Goal: Task Accomplishment & Management: Manage account settings

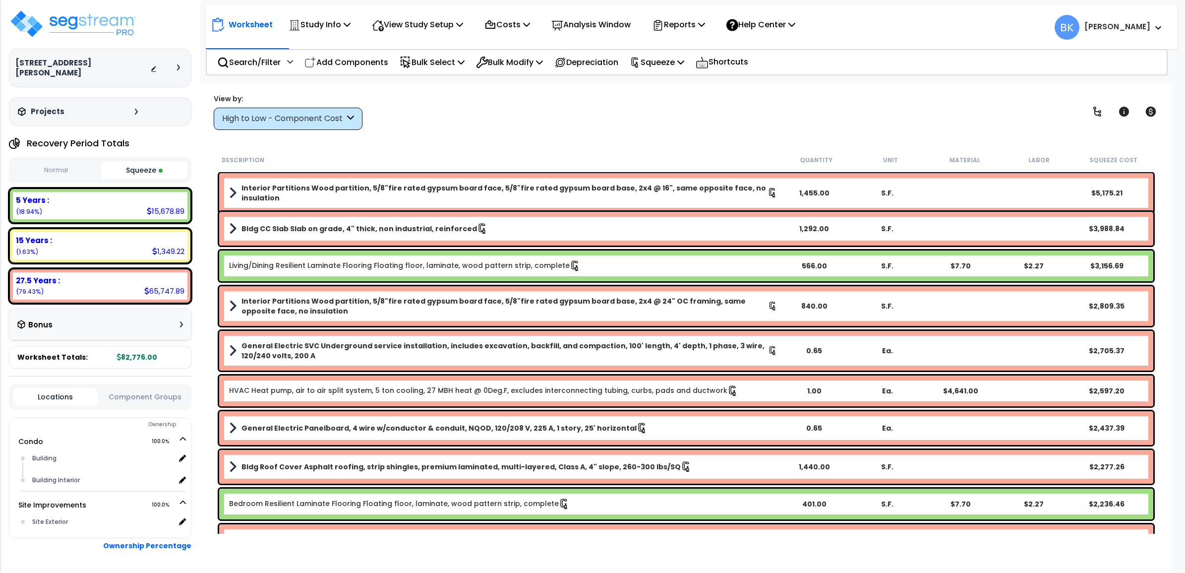
select select "2024"
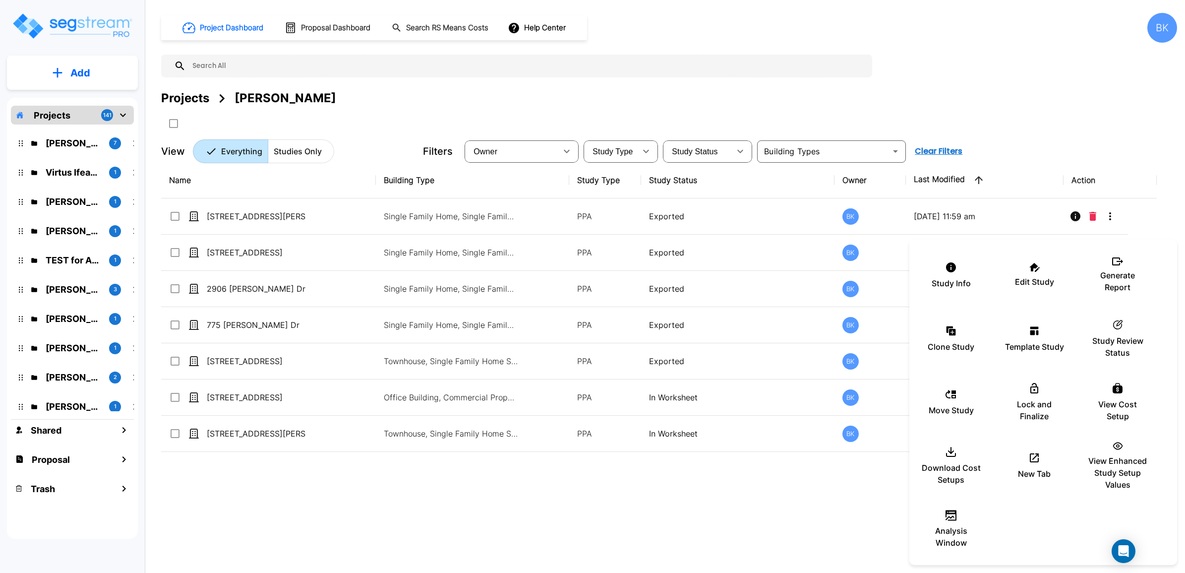
click at [611, 508] on div at bounding box center [592, 286] width 1185 height 573
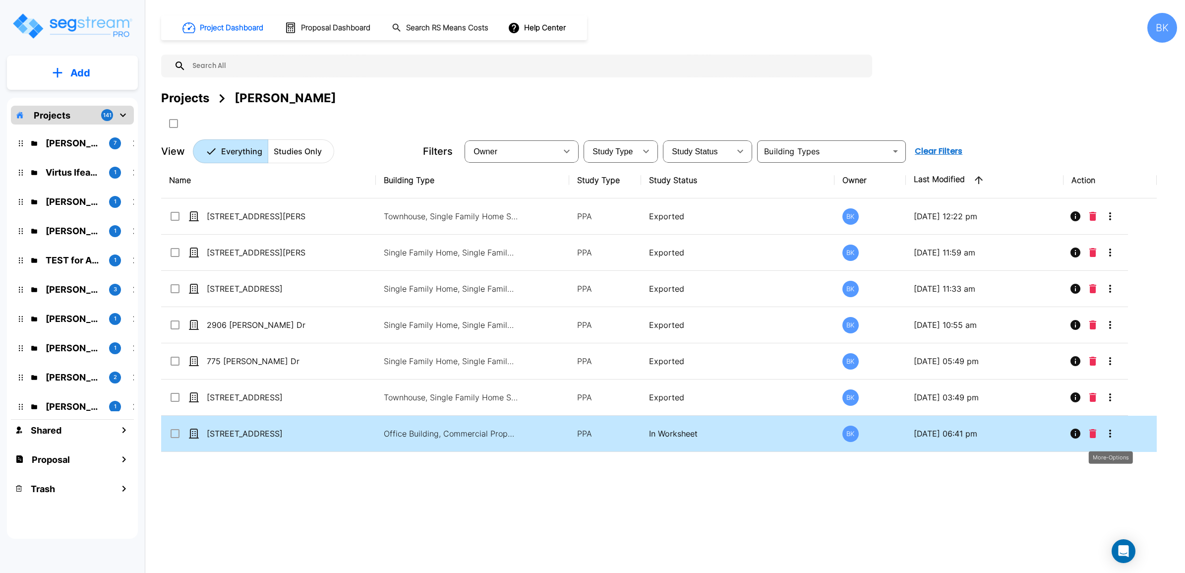
click at [1117, 432] on button "More-Options" at bounding box center [1111, 434] width 20 height 20
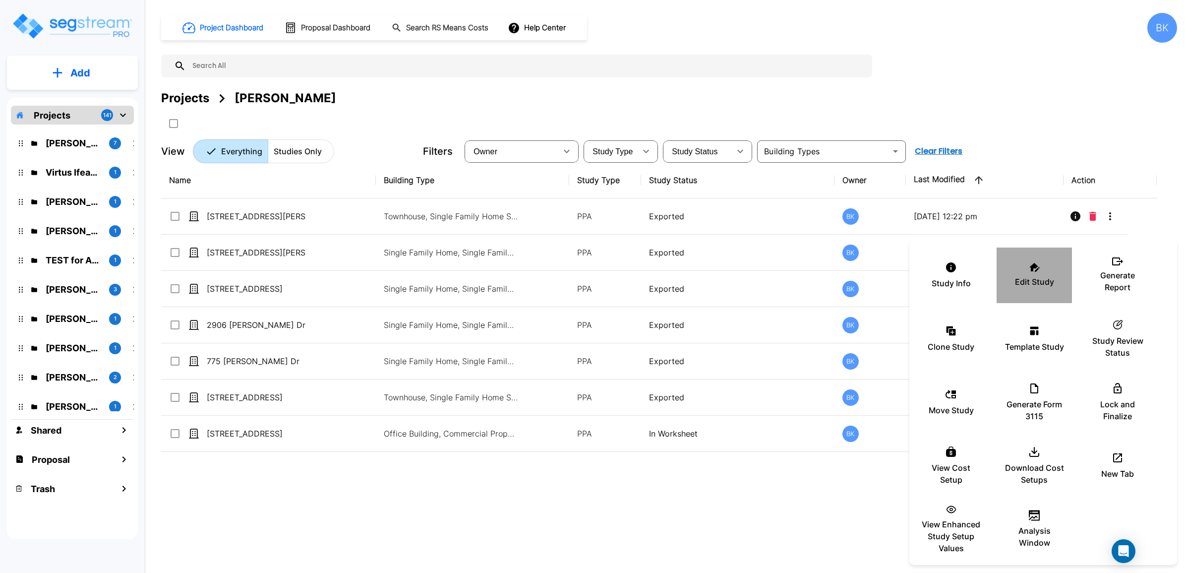
click at [1033, 274] on div "Edit Study" at bounding box center [1035, 275] width 60 height 50
click at [764, 477] on div at bounding box center [592, 286] width 1185 height 573
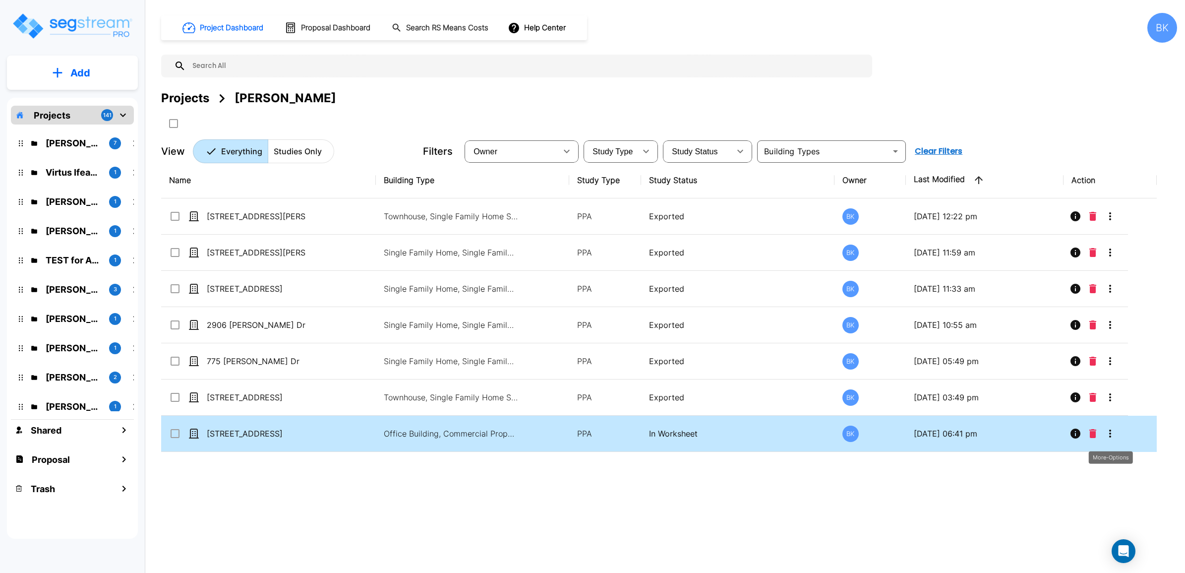
click at [1111, 435] on icon "More-Options" at bounding box center [1111, 434] width 2 height 8
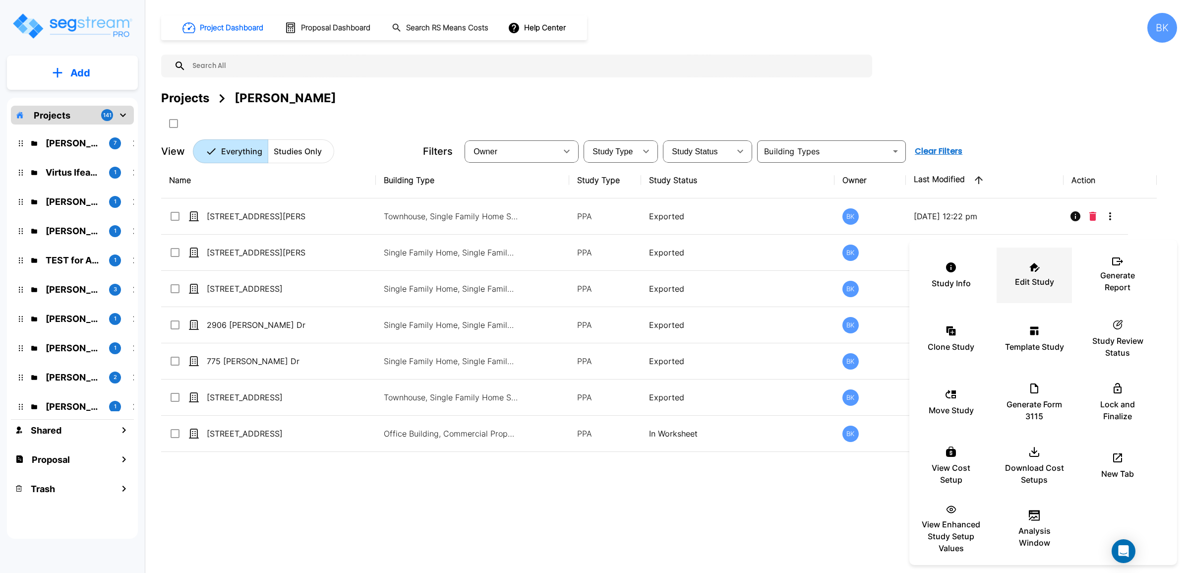
click at [1023, 268] on div "Edit Study" at bounding box center [1035, 275] width 60 height 50
click at [1031, 267] on icon at bounding box center [1035, 267] width 10 height 9
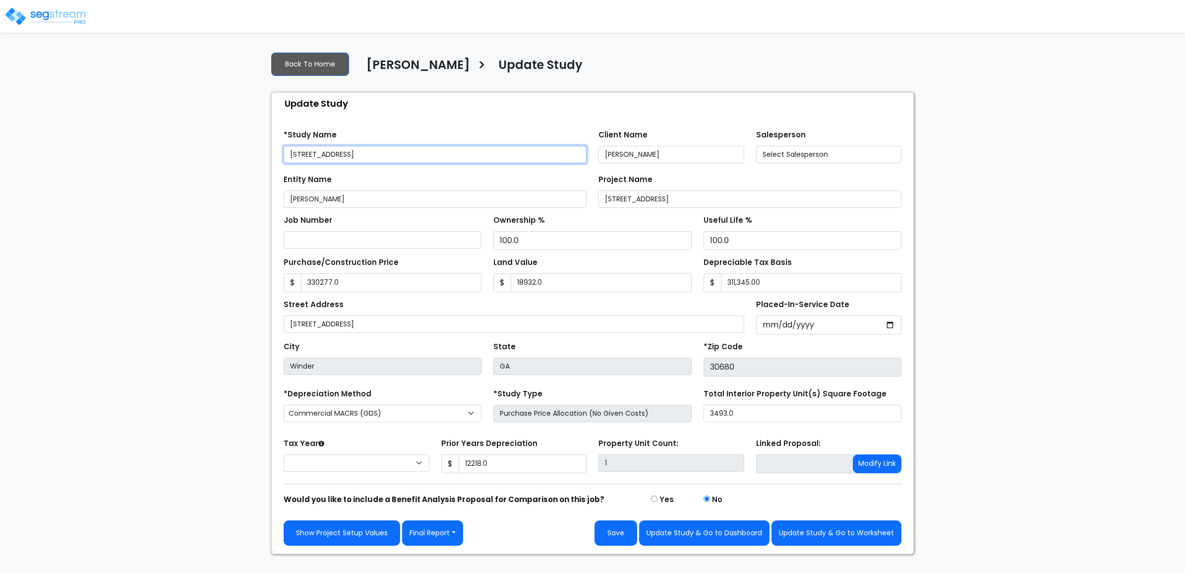
type input "330,277.0"
type input "18,932.0"
type input "12,218.0"
select select "2024"
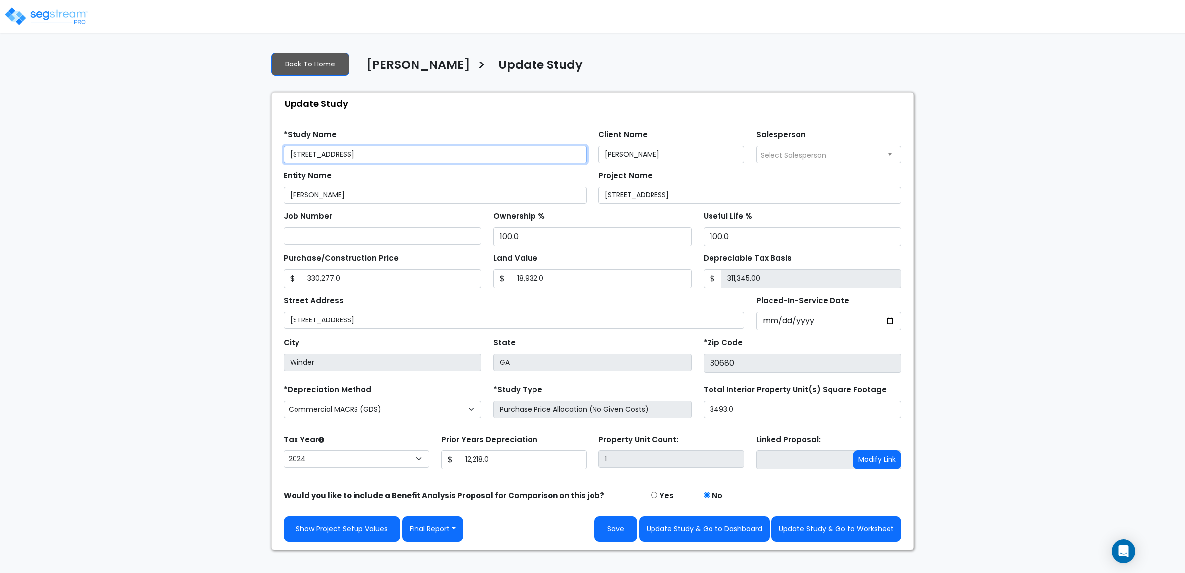
click at [370, 155] on input "[STREET_ADDRESS]" at bounding box center [435, 154] width 303 height 17
type input "199 E Broad St"
drag, startPoint x: 651, startPoint y: 194, endPoint x: 1072, endPoint y: 245, distance: 424.1
click at [999, 237] on div "We are Building your Study. So please grab a coffee and let us do the heavy lif…" at bounding box center [592, 297] width 1185 height 506
type input "199 E Broad St"
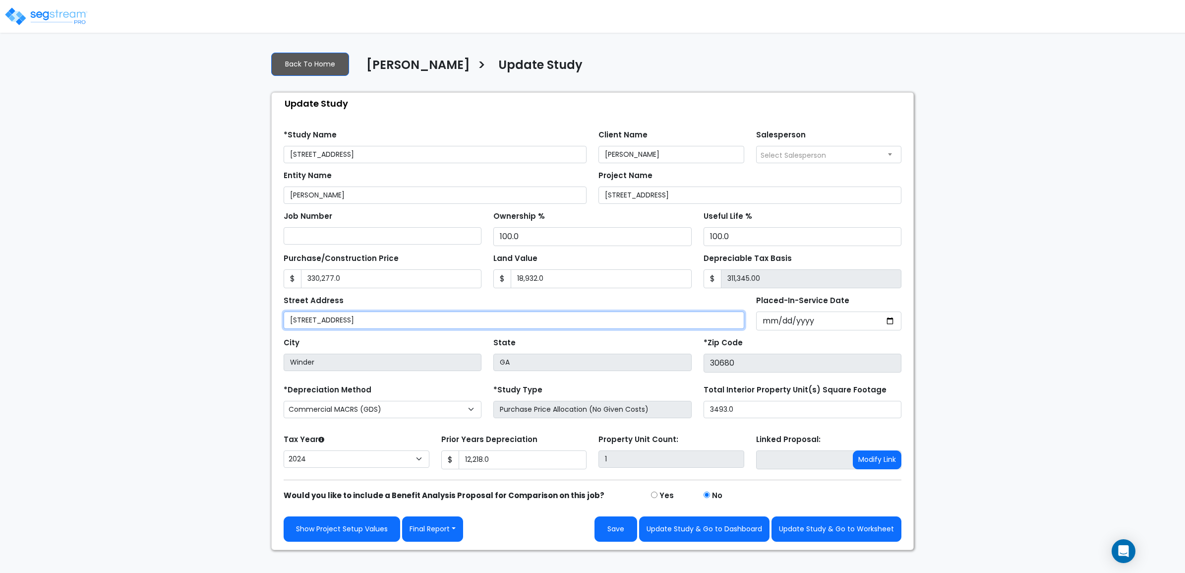
click at [393, 327] on input "199 E Broad St" at bounding box center [514, 319] width 461 height 17
type input "199 E Broad St"
click at [614, 534] on button "Save" at bounding box center [616, 528] width 43 height 25
type input "330277"
type input "18932"
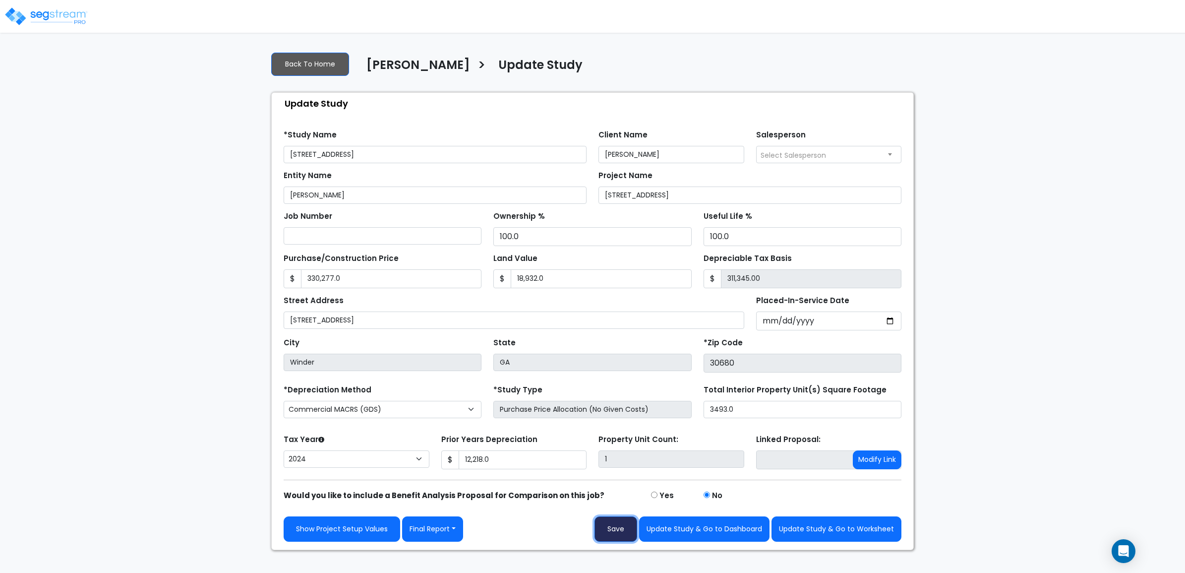
type input "12218"
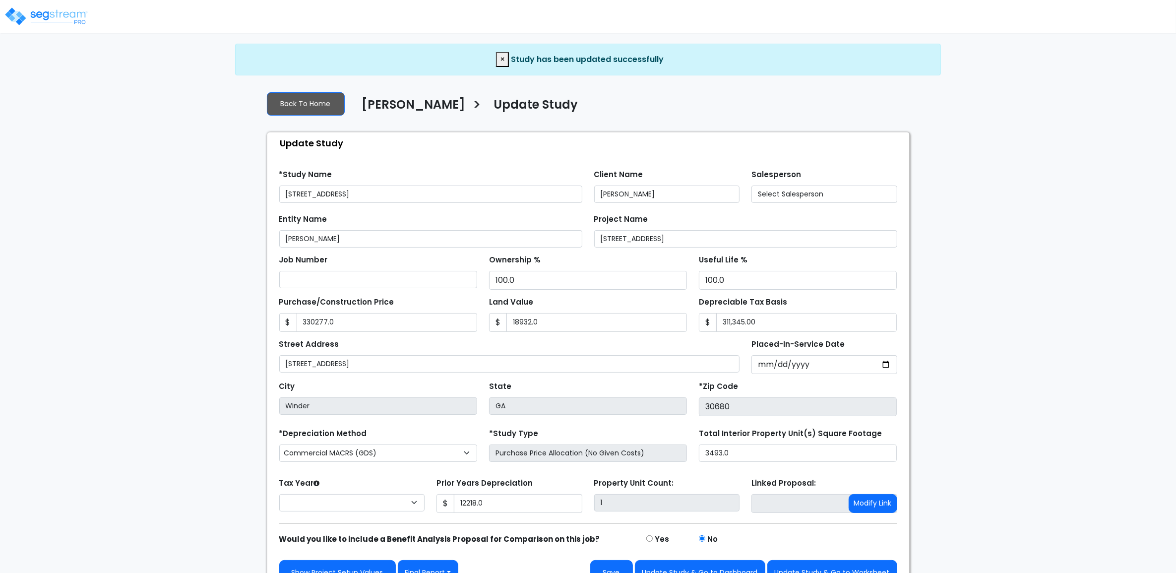
type input "330,277.0"
type input "18,932.0"
type input "12,218.0"
select select "2024"
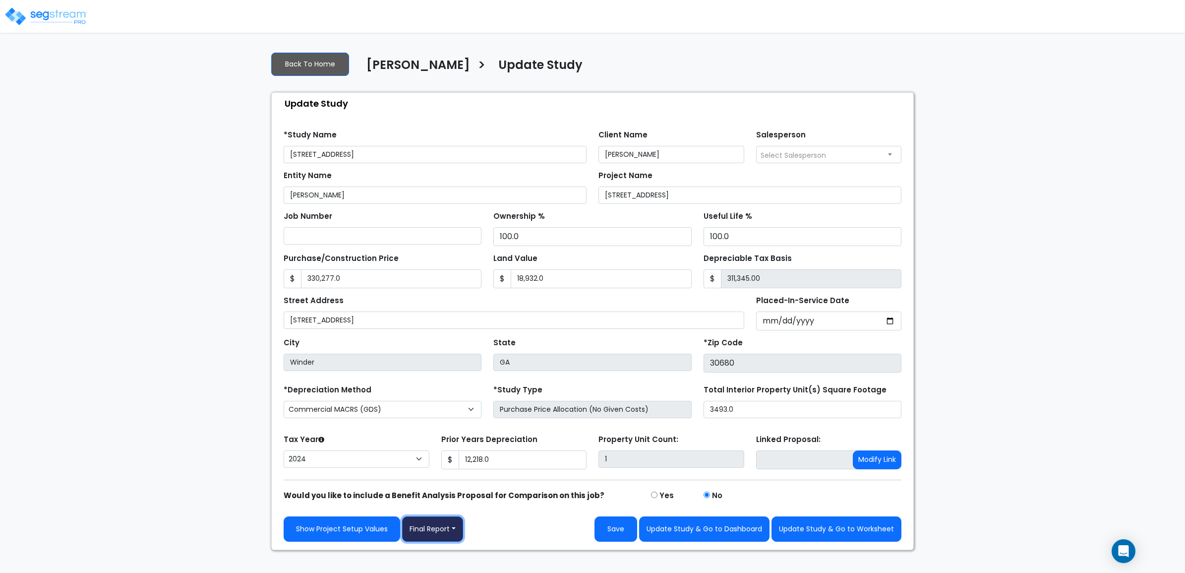
click at [433, 526] on button "Final Report" at bounding box center [432, 528] width 61 height 25
click at [448, 452] on link "Report Custom Fields" at bounding box center [455, 455] width 104 height 23
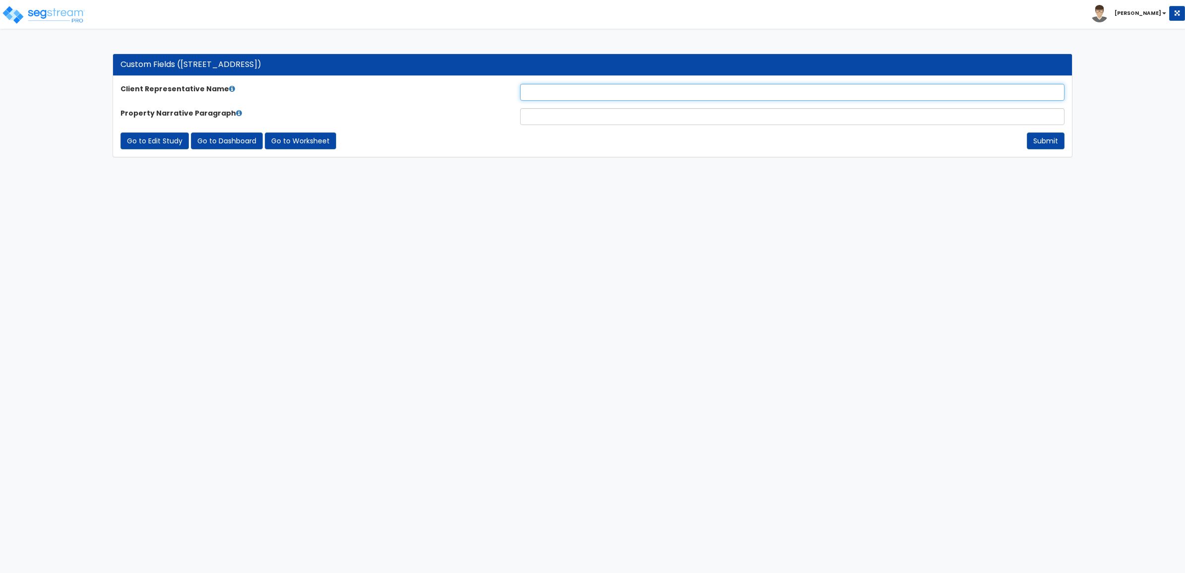
click at [585, 89] on input "text" at bounding box center [792, 92] width 545 height 17
type input "[PERSON_NAME]"
click at [566, 122] on input "text" at bounding box center [792, 116] width 545 height 17
type input "."
click at [1038, 137] on button "Submit" at bounding box center [1046, 140] width 38 height 17
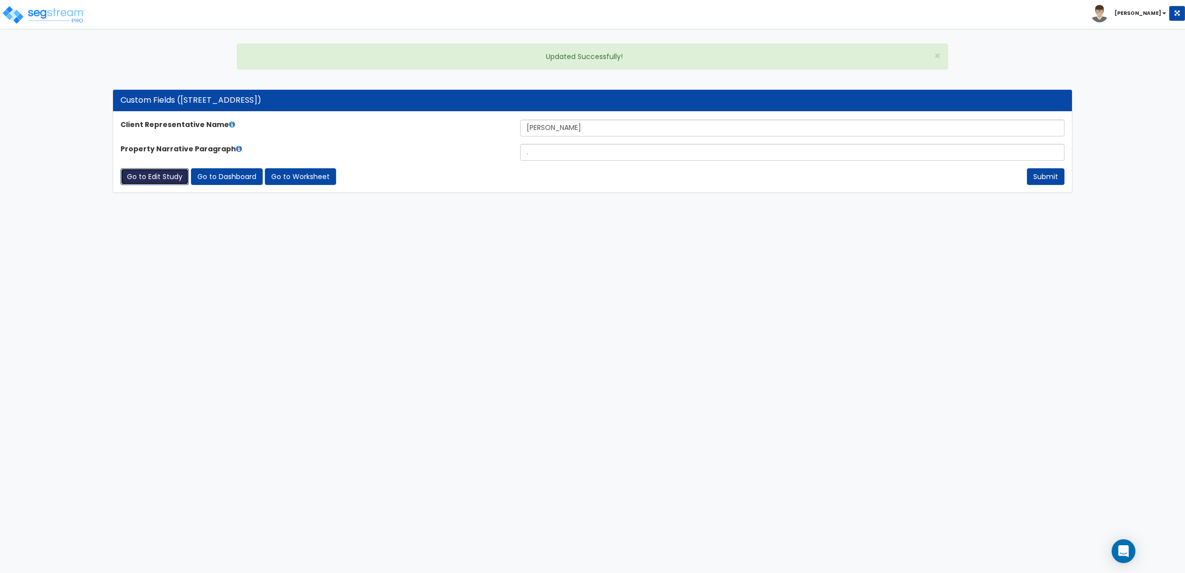
click at [140, 181] on link "Go to Edit Study" at bounding box center [155, 176] width 68 height 17
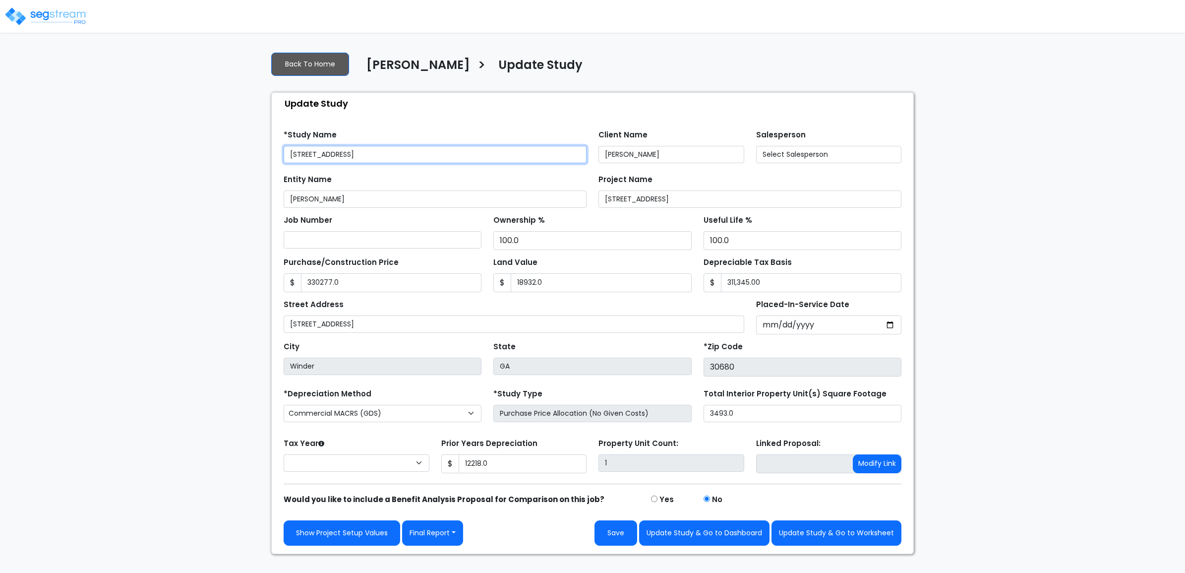
type input "330,277.0"
type input "18,932.0"
type input "12,218.0"
select select "2024"
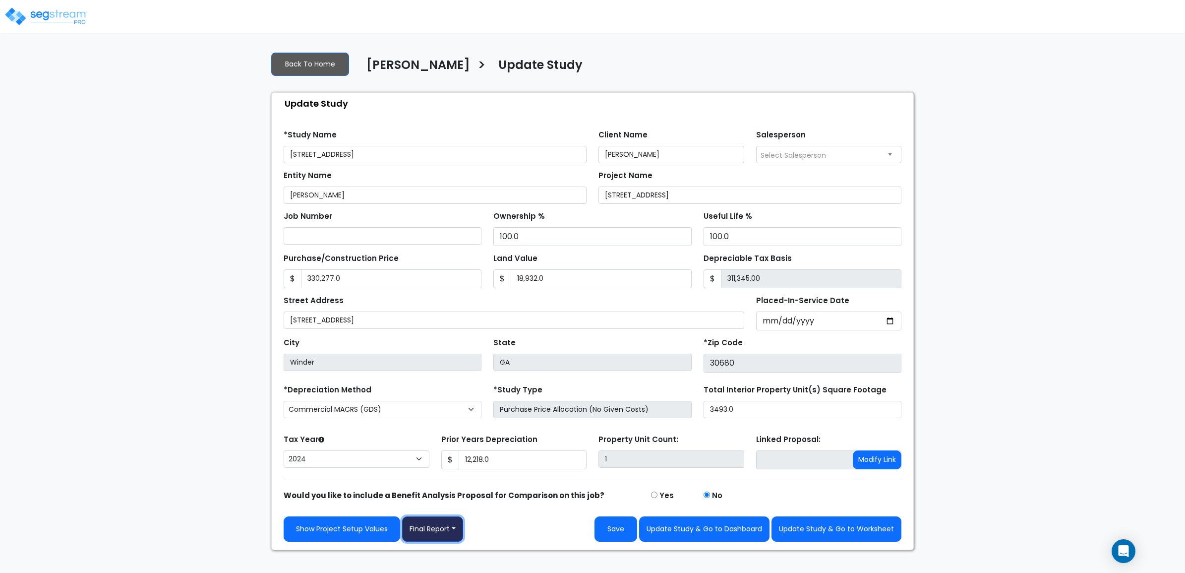
click at [444, 539] on button "Final Report" at bounding box center [432, 528] width 61 height 25
click at [454, 485] on link "Report Images" at bounding box center [455, 477] width 104 height 23
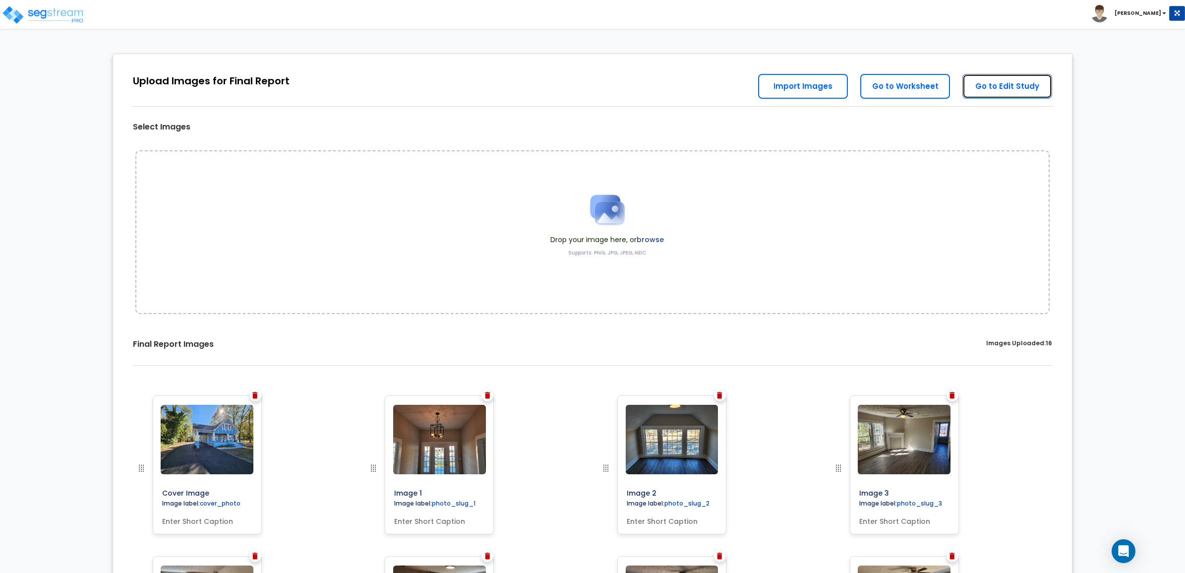
click at [986, 84] on link "Go to Edit Study" at bounding box center [1008, 86] width 90 height 25
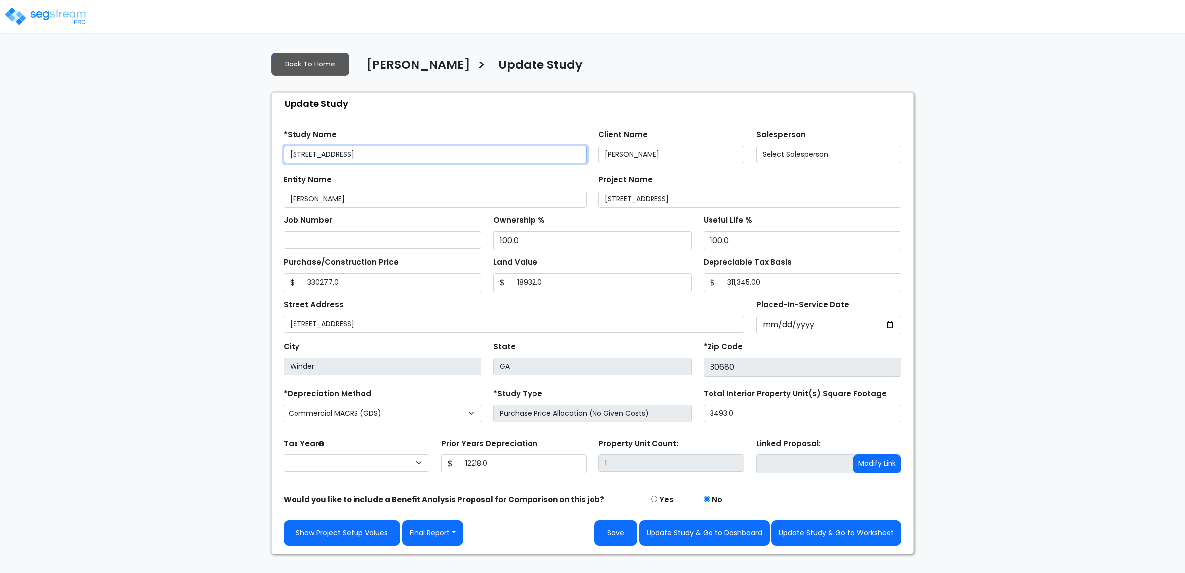
type input "330,277.0"
type input "18,932.0"
type input "12,218.0"
select select "2024"
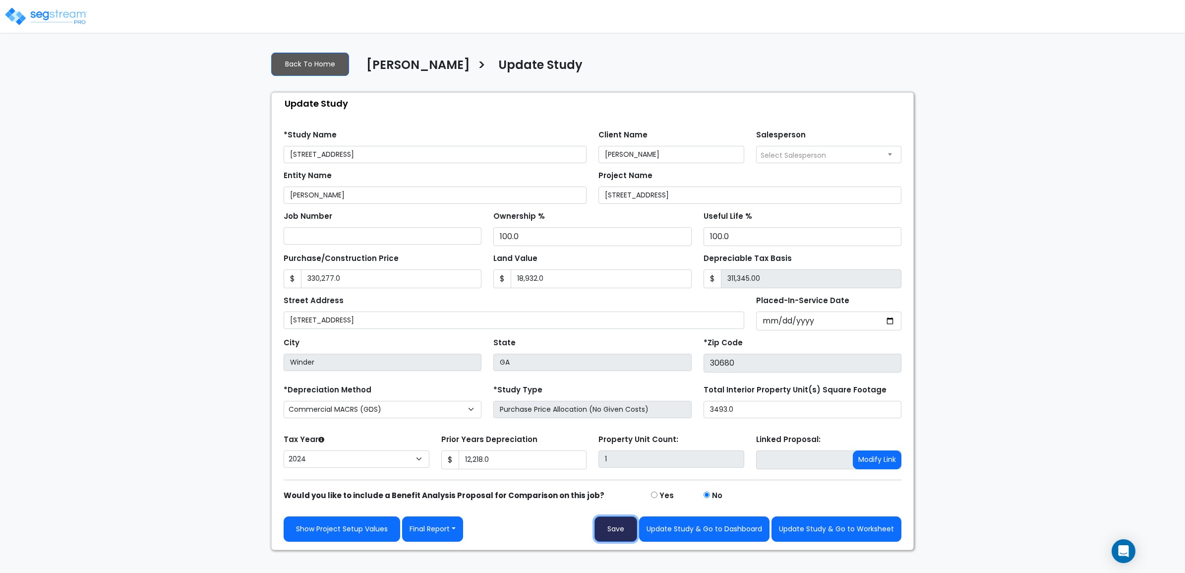
click at [616, 539] on button "Save" at bounding box center [616, 528] width 43 height 25
type input "330277"
type input "18932"
type input "12218"
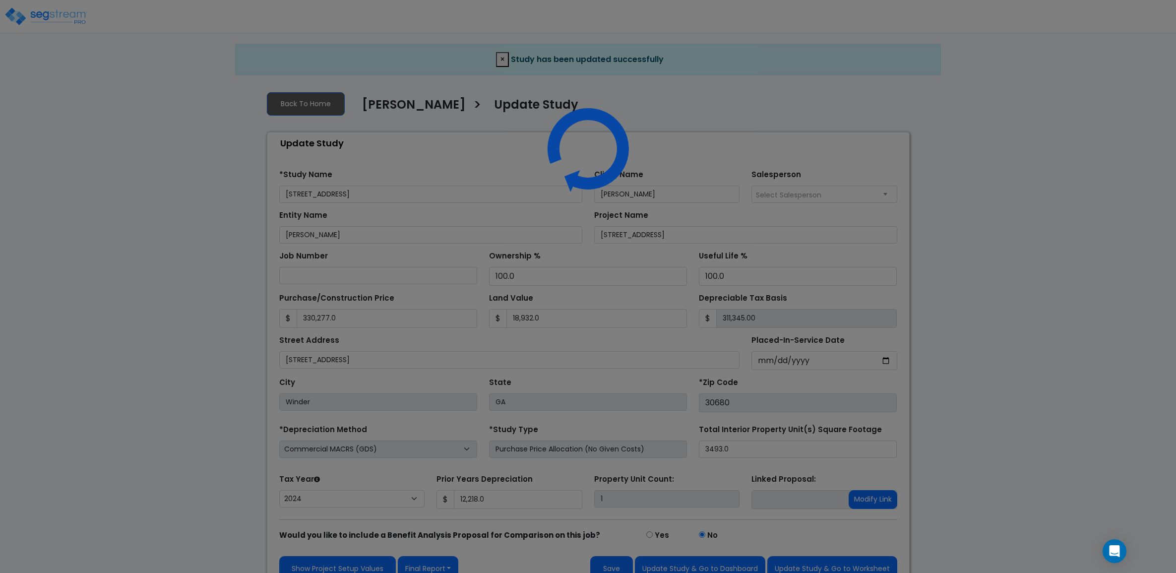
select select "2024"
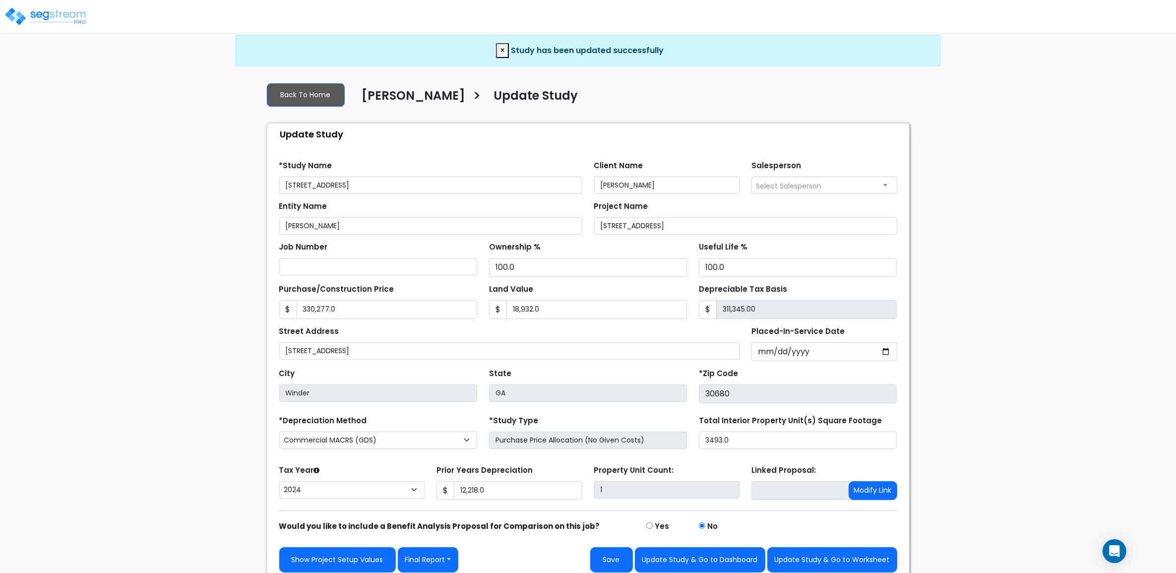
scroll to position [18, 0]
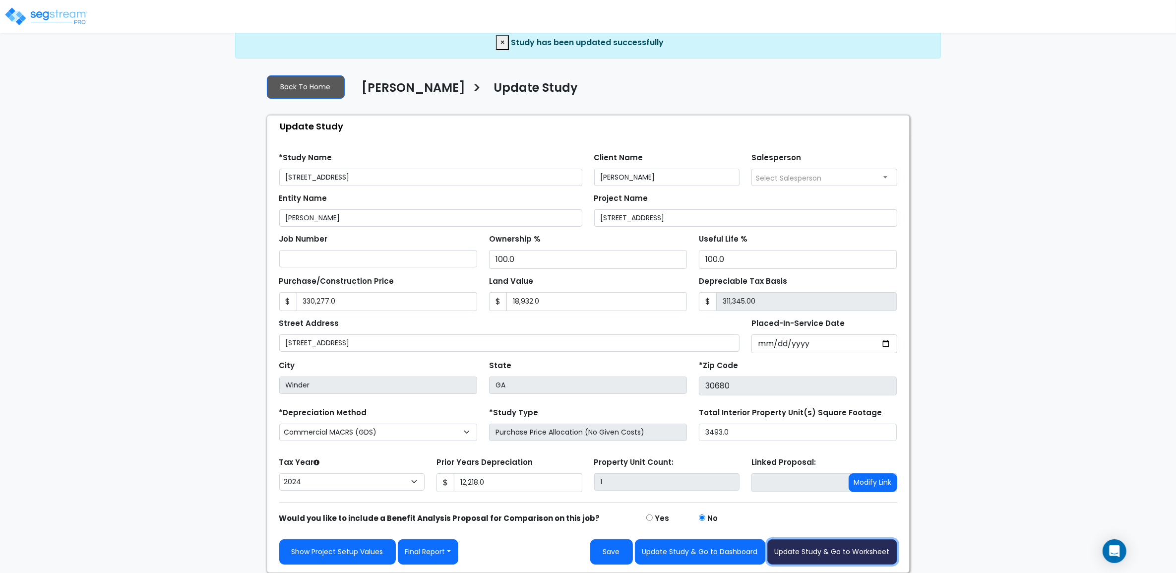
click at [816, 558] on button "Update Study & Go to Worksheet" at bounding box center [832, 551] width 130 height 25
type input "330277"
type input "18932"
type input "12218"
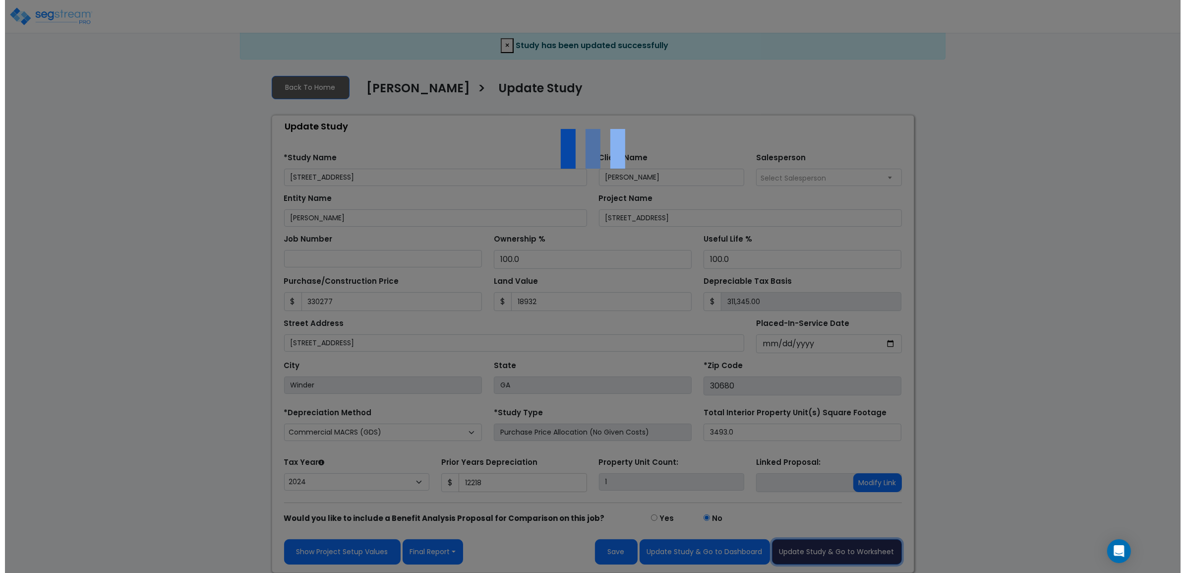
scroll to position [0, 0]
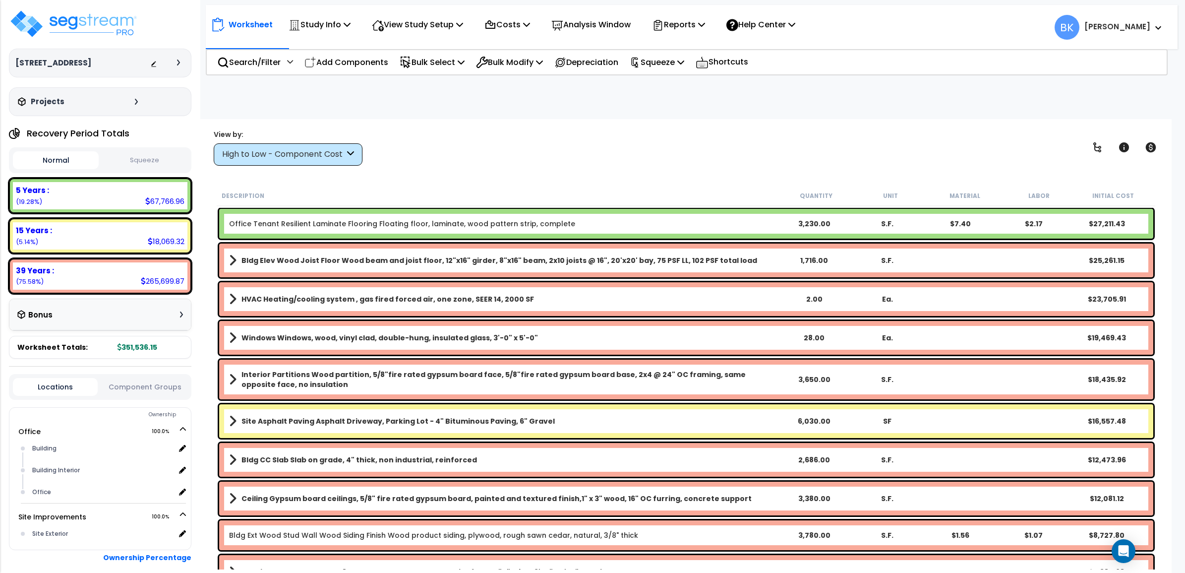
click at [304, 158] on div "High to Low - Component Cost" at bounding box center [283, 154] width 123 height 11
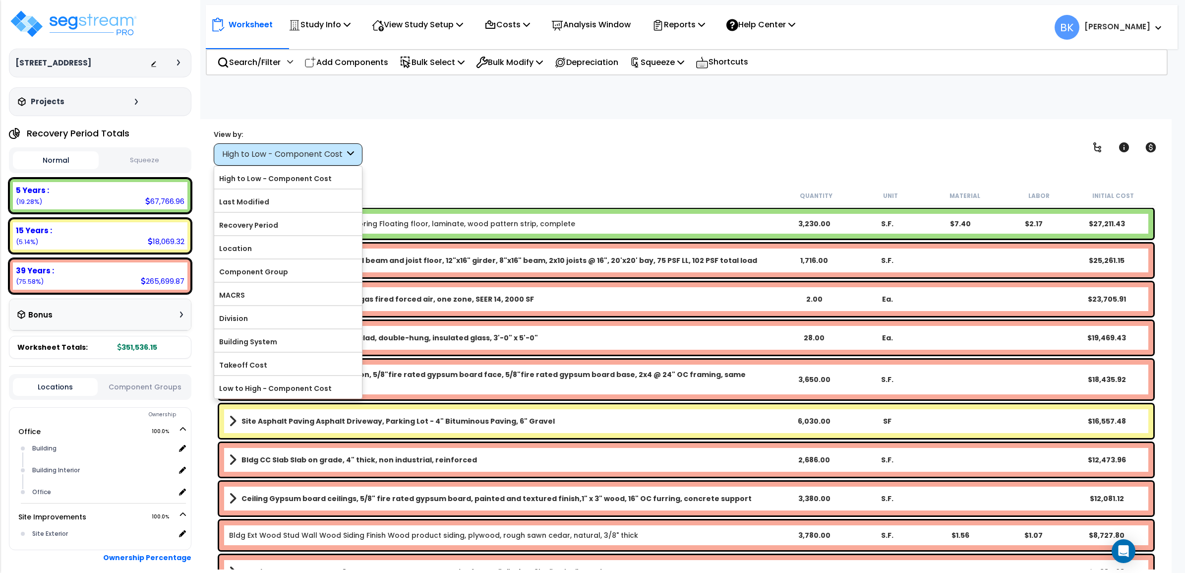
click at [421, 145] on div "View by: High to Low - Component Cost High to Low - Component Cost" at bounding box center [686, 147] width 952 height 37
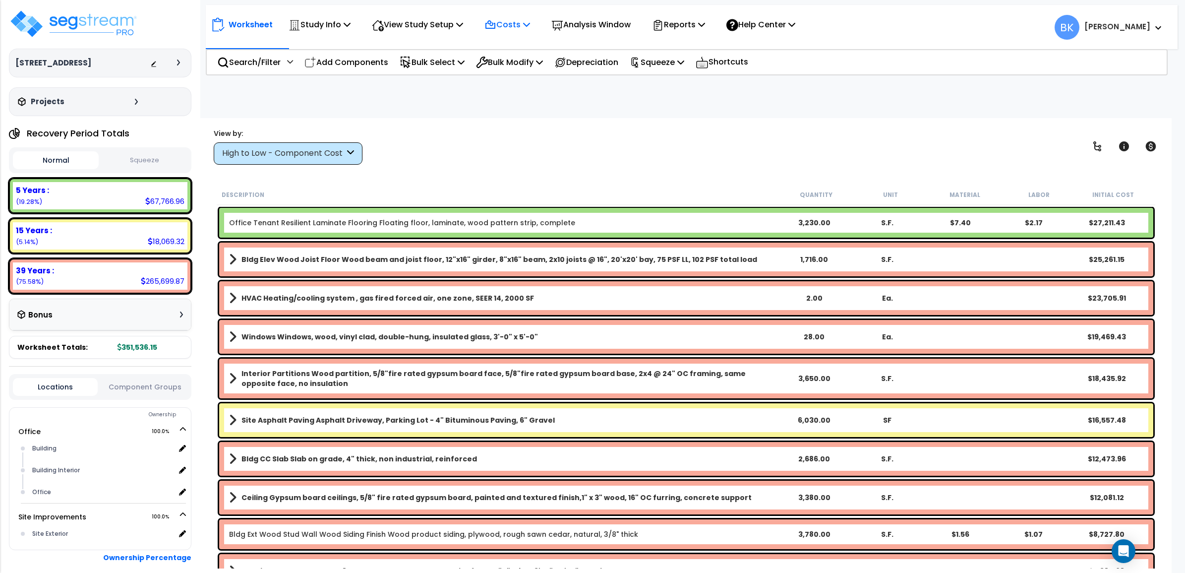
click at [519, 16] on div "Costs" at bounding box center [508, 24] width 46 height 23
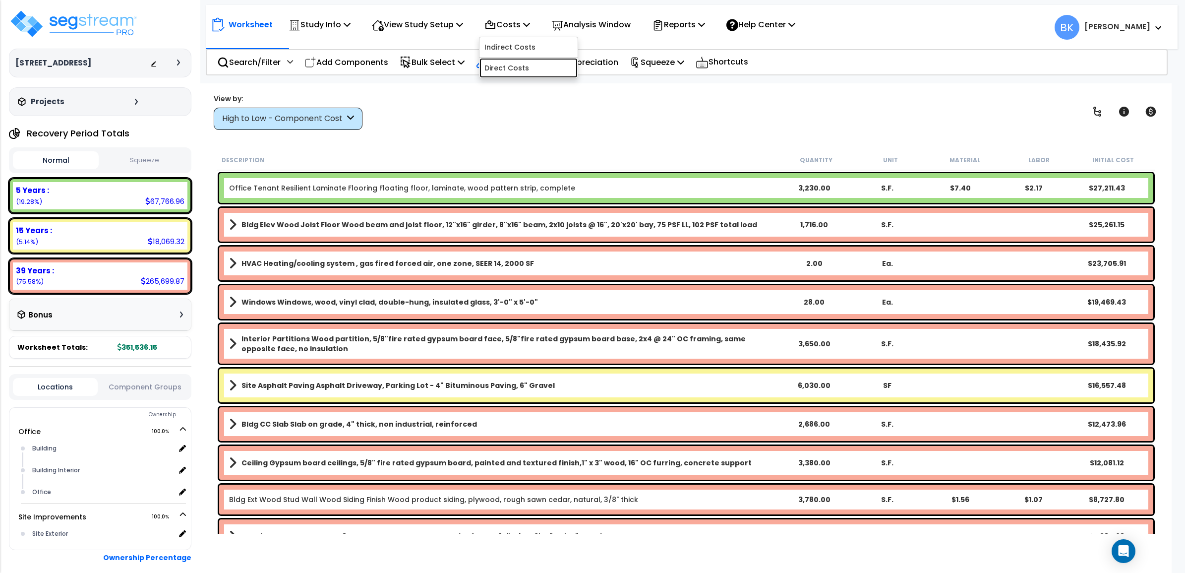
click at [512, 65] on link "Direct Costs" at bounding box center [529, 68] width 98 height 20
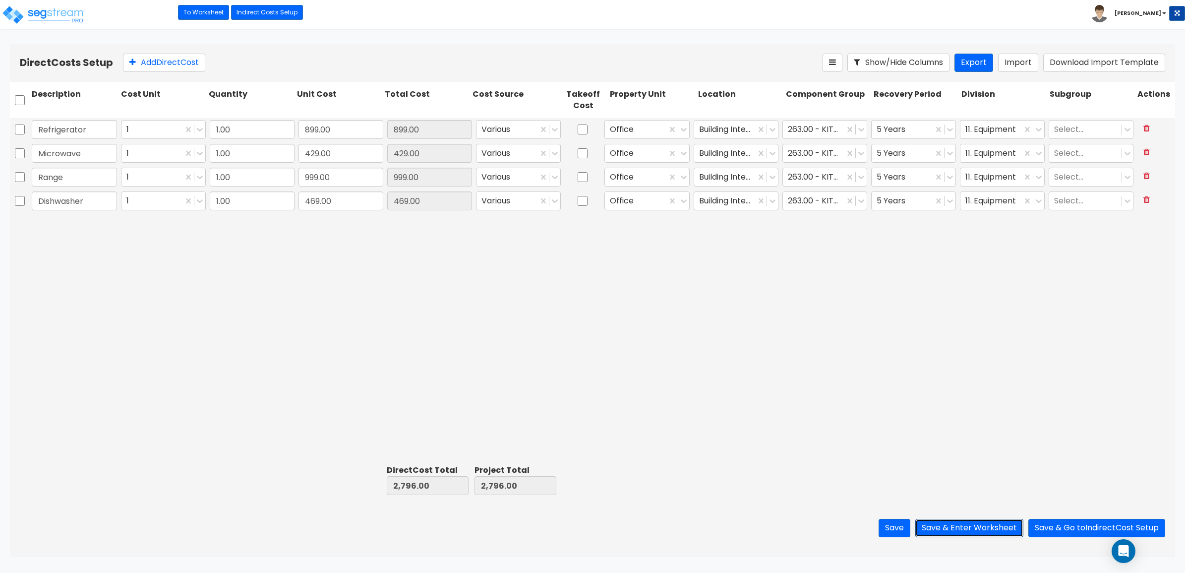
click at [976, 528] on button "Save & Enter Worksheet" at bounding box center [970, 528] width 108 height 18
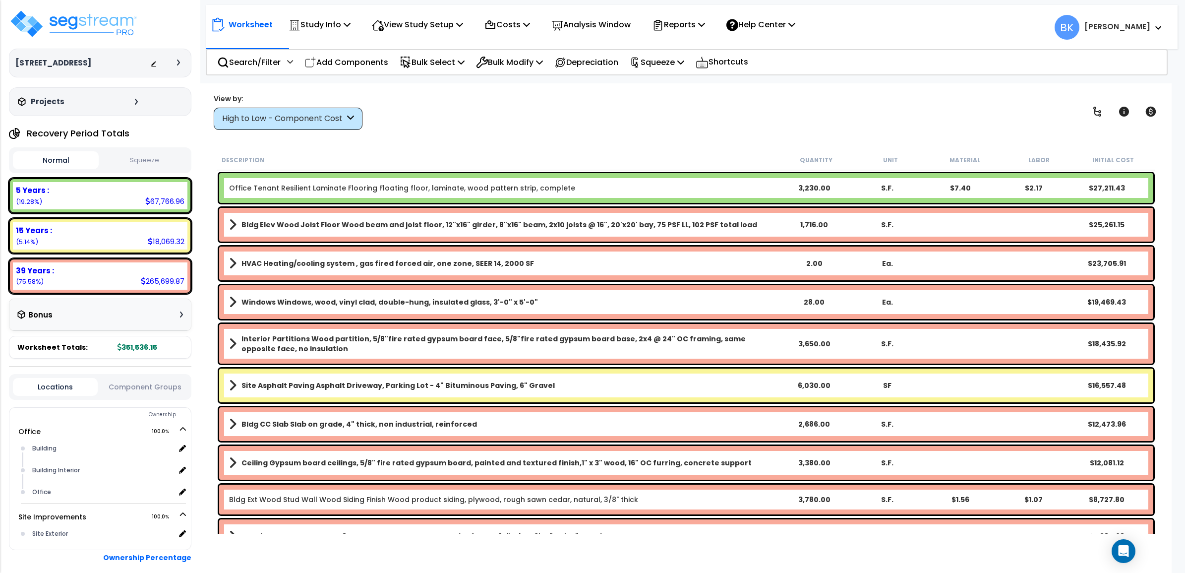
click at [332, 114] on div "High to Low - Component Cost" at bounding box center [283, 118] width 123 height 11
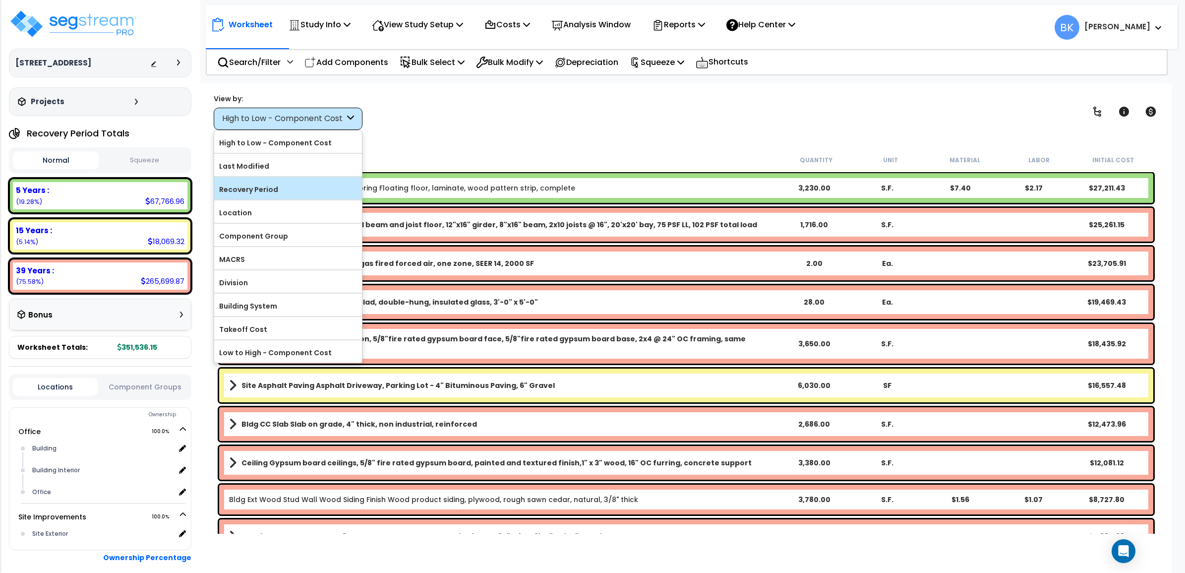
click at [271, 191] on label "Recovery Period" at bounding box center [288, 189] width 148 height 15
click at [0, 0] on input "Recovery Period" at bounding box center [0, 0] width 0 height 0
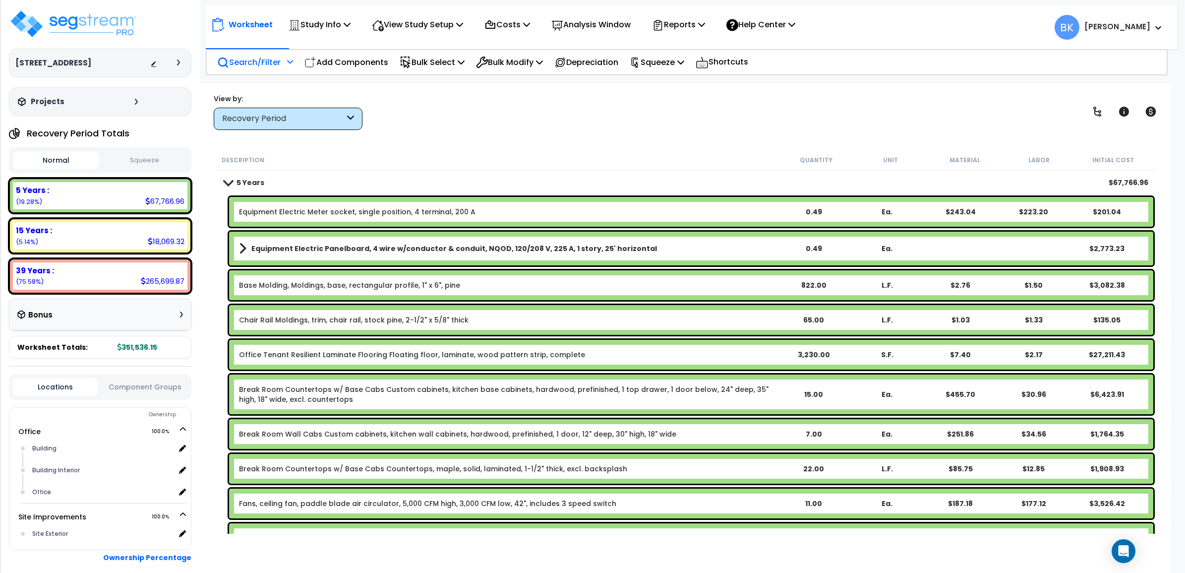
click at [251, 58] on p "Search/Filter" at bounding box center [248, 62] width 63 height 13
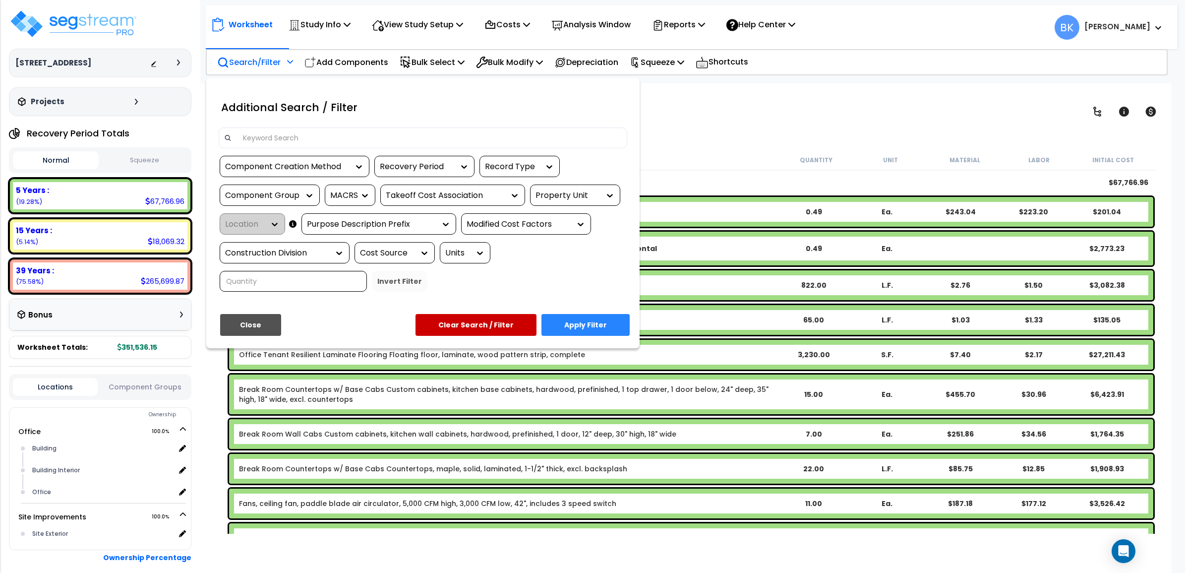
drag, startPoint x: 281, startPoint y: 128, endPoint x: 279, endPoint y: 137, distance: 9.3
click at [281, 127] on div at bounding box center [423, 137] width 409 height 21
click at [279, 137] on input at bounding box center [429, 137] width 385 height 15
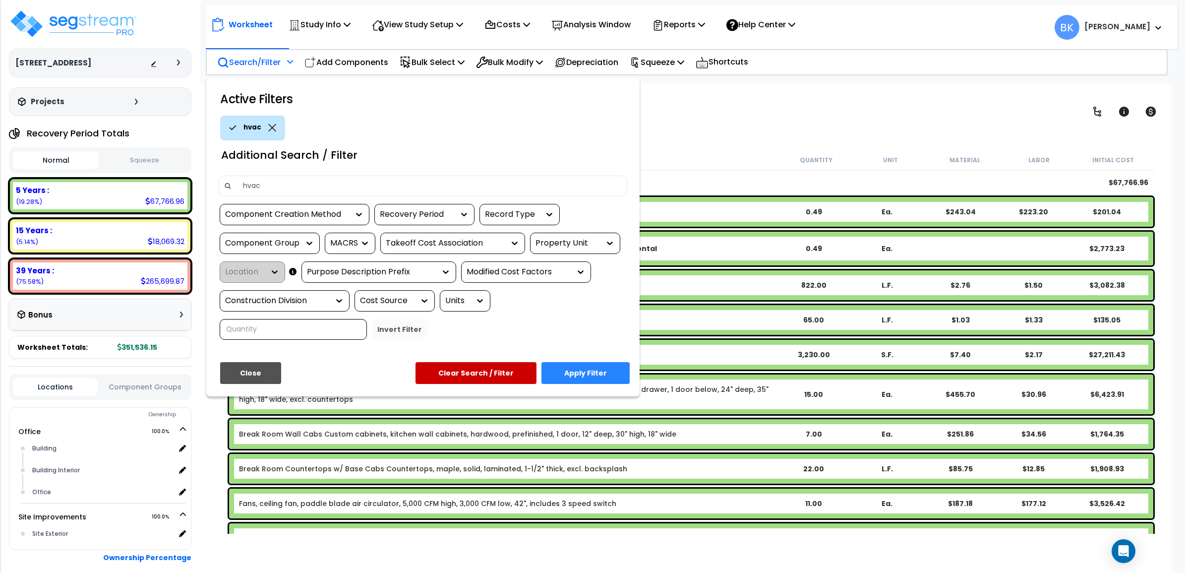
type input "hvac"
click at [595, 368] on button "Apply Filter" at bounding box center [586, 373] width 88 height 22
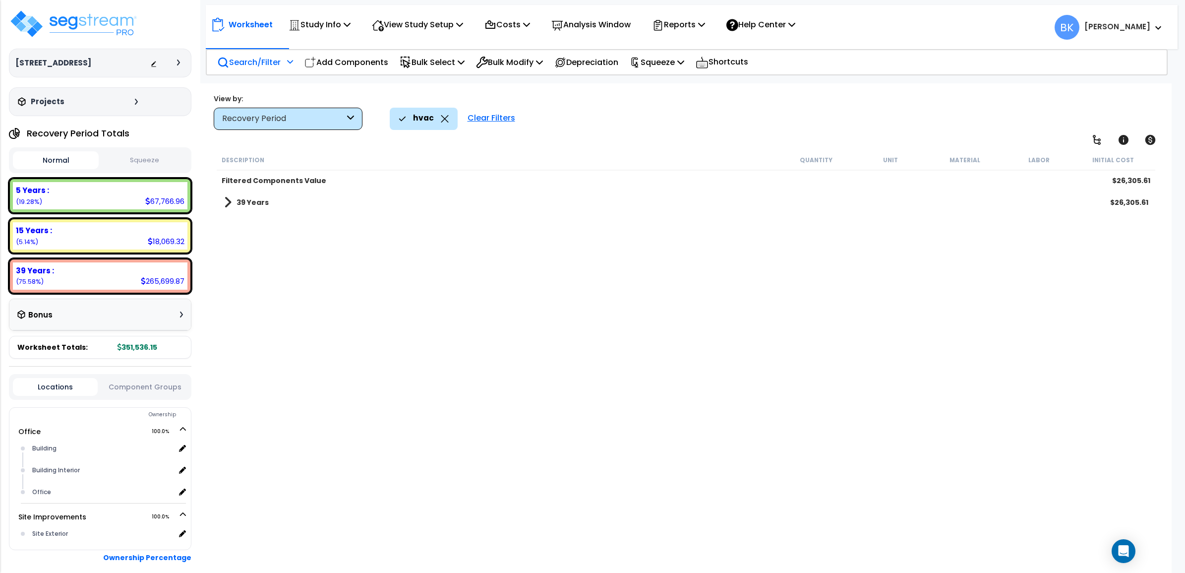
click at [229, 202] on span at bounding box center [227, 202] width 7 height 14
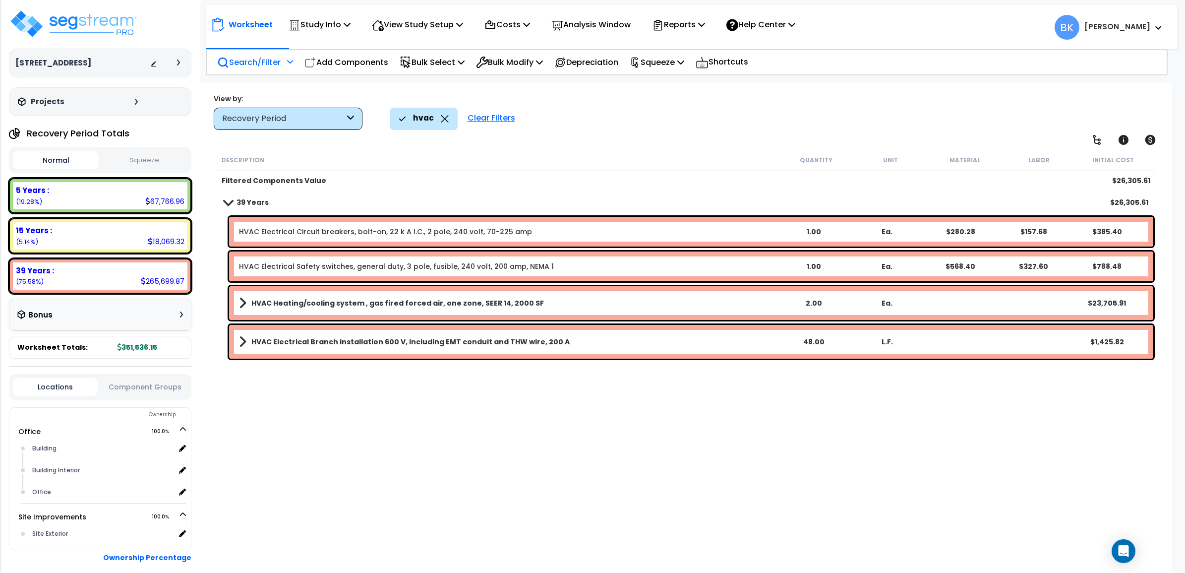
click at [444, 122] on icon at bounding box center [445, 118] width 8 height 7
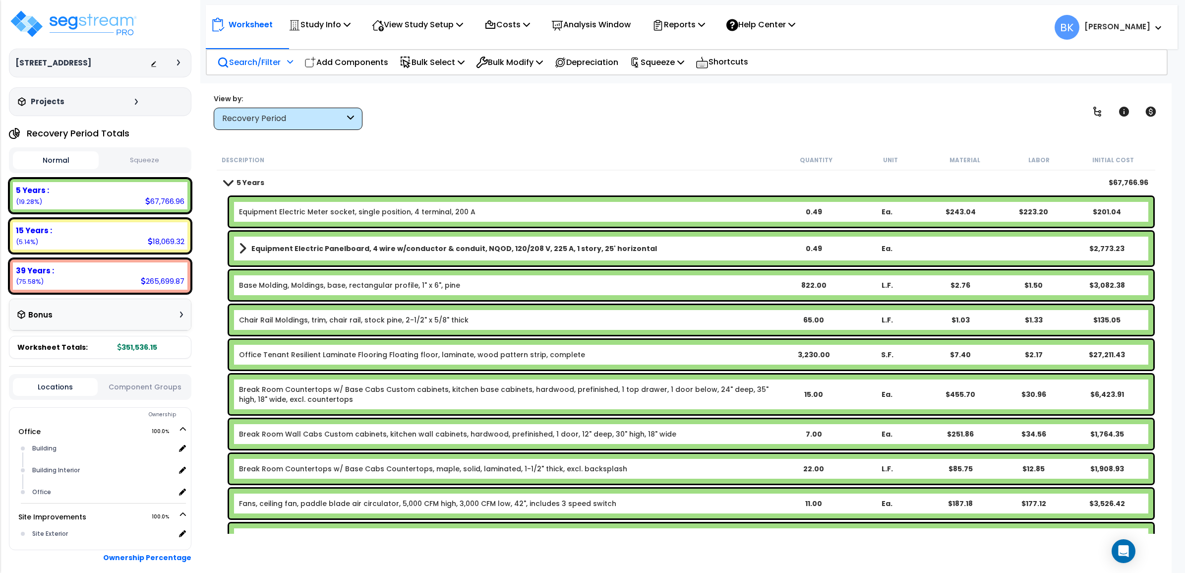
click at [249, 51] on div "Search/Filter Additional Search / Filter" at bounding box center [255, 62] width 76 height 23
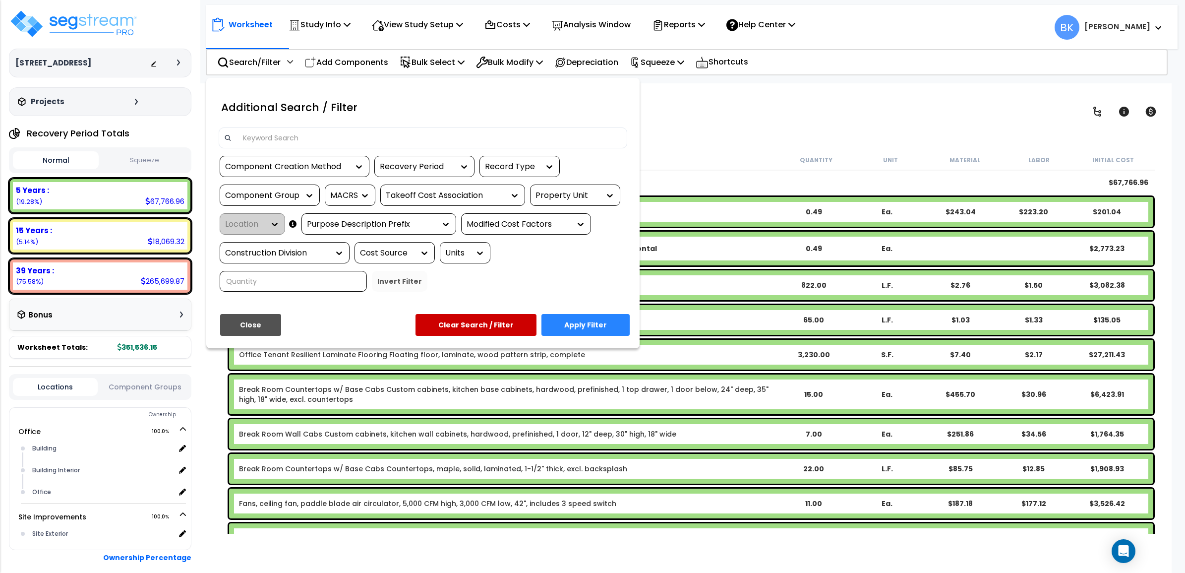
click at [276, 134] on input at bounding box center [429, 137] width 385 height 15
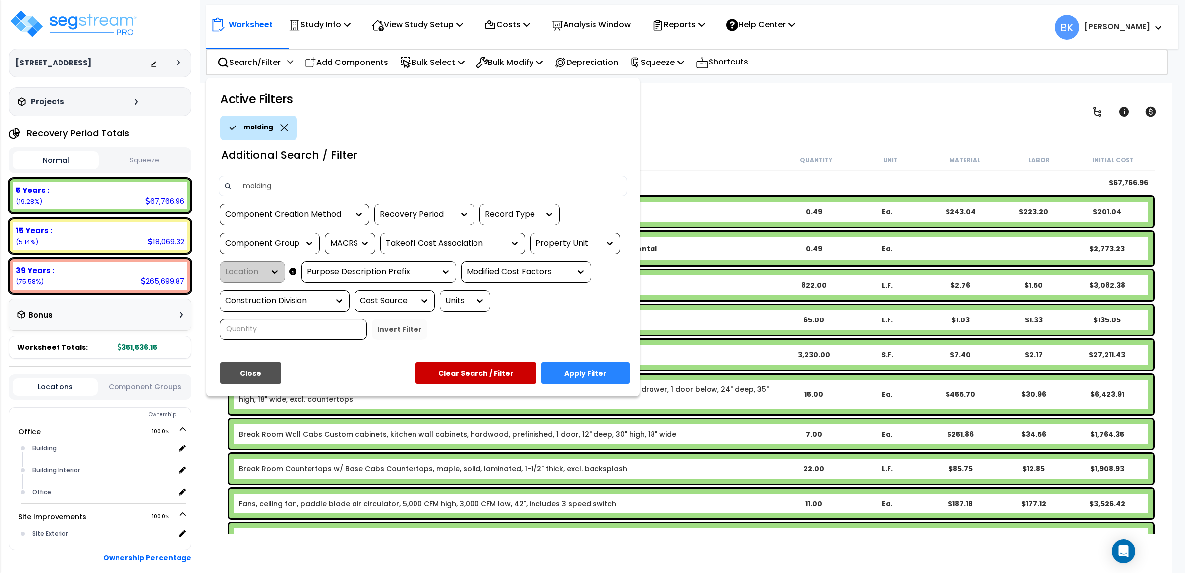
type input "molding"
click at [592, 374] on button "Apply Filter" at bounding box center [586, 373] width 88 height 22
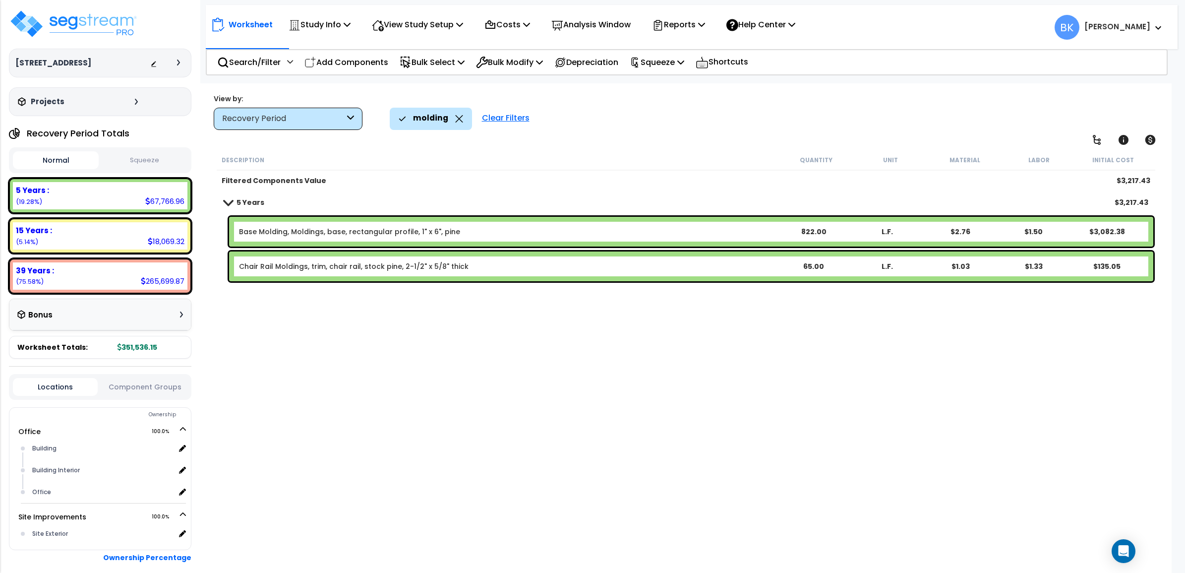
click at [455, 118] on icon at bounding box center [459, 118] width 8 height 7
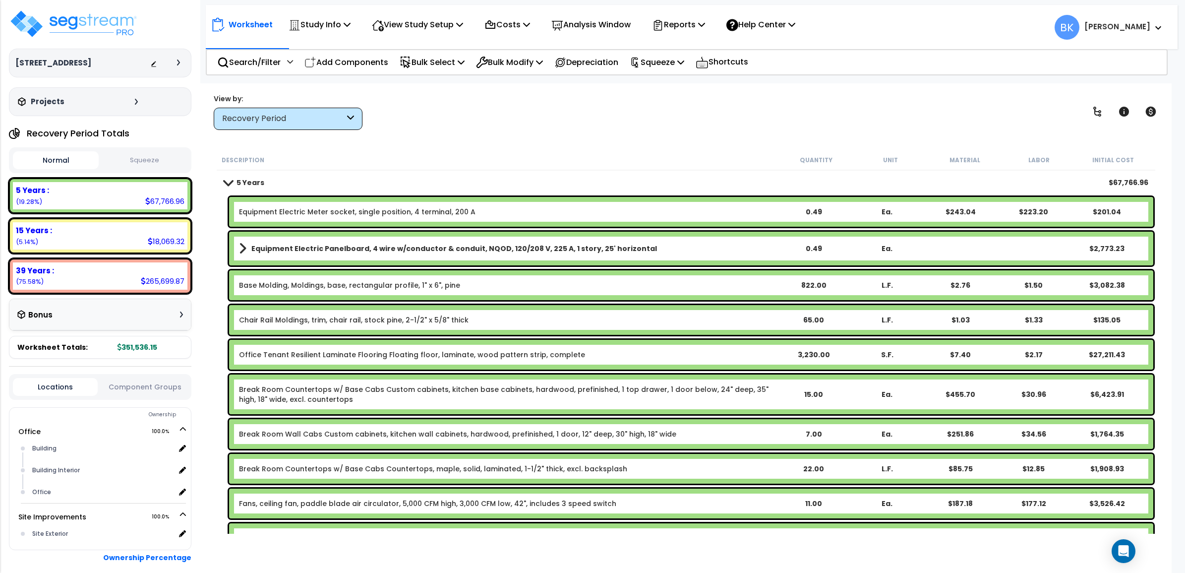
click at [345, 119] on div "Recovery Period" at bounding box center [288, 119] width 149 height 22
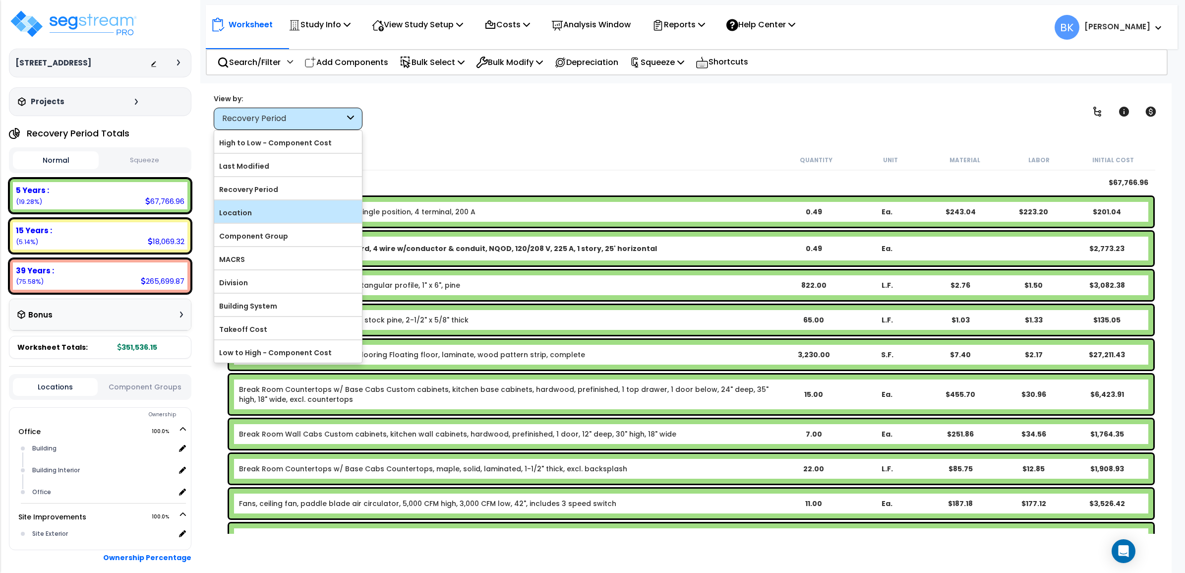
click at [249, 214] on label "Location" at bounding box center [288, 212] width 148 height 15
click at [0, 0] on input "Location" at bounding box center [0, 0] width 0 height 0
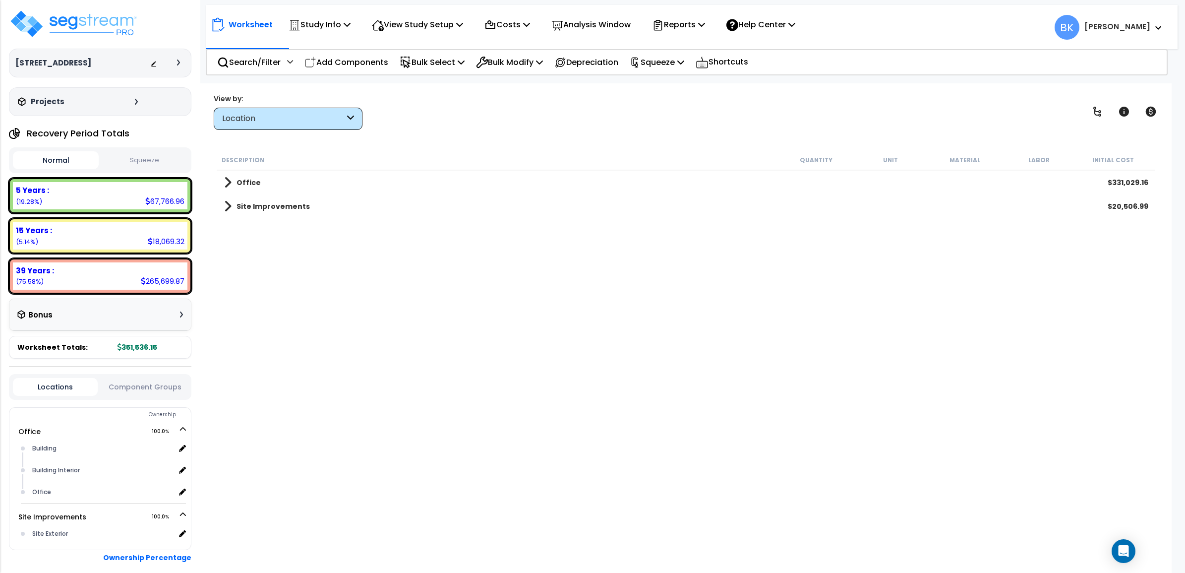
click at [227, 210] on span at bounding box center [227, 206] width 7 height 14
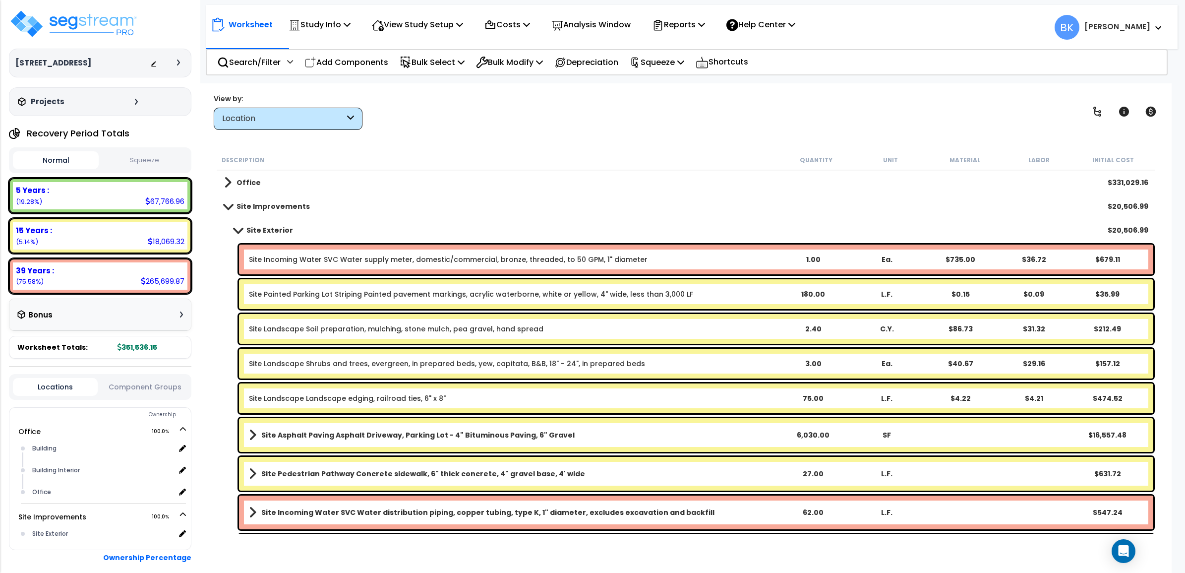
click at [324, 259] on link "Site Incoming Water SVC Water supply meter, domestic/commercial, bronze, thread…" at bounding box center [448, 259] width 399 height 10
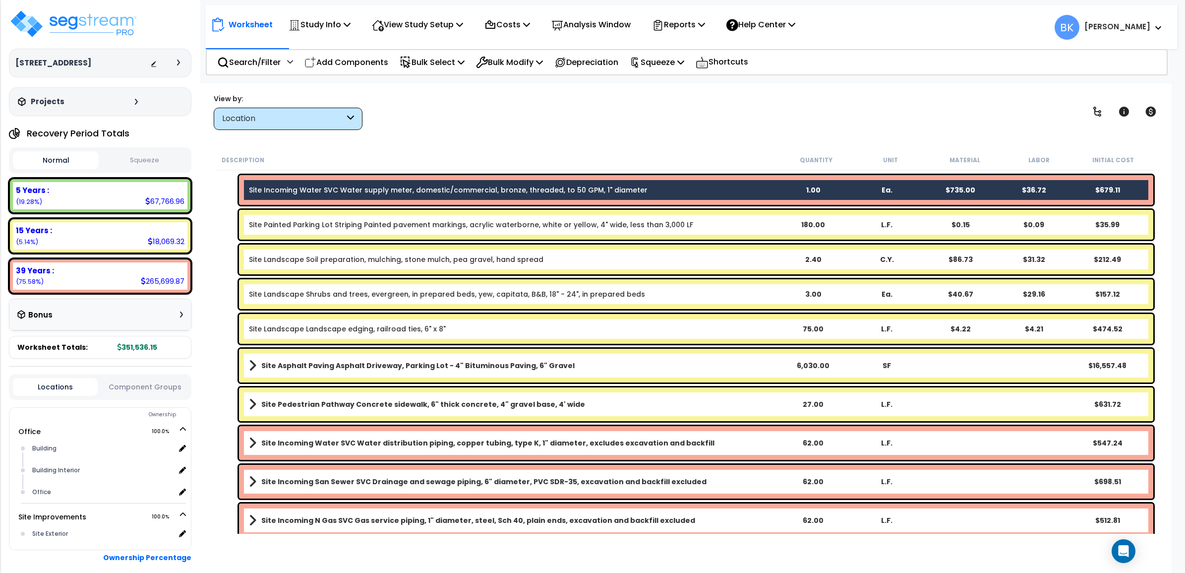
scroll to position [75, 0]
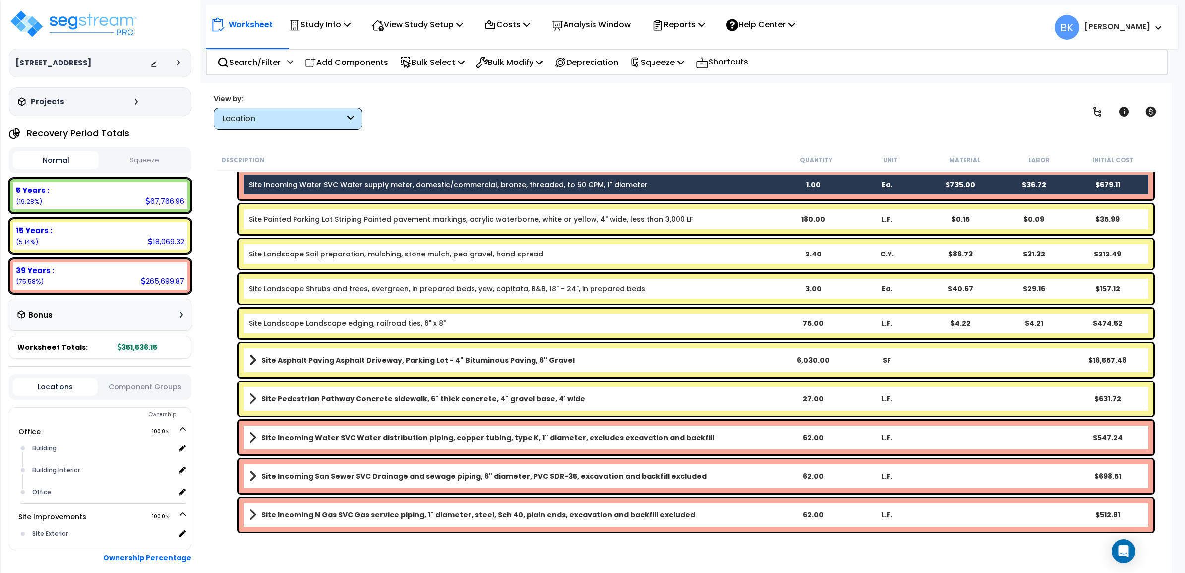
click at [321, 436] on b "Site Incoming Water SVC Water distribution piping, copper tubing, type K, 1" di…" at bounding box center [487, 438] width 453 height 10
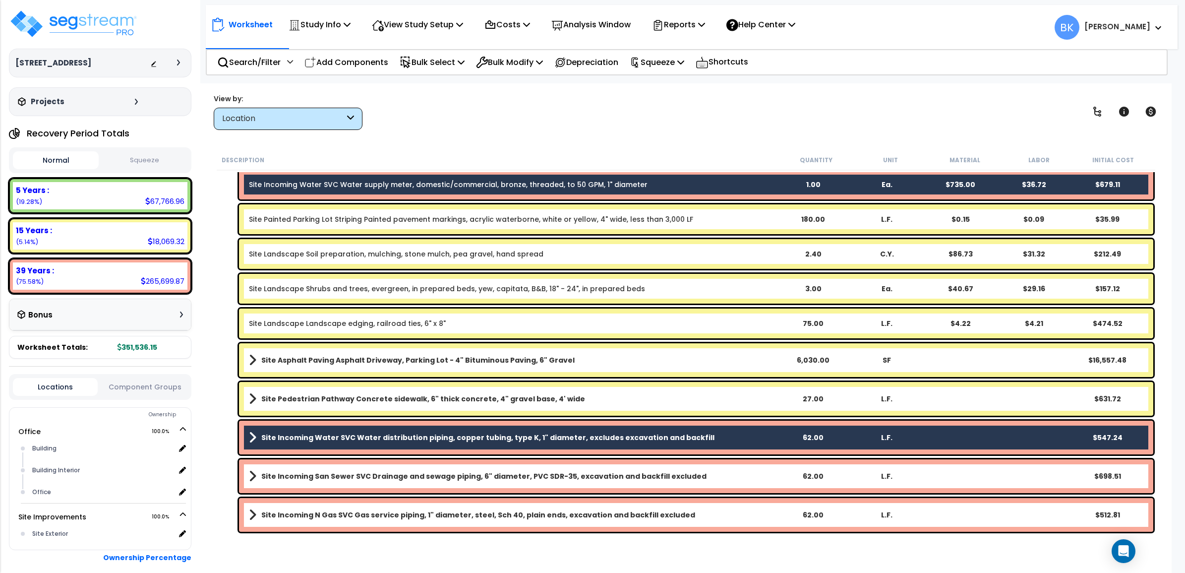
drag, startPoint x: 318, startPoint y: 471, endPoint x: 340, endPoint y: 503, distance: 39.2
click at [318, 471] on b "Site Incoming San Sewer SVC Drainage and sewage piping, 6" diameter, PVC SDR-35…" at bounding box center [483, 476] width 445 height 10
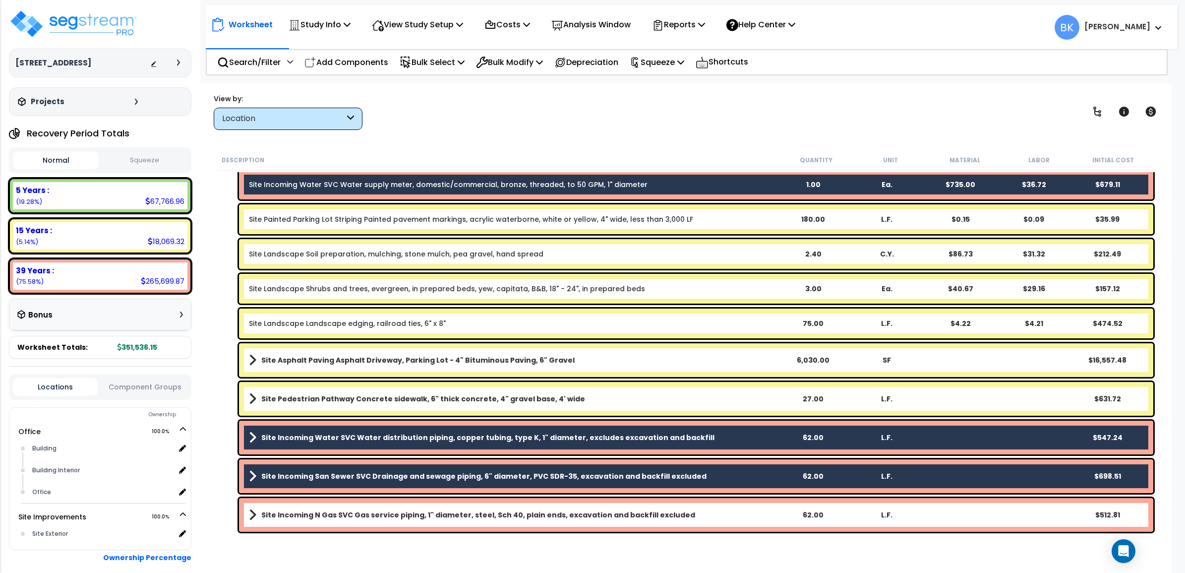
drag, startPoint x: 360, startPoint y: 517, endPoint x: 323, endPoint y: 440, distance: 85.0
click at [359, 517] on b "Site Incoming N Gas SVC Gas service piping, 1" diameter, steel, Sch 40, plain e…" at bounding box center [478, 515] width 434 height 10
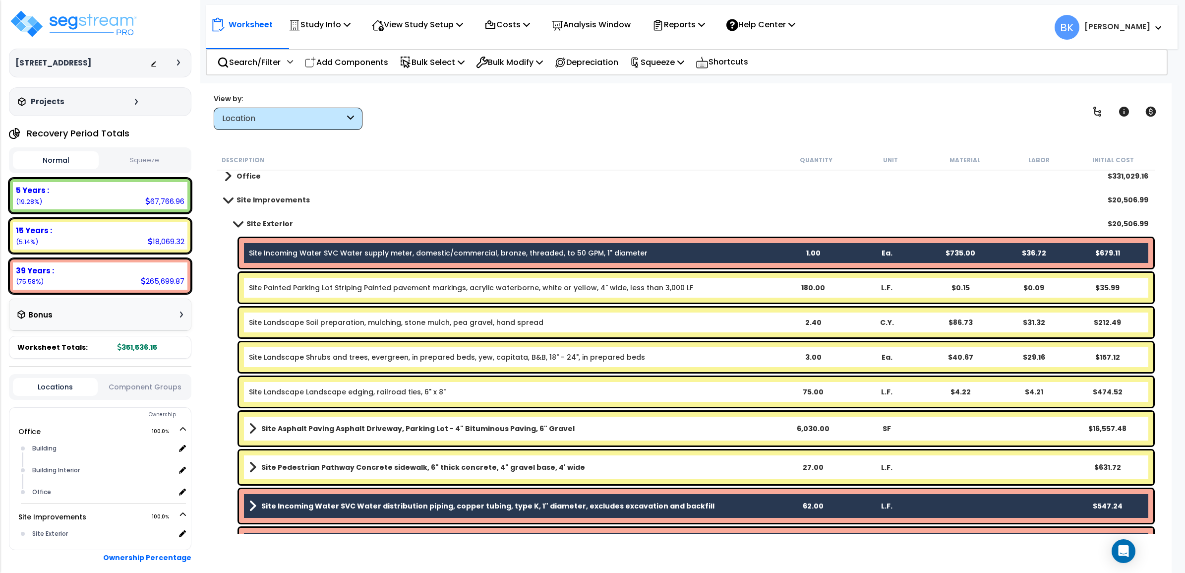
scroll to position [0, 0]
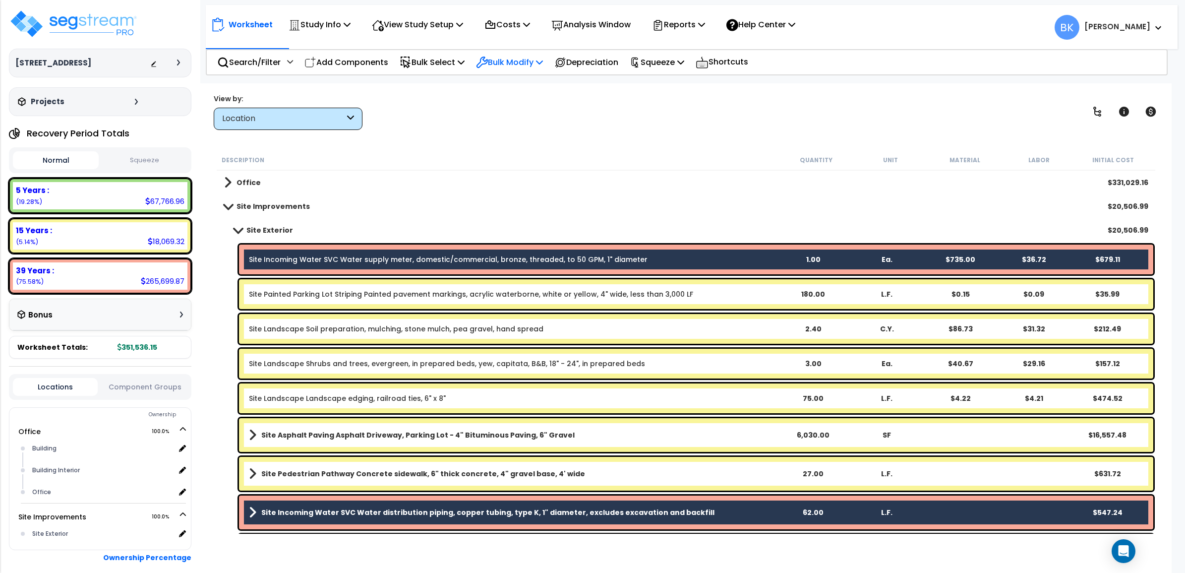
click at [529, 53] on div "Bulk Modify" at bounding box center [509, 62] width 67 height 23
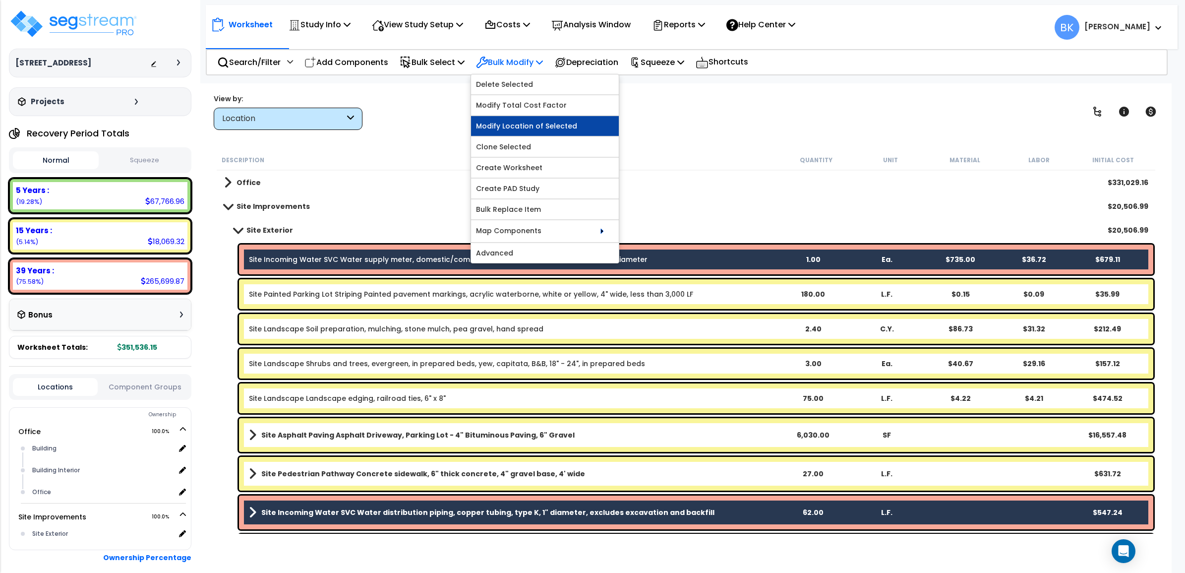
click at [516, 126] on link "Modify Location of Selected" at bounding box center [545, 126] width 148 height 20
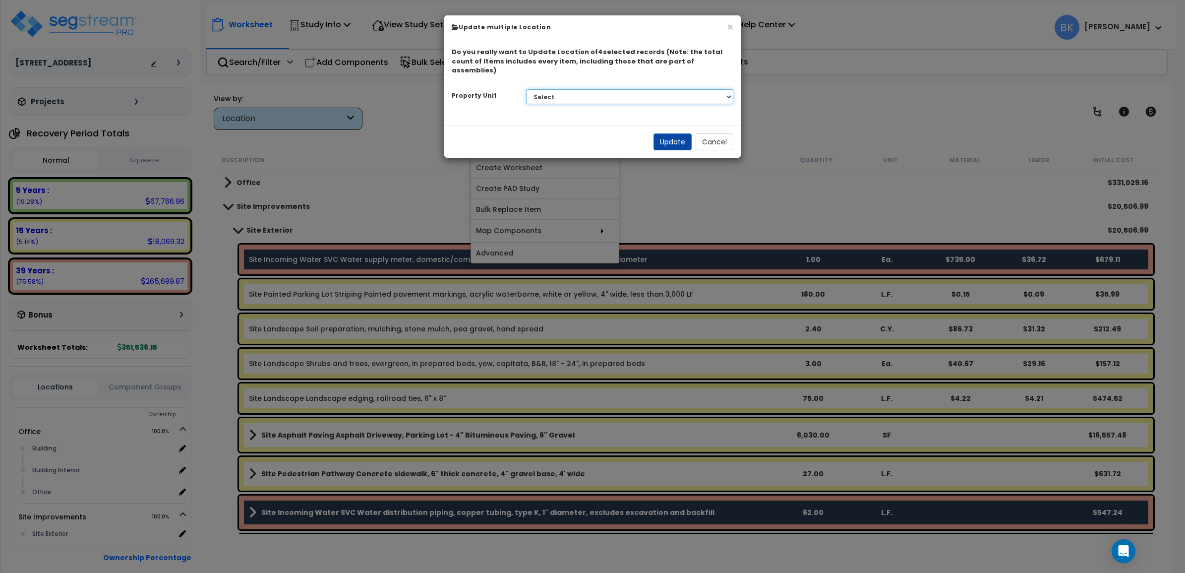
click at [610, 89] on select "Select Office Site Improvements" at bounding box center [630, 96] width 208 height 15
select select "176299"
click at [526, 89] on select "Select Office Site Improvements" at bounding box center [630, 96] width 208 height 15
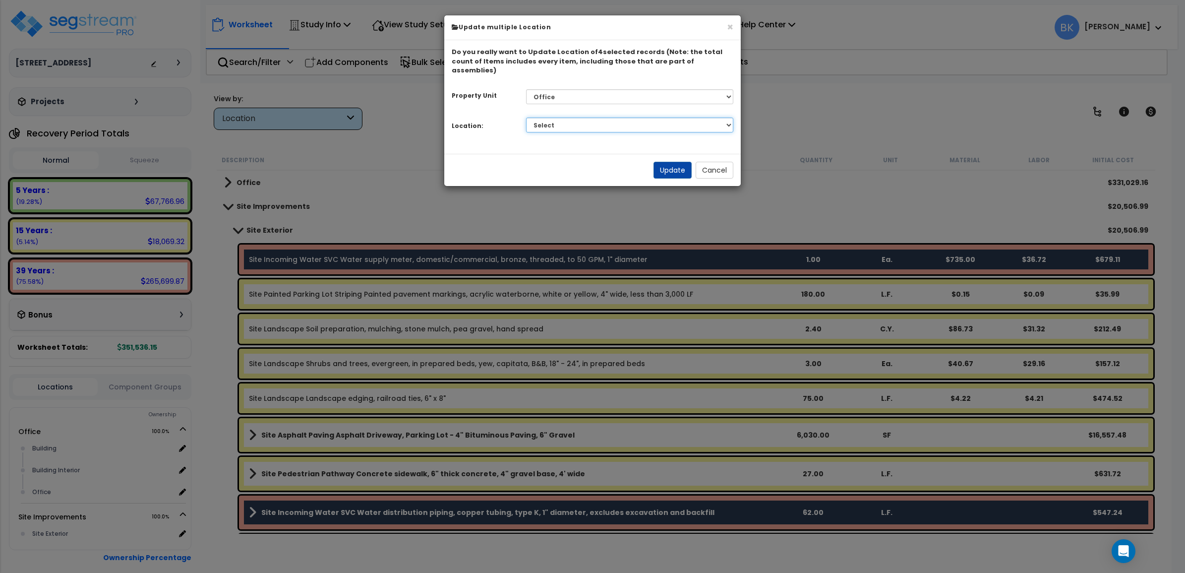
click at [548, 118] on select "Select Building Building Interior Office Add Additional Location" at bounding box center [630, 125] width 208 height 15
select select "6"
click at [526, 118] on select "Select Building Building Interior Office Add Additional Location" at bounding box center [630, 125] width 208 height 15
click at [678, 166] on button "Update" at bounding box center [673, 170] width 38 height 17
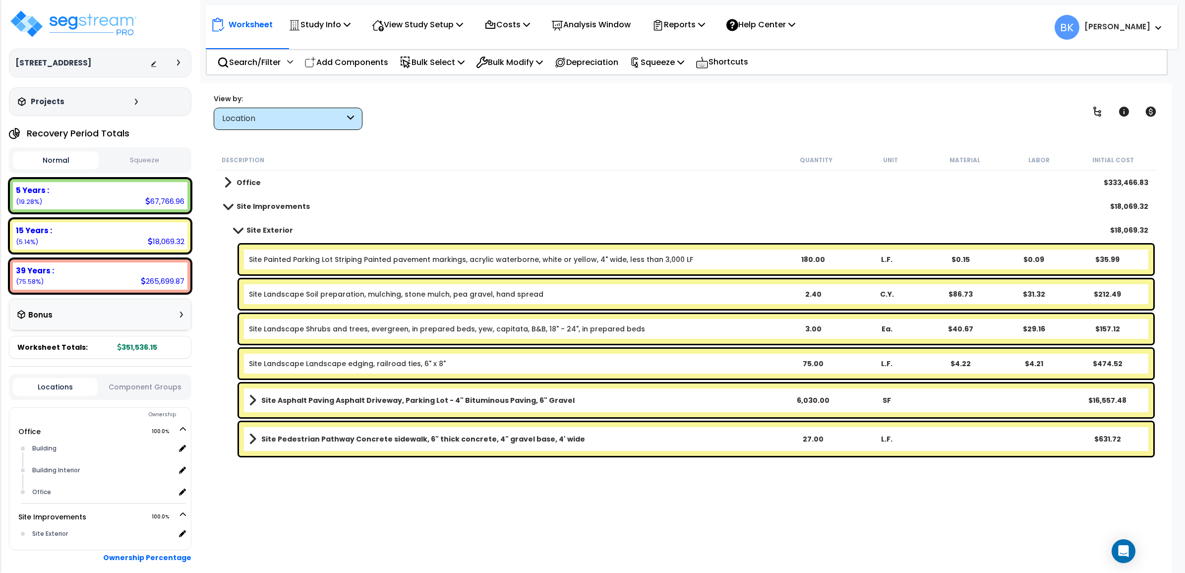
click at [336, 123] on div "Location" at bounding box center [283, 118] width 123 height 11
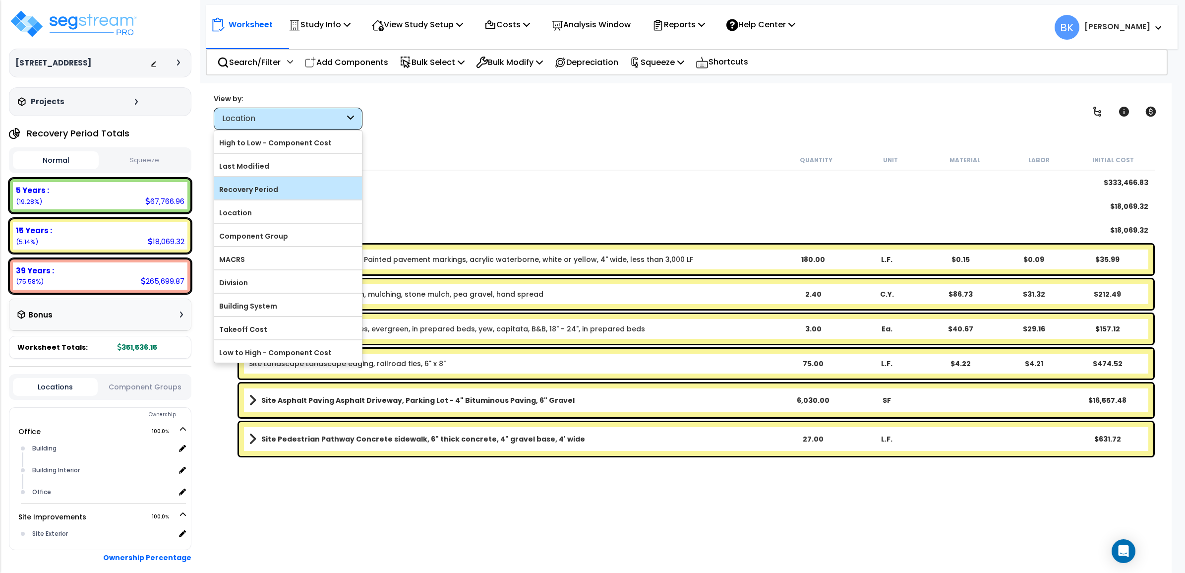
click at [258, 192] on label "Recovery Period" at bounding box center [288, 189] width 148 height 15
click at [0, 0] on input "Recovery Period" at bounding box center [0, 0] width 0 height 0
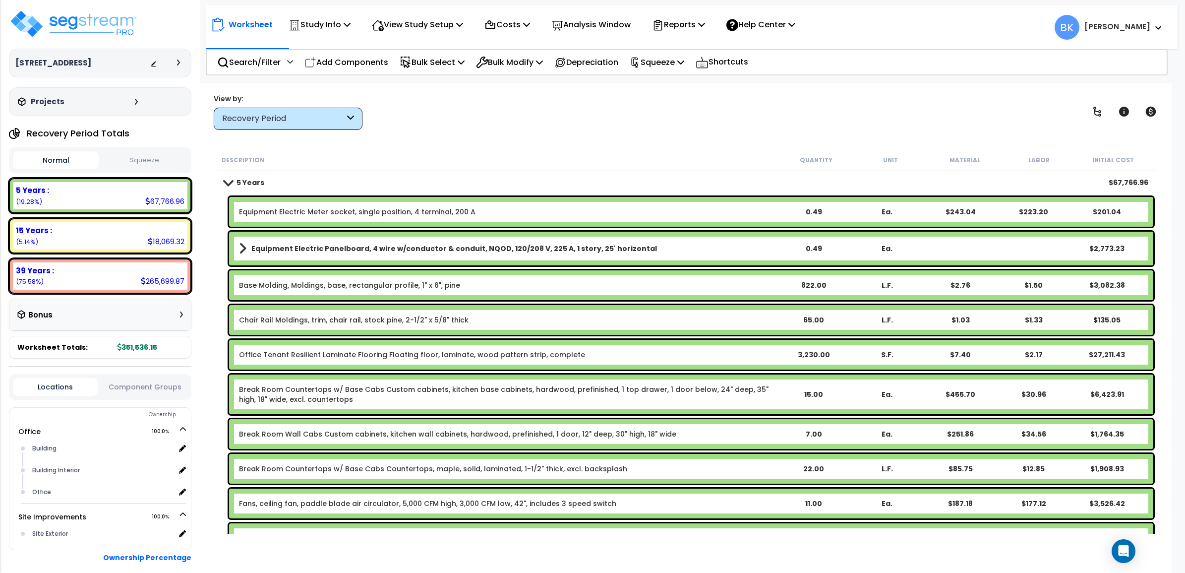
click at [341, 207] on link "Equipment Electric Meter socket, single position, 4 terminal, 200 A" at bounding box center [357, 212] width 237 height 10
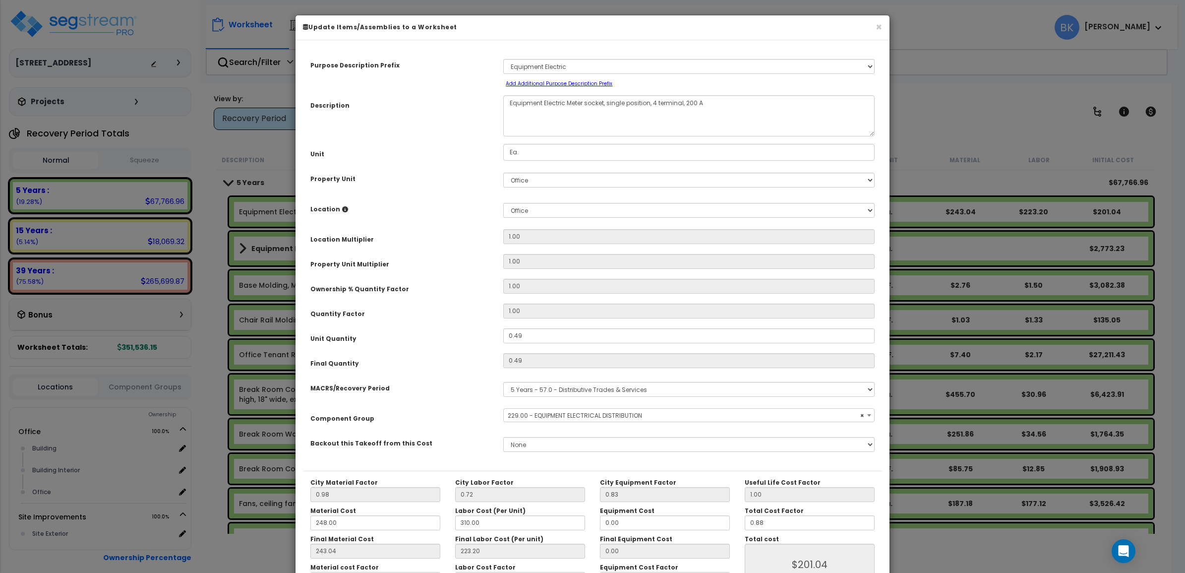
select select "39329"
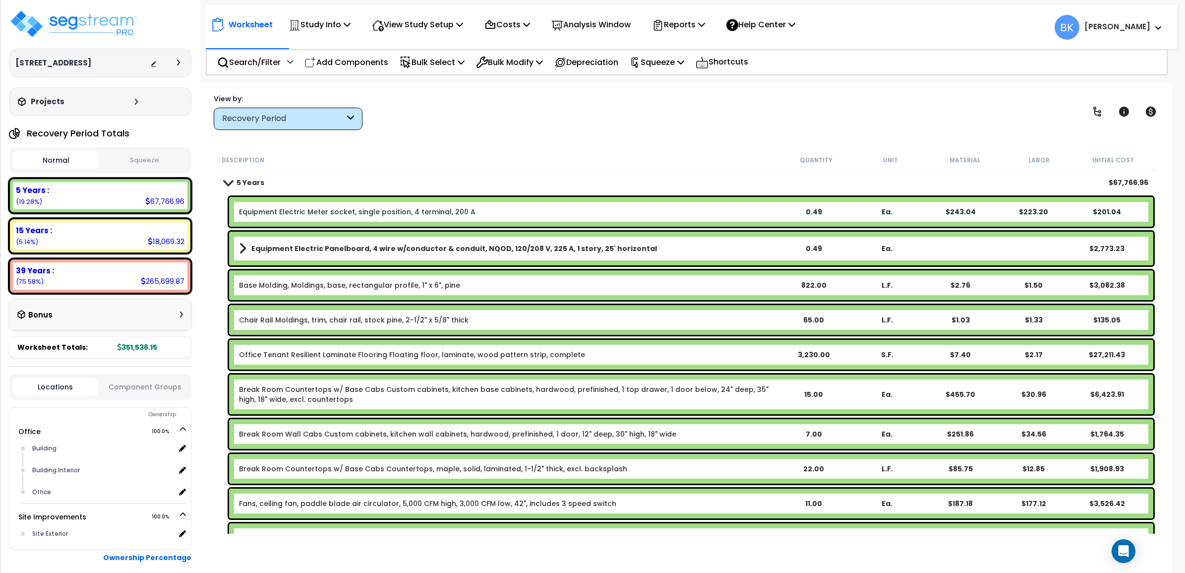
click at [224, 179] on span at bounding box center [228, 182] width 14 height 7
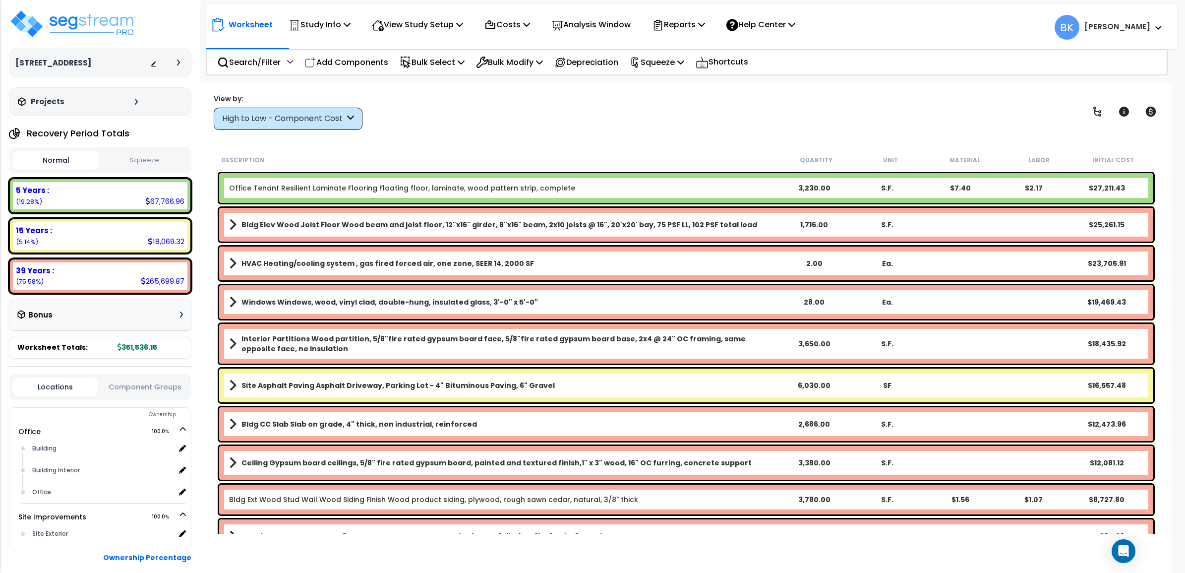
click at [299, 123] on div "High to Low - Component Cost" at bounding box center [283, 118] width 123 height 11
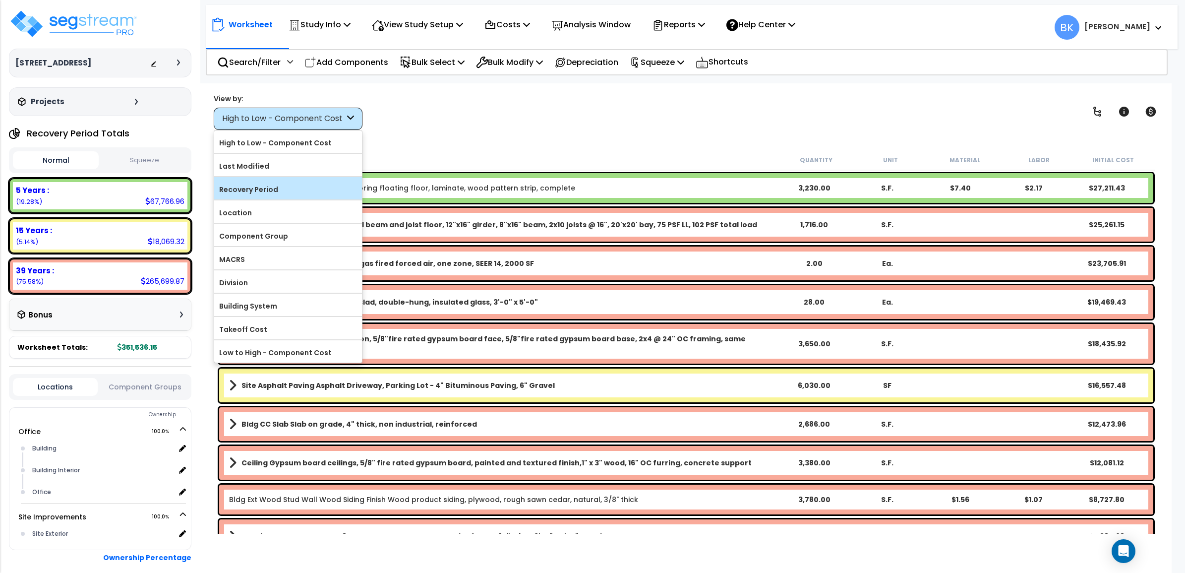
click at [242, 189] on label "Recovery Period" at bounding box center [288, 189] width 148 height 15
click at [0, 0] on input "Recovery Period" at bounding box center [0, 0] width 0 height 0
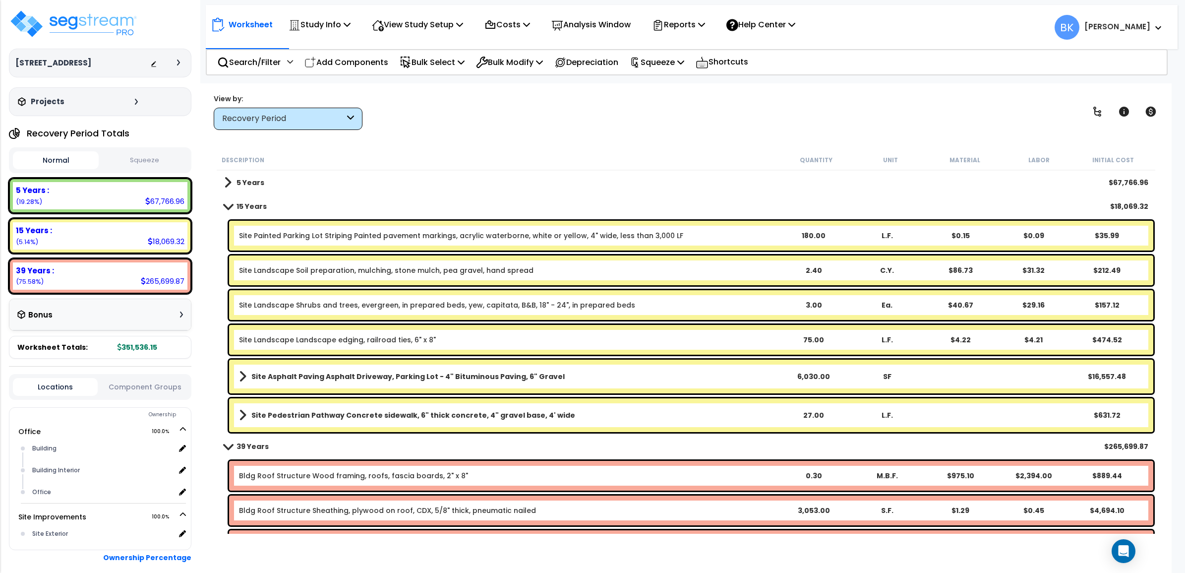
click at [412, 385] on div "Site Asphalt Paving Asphalt Driveway, Parking Lot - 4" Bituminous Paving, 6" Gr…" at bounding box center [691, 377] width 925 height 34
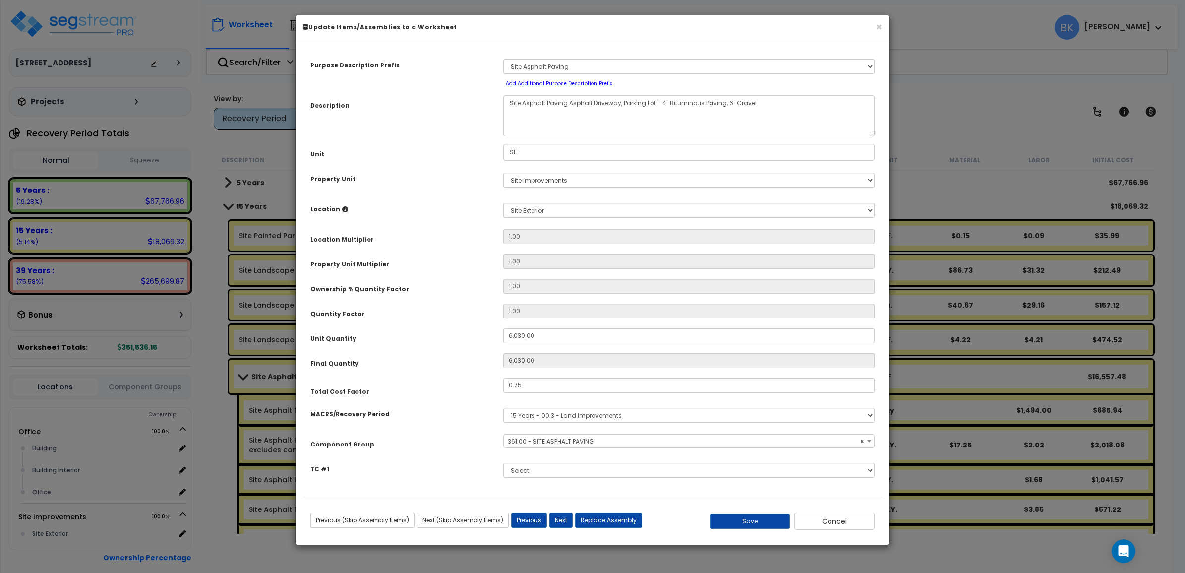
select select "39444"
click at [839, 524] on button "Cancel" at bounding box center [835, 521] width 80 height 17
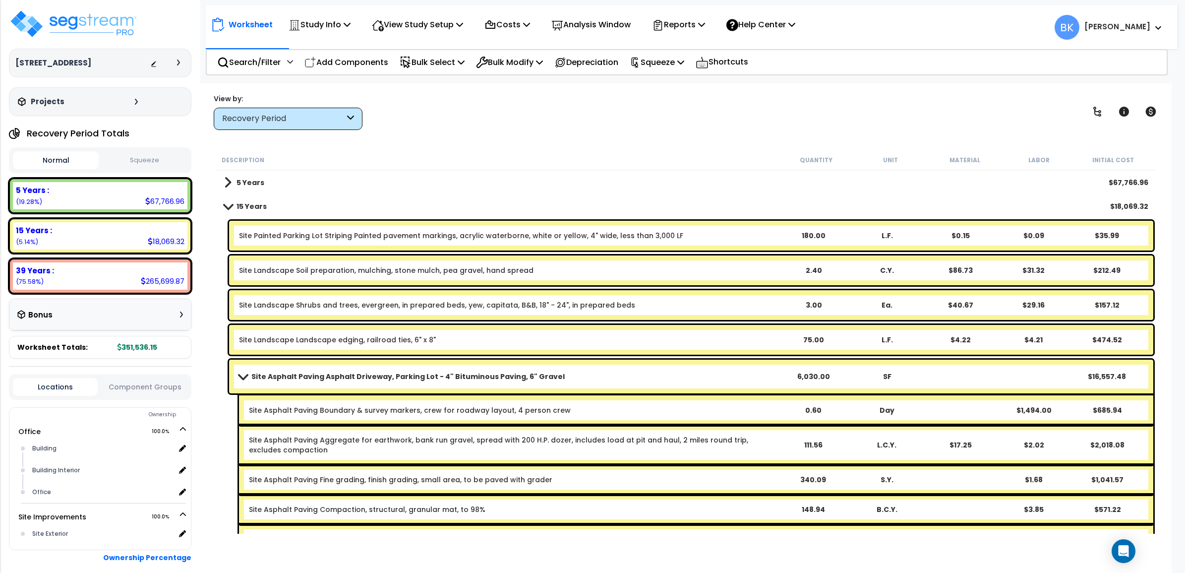
drag, startPoint x: 224, startPoint y: 200, endPoint x: 227, endPoint y: 204, distance: 5.3
click at [226, 201] on link "15 Years" at bounding box center [245, 206] width 43 height 14
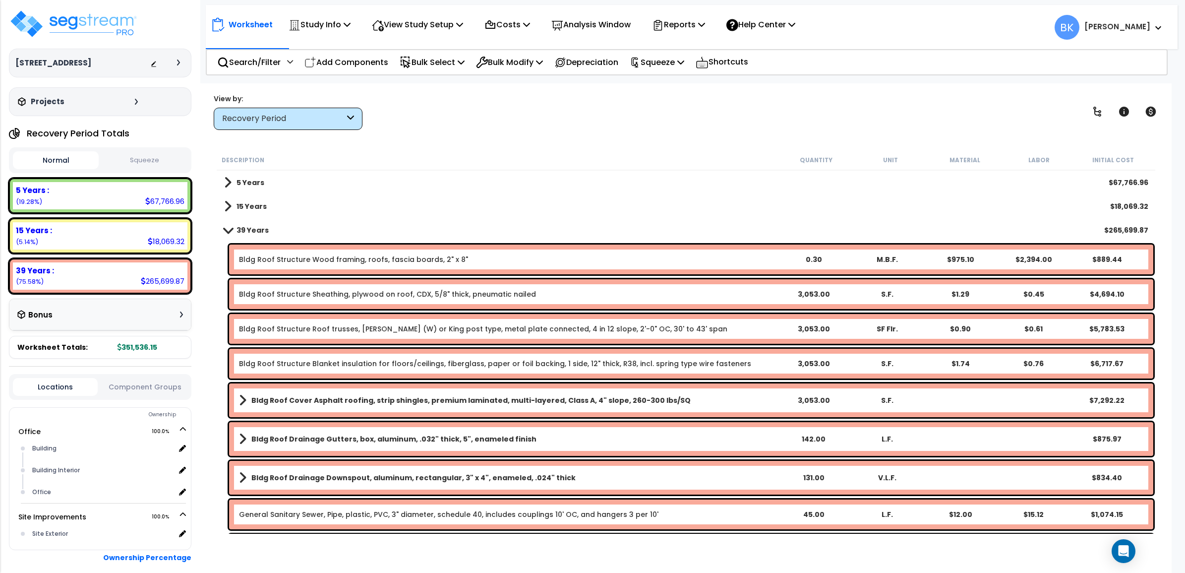
click at [291, 330] on link "Bldg Roof Structure Roof trusses, fink (W) or King post type, metal plate conne…" at bounding box center [483, 329] width 489 height 10
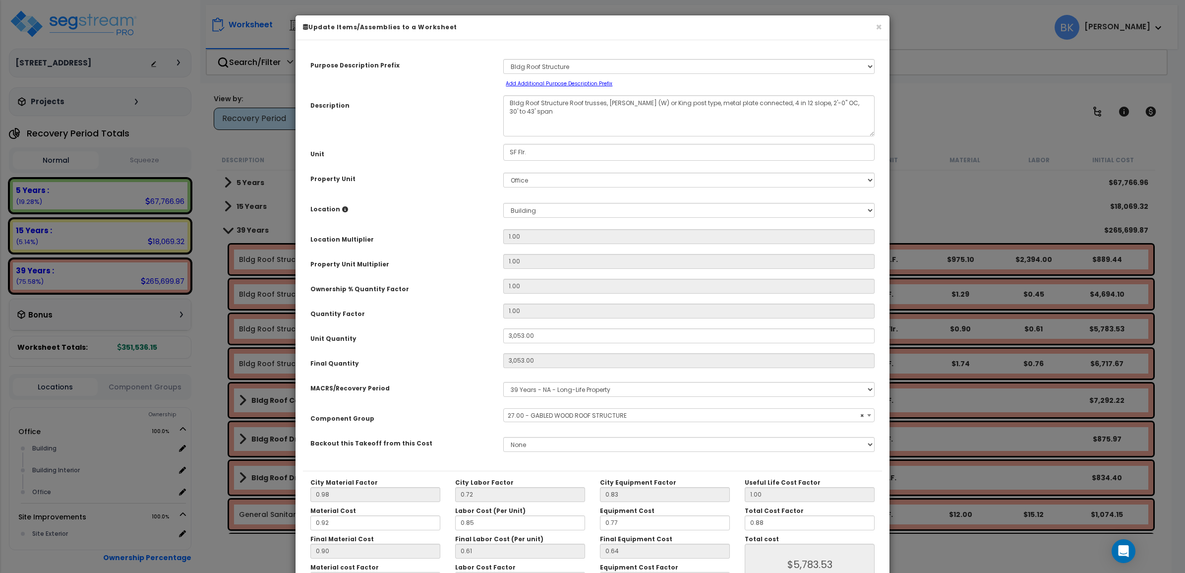
select select "39148"
click at [878, 27] on button "×" at bounding box center [879, 27] width 6 height 10
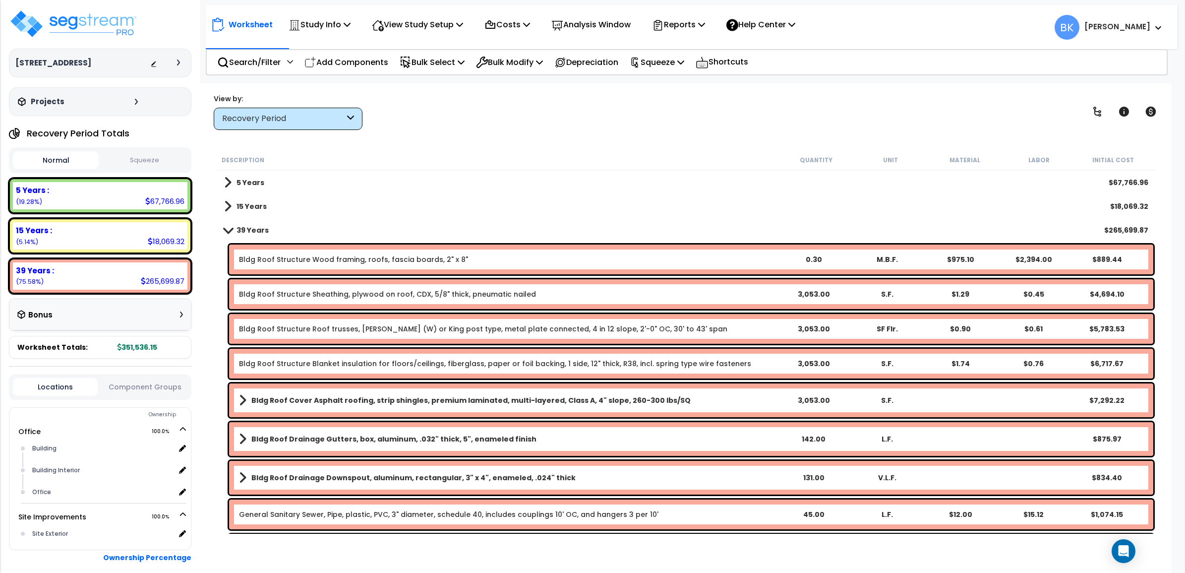
click at [229, 234] on link "39 Years" at bounding box center [246, 230] width 45 height 14
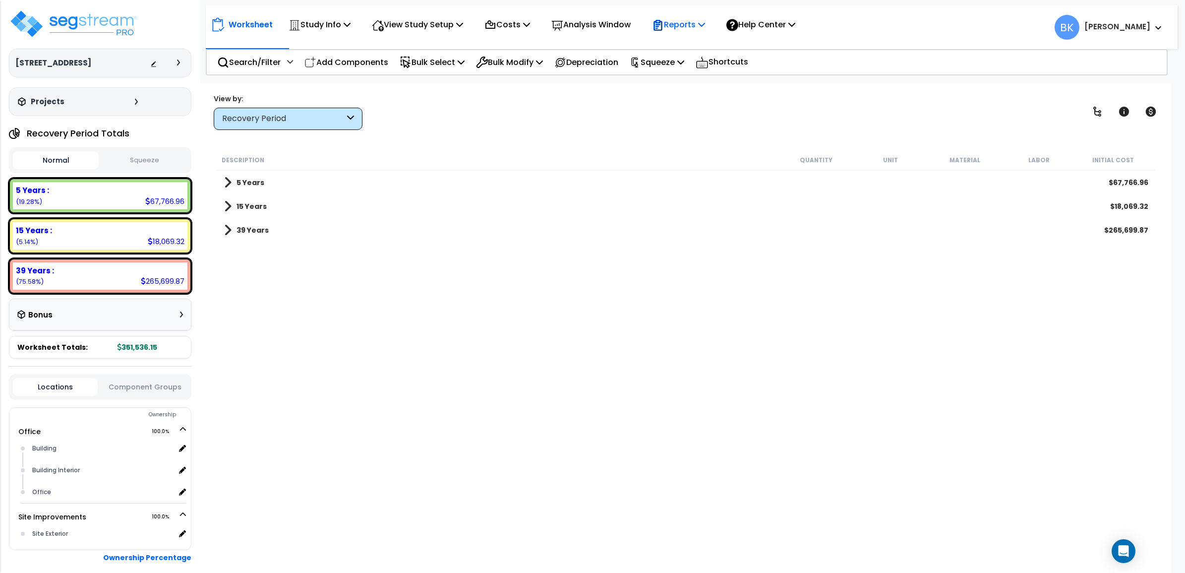
click at [678, 25] on p "Reports" at bounding box center [678, 24] width 53 height 13
click at [688, 50] on link "Get Report" at bounding box center [696, 47] width 98 height 20
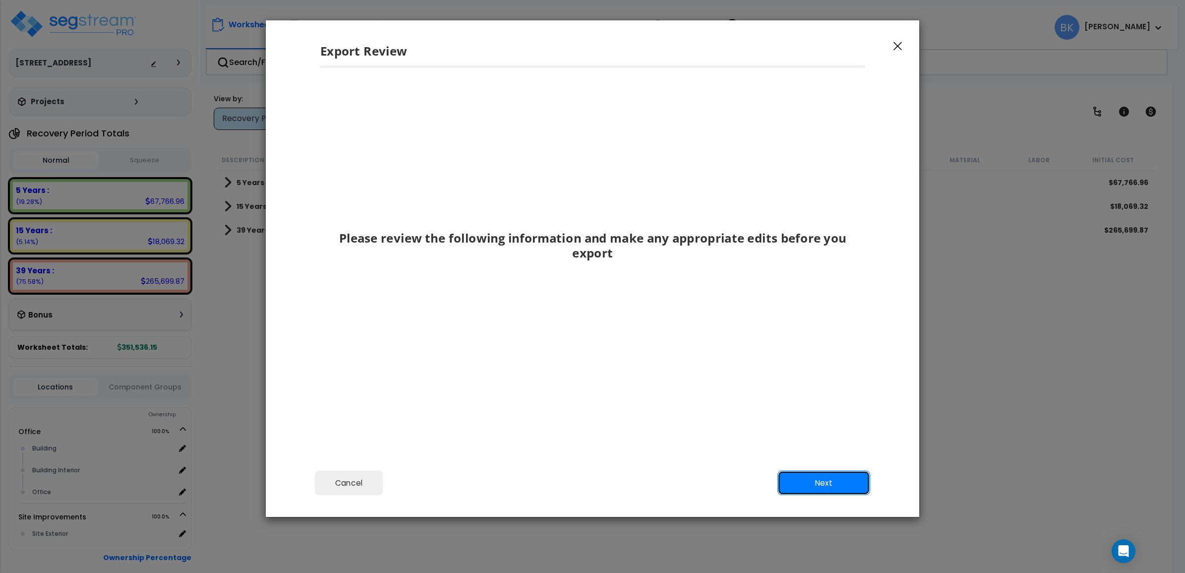
click at [834, 489] on button "Next" at bounding box center [824, 483] width 93 height 25
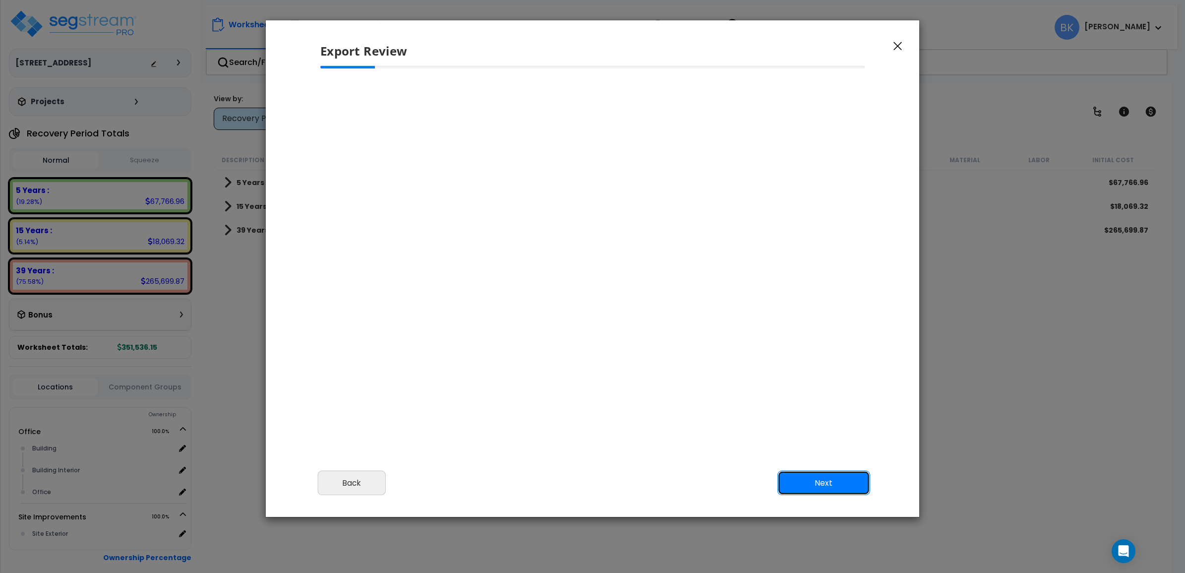
click at [822, 479] on button "Next" at bounding box center [824, 483] width 93 height 25
click at [829, 477] on button "Next" at bounding box center [824, 483] width 93 height 25
click at [908, 48] on div "Export Review" at bounding box center [593, 43] width 654 height 46
click at [895, 48] on icon "button" at bounding box center [898, 46] width 8 height 8
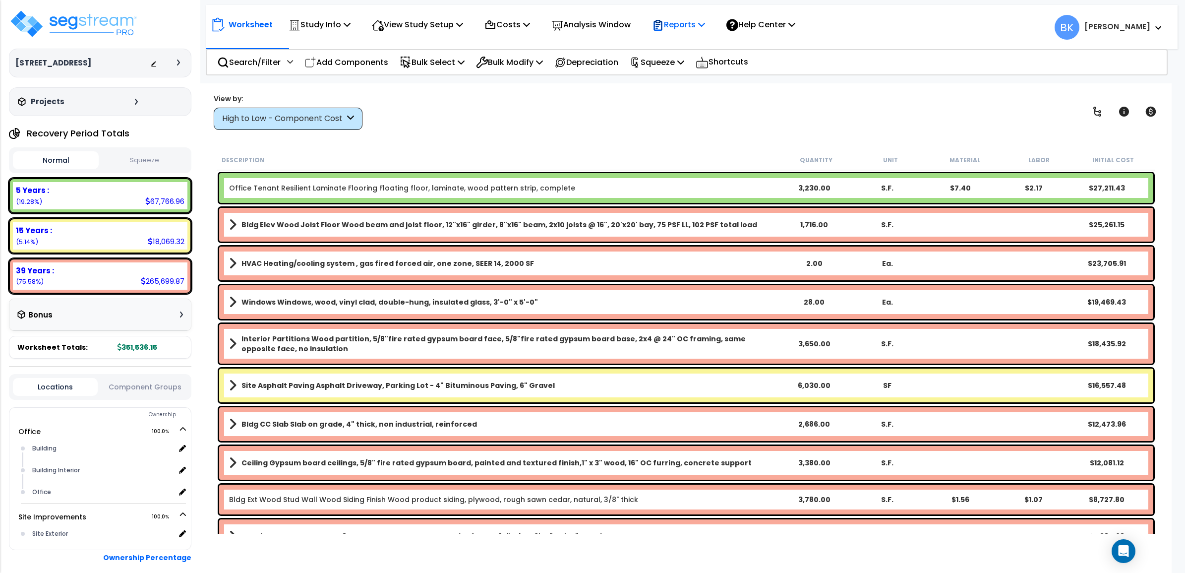
click at [692, 21] on p "Reports" at bounding box center [678, 24] width 53 height 13
click at [683, 43] on link "Get Report" at bounding box center [696, 47] width 98 height 20
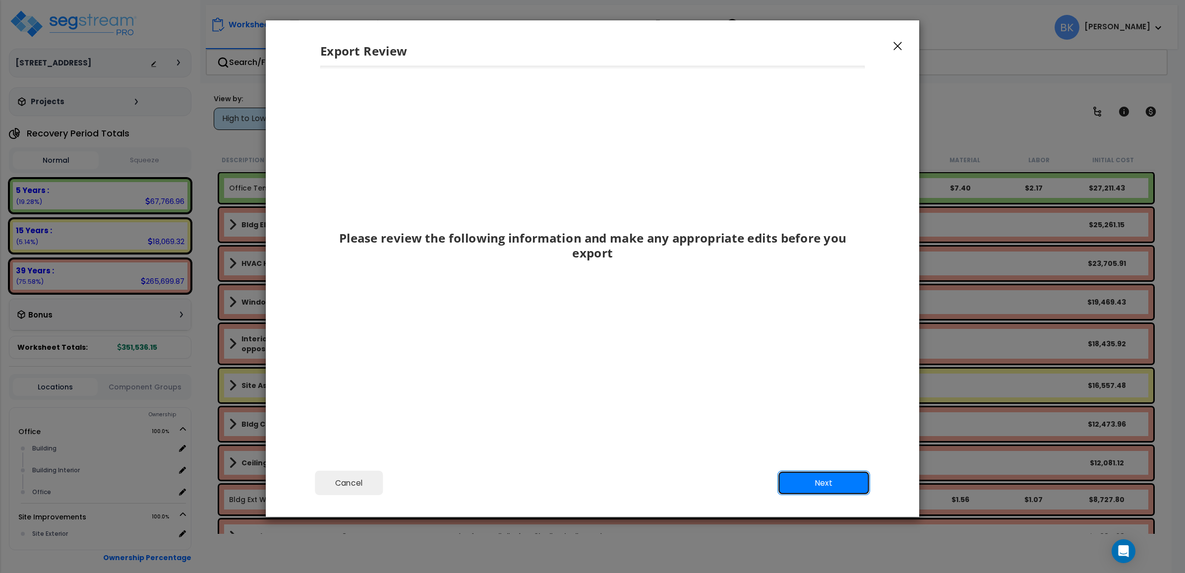
click at [825, 487] on button "Next" at bounding box center [824, 483] width 93 height 25
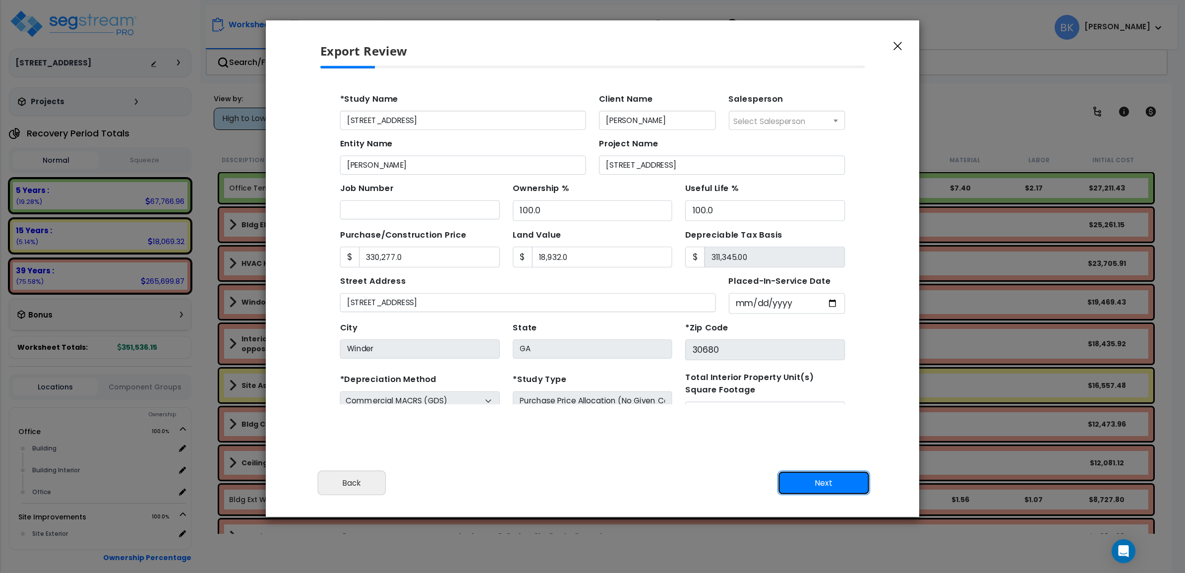
click at [815, 483] on button "Next" at bounding box center [824, 483] width 93 height 25
type input "330277"
type input "18932"
type input "12218"
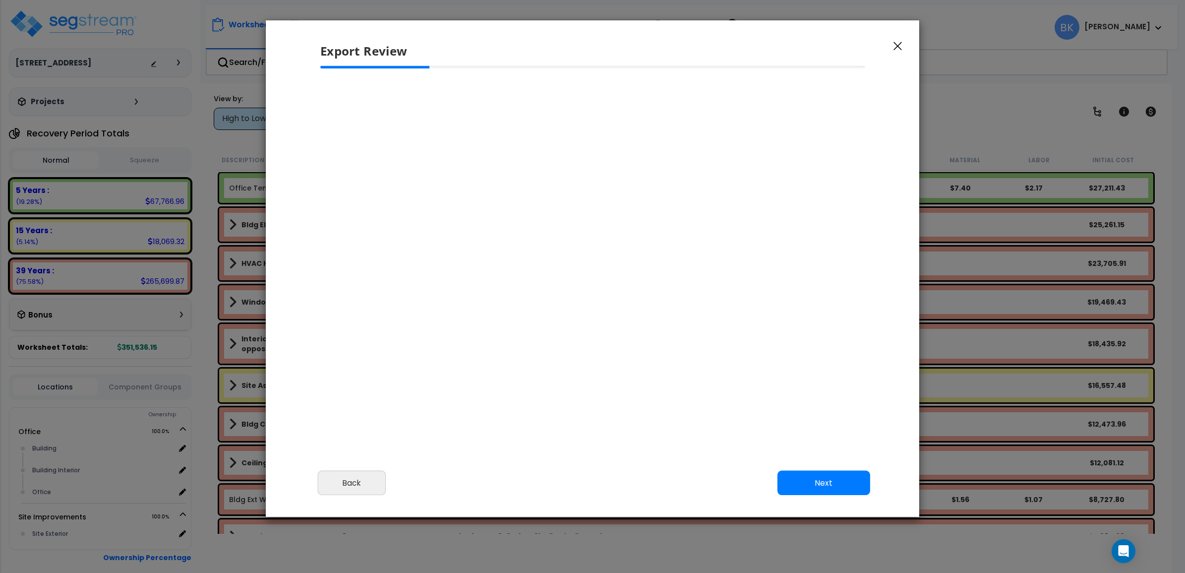
select select "2024"
click at [358, 492] on button "Back" at bounding box center [352, 483] width 68 height 25
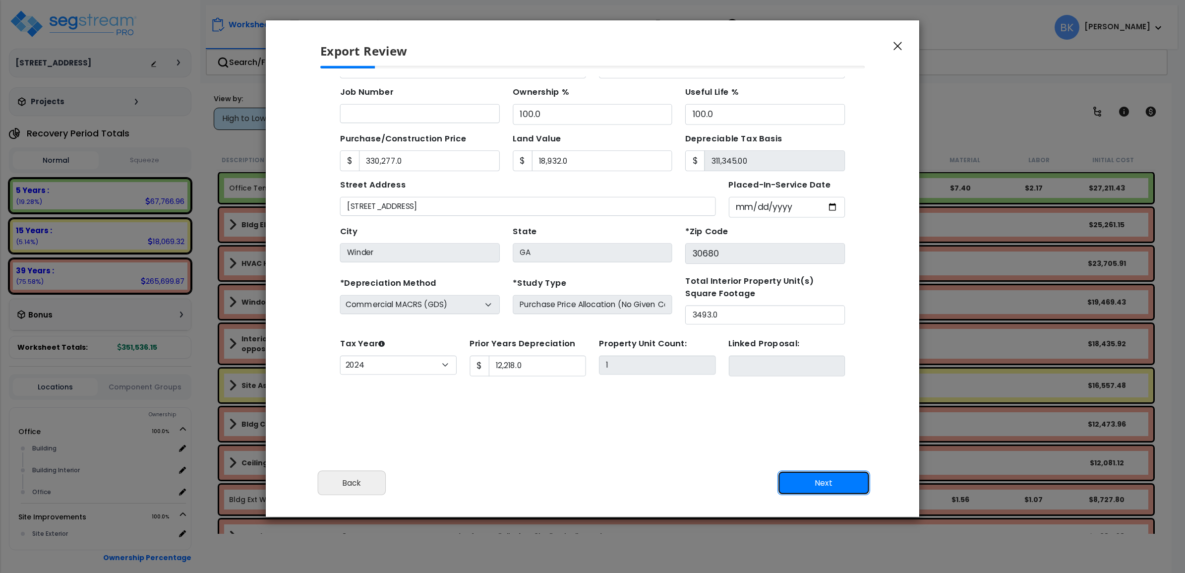
click at [834, 476] on button "Next" at bounding box center [824, 483] width 93 height 25
type input "330277"
type input "18932"
type input "12218"
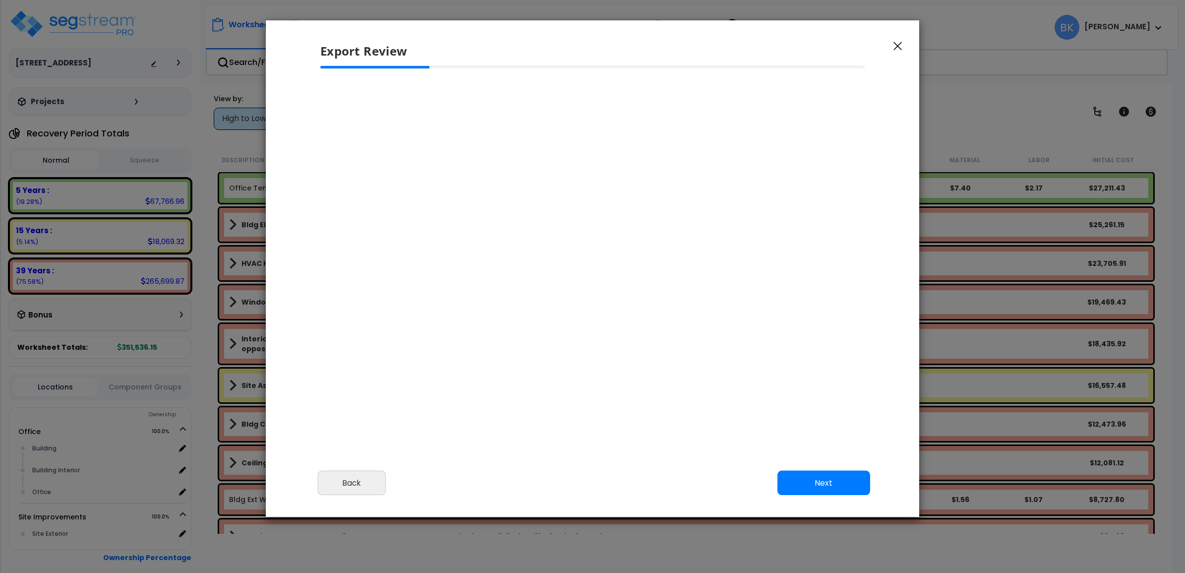
select select "2024"
click at [898, 50] on icon "button" at bounding box center [898, 46] width 8 height 9
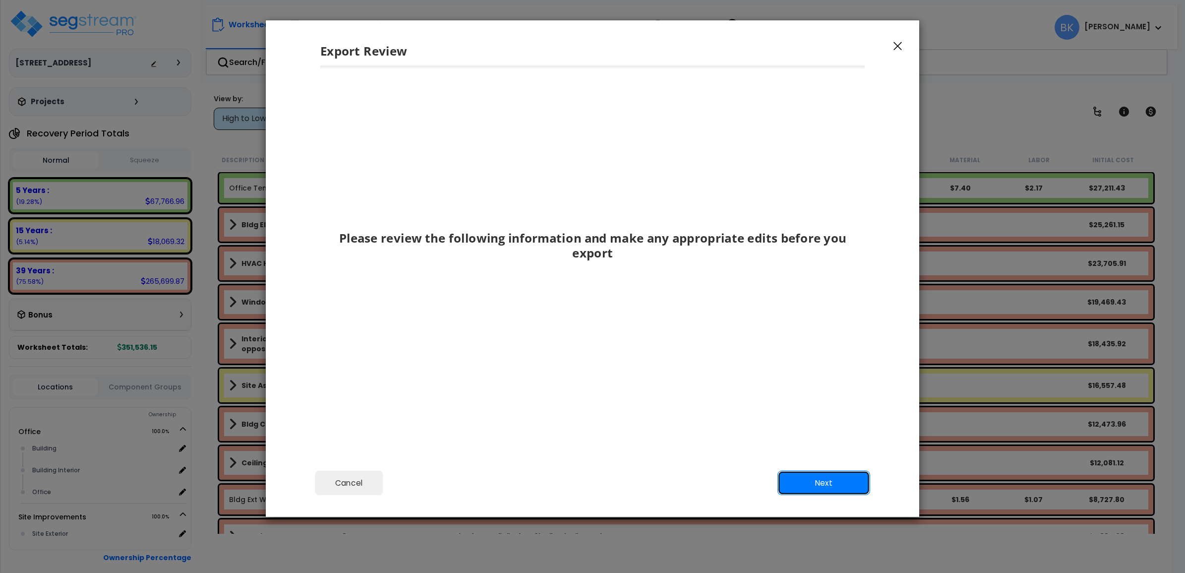
click at [846, 483] on button "Next" at bounding box center [824, 483] width 93 height 25
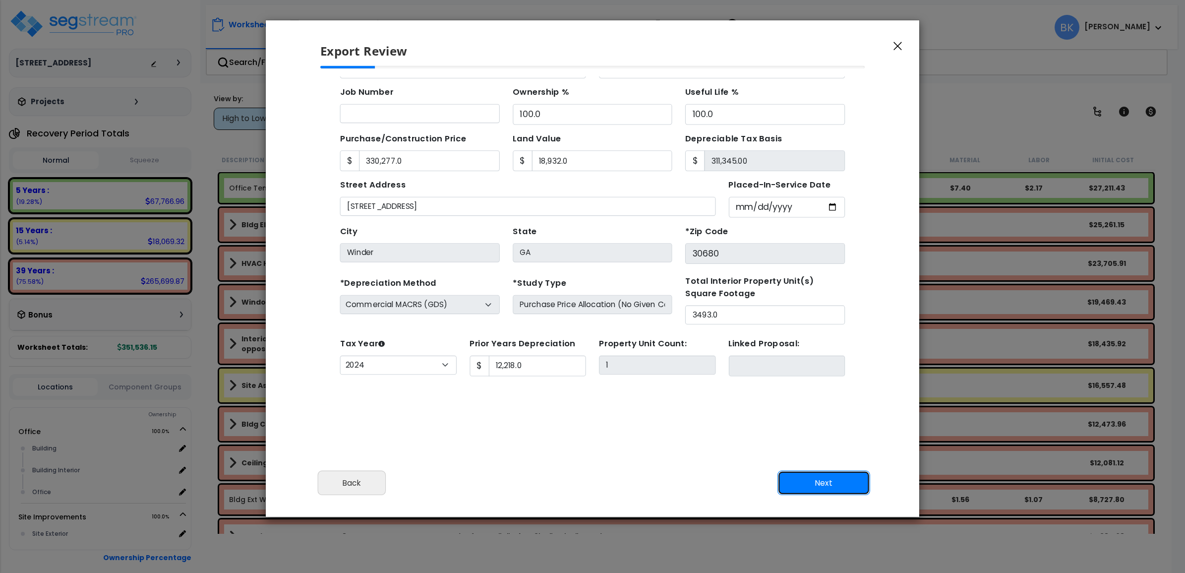
scroll to position [90, 0]
click at [842, 489] on button "Next" at bounding box center [824, 483] width 93 height 25
type input "330277"
type input "18932"
type input "12218"
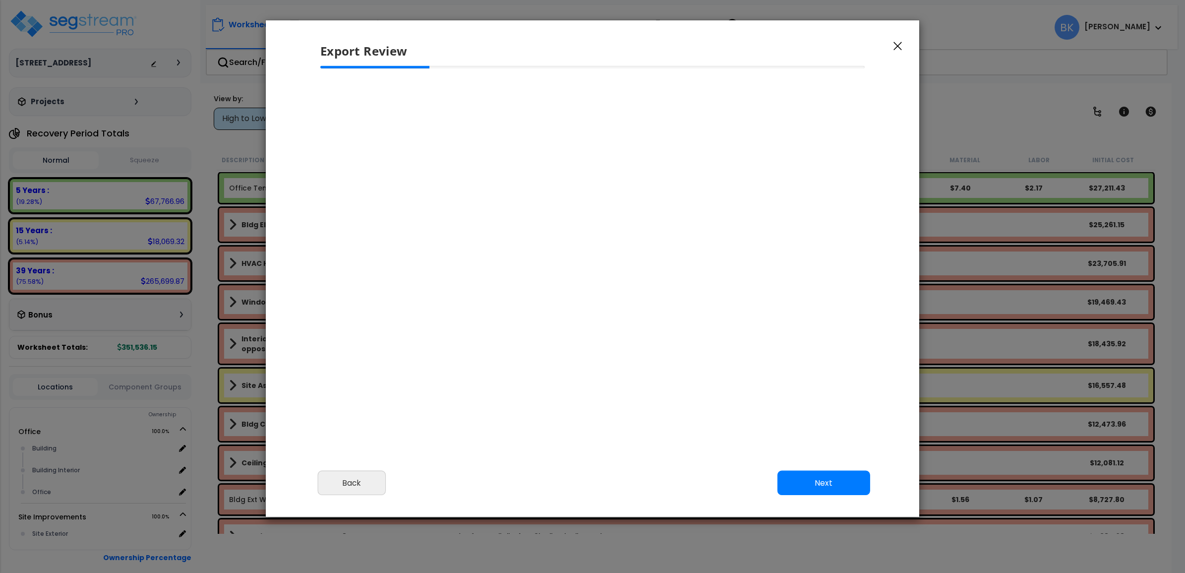
select select "2024"
click at [894, 49] on icon "button" at bounding box center [898, 46] width 8 height 9
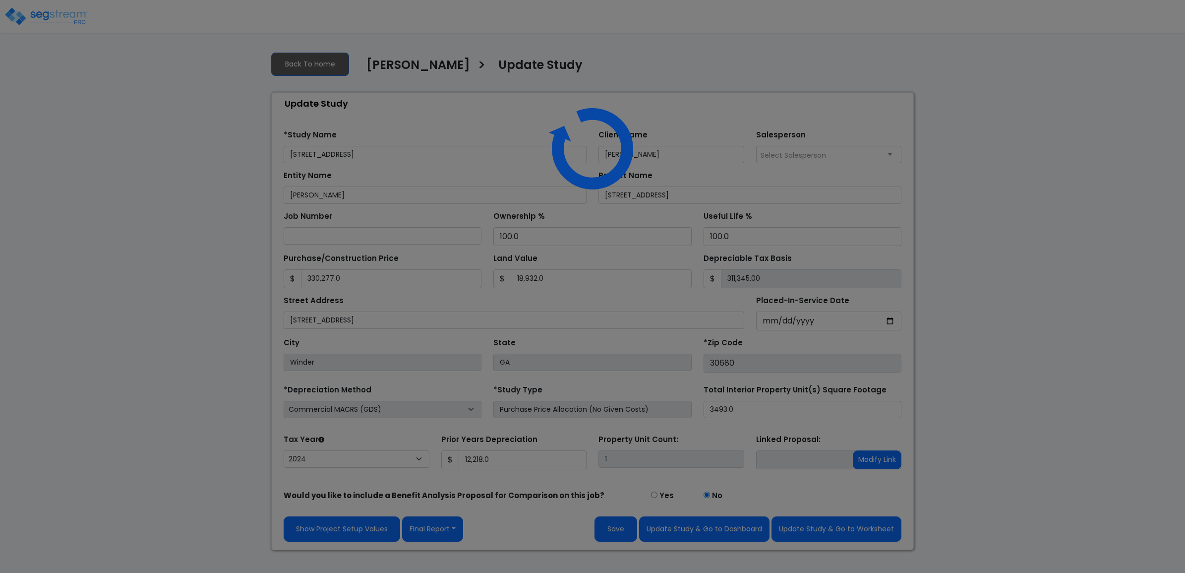
select select "2024"
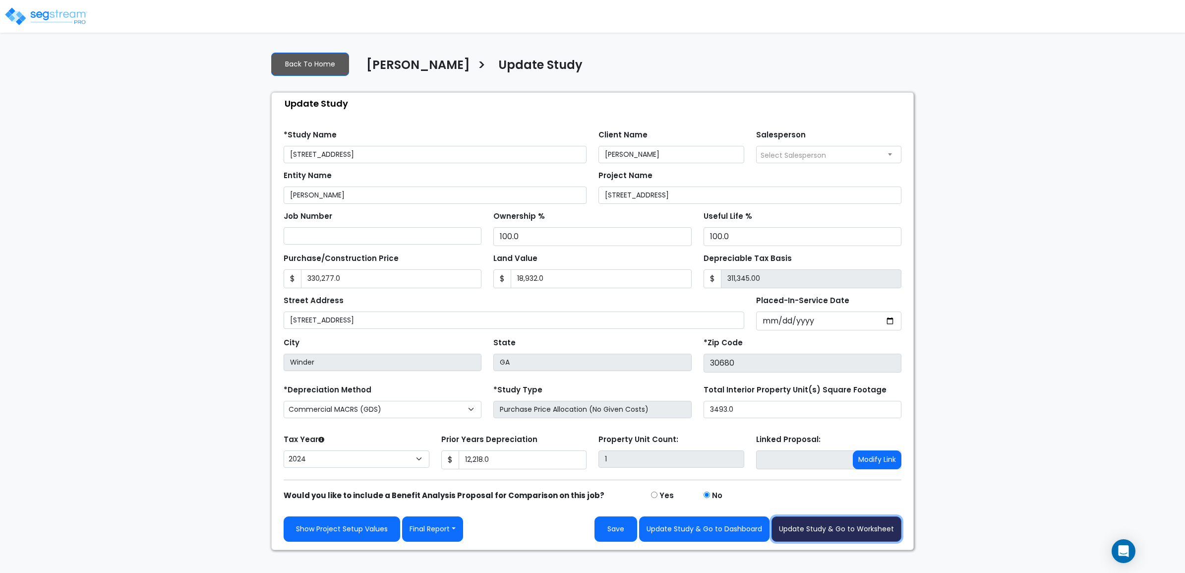
click at [849, 540] on button "Update Study & Go to Worksheet" at bounding box center [837, 528] width 130 height 25
type input "330277"
type input "18932"
type input "12218"
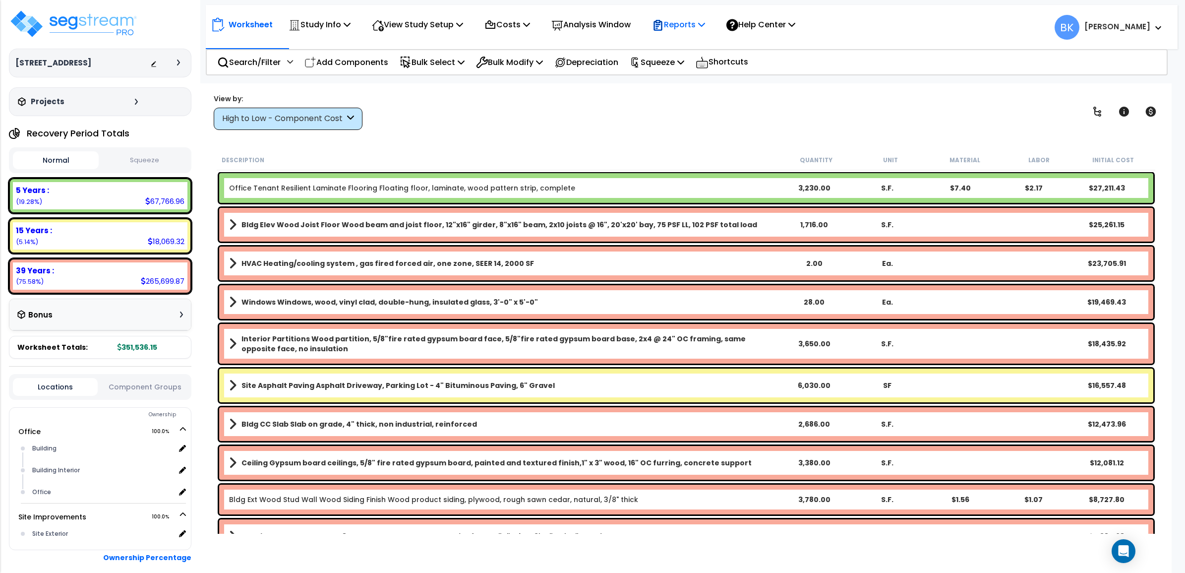
click at [681, 28] on p "Reports" at bounding box center [678, 24] width 53 height 13
click at [683, 43] on link "Get Report" at bounding box center [696, 47] width 98 height 20
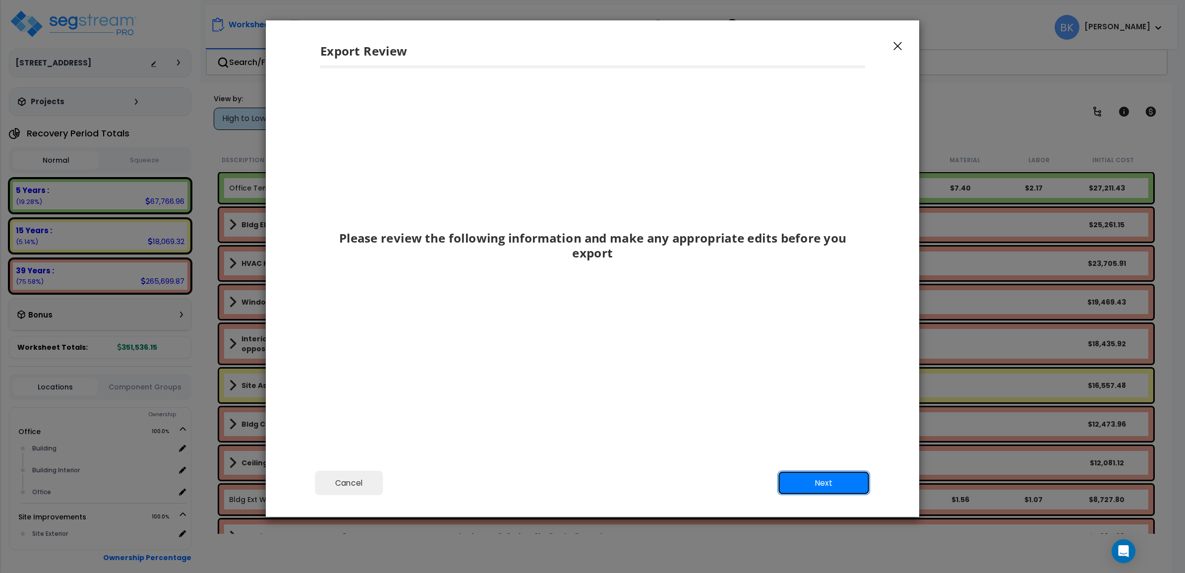
click at [817, 489] on button "Next" at bounding box center [824, 483] width 93 height 25
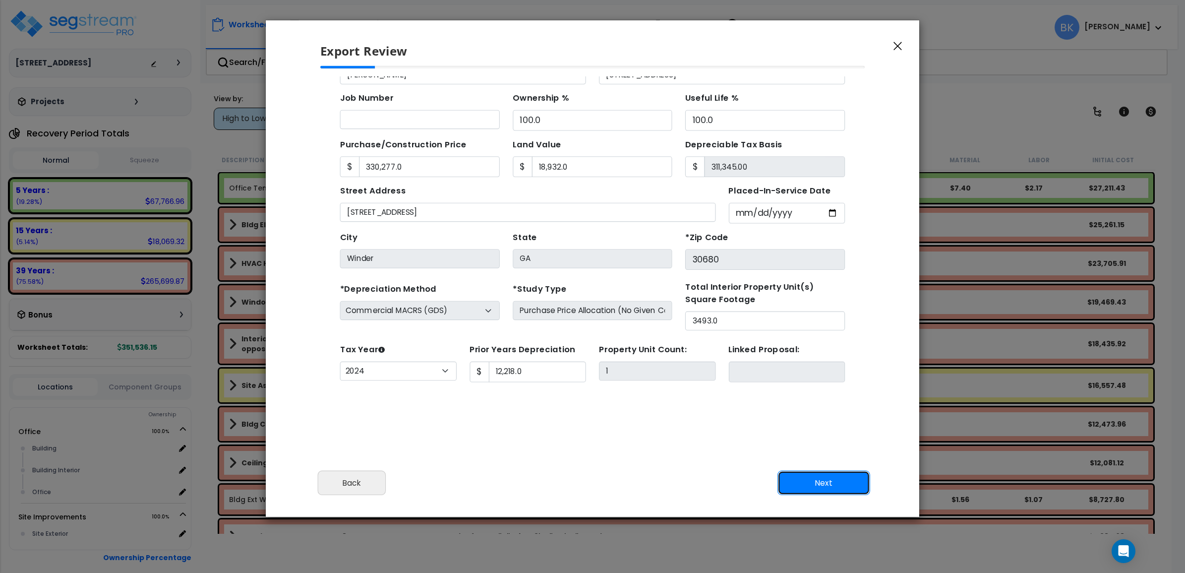
scroll to position [90, 0]
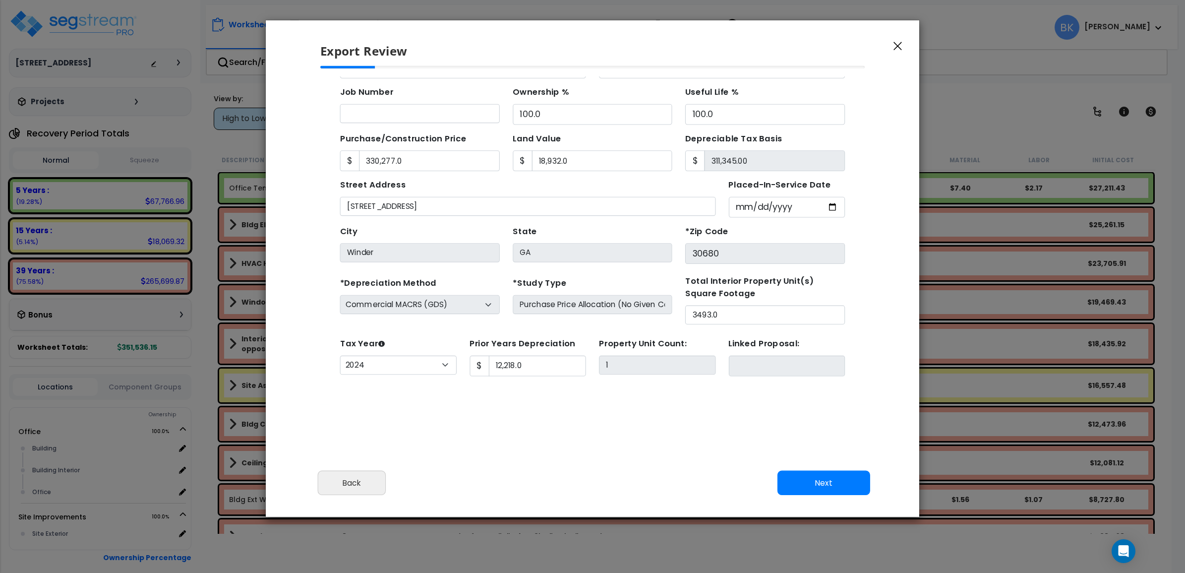
click at [828, 467] on div "Cancel Back Next Export Edit Images" at bounding box center [593, 490] width 654 height 54
click at [821, 477] on button "Next" at bounding box center [824, 483] width 93 height 25
type input "330277"
type input "18932"
type input "12218"
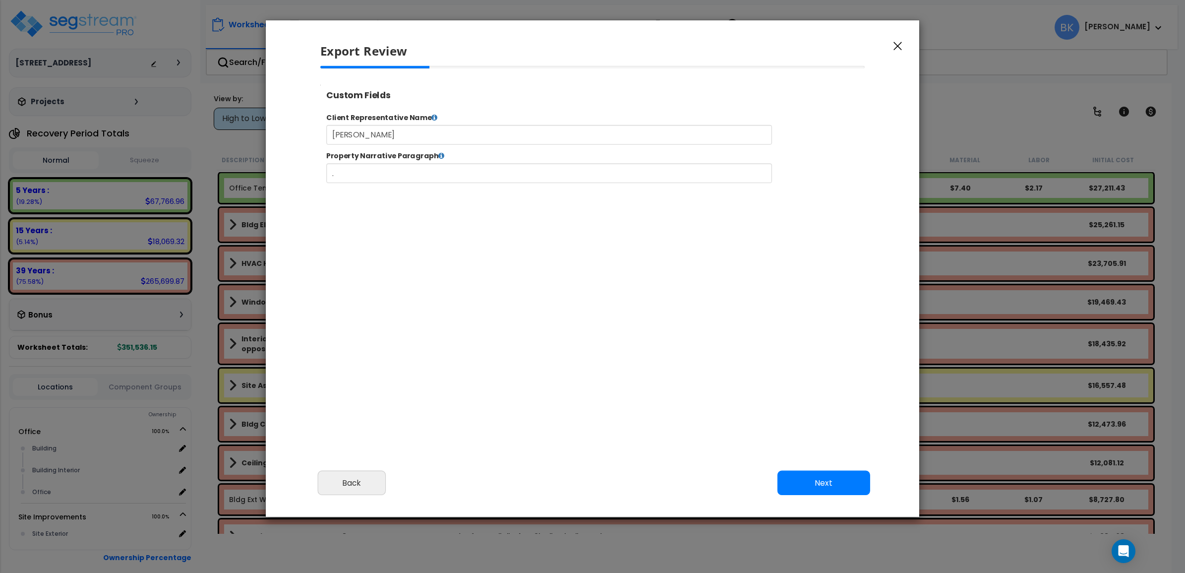
select select "2024"
click at [806, 485] on button "Next" at bounding box center [824, 483] width 93 height 25
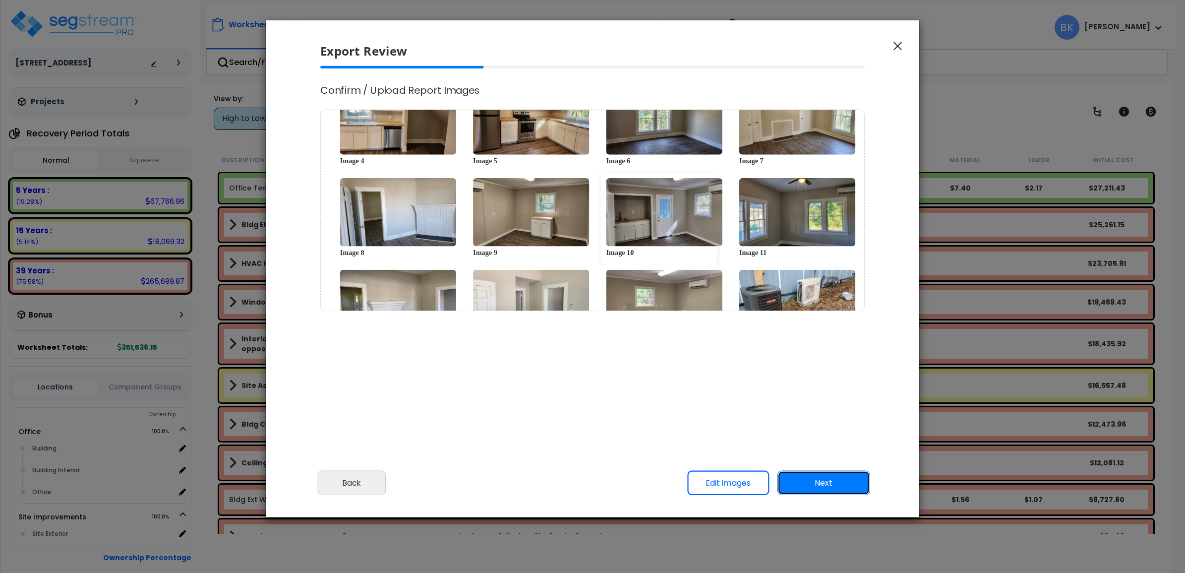
scroll to position [0, 0]
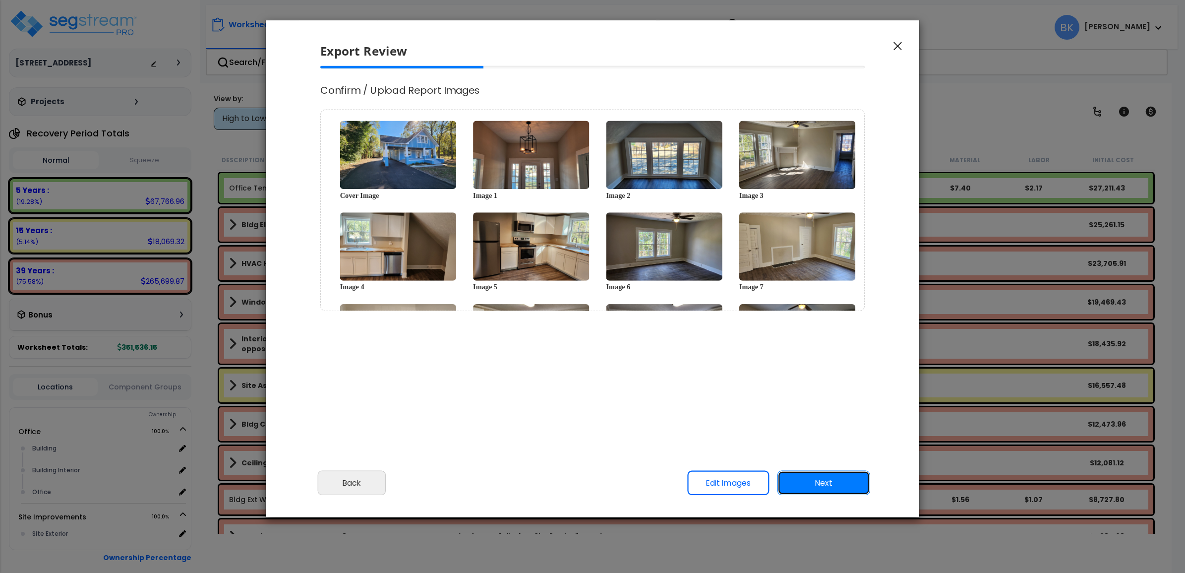
click at [839, 479] on button "Next" at bounding box center [824, 483] width 93 height 25
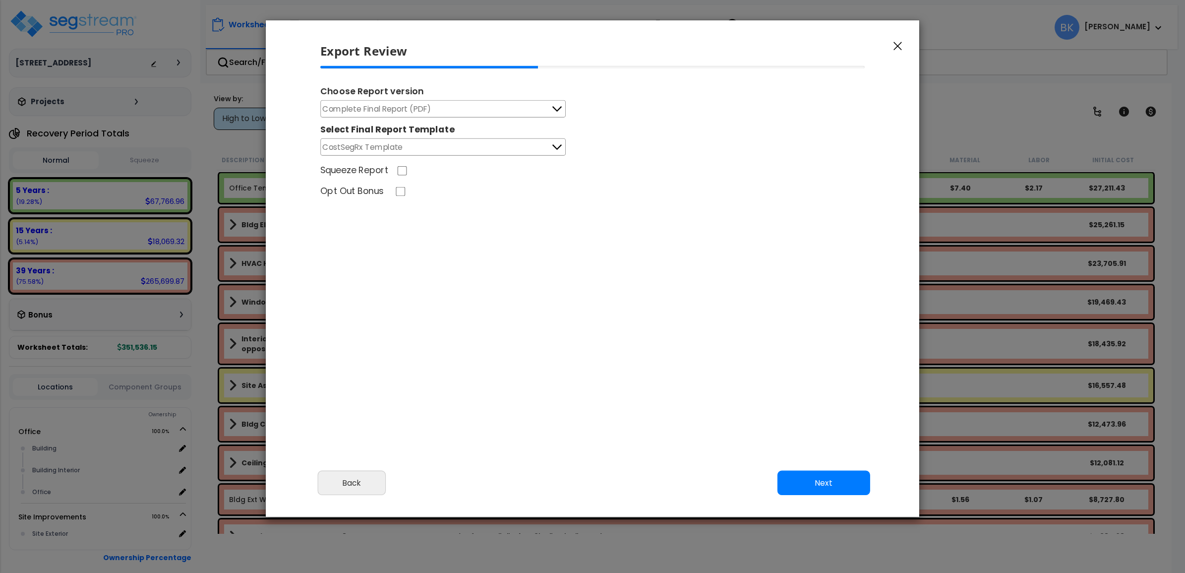
click at [494, 107] on button "Complete Final Report (PDF)" at bounding box center [443, 108] width 246 height 17
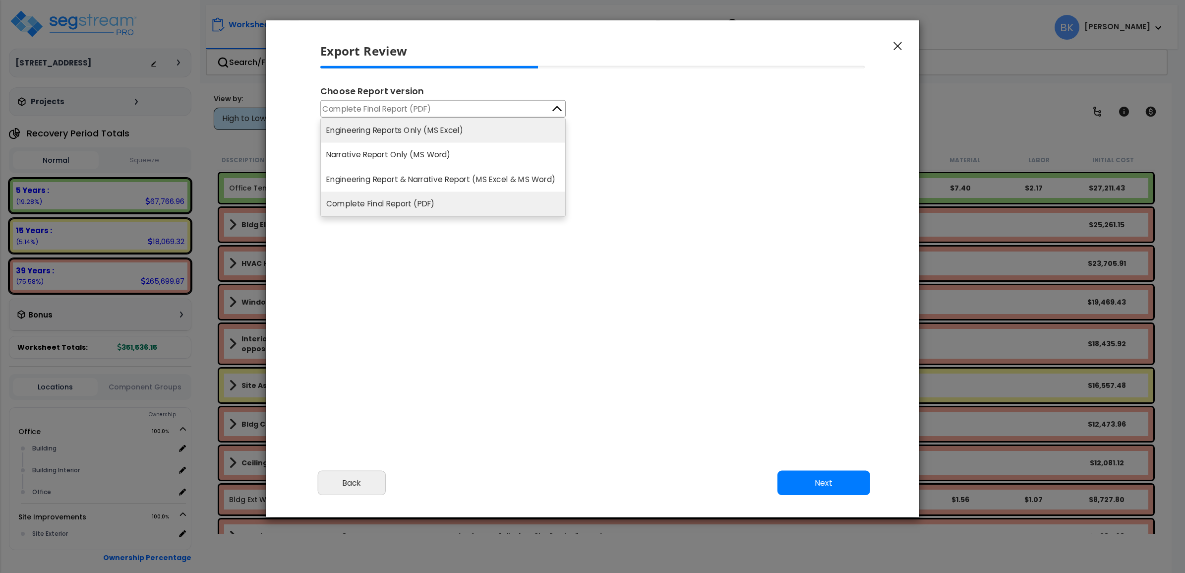
click at [444, 135] on li "Engineering Reports Only (MS Excel)" at bounding box center [443, 130] width 245 height 24
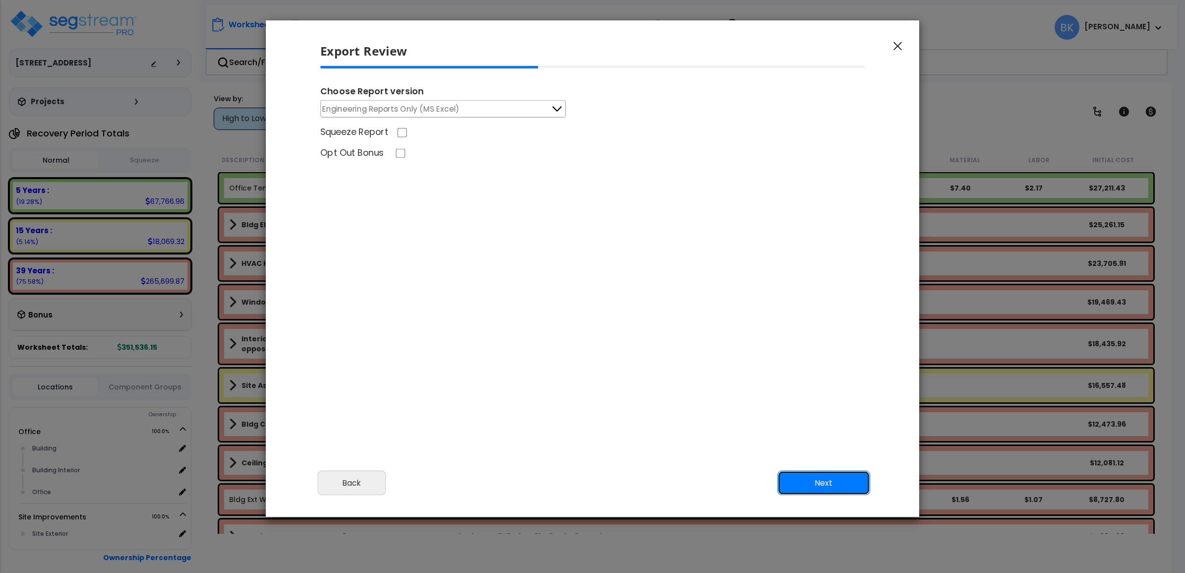
click at [836, 483] on button "Next" at bounding box center [824, 483] width 93 height 25
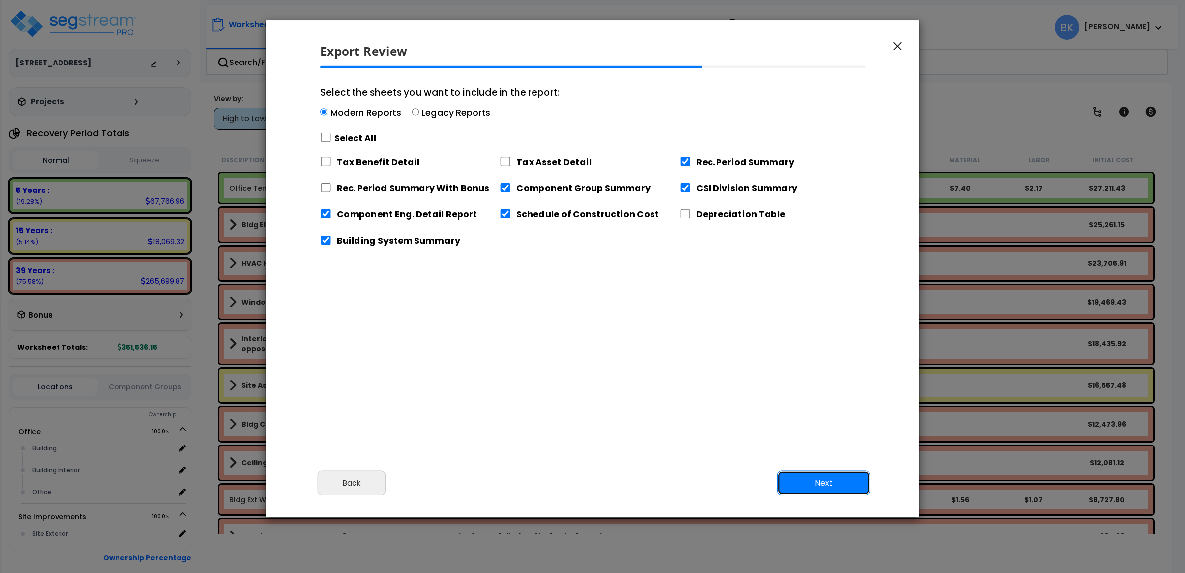
click at [832, 484] on button "Next" at bounding box center [824, 483] width 93 height 25
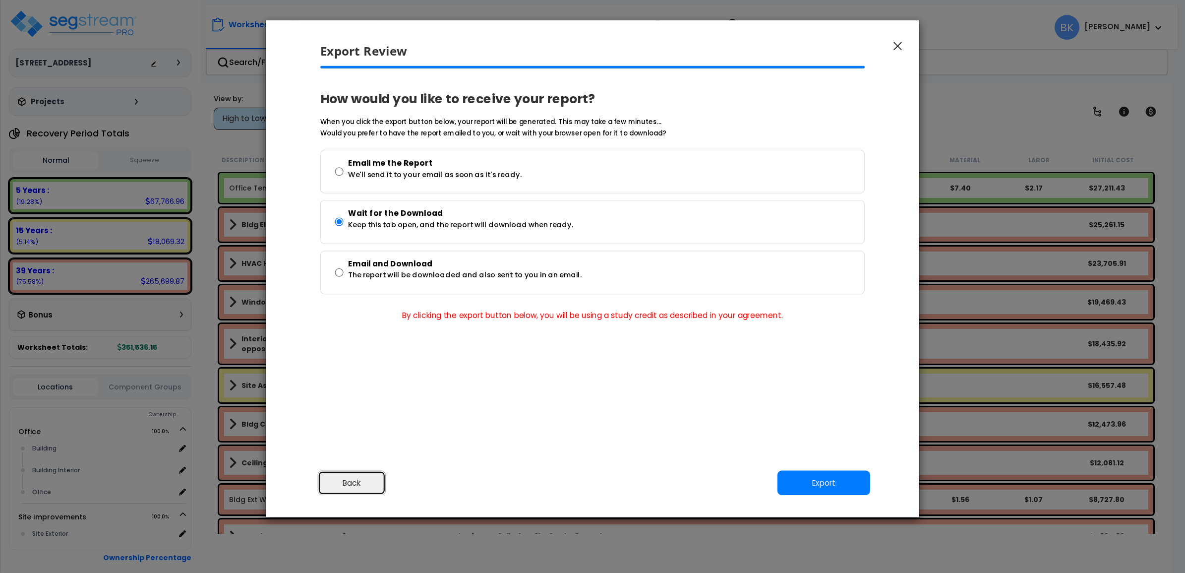
click at [358, 484] on button "Back" at bounding box center [352, 483] width 68 height 25
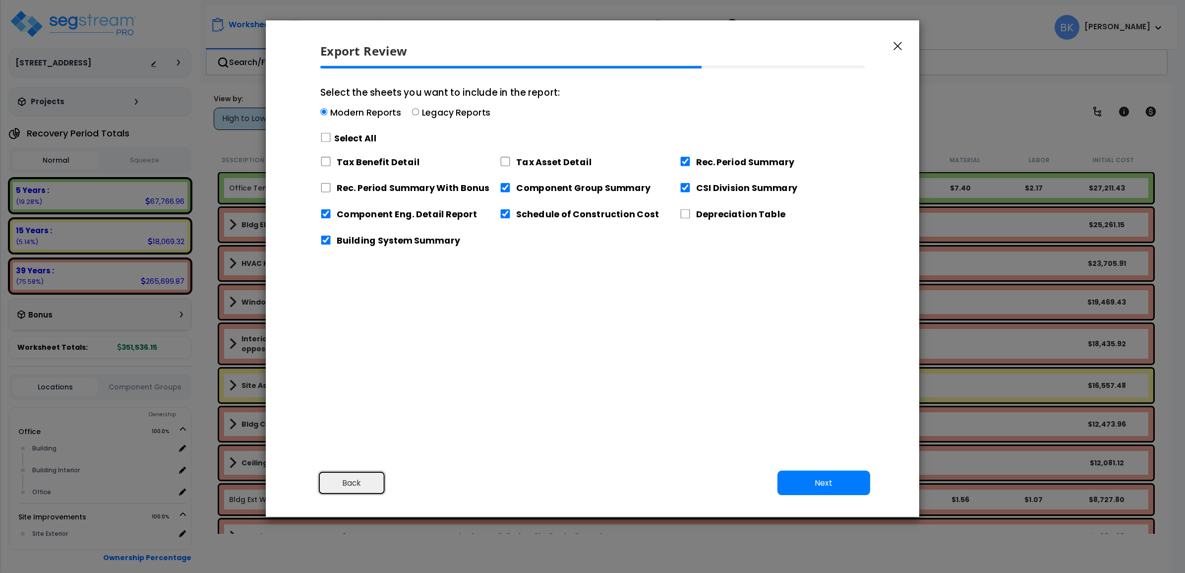
click at [358, 484] on button "Back" at bounding box center [352, 483] width 68 height 25
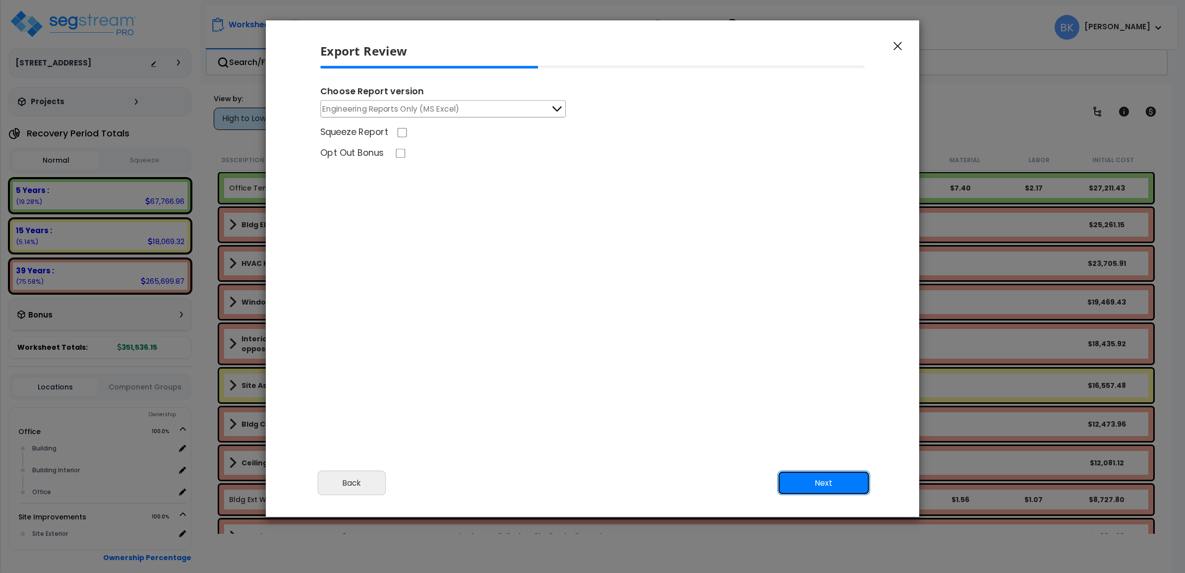
click at [849, 489] on button "Next" at bounding box center [824, 483] width 93 height 25
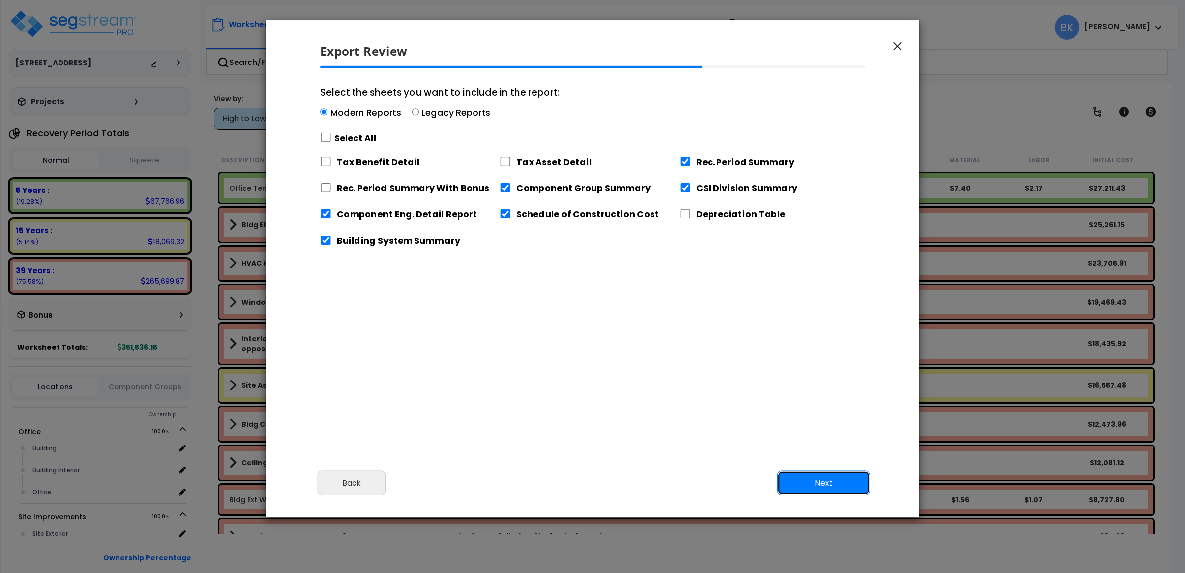
click at [849, 489] on button "Next" at bounding box center [824, 483] width 93 height 25
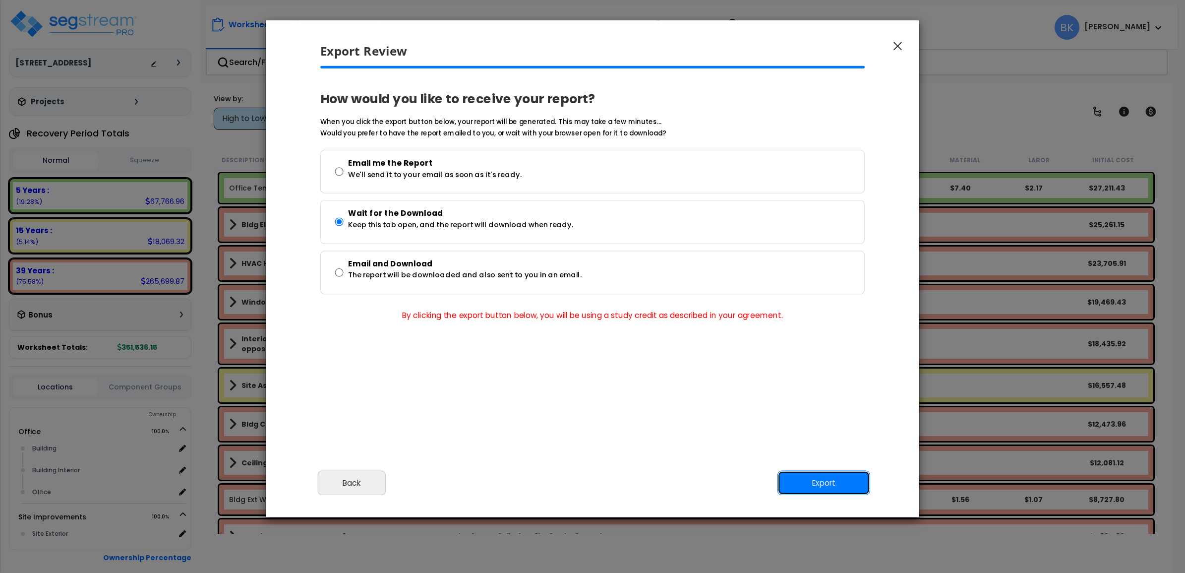
click at [849, 491] on button "Export" at bounding box center [824, 483] width 93 height 25
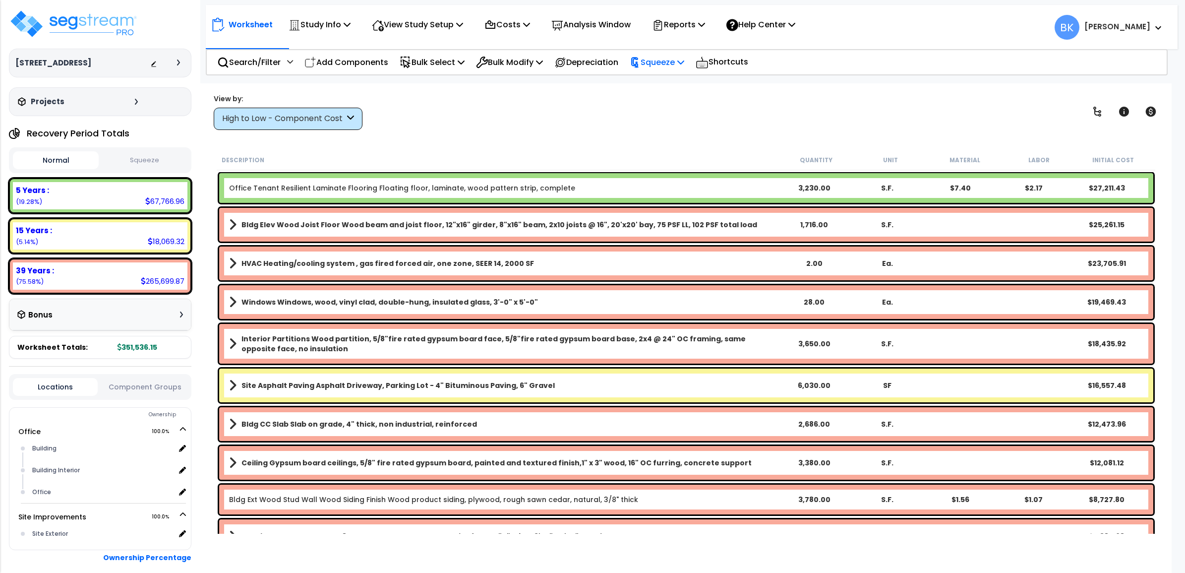
click at [681, 56] on p "Squeeze" at bounding box center [657, 62] width 55 height 13
click at [671, 75] on link "Squeeze" at bounding box center [674, 84] width 98 height 20
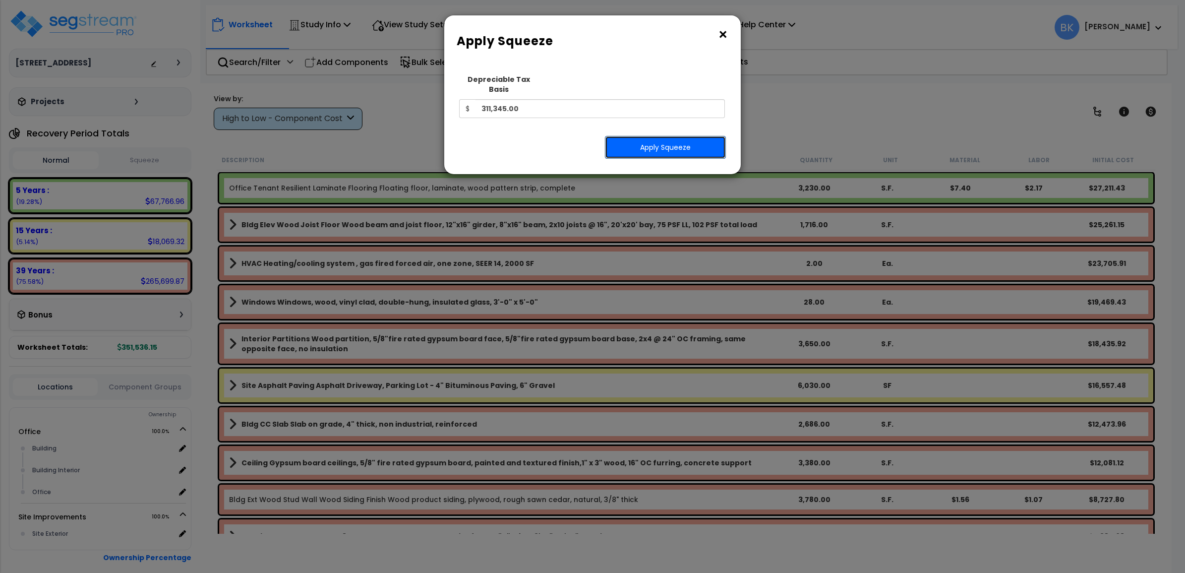
click at [648, 136] on button "Apply Squeeze" at bounding box center [665, 147] width 121 height 23
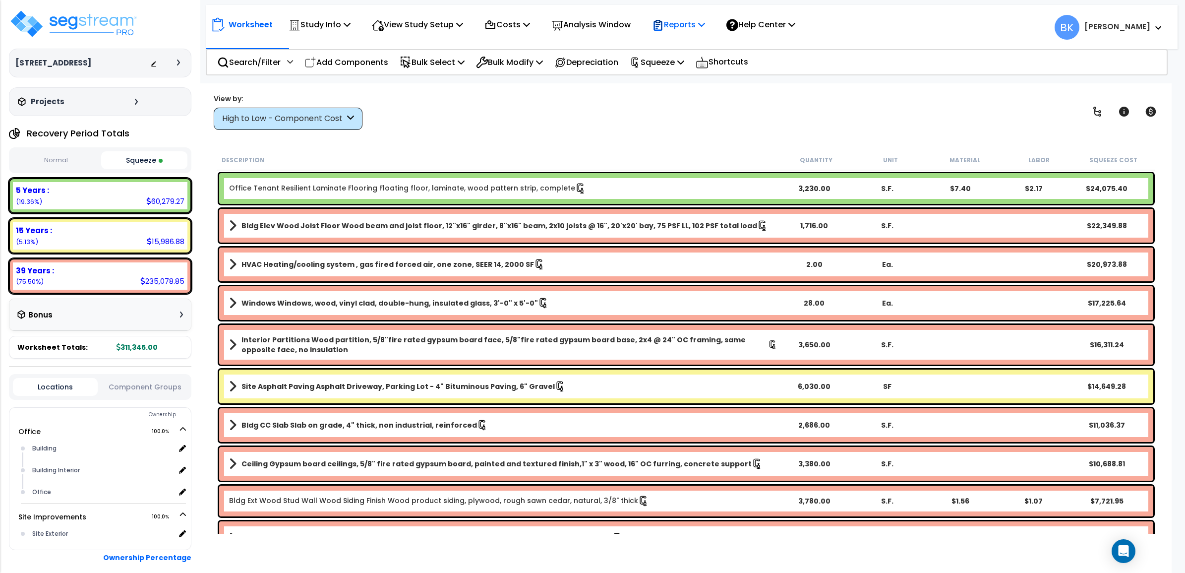
click at [695, 30] on p "Reports" at bounding box center [678, 24] width 53 height 13
click at [687, 42] on link "Get Report" at bounding box center [696, 47] width 98 height 20
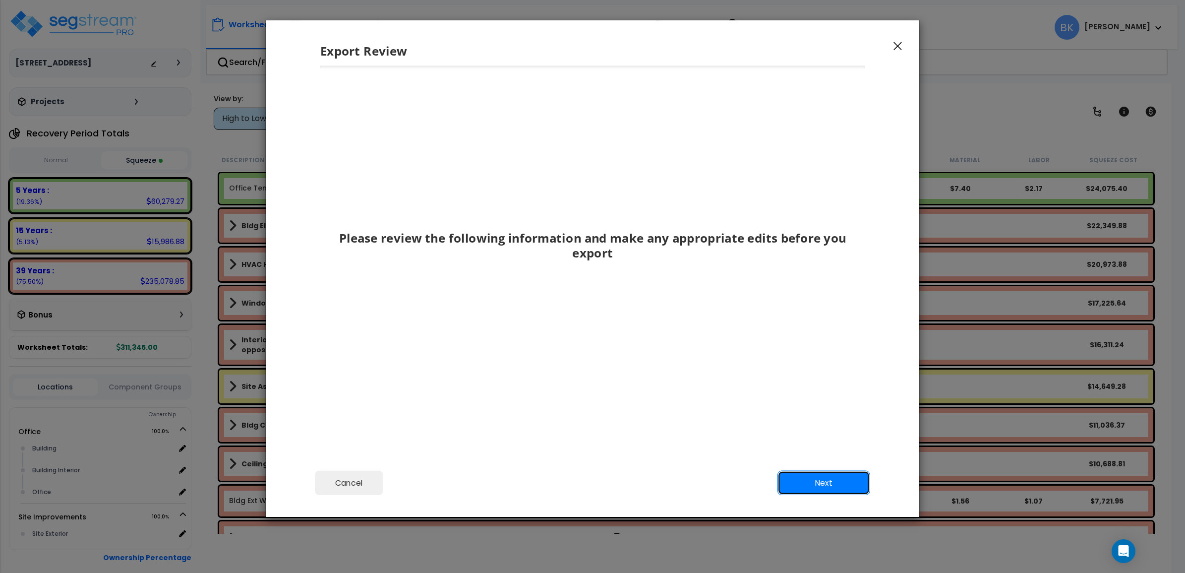
click at [826, 480] on button "Next" at bounding box center [824, 483] width 93 height 25
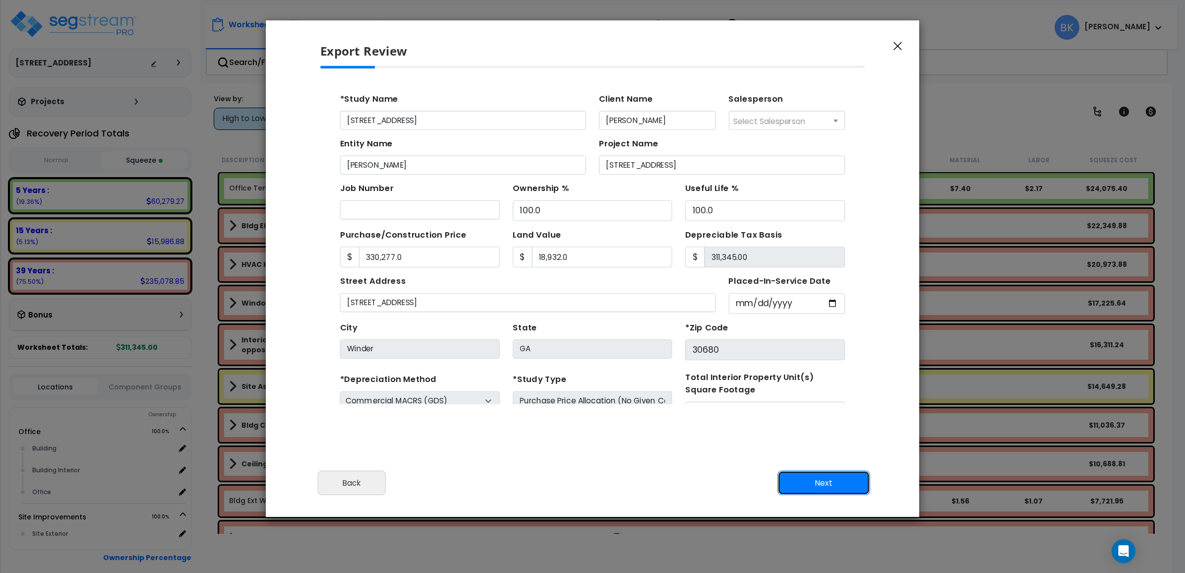
click at [823, 479] on button "Next" at bounding box center [824, 483] width 93 height 25
type input "330277"
type input "18932"
type input "12218"
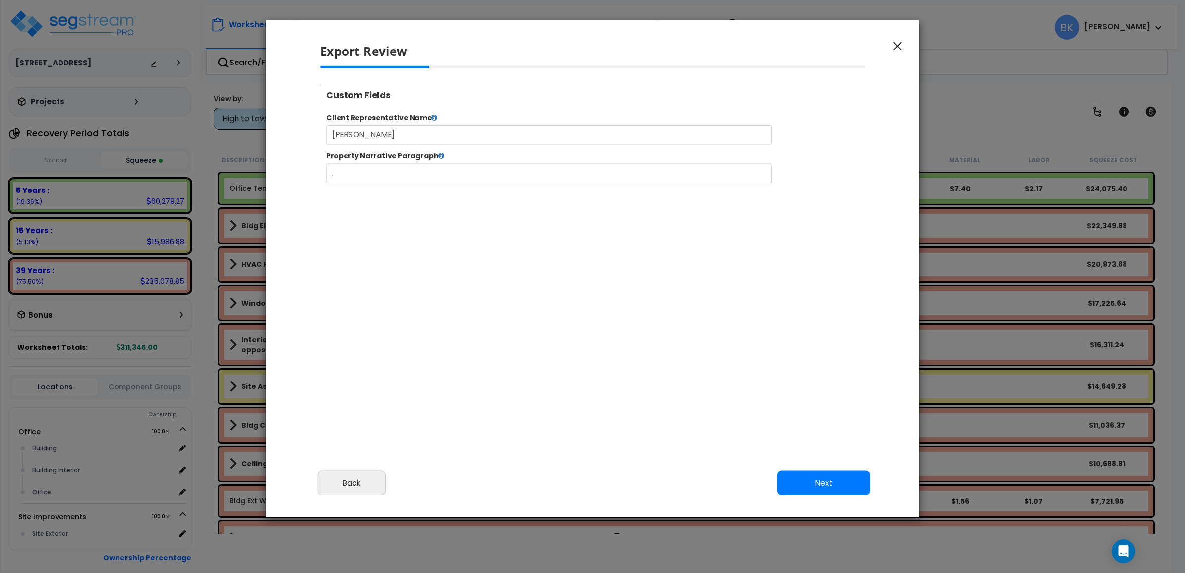
select select "2024"
click at [800, 475] on button "Next" at bounding box center [824, 483] width 93 height 25
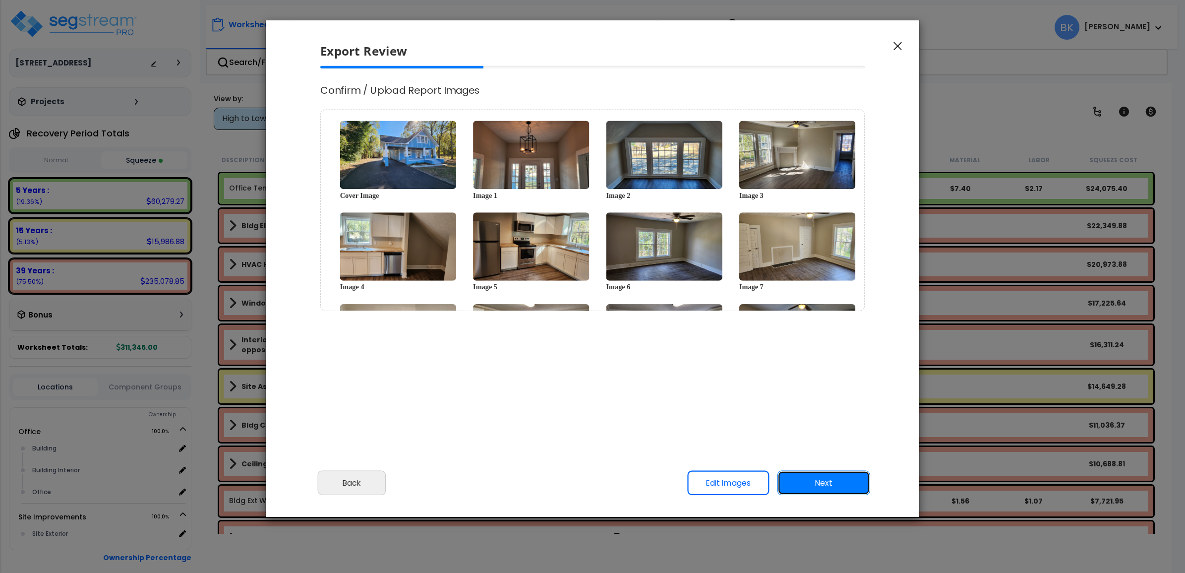
scroll to position [0, 0]
click at [809, 485] on button "Next" at bounding box center [824, 483] width 93 height 25
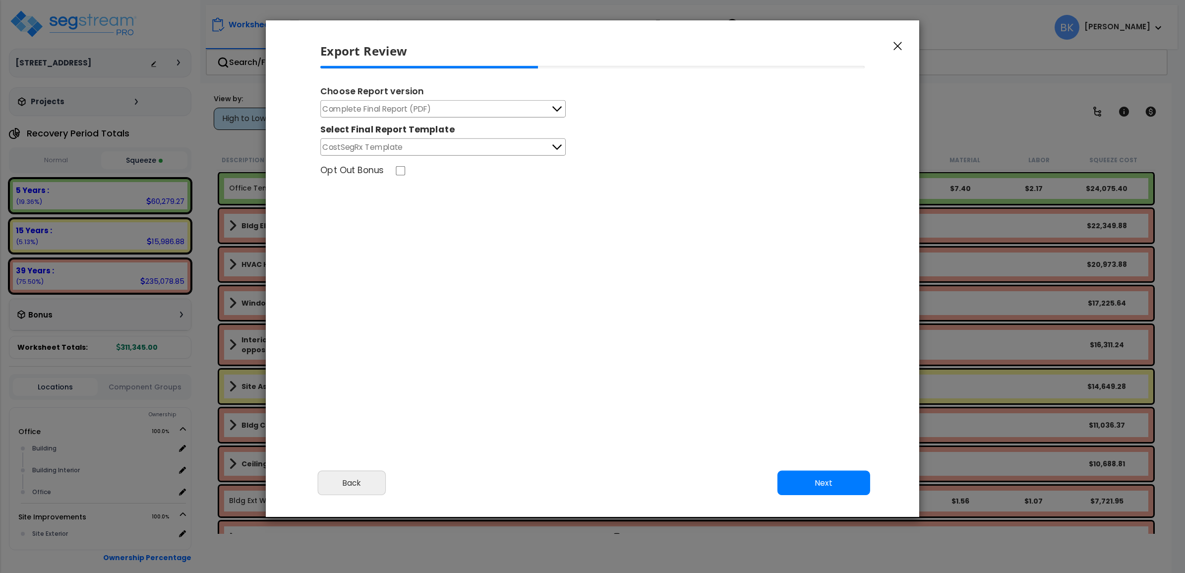
click at [527, 117] on button "Complete Final Report (PDF)" at bounding box center [443, 108] width 246 height 17
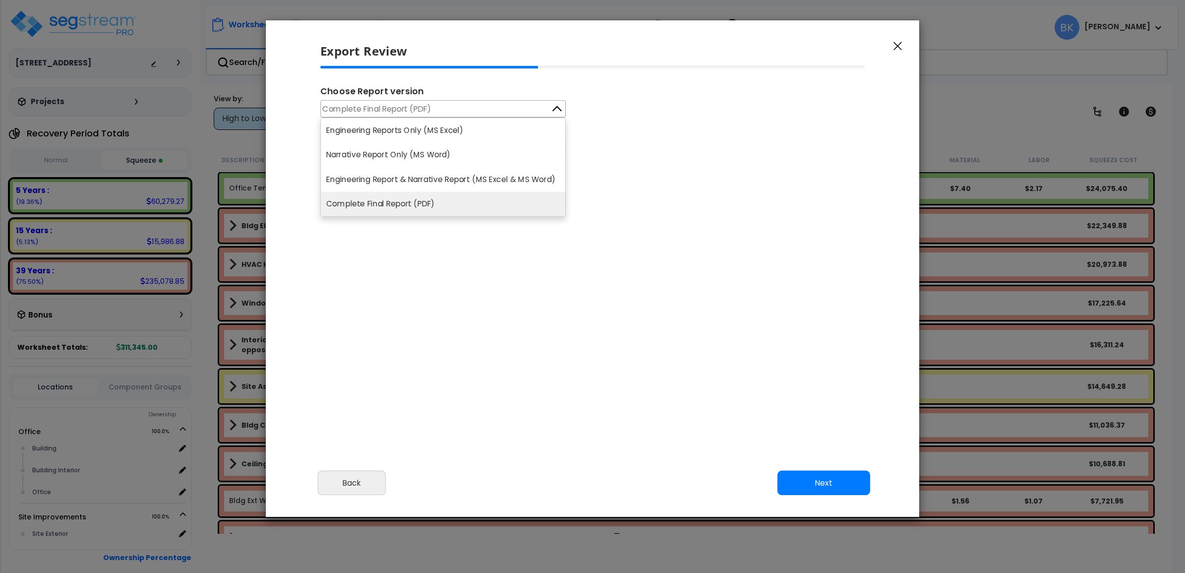
drag, startPoint x: 445, startPoint y: 132, endPoint x: 447, endPoint y: 145, distance: 13.5
click at [445, 132] on li "Engineering Reports Only (MS Excel)" at bounding box center [443, 130] width 245 height 24
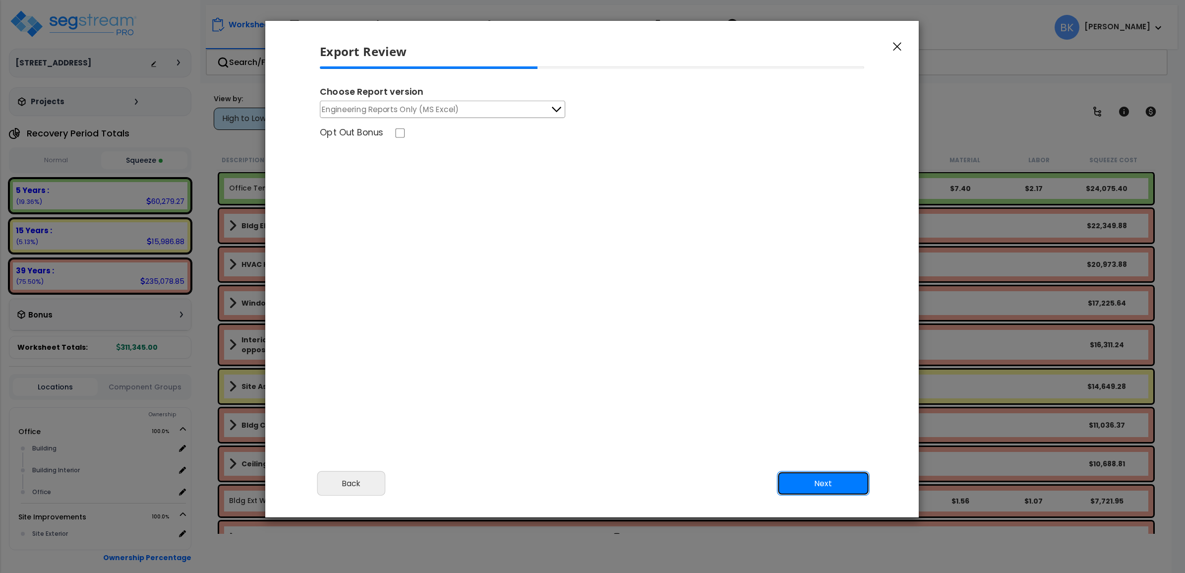
click at [824, 480] on button "Next" at bounding box center [823, 483] width 93 height 25
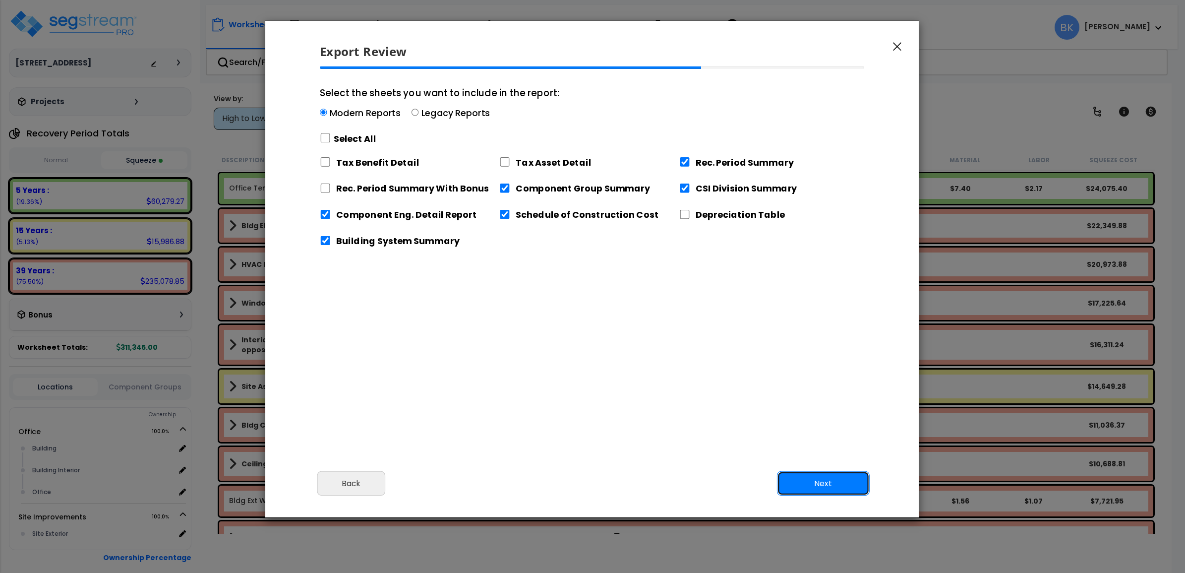
click at [839, 481] on button "Next" at bounding box center [823, 483] width 93 height 25
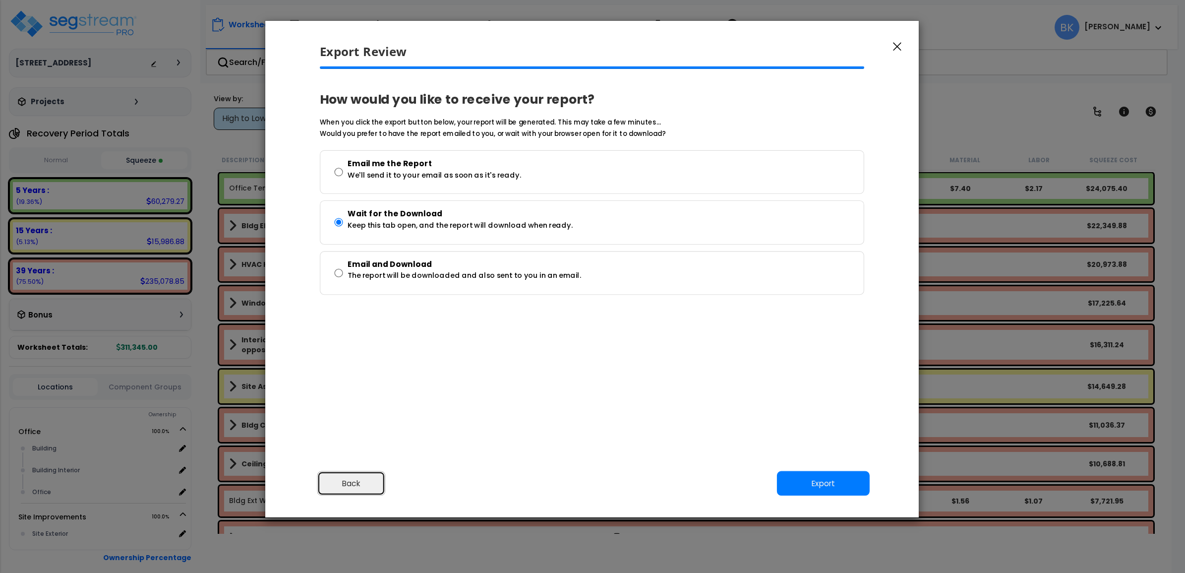
drag, startPoint x: 362, startPoint y: 475, endPoint x: 370, endPoint y: 480, distance: 9.1
click at [363, 478] on button "Back" at bounding box center [351, 483] width 68 height 25
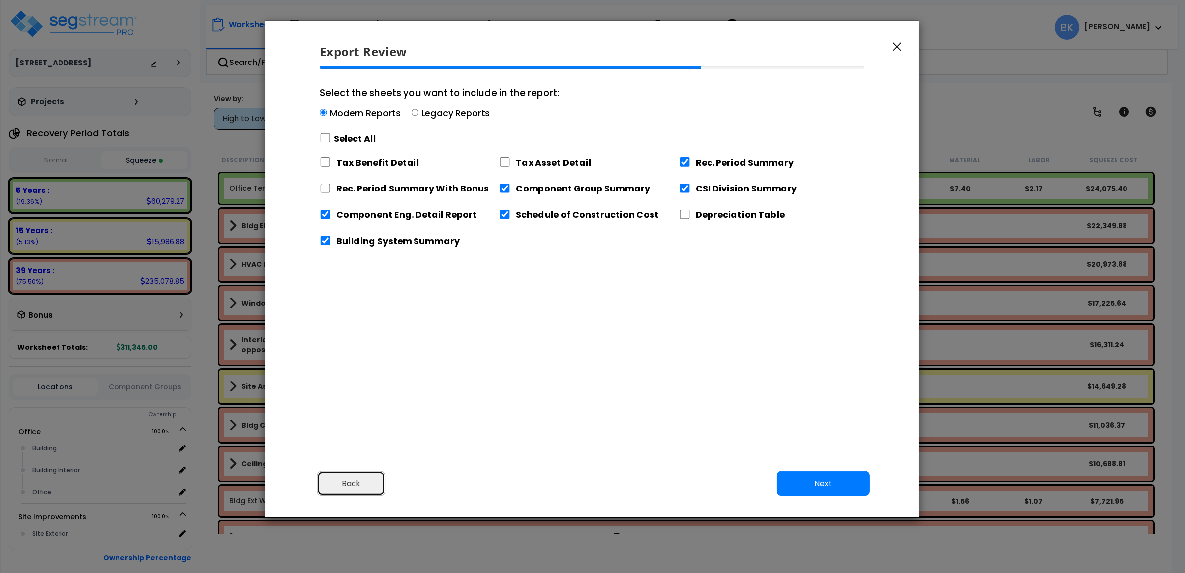
click at [379, 483] on button "Back" at bounding box center [351, 483] width 68 height 25
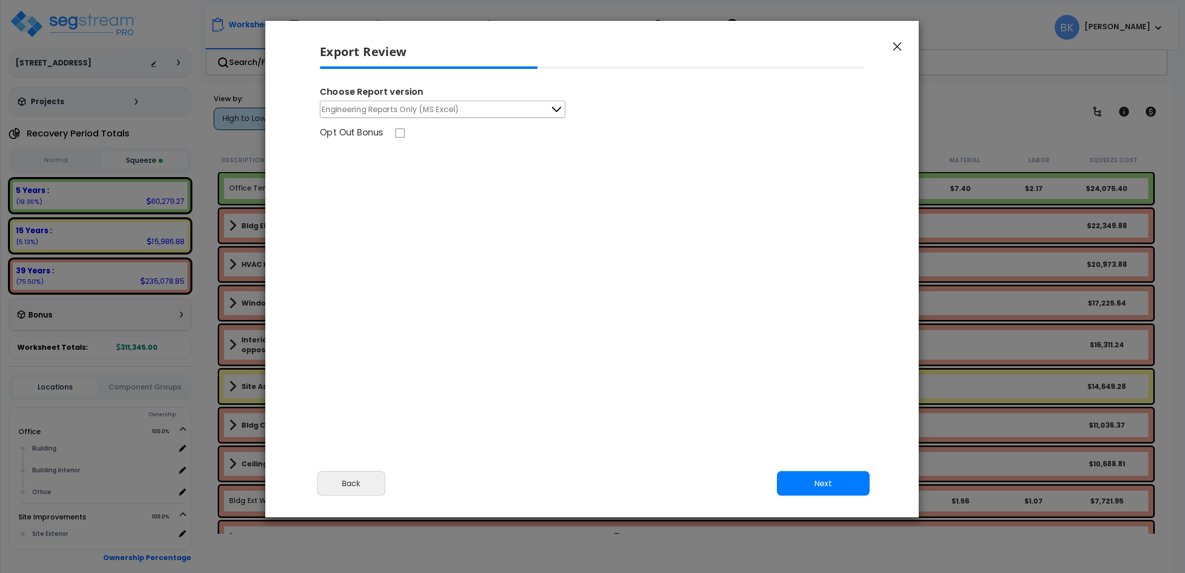
click at [851, 497] on div "Cancel Back Next Export Edit Images" at bounding box center [592, 490] width 654 height 54
click at [844, 490] on button "Next" at bounding box center [823, 483] width 93 height 25
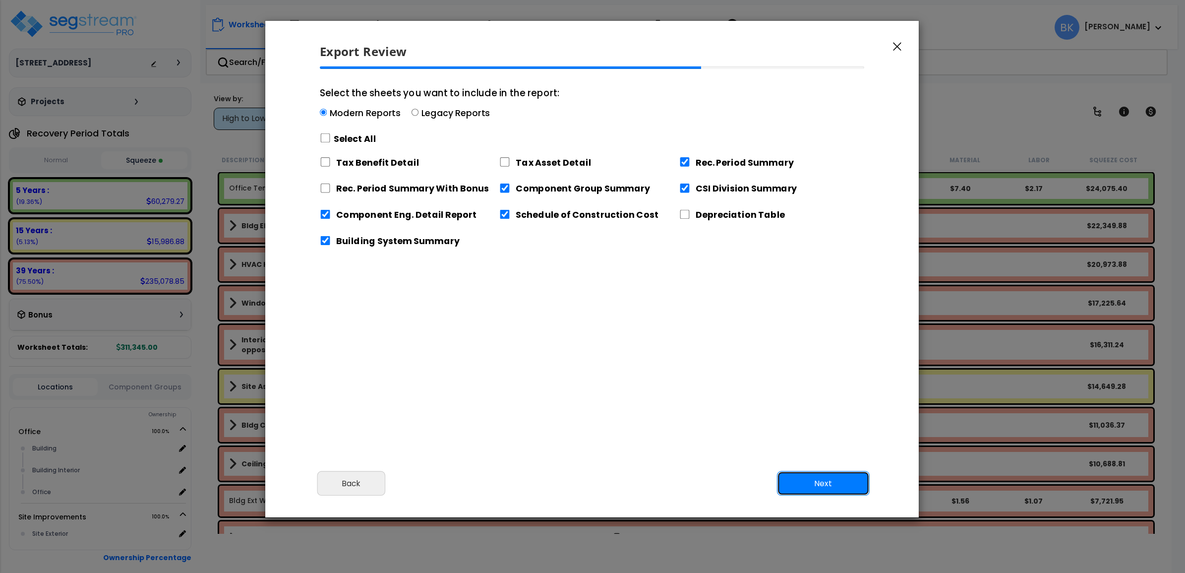
click at [844, 491] on button "Next" at bounding box center [823, 483] width 93 height 25
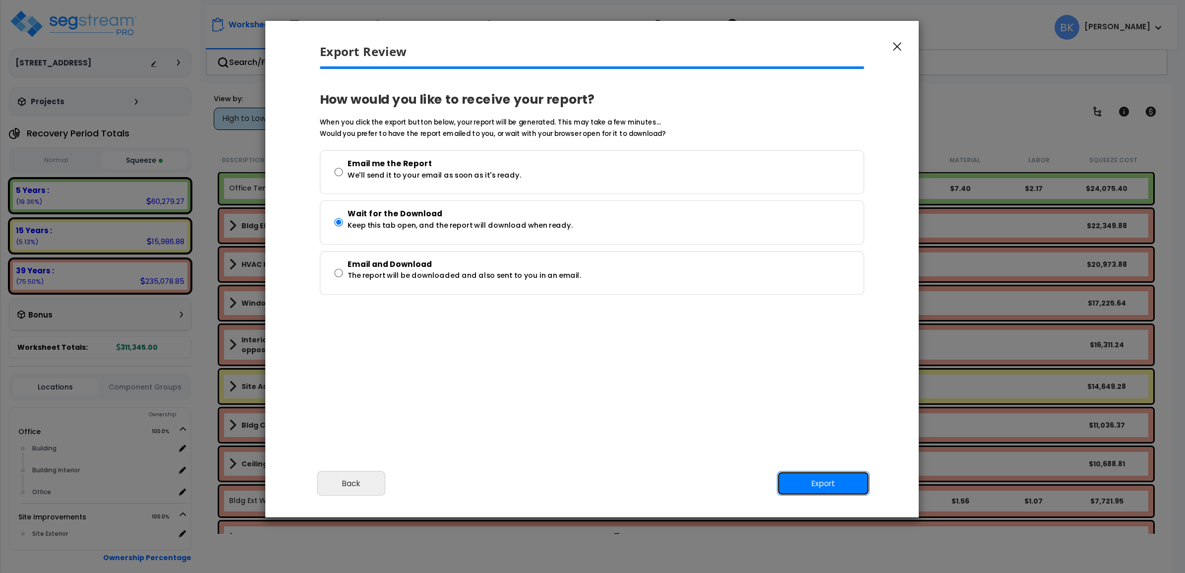
click at [844, 491] on button "Export" at bounding box center [823, 483] width 93 height 25
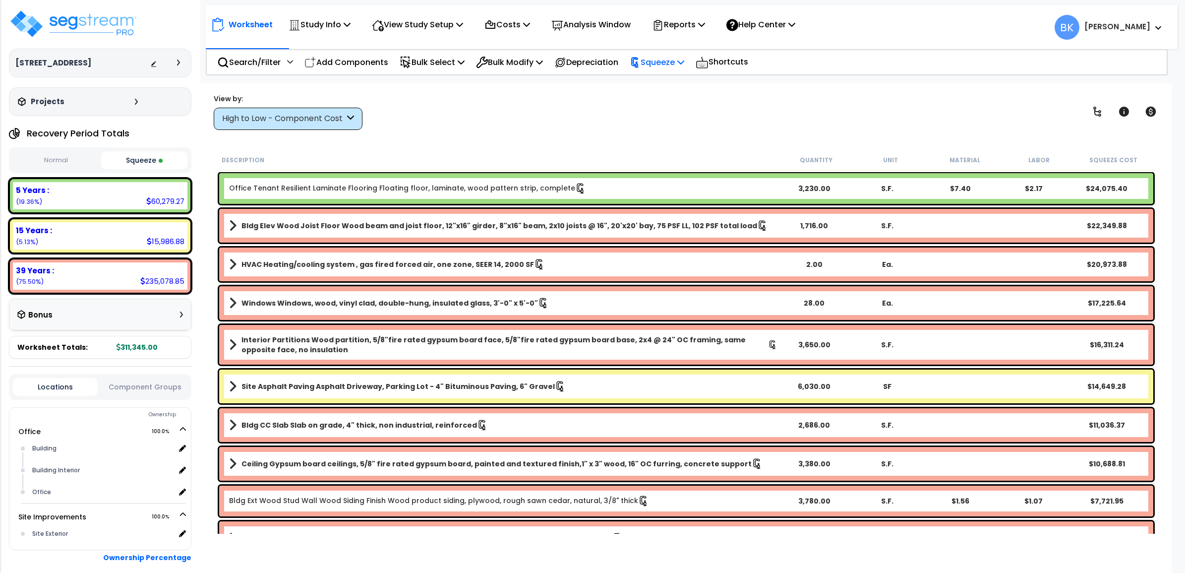
click at [678, 58] on p "Squeeze" at bounding box center [657, 62] width 55 height 13
click at [700, 23] on p "Reports" at bounding box center [678, 24] width 53 height 13
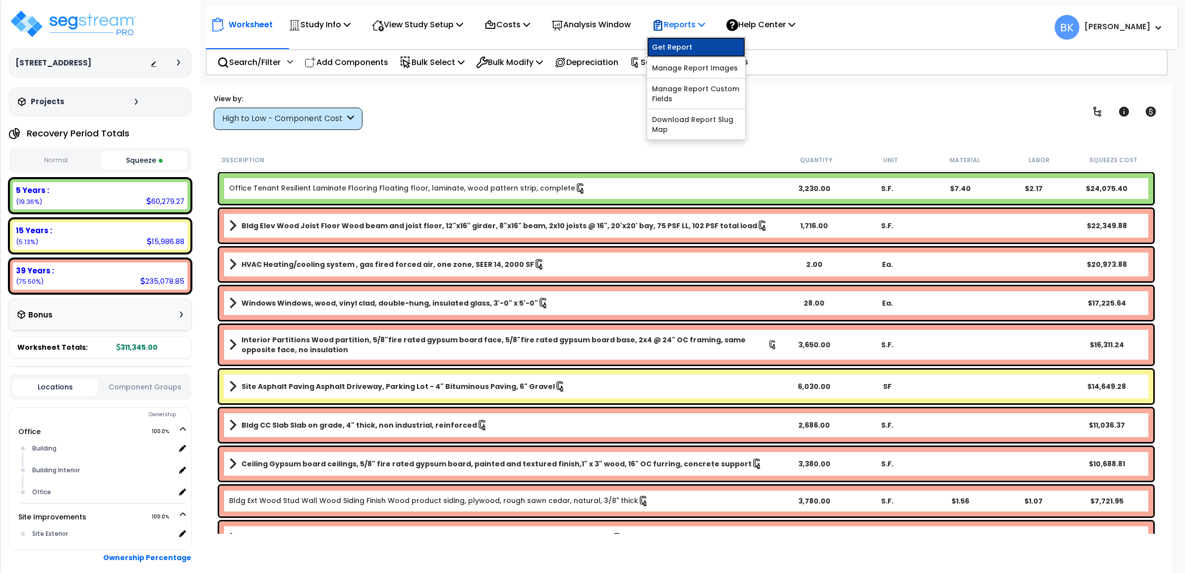
click at [693, 45] on link "Get Report" at bounding box center [696, 47] width 98 height 20
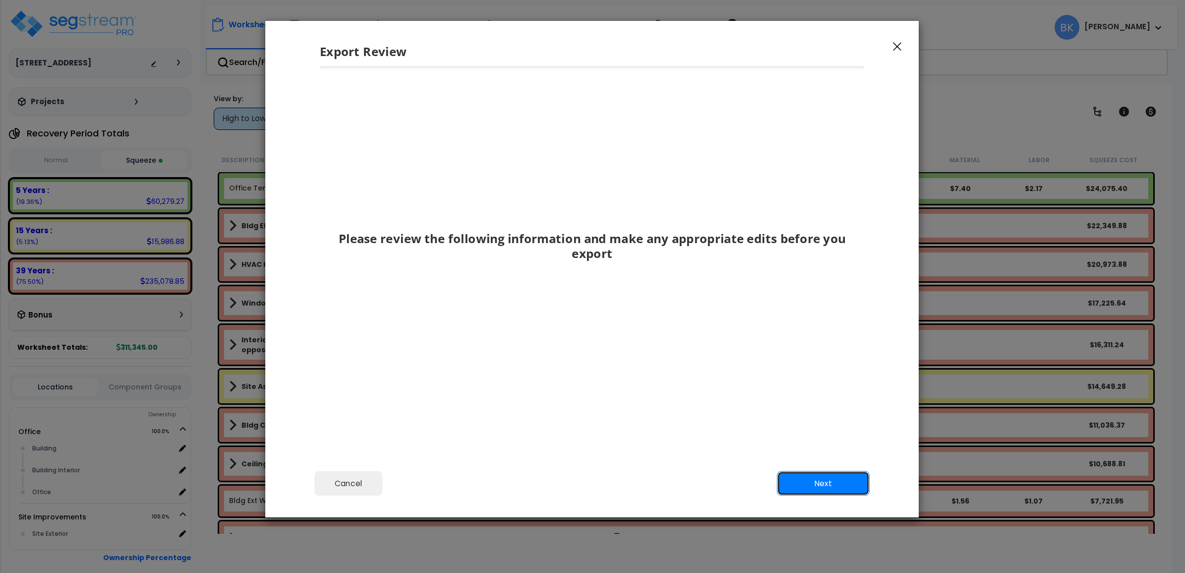
click at [813, 477] on button "Next" at bounding box center [823, 483] width 93 height 25
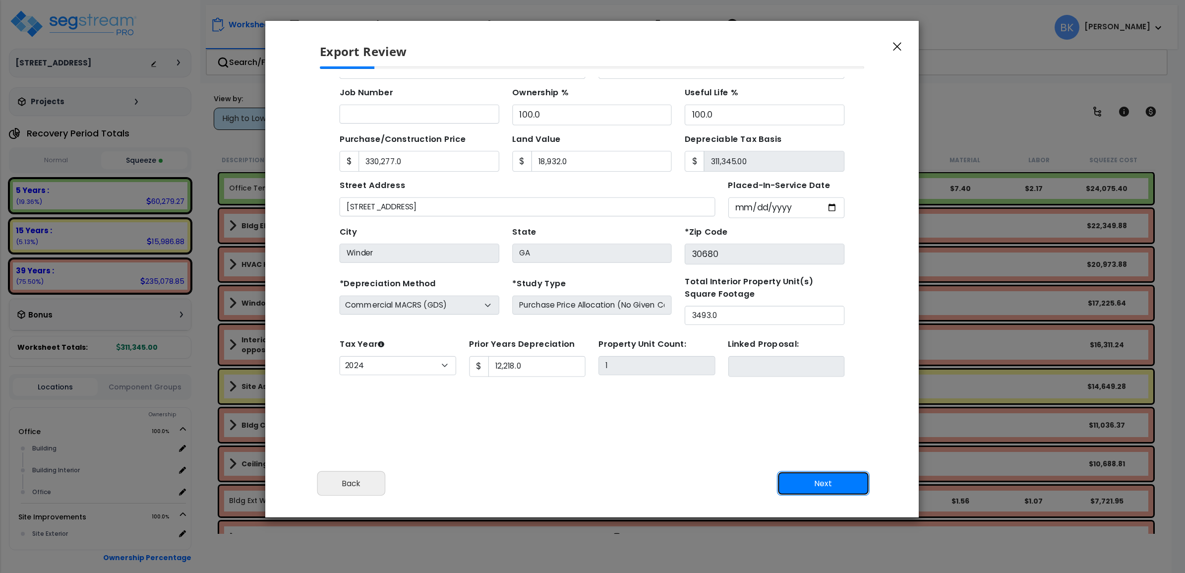
click at [813, 477] on button "Next" at bounding box center [823, 483] width 93 height 25
type input "330277"
type input "18932"
type input "12218"
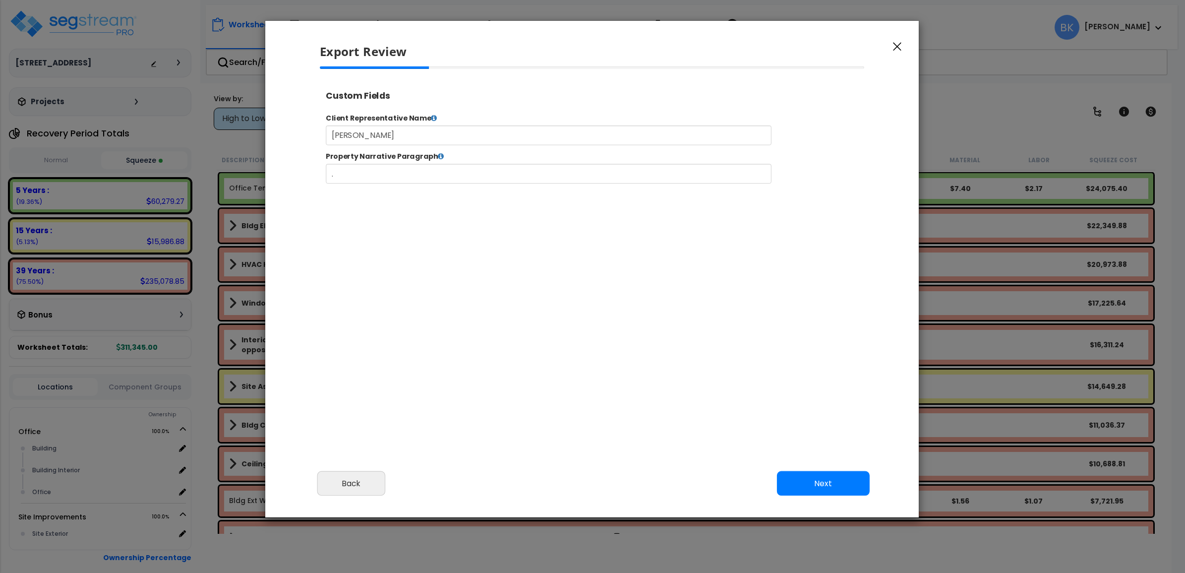
select select "2024"
click at [813, 477] on button "Next" at bounding box center [823, 483] width 93 height 25
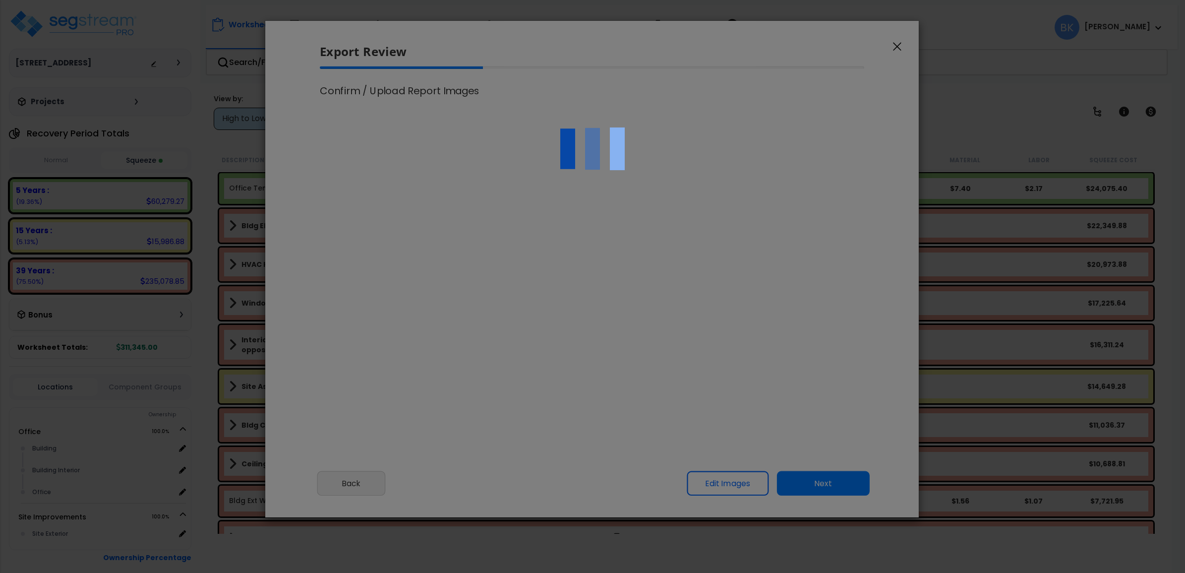
scroll to position [0, 0]
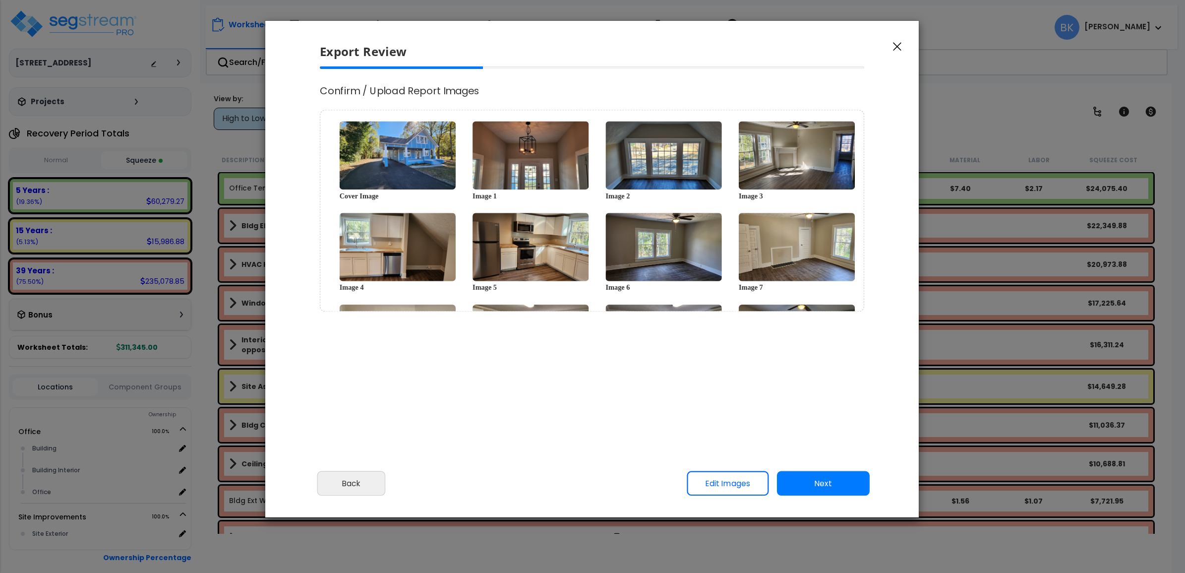
click at [814, 477] on button "Next" at bounding box center [823, 483] width 93 height 25
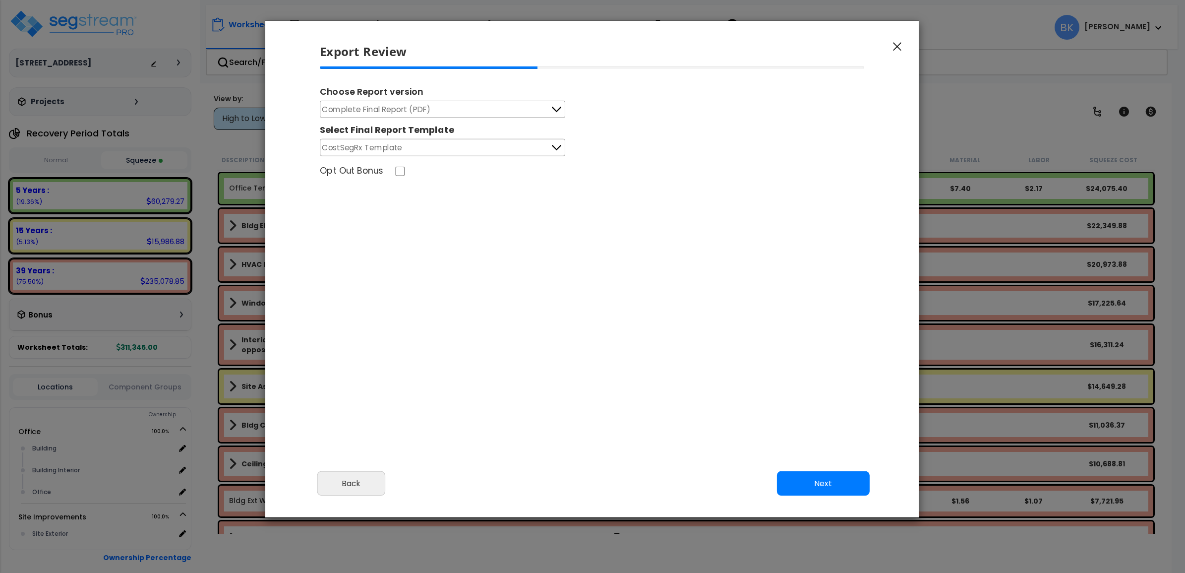
click at [465, 131] on div "Select Final Report Template" at bounding box center [443, 128] width 246 height 21
click at [460, 141] on button "CostSegRx Template" at bounding box center [443, 147] width 246 height 17
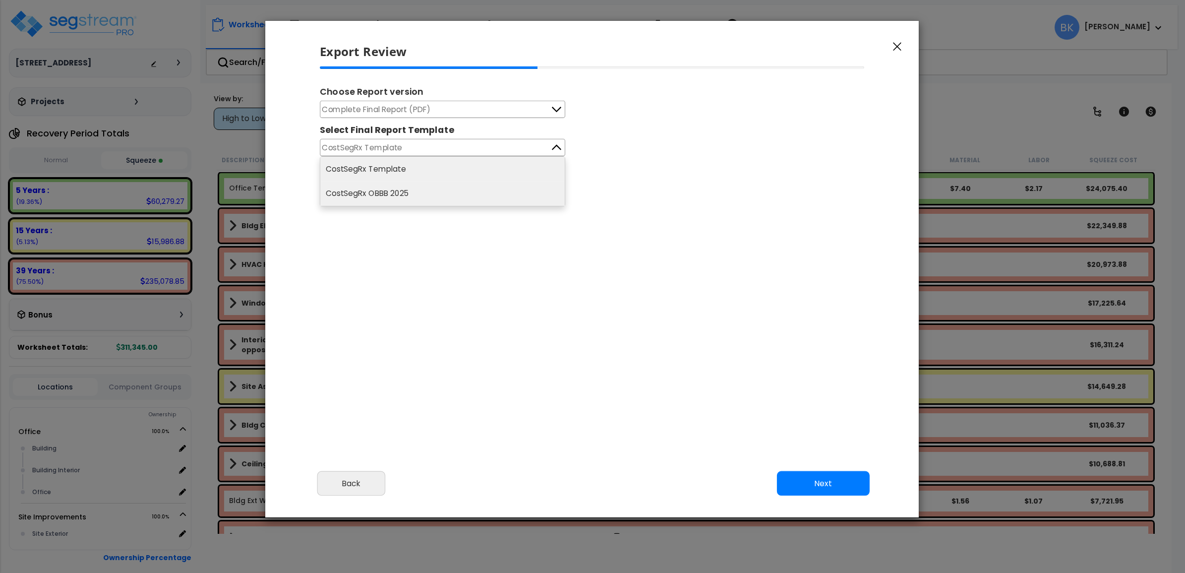
click at [418, 199] on li "CostSegRx OBBB 2025" at bounding box center [442, 194] width 245 height 25
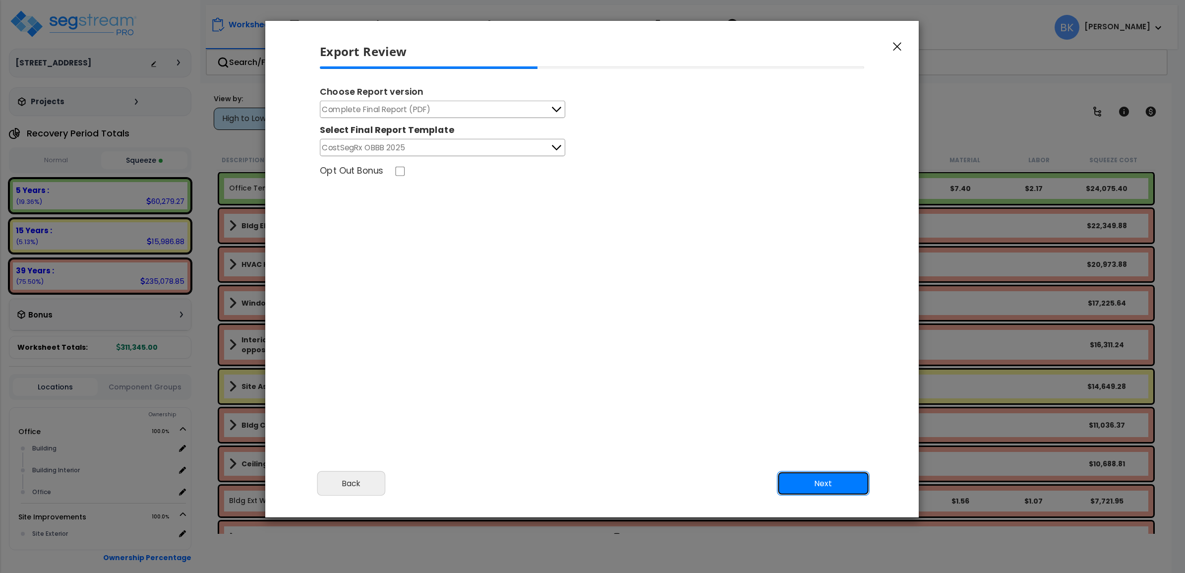
click at [809, 480] on button "Next" at bounding box center [823, 483] width 93 height 25
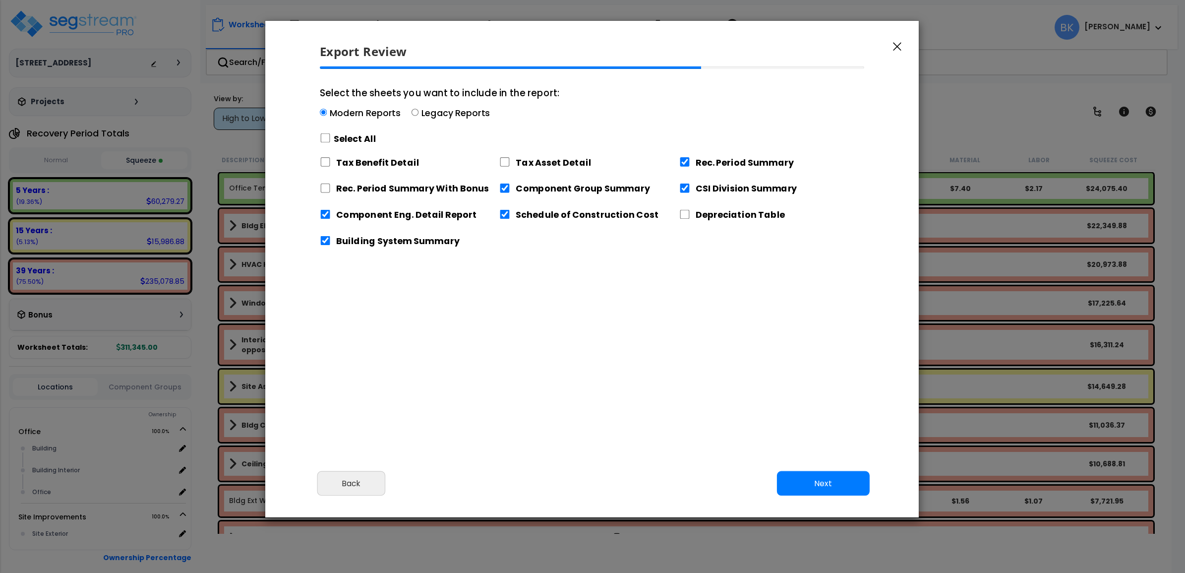
click at [825, 496] on div "Cancel Back Next Export Edit Images" at bounding box center [592, 490] width 654 height 54
click at [829, 485] on button "Next" at bounding box center [823, 483] width 93 height 25
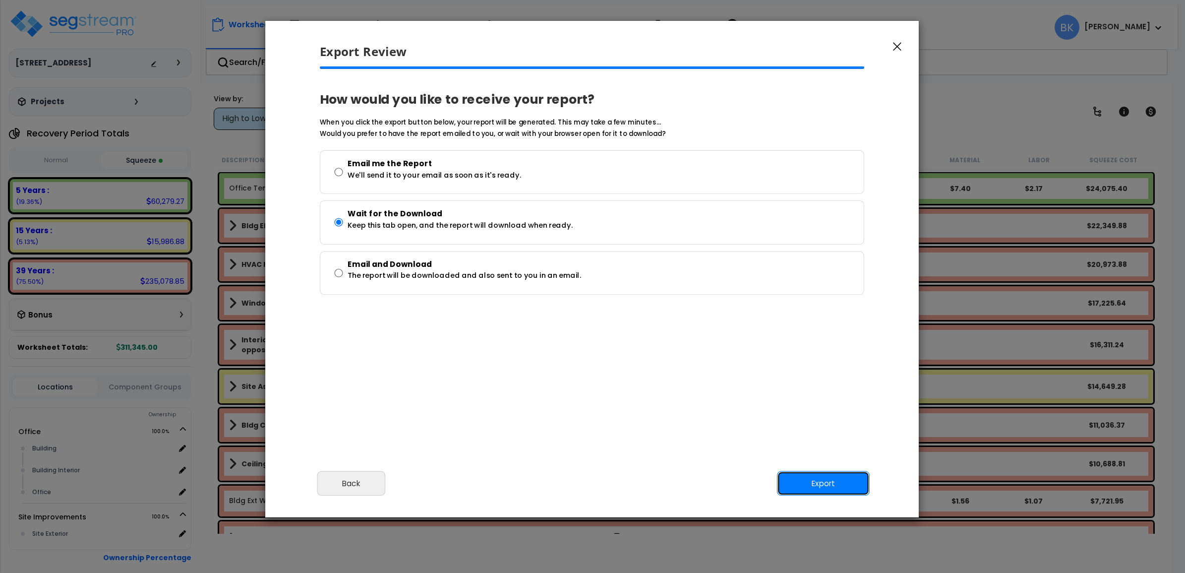
click at [829, 485] on button "Export" at bounding box center [823, 483] width 93 height 25
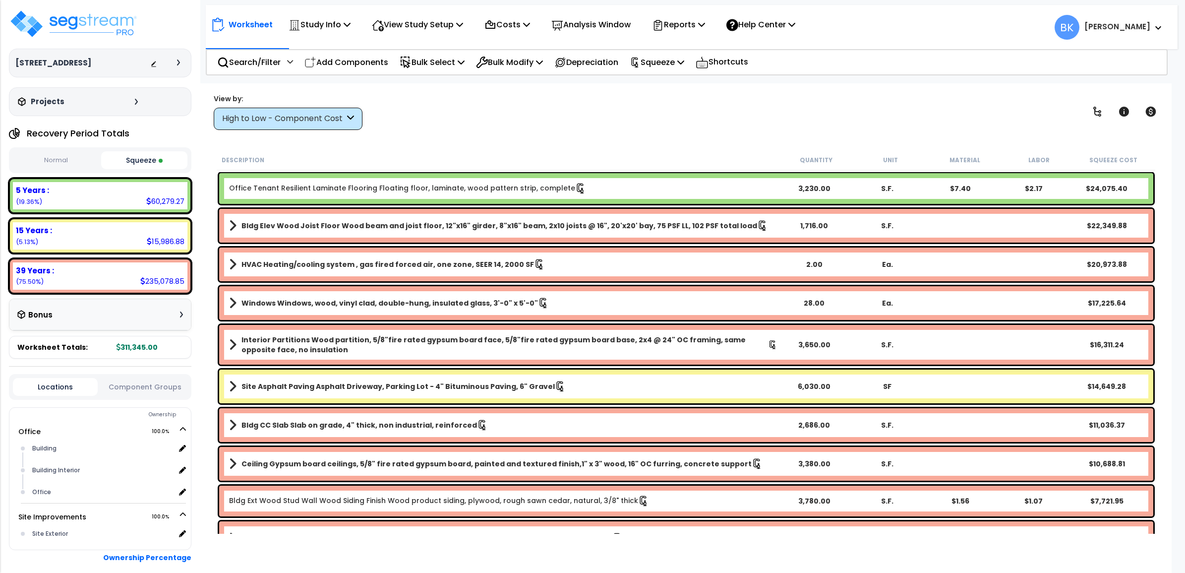
click at [301, 108] on div "High to Low - Component Cost" at bounding box center [288, 119] width 149 height 22
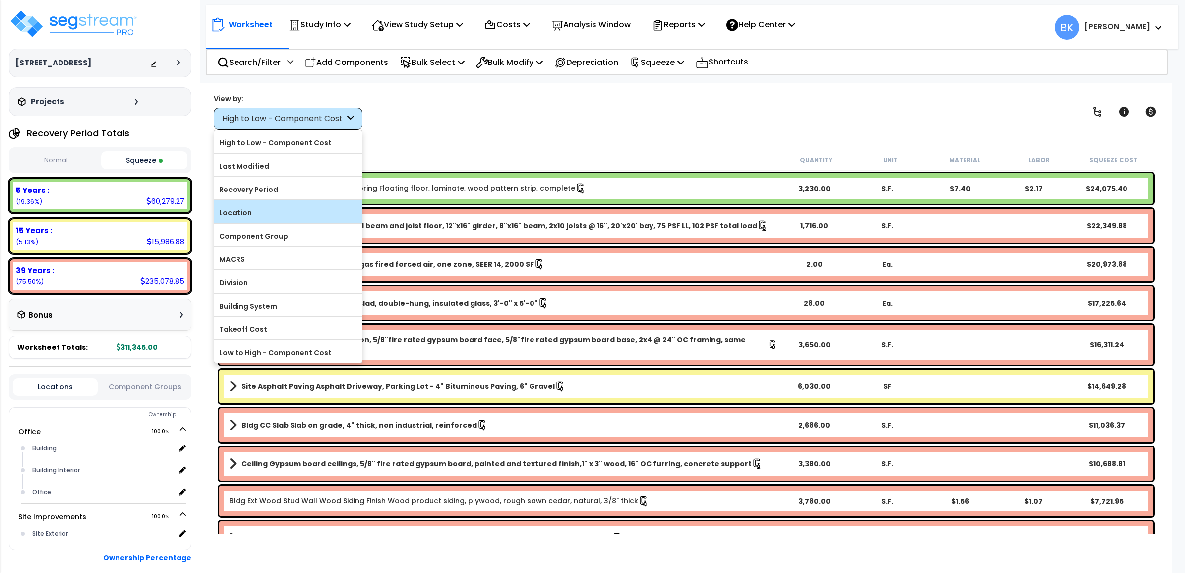
click at [253, 202] on div "Location" at bounding box center [288, 211] width 148 height 22
click at [256, 211] on label "Location" at bounding box center [288, 212] width 148 height 15
click at [0, 0] on input "Location" at bounding box center [0, 0] width 0 height 0
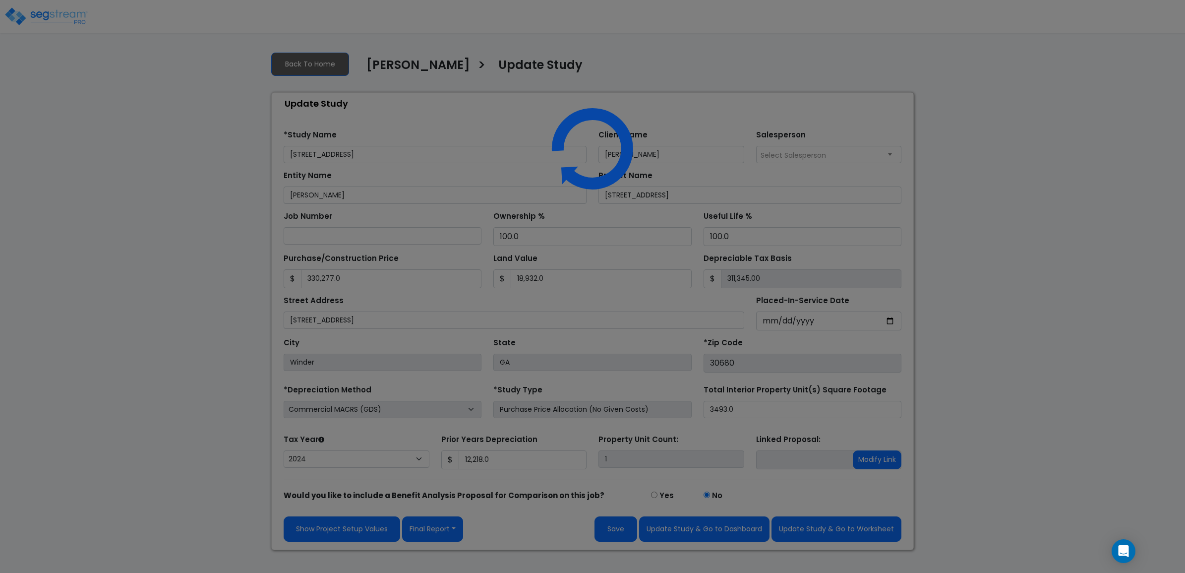
select select "2024"
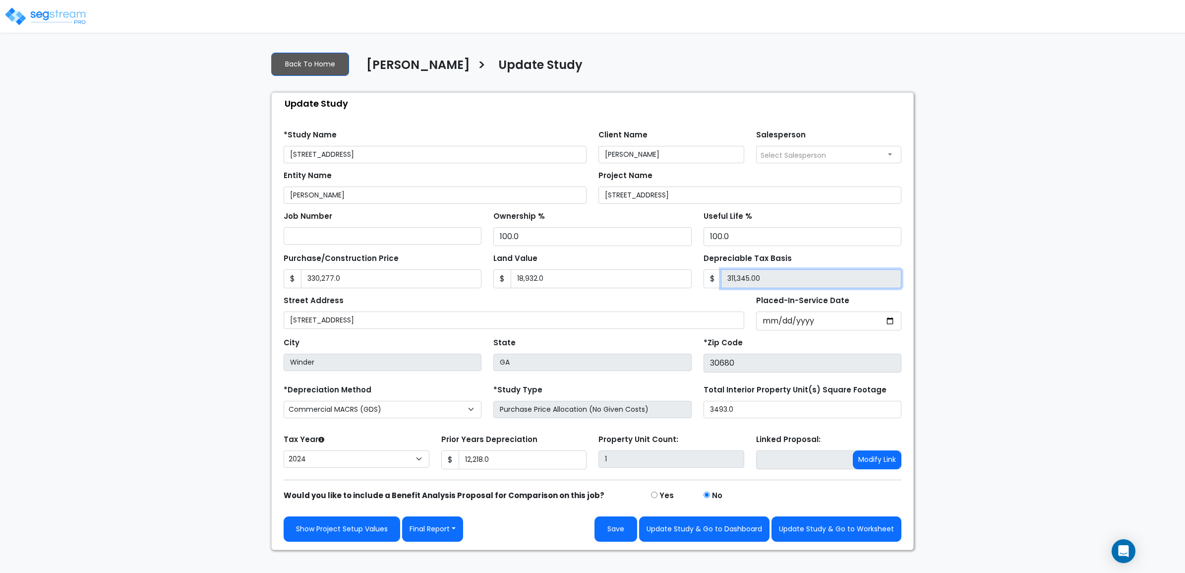
drag, startPoint x: 769, startPoint y: 279, endPoint x: 710, endPoint y: 278, distance: 59.0
click at [710, 278] on div "$ 311,345.00" at bounding box center [803, 278] width 198 height 19
click at [985, 269] on div "We are Building your Study. So please grab a coffee and let us do the heavy lif…" at bounding box center [592, 297] width 1185 height 506
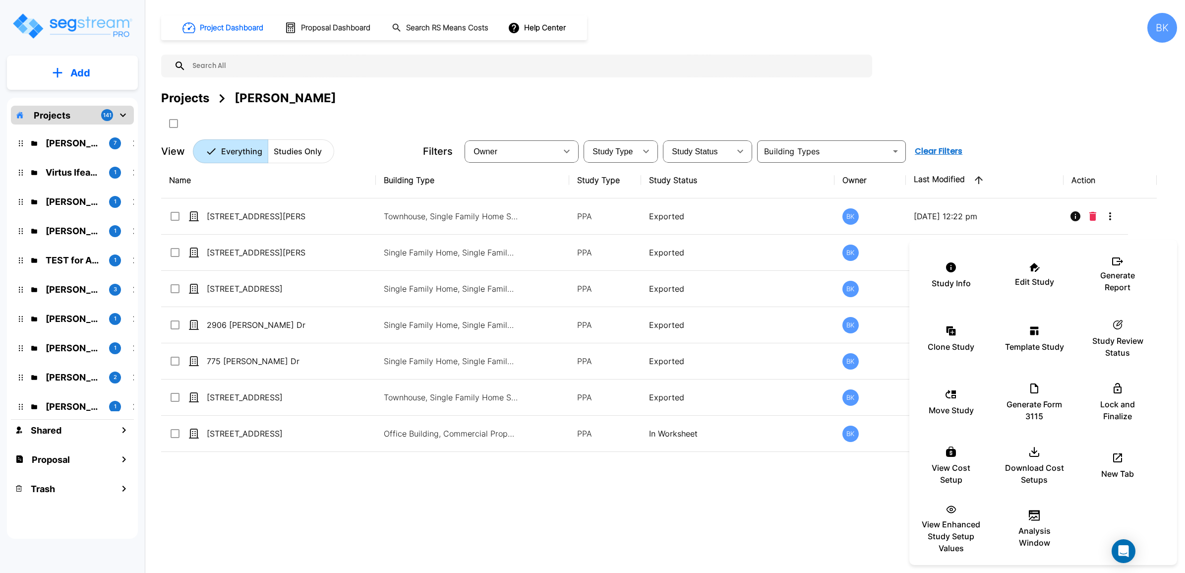
click at [643, 510] on div at bounding box center [592, 286] width 1185 height 573
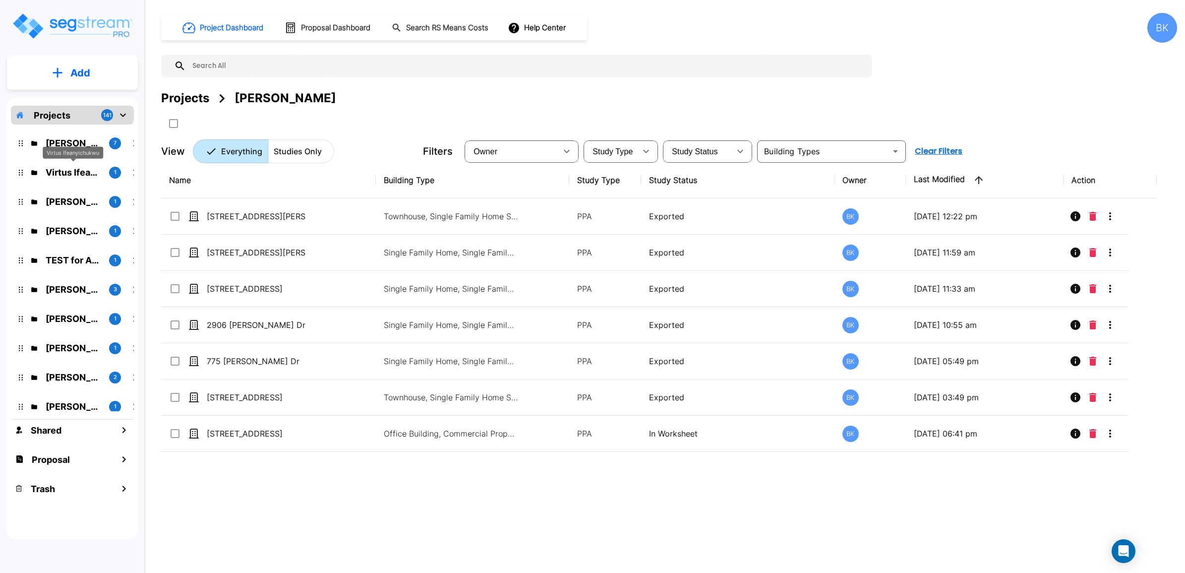
click at [65, 172] on p "Virtus Ifeanyichukwu" at bounding box center [74, 172] width 56 height 13
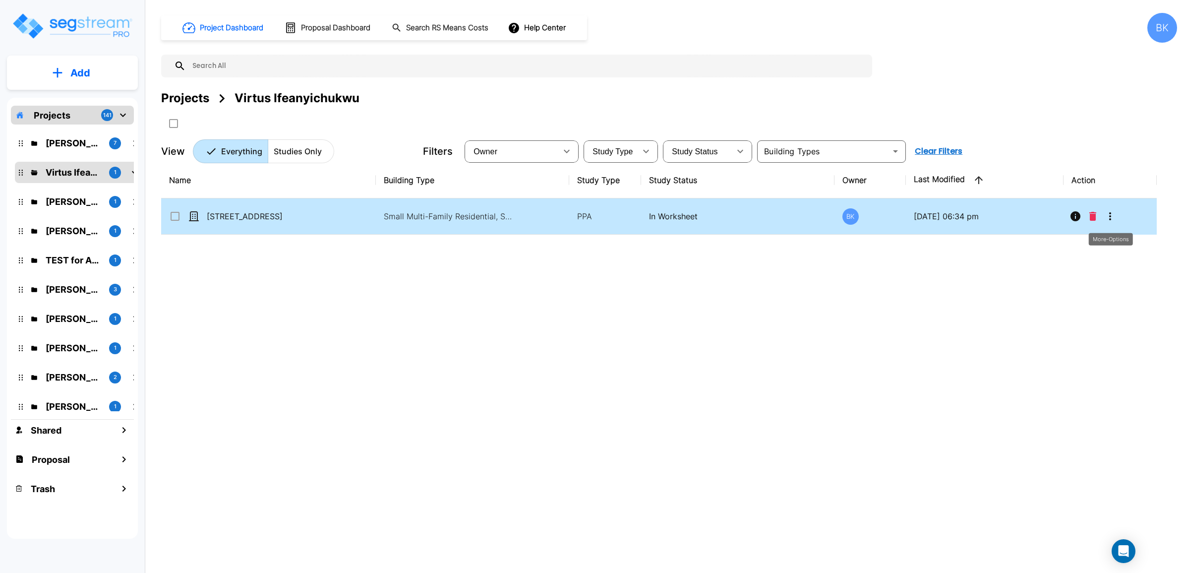
click at [1115, 214] on icon "More-Options" at bounding box center [1111, 216] width 12 height 12
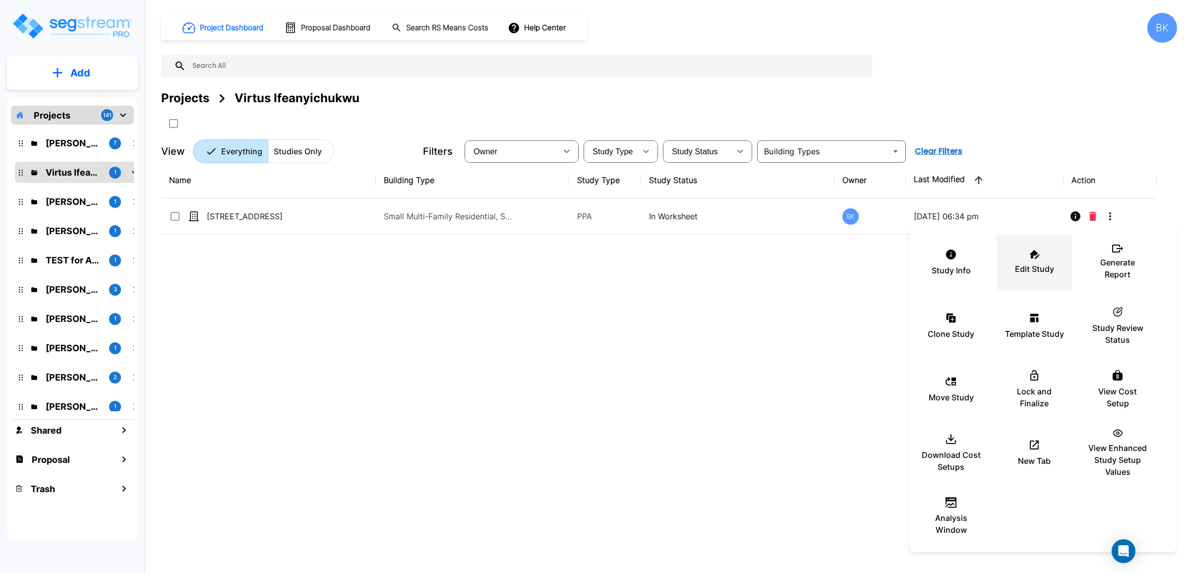
click at [1046, 256] on div "Edit Study" at bounding box center [1035, 263] width 60 height 50
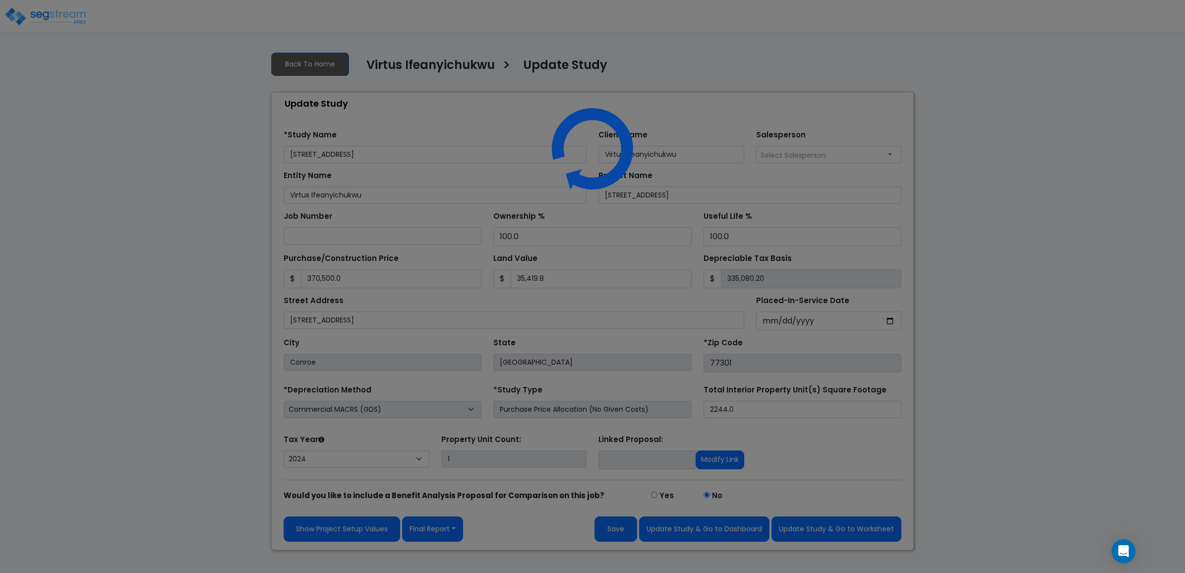
select select "2024"
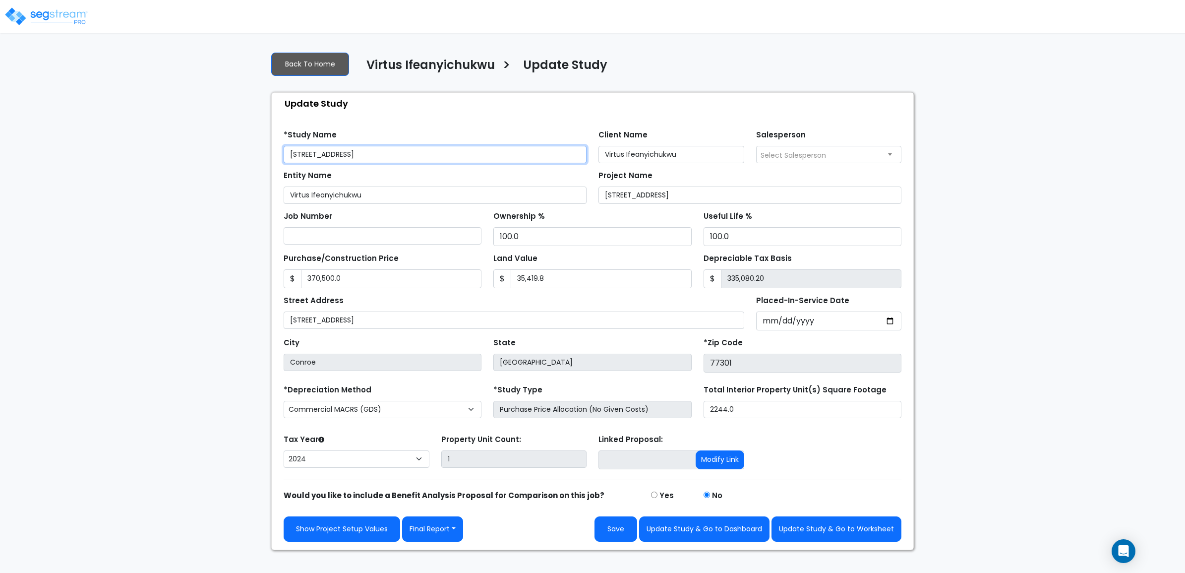
click at [411, 149] on input "412 Avenue H" at bounding box center [435, 154] width 303 height 17
click at [732, 196] on input "412 Avenue H, Conroe, TX 77301" at bounding box center [750, 194] width 303 height 17
paste input "text"
type input "412 Avenue H"
click at [606, 217] on div "Ownership % 100.0" at bounding box center [593, 227] width 198 height 37
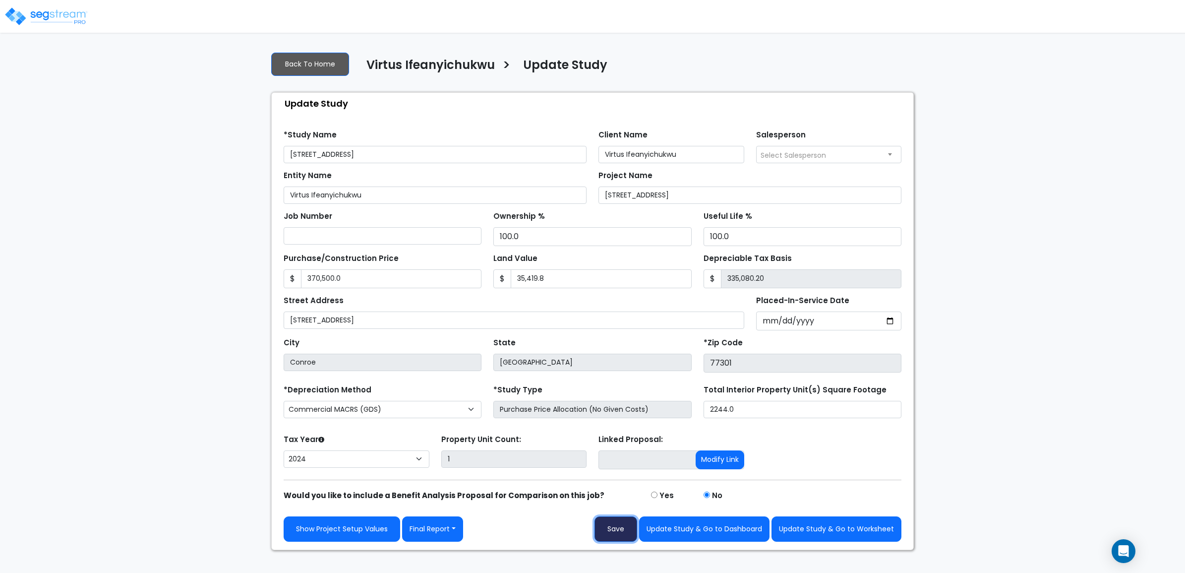
click at [616, 534] on button "Save" at bounding box center [616, 528] width 43 height 25
type input "370500"
type input "35419.8"
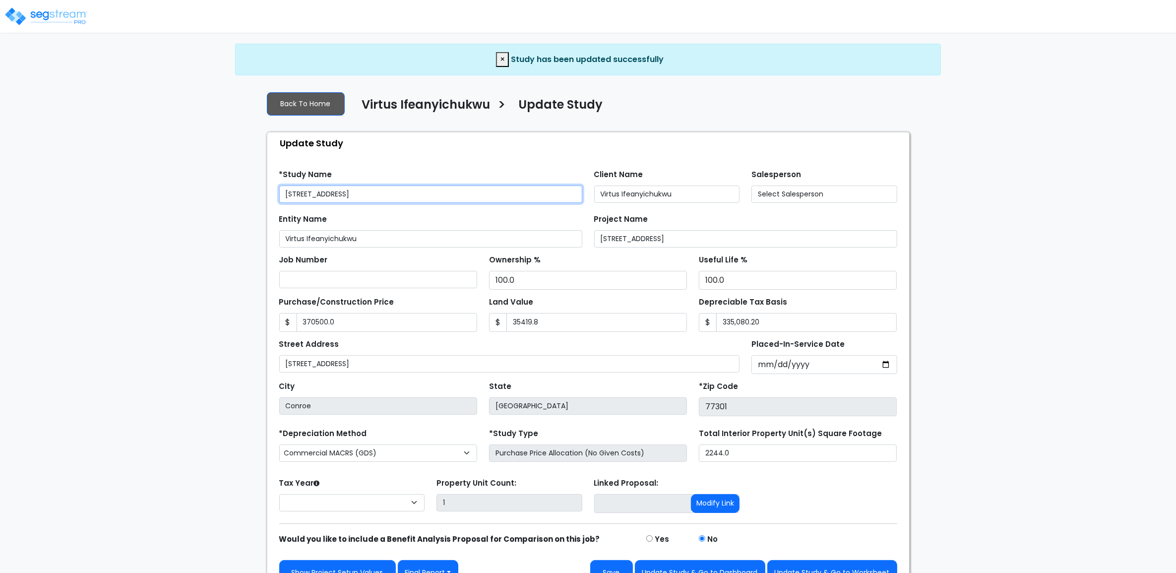
type input "370,500.0"
type input "35,419.8"
select select "2024"
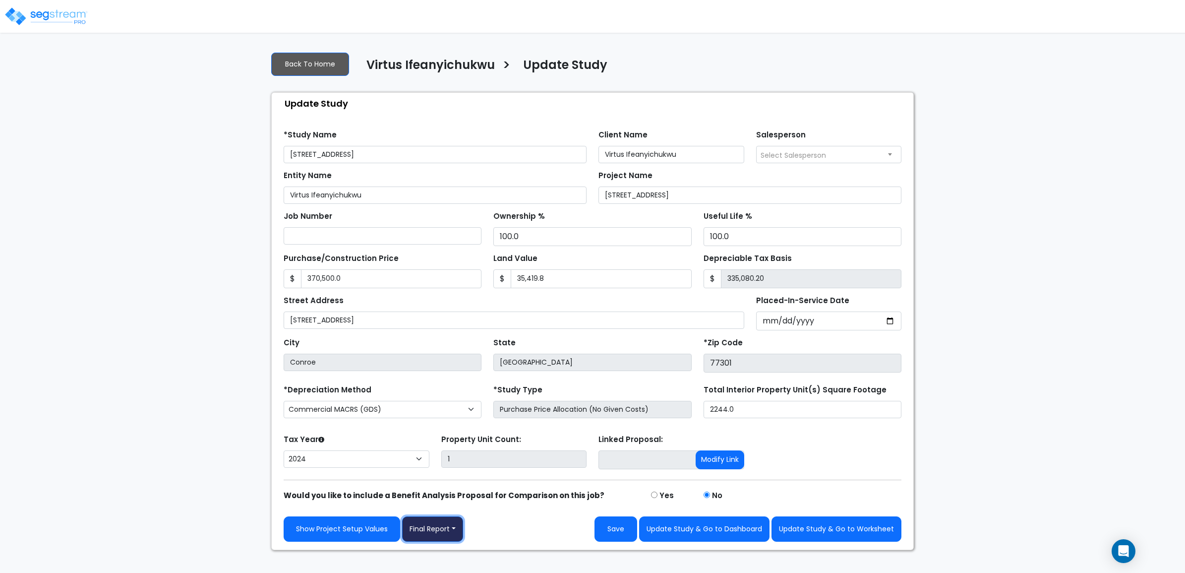
click at [447, 531] on button "Final Report" at bounding box center [432, 528] width 61 height 25
click at [455, 458] on link "Report Custom Fields" at bounding box center [455, 455] width 104 height 23
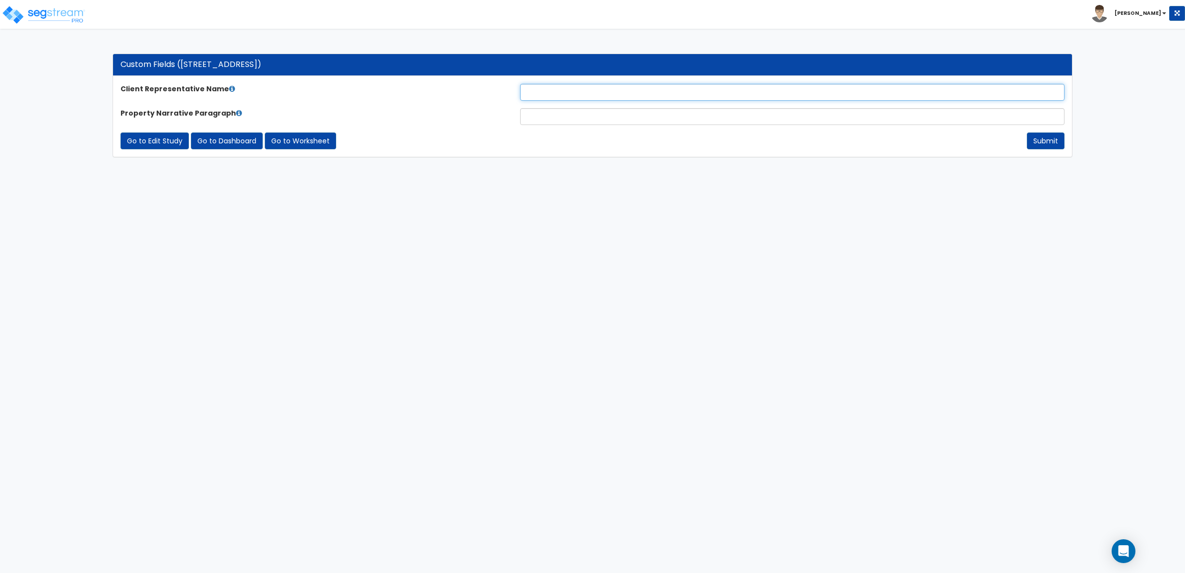
click at [611, 89] on input "text" at bounding box center [792, 92] width 545 height 17
paste input "Virtus Ifeanyichukwu"
type input "Virtus Ifeanyichukwu"
click at [568, 118] on input "text" at bounding box center [792, 116] width 545 height 17
type input "."
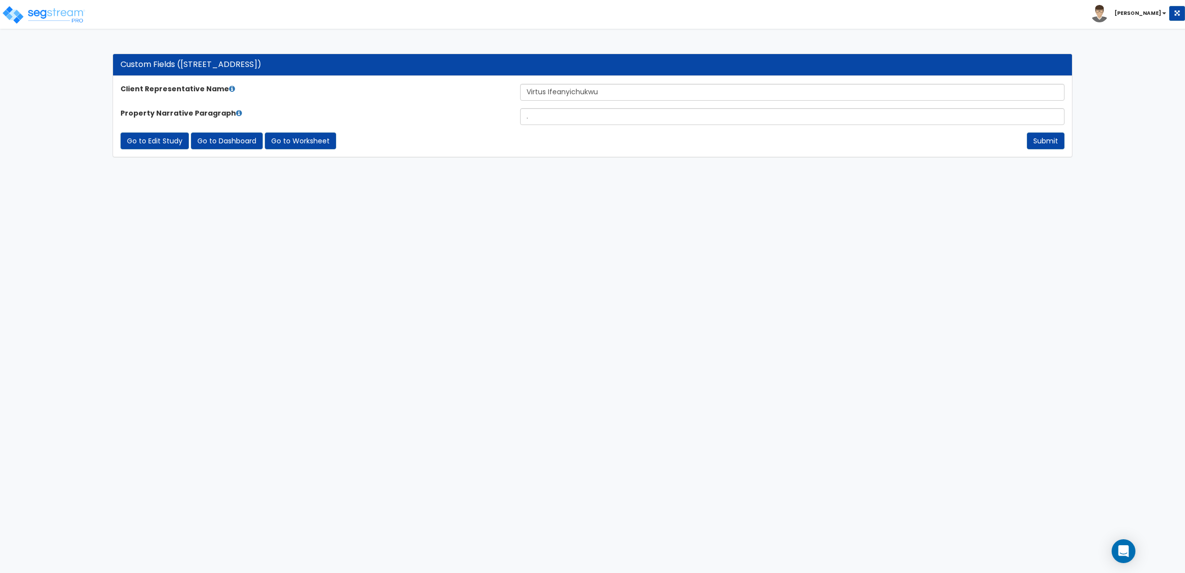
click at [767, 167] on html "Toggle navigation [PERSON_NAME] x" at bounding box center [592, 83] width 1185 height 167
click at [1062, 139] on button "Submit" at bounding box center [1046, 140] width 38 height 17
click at [150, 144] on link "Go to Edit Study" at bounding box center [155, 140] width 68 height 17
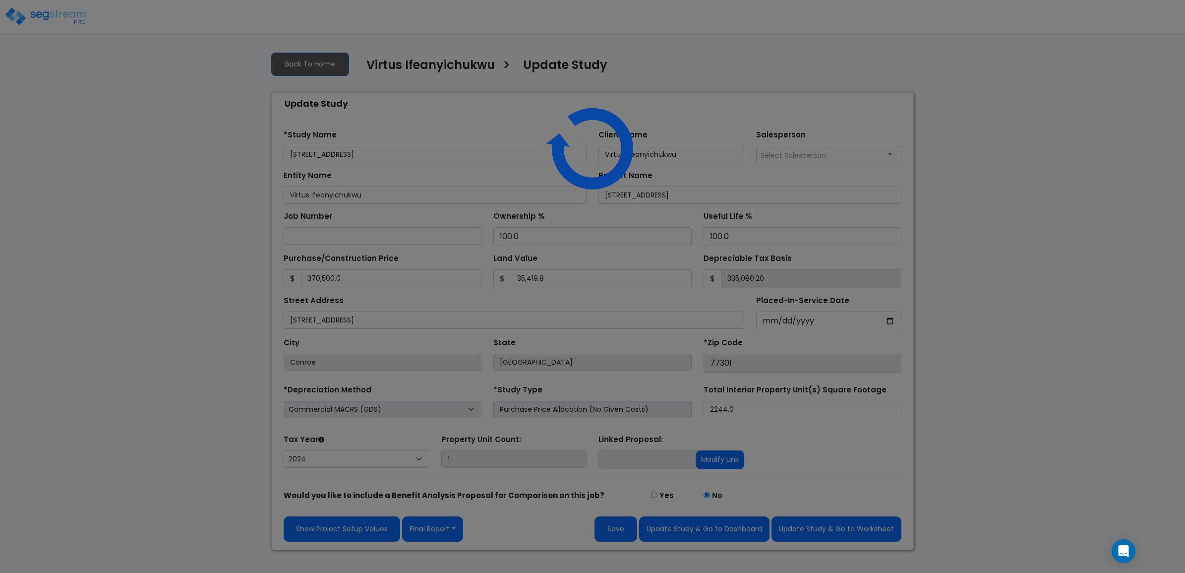
select select "2024"
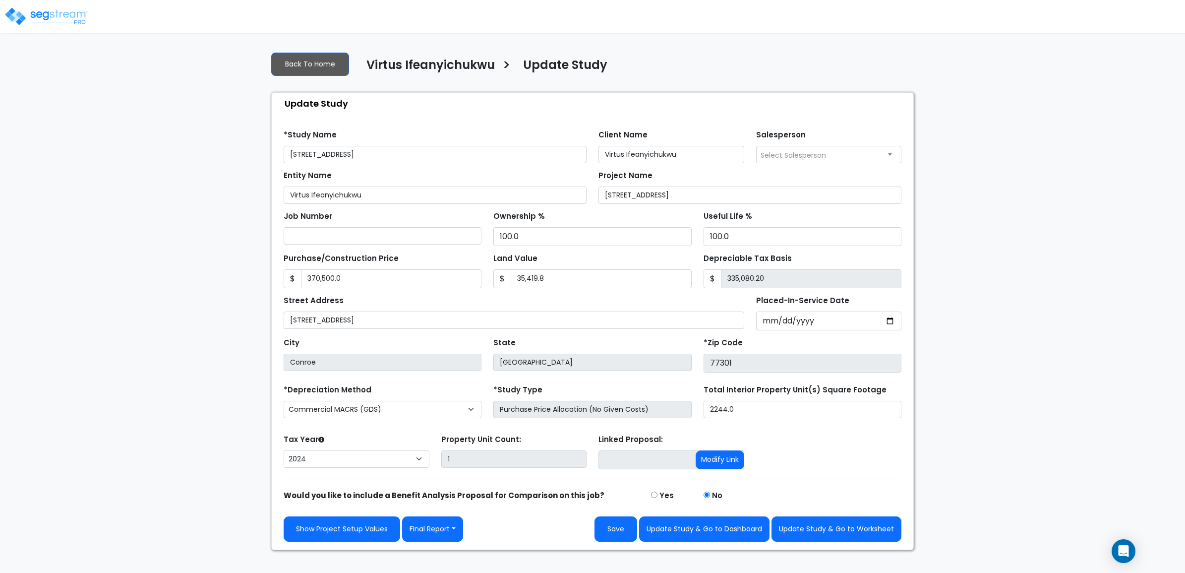
click at [435, 544] on div "Find these errors below in the Study Setup: *Study Name 412 Avenue H Client Nam…" at bounding box center [593, 331] width 642 height 435
click at [440, 540] on button "Final Report" at bounding box center [432, 528] width 61 height 25
click at [455, 482] on link "Report Images" at bounding box center [455, 477] width 104 height 23
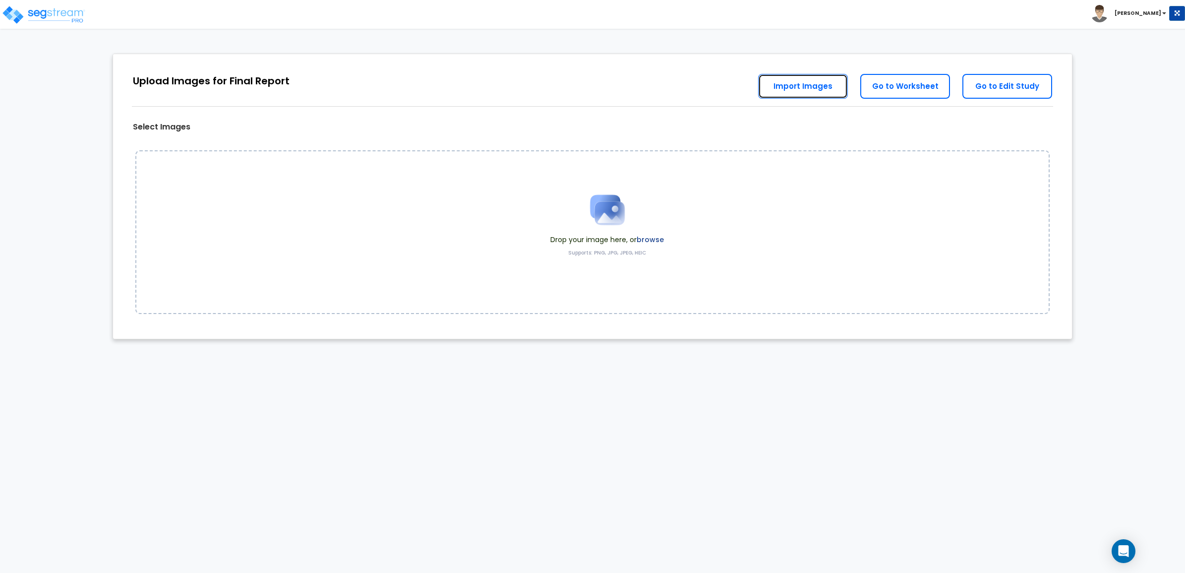
click at [803, 86] on link "Import Images" at bounding box center [803, 86] width 90 height 25
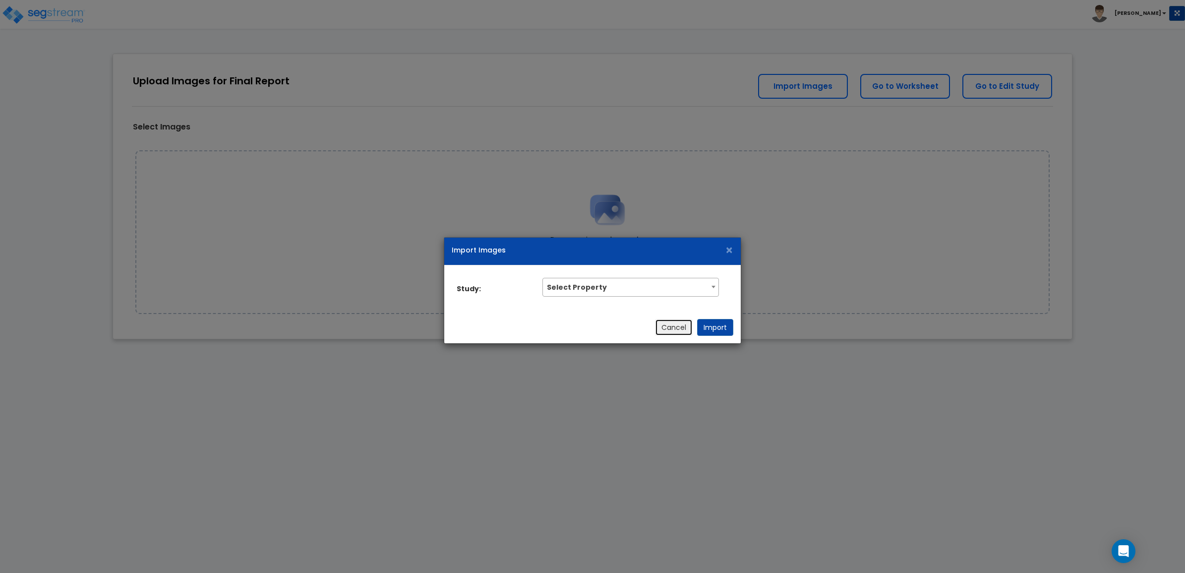
click at [675, 329] on button "Cancel" at bounding box center [674, 327] width 38 height 17
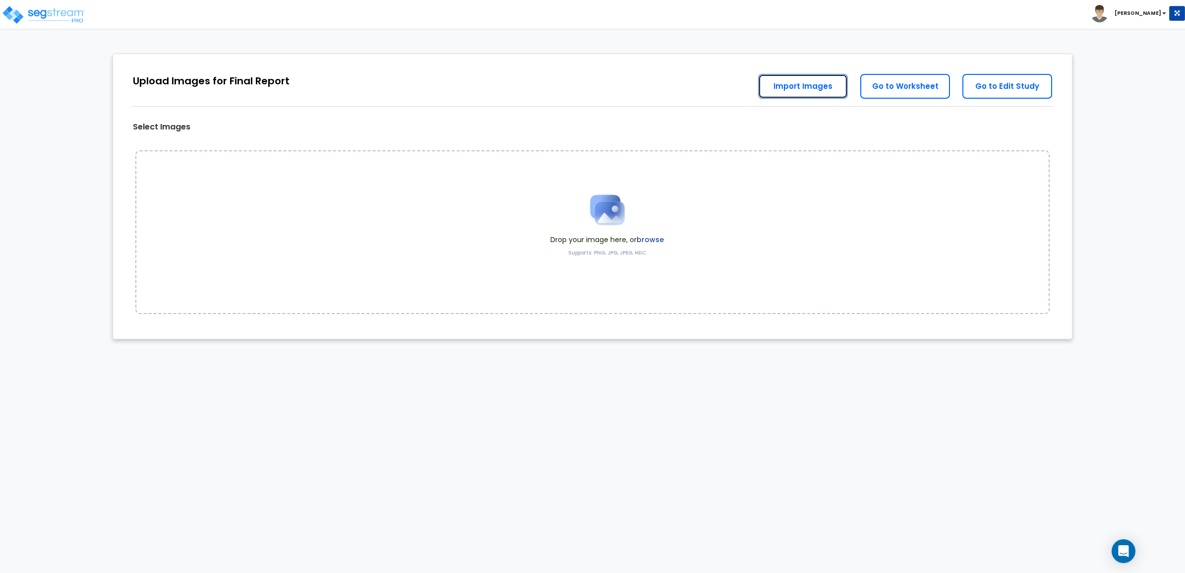
click at [784, 75] on link "Import Images" at bounding box center [803, 86] width 90 height 25
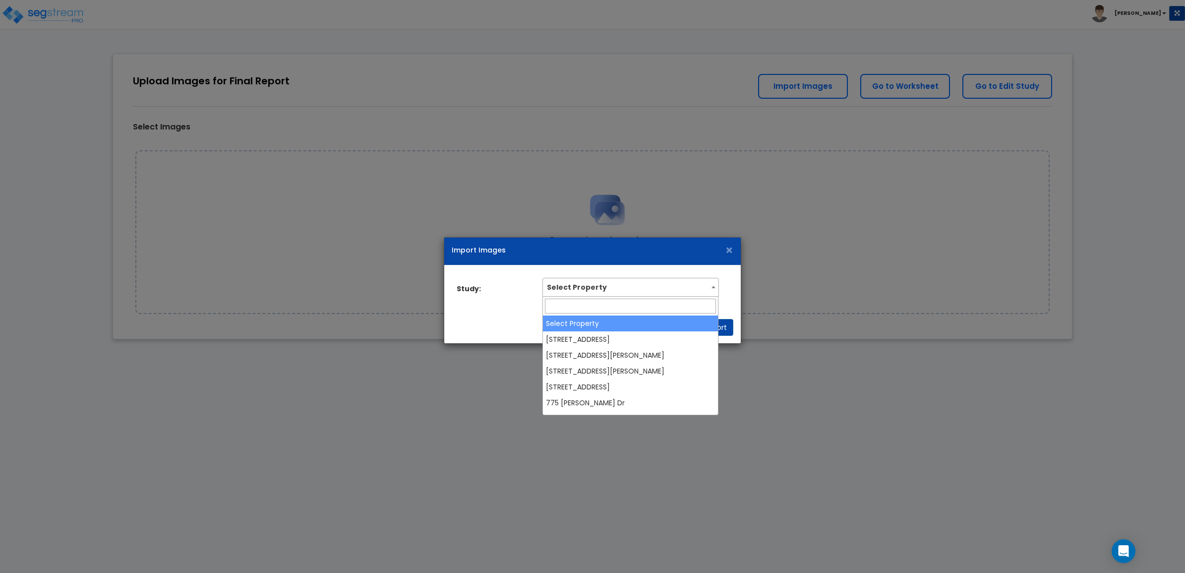
click at [677, 289] on span "Select Property" at bounding box center [630, 286] width 175 height 16
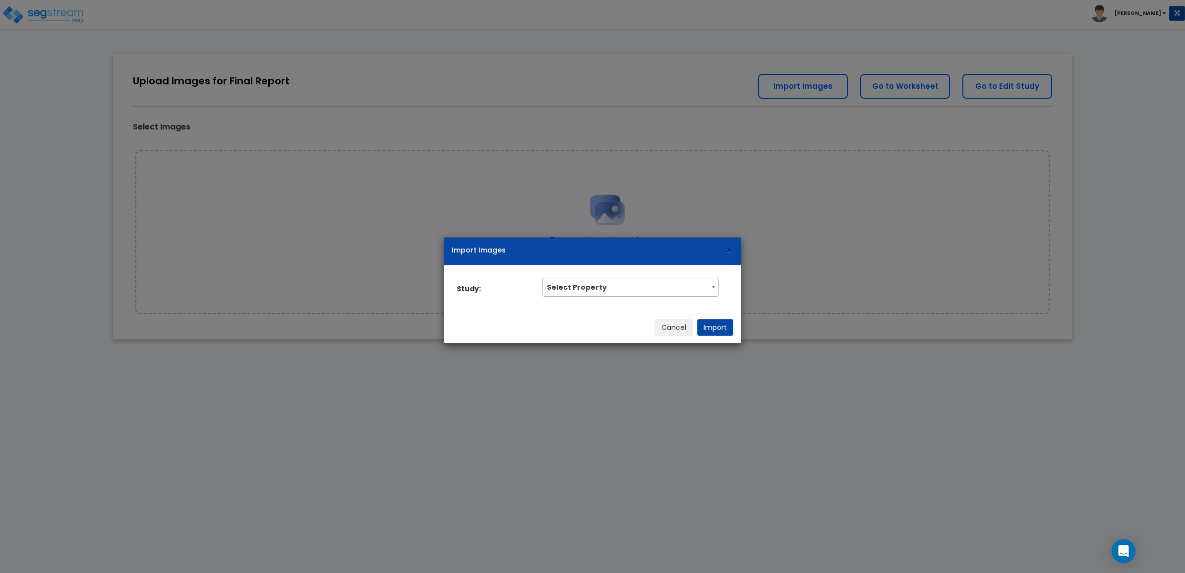
click at [733, 248] on span "×" at bounding box center [729, 250] width 8 height 17
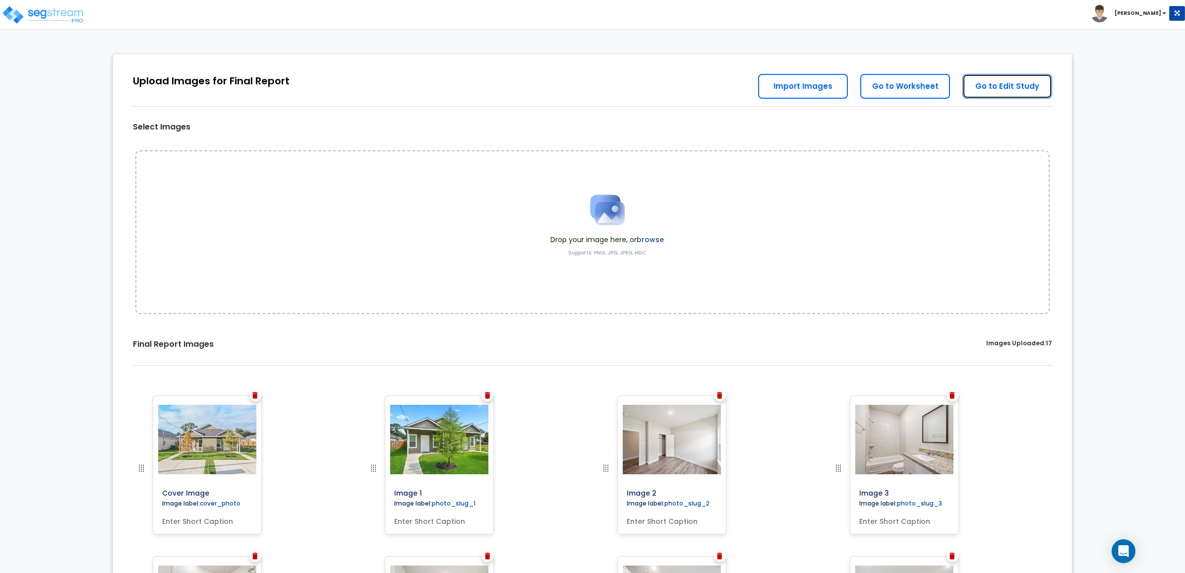
click at [986, 90] on link "Go to Edit Study" at bounding box center [1008, 86] width 90 height 25
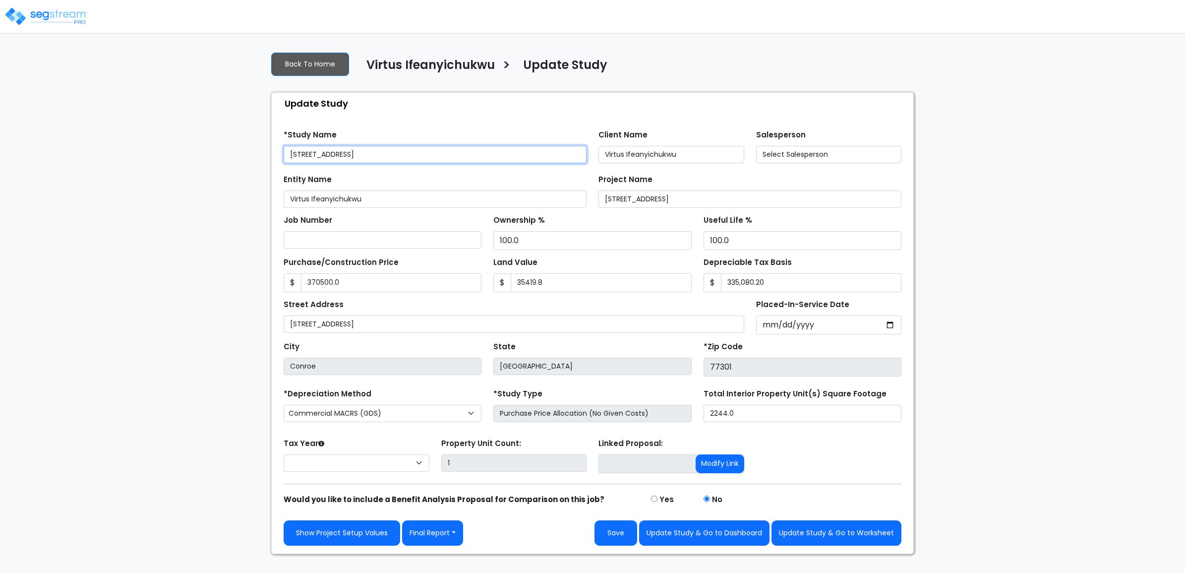
type input "370,500.0"
type input "35,419.8"
select select "2024"
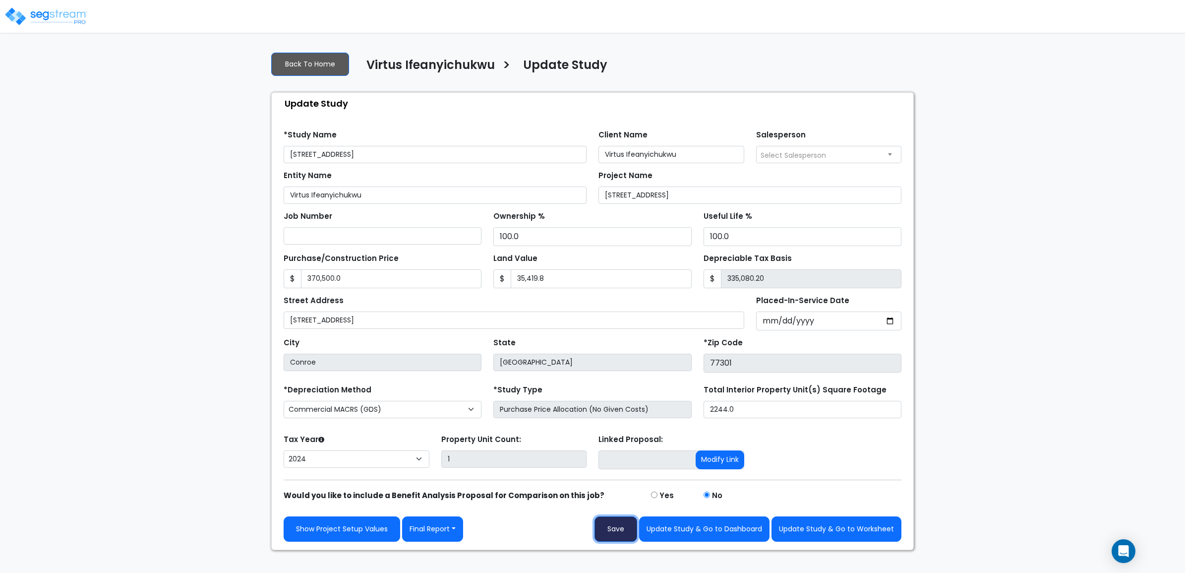
click at [616, 528] on button "Save" at bounding box center [616, 528] width 43 height 25
type input "370500"
type input "35419.8"
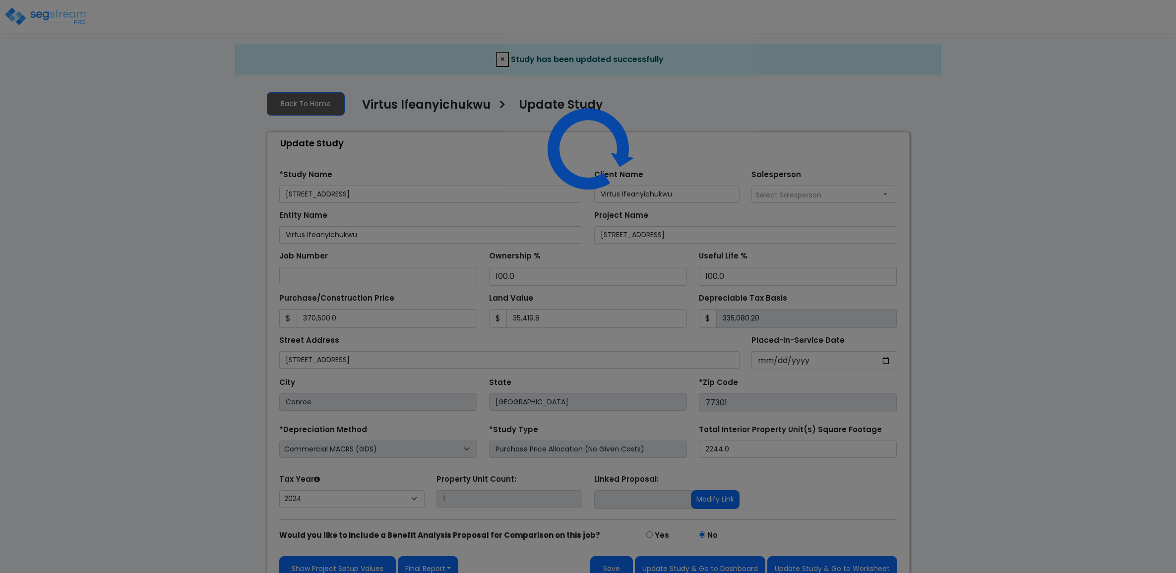
select select "2024"
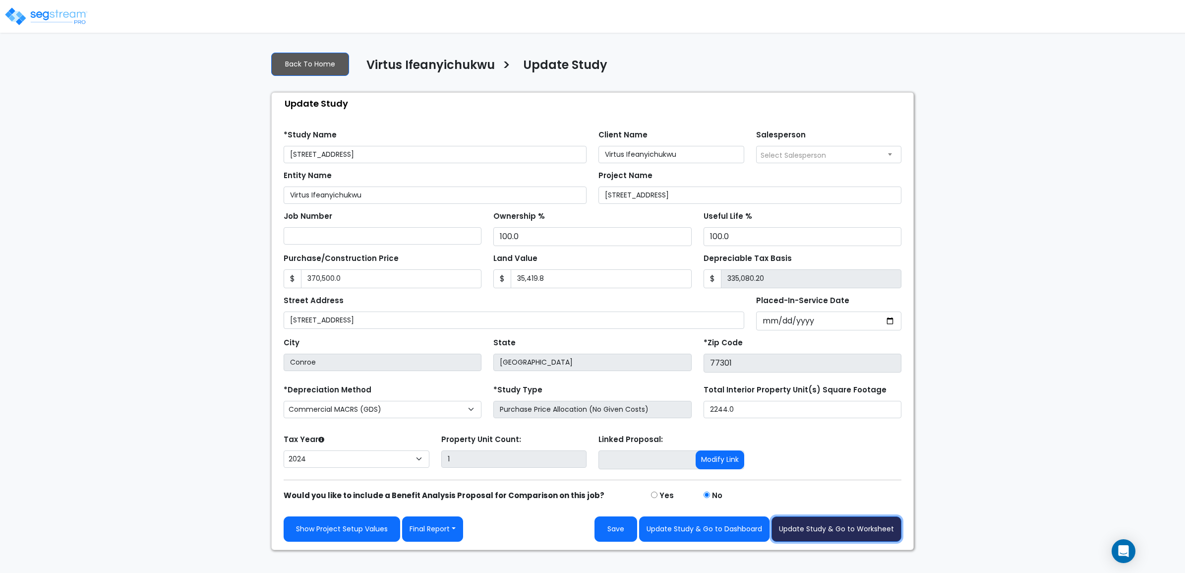
click at [807, 530] on button "Update Study & Go to Worksheet" at bounding box center [837, 528] width 130 height 25
type input "370500"
type input "35419.8"
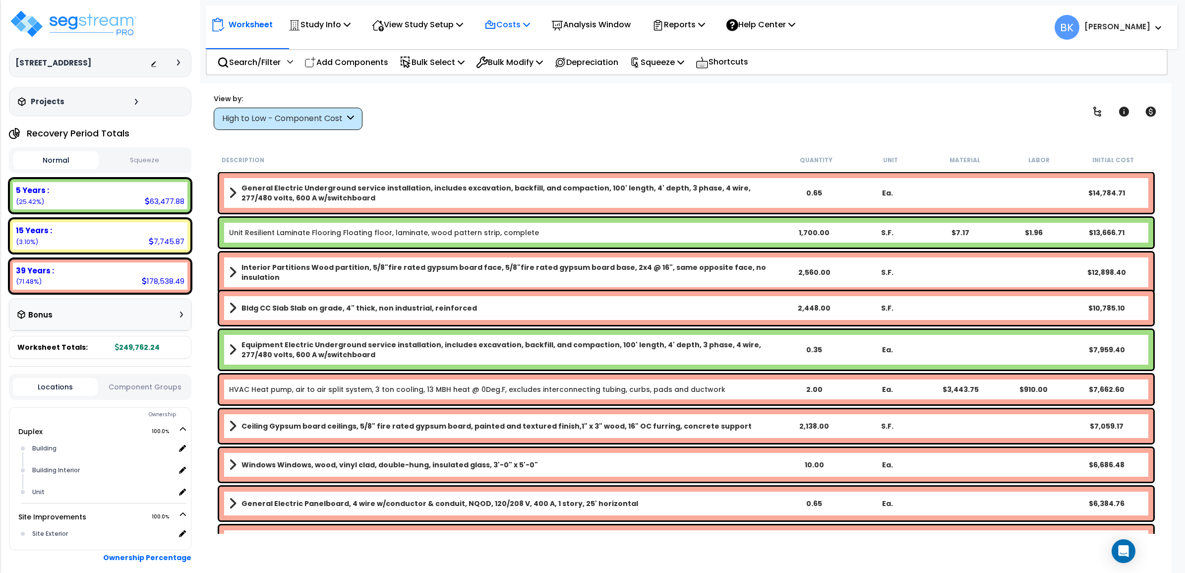
click at [515, 26] on p "Costs" at bounding box center [508, 24] width 46 height 13
click at [512, 76] on link "Direct Costs" at bounding box center [529, 68] width 98 height 20
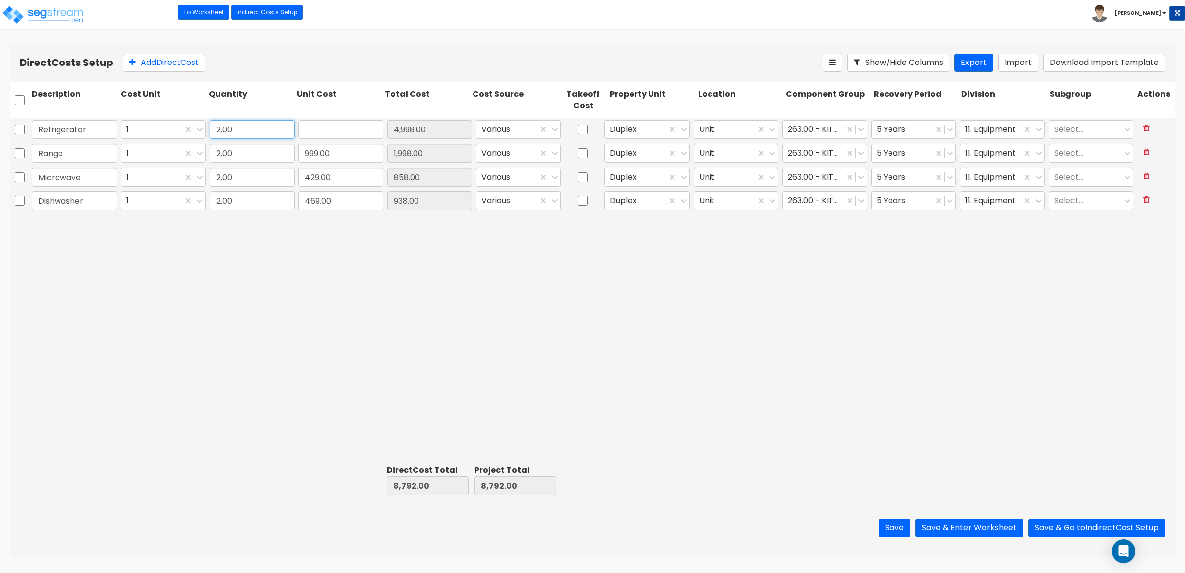
type input "2,499.00"
type input "0.00"
click at [274, 259] on div "Refrigerator 1 2,499.00 0.00 Various Duplex Unit 263.00 - KITCHEN EQUIPMENT 5 Y…" at bounding box center [593, 289] width 1166 height 343
type input "2.00"
click at [364, 130] on input "9,139.00" at bounding box center [341, 129] width 85 height 19
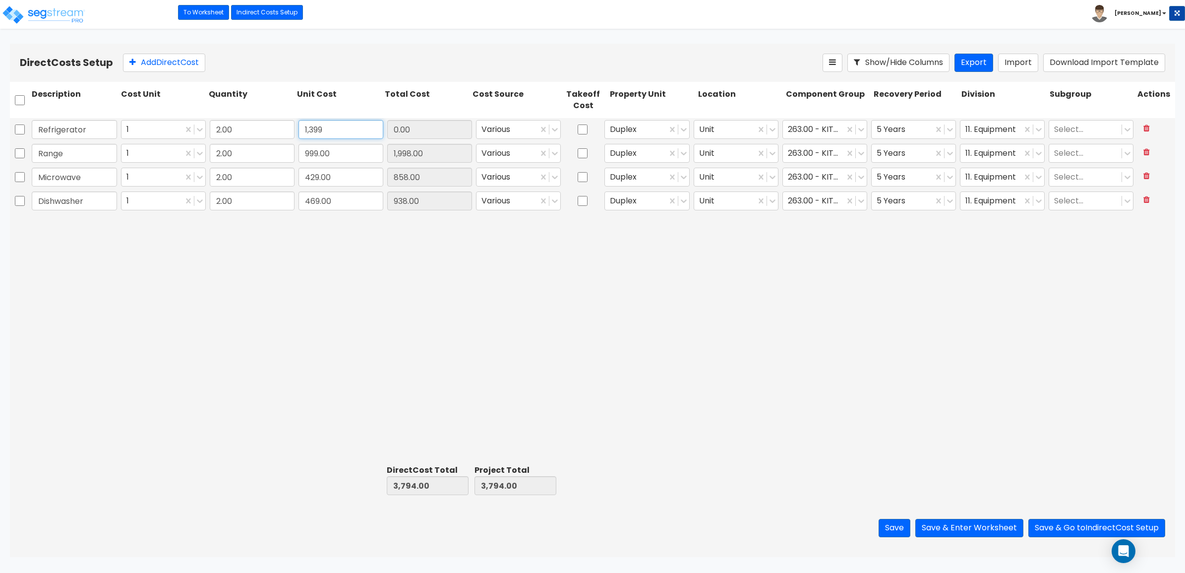
type input "1,399"
type input "3,496,101.00"
click at [343, 149] on input "999.00" at bounding box center [341, 153] width 85 height 19
type input "1,149"
type input "2,298.00"
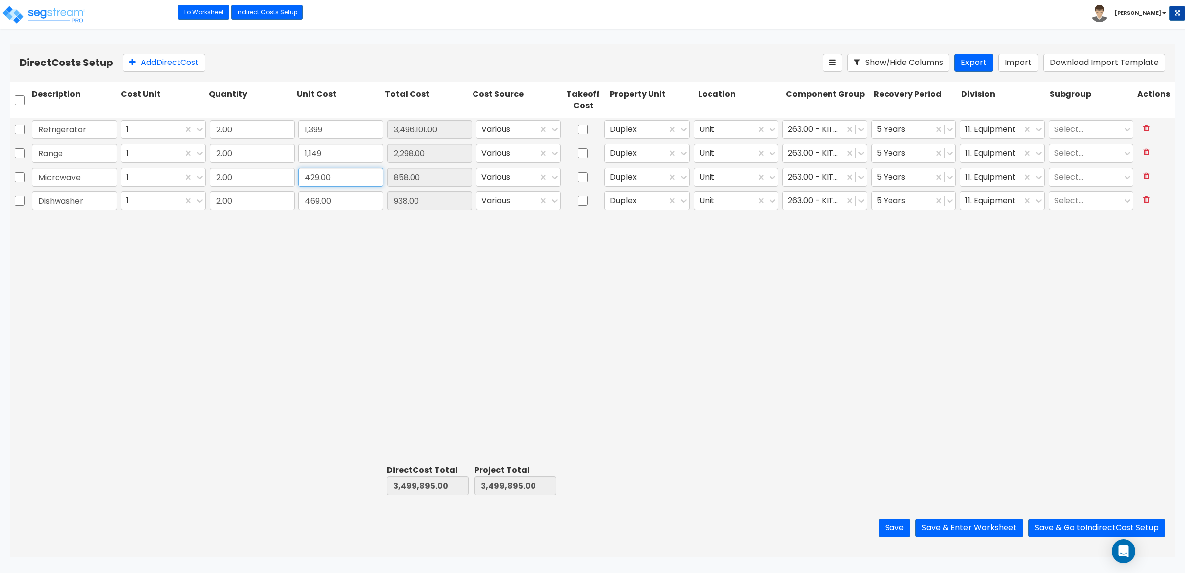
click at [306, 180] on input "429.00" at bounding box center [341, 177] width 85 height 19
click at [315, 177] on input "429.00" at bounding box center [341, 177] width 85 height 19
type input "479.00"
type input "958.00"
click at [314, 200] on input "469.00" at bounding box center [341, 200] width 85 height 19
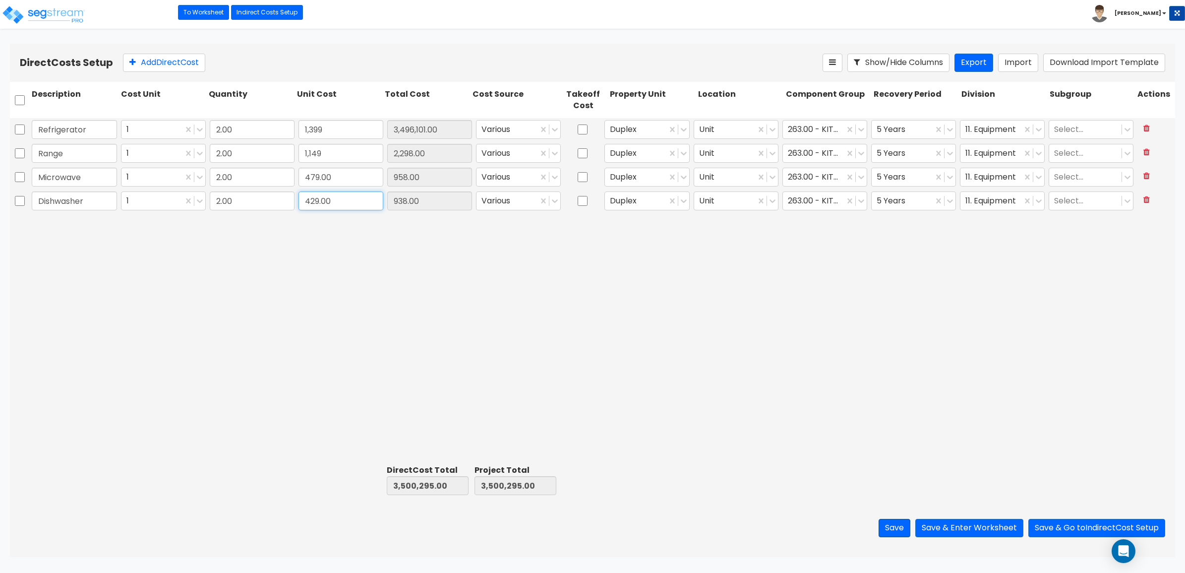
type input "429.00"
type input "858.00"
click at [889, 531] on button "Save" at bounding box center [895, 528] width 32 height 18
type input "1,399.00"
type input "1,149.00"
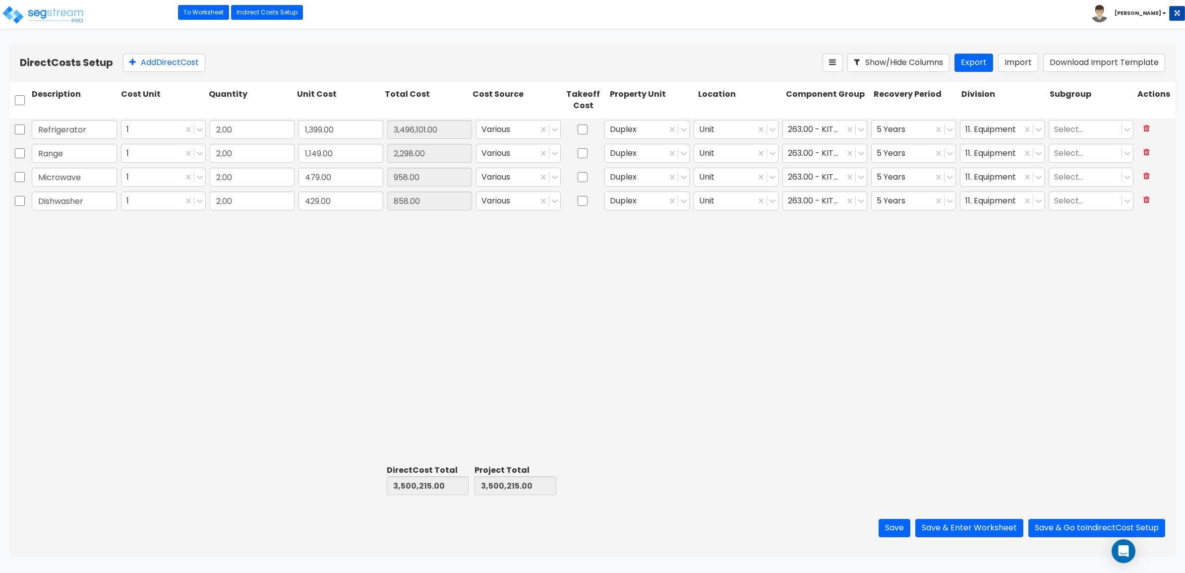
click at [285, 312] on div "Refrigerator 1 2.00 1,399.00 3,496,101.00 Various Duplex Unit 263.00 - KITCHEN …" at bounding box center [593, 289] width 1166 height 343
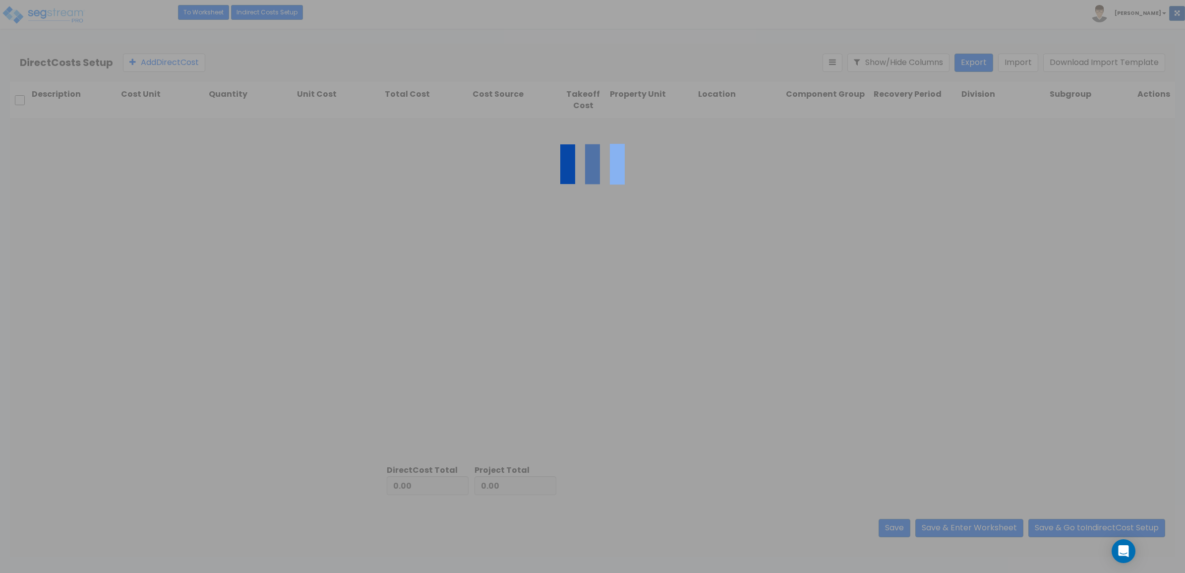
type input "3,500,215.00"
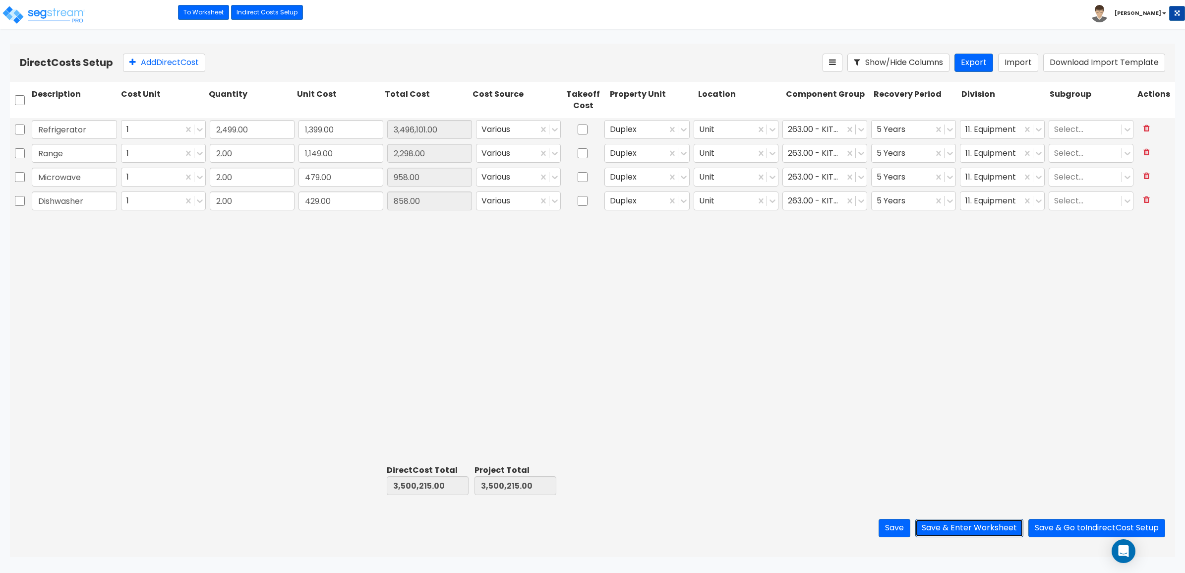
click at [963, 536] on button "Save & Enter Worksheet" at bounding box center [970, 528] width 108 height 18
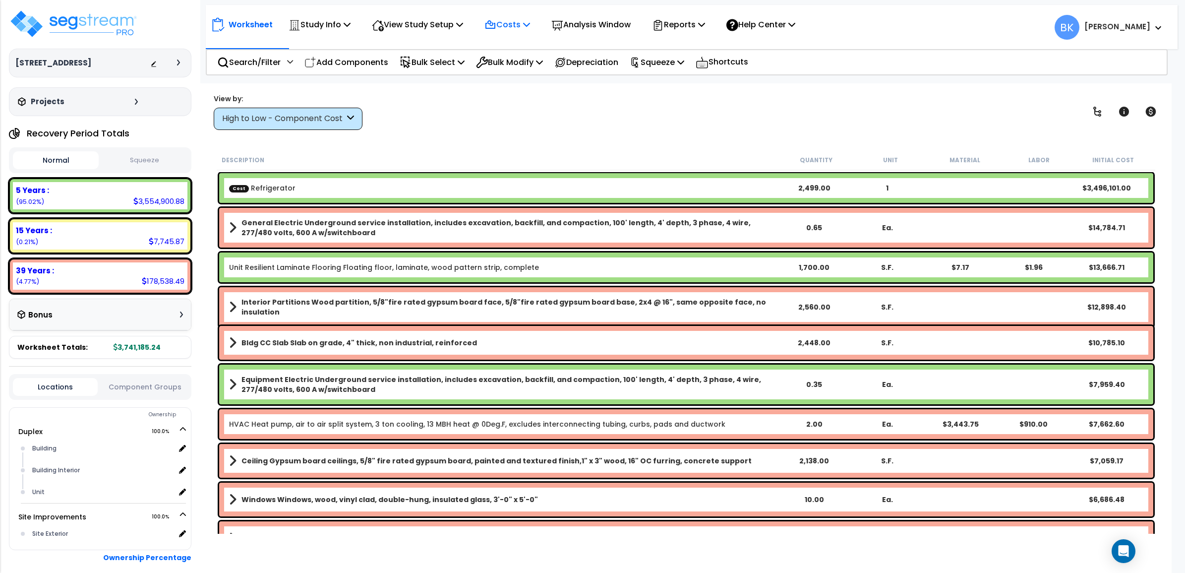
click at [512, 23] on p "Costs" at bounding box center [508, 24] width 46 height 13
click at [513, 72] on link "Direct Costs" at bounding box center [529, 68] width 98 height 20
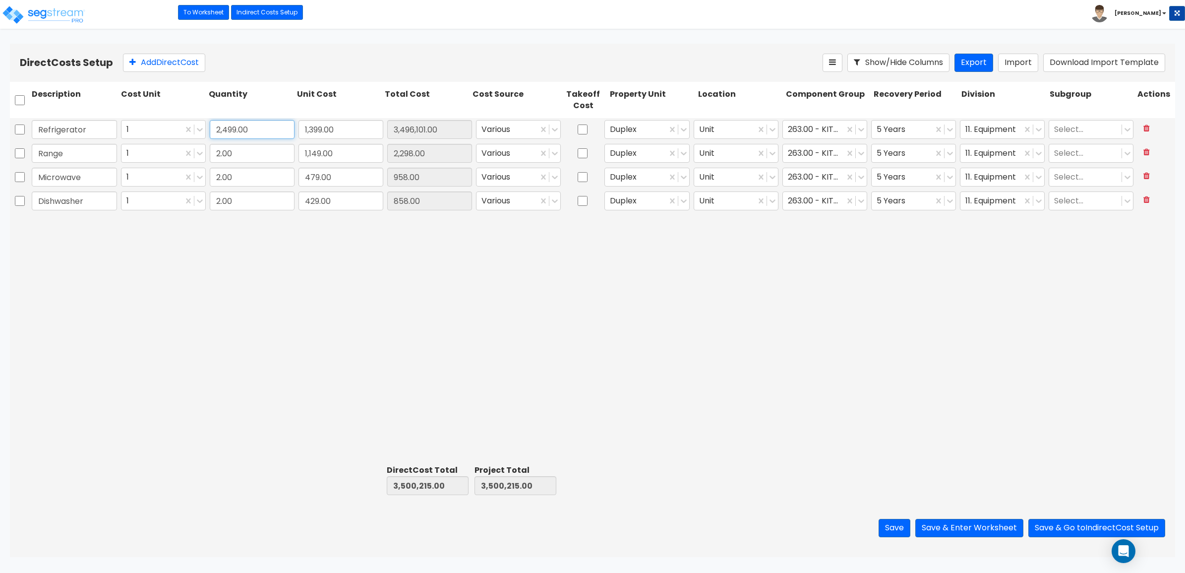
click at [247, 134] on input "2,499.00" at bounding box center [252, 129] width 85 height 19
type input "2"
type input "2,798.00"
click at [656, 313] on div "Refrigerator 1 2 1,399.00 2,798.00 Various Duplex Unit 263.00 - KITCHEN EQUIPME…" at bounding box center [593, 289] width 1166 height 343
click at [894, 531] on button "Save" at bounding box center [895, 528] width 32 height 18
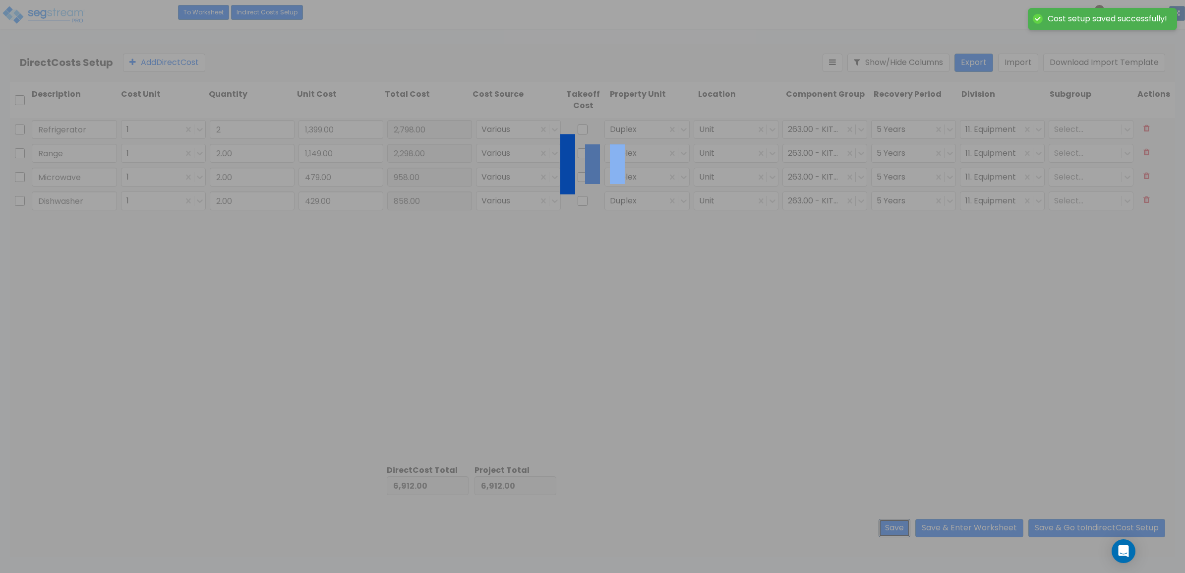
type input "2.00"
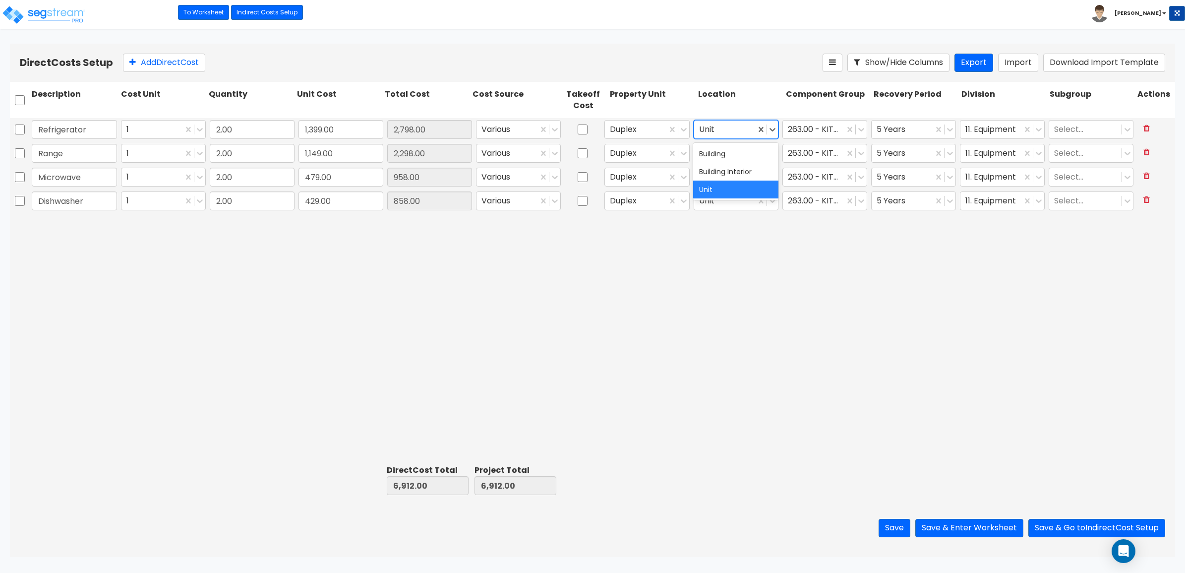
click at [736, 124] on div at bounding box center [725, 129] width 52 height 13
click at [735, 129] on div at bounding box center [725, 129] width 52 height 13
click at [771, 248] on div "Refrigerator 1 2.00 1,399.00 2,798.00 Various Duplex Unit 263.00 - KITCHEN EQUI…" at bounding box center [593, 289] width 1166 height 343
click at [900, 528] on button "Save" at bounding box center [895, 528] width 32 height 18
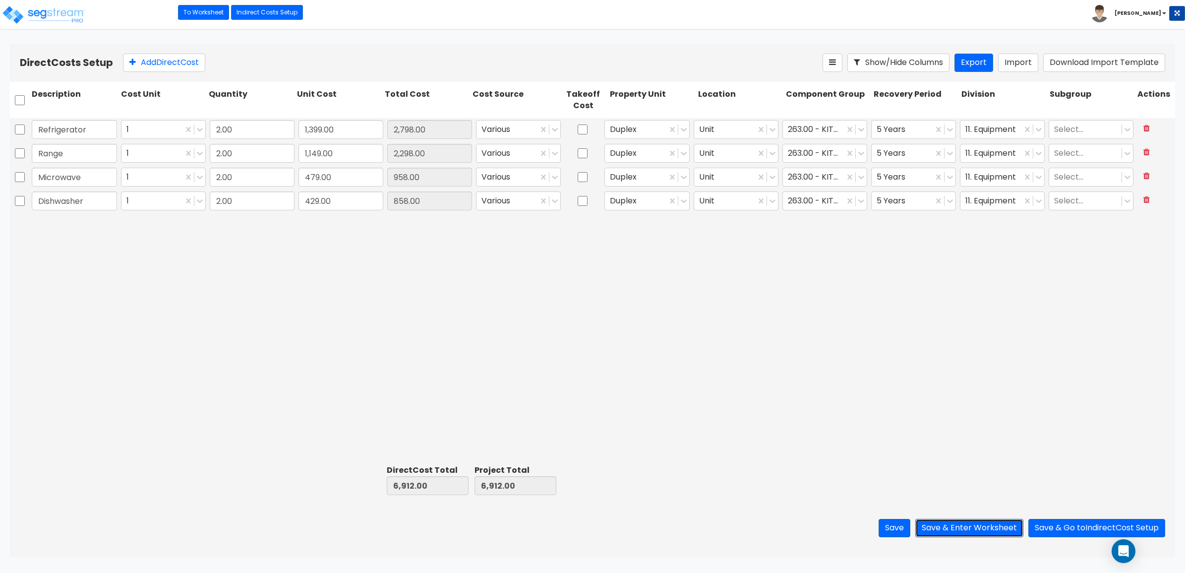
click at [937, 524] on button "Save & Enter Worksheet" at bounding box center [970, 528] width 108 height 18
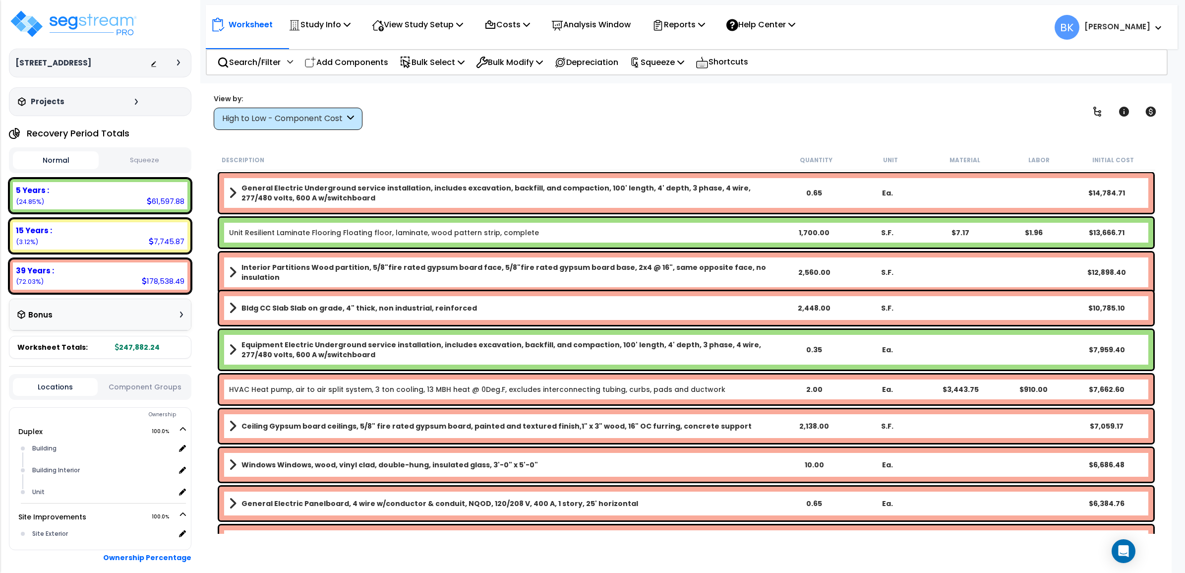
click at [303, 113] on div "High to Low - Component Cost" at bounding box center [283, 118] width 123 height 11
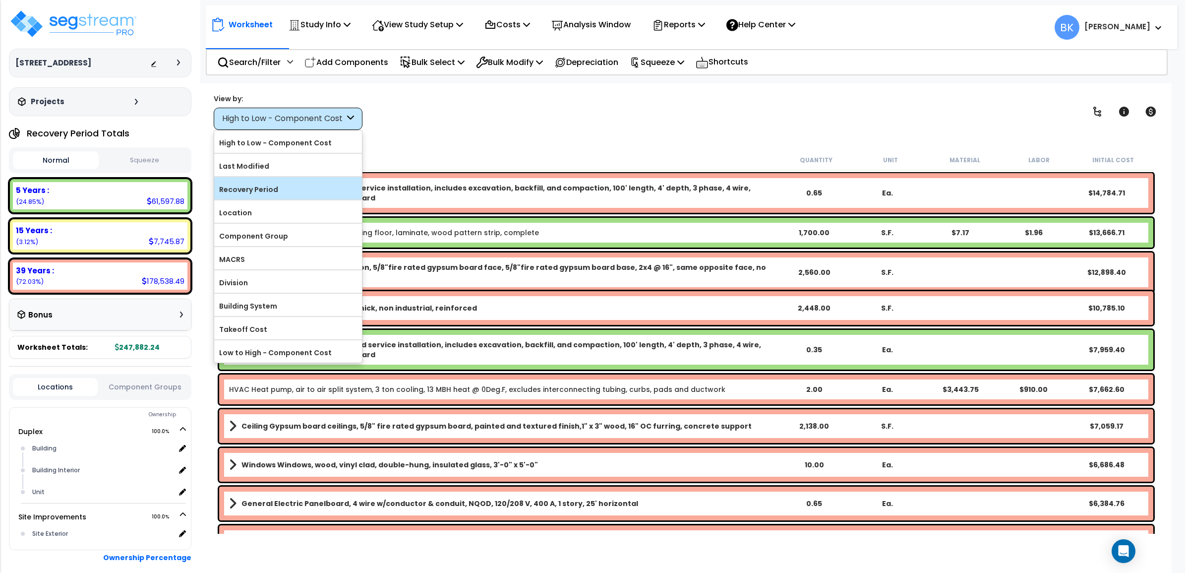
click at [257, 189] on label "Recovery Period" at bounding box center [288, 189] width 148 height 15
click at [0, 0] on input "Recovery Period" at bounding box center [0, 0] width 0 height 0
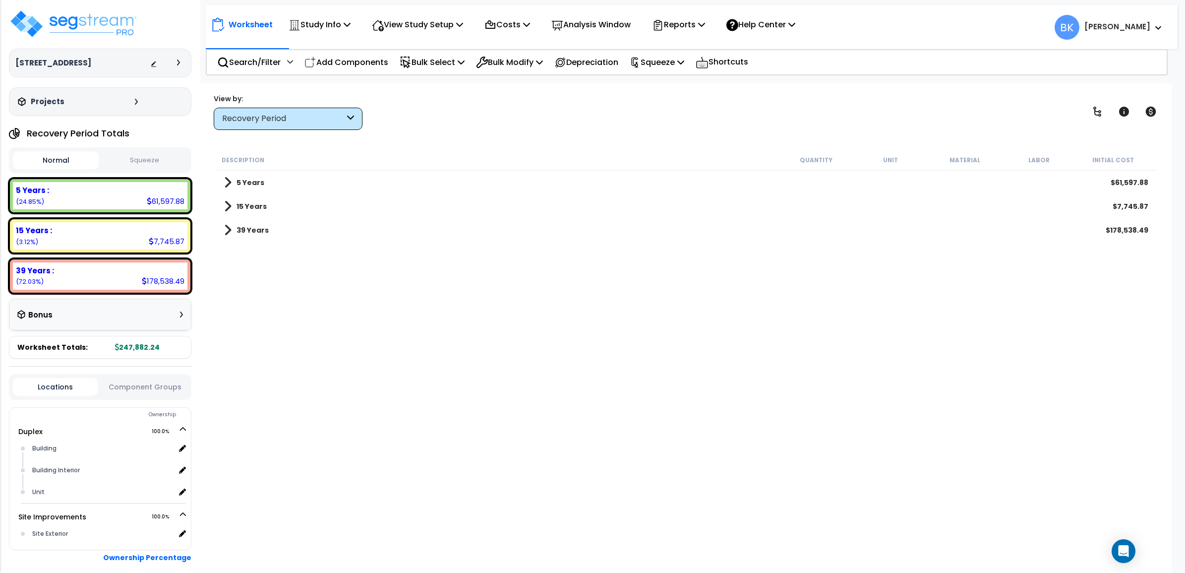
click at [229, 183] on span at bounding box center [227, 183] width 7 height 14
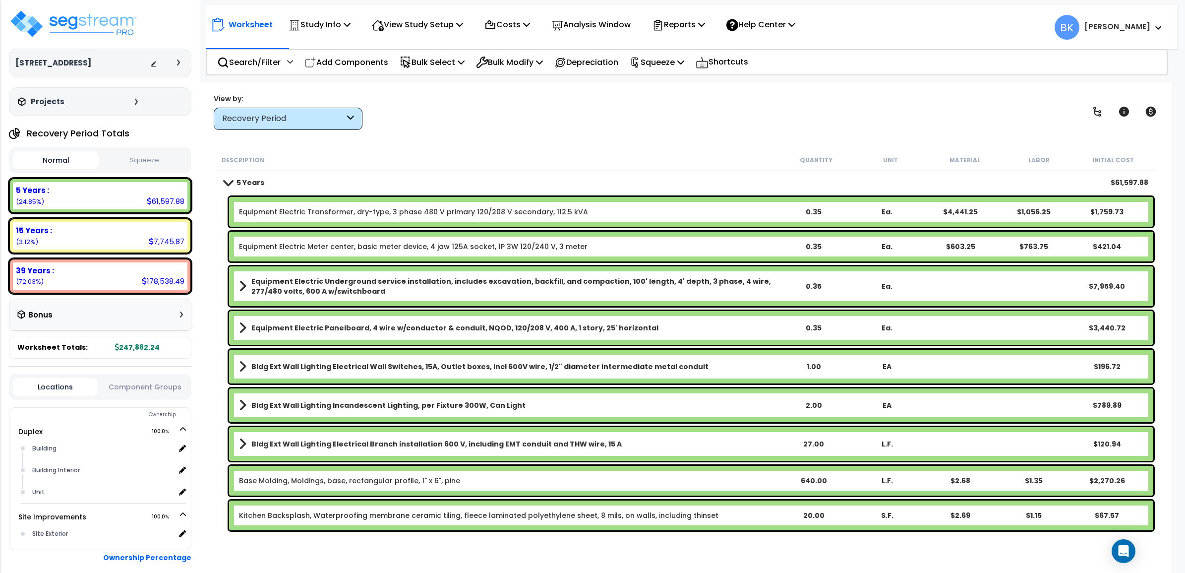
click at [373, 214] on link "Equipment Electric Transformer, dry-type, 3 phase 480 V primary 120/208 V secon…" at bounding box center [413, 212] width 349 height 10
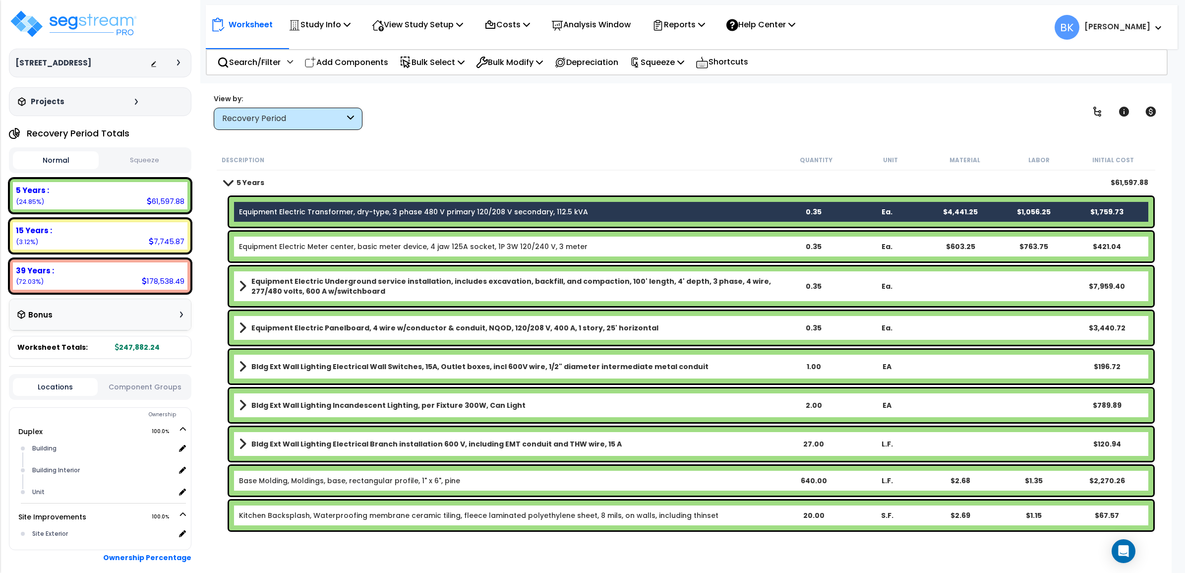
click at [373, 212] on link "Equipment Electric Transformer, dry-type, 3 phase 480 V primary 120/208 V secon…" at bounding box center [413, 212] width 349 height 10
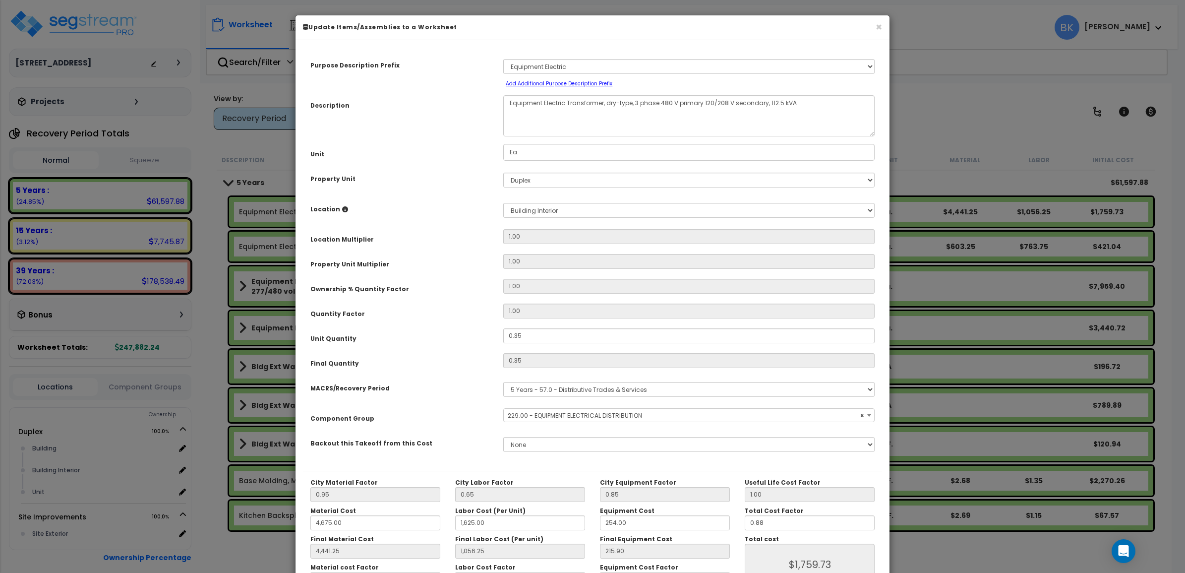
select select "39329"
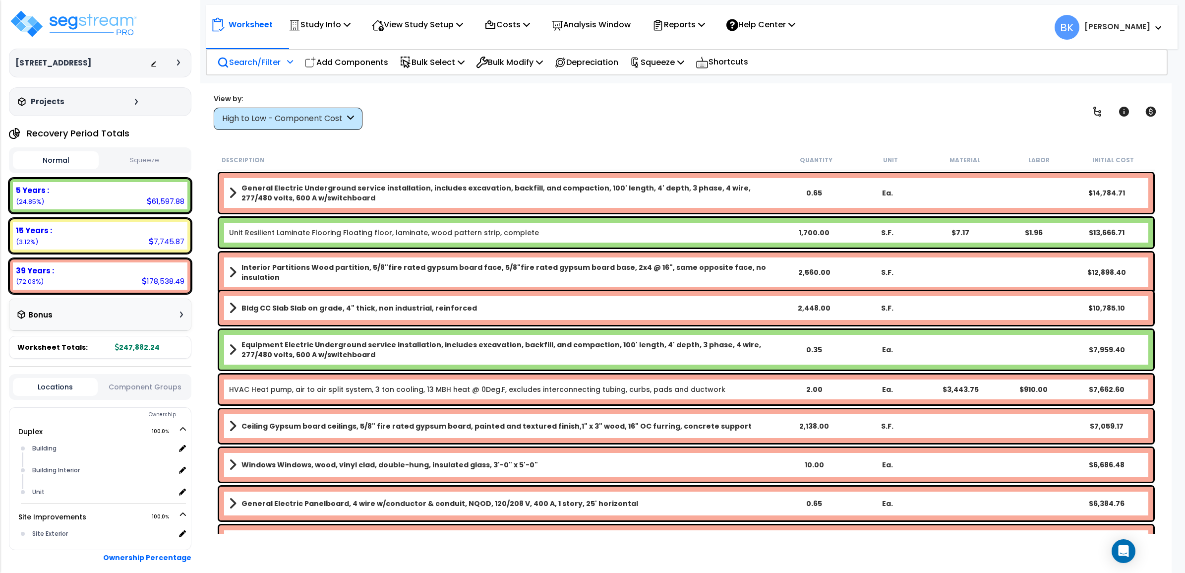
click at [273, 60] on p "Search/Filter" at bounding box center [248, 62] width 63 height 13
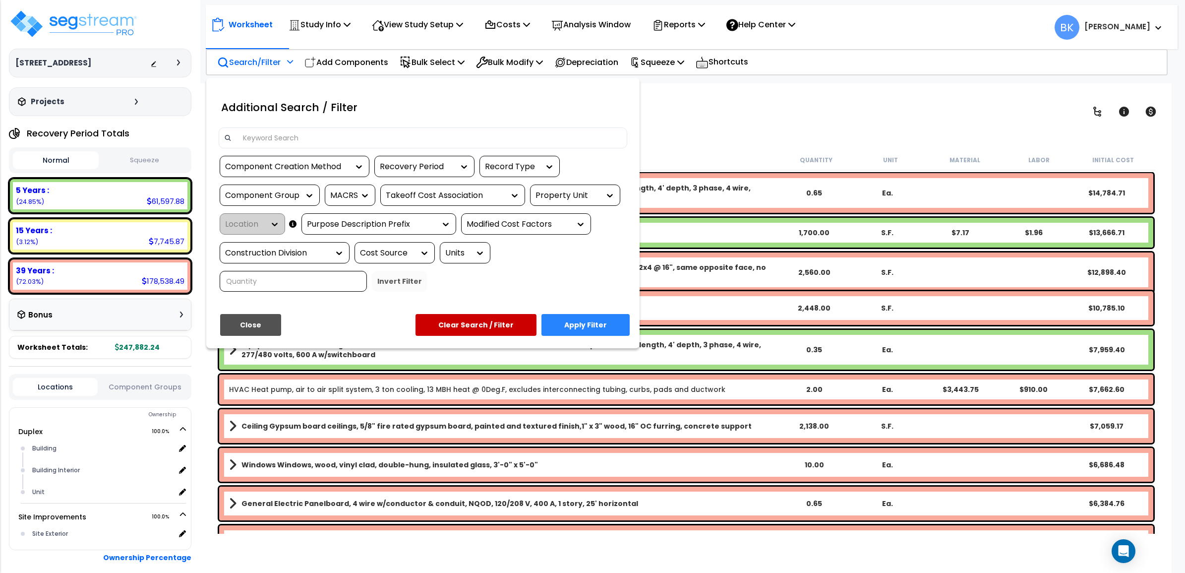
click at [267, 142] on input at bounding box center [429, 137] width 385 height 15
click at [801, 107] on div at bounding box center [592, 286] width 1185 height 573
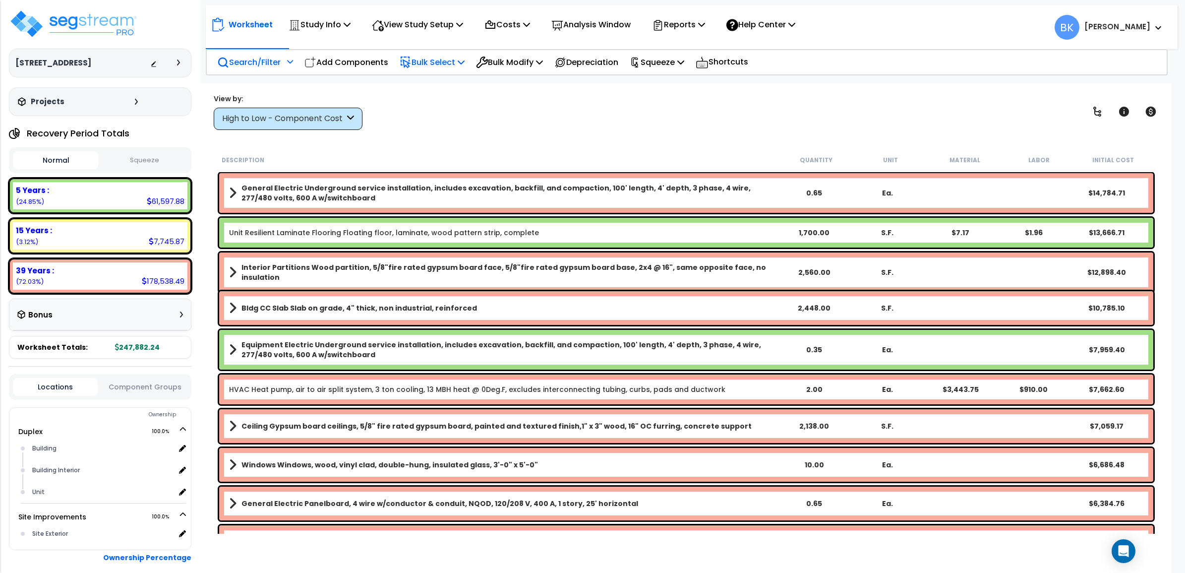
click at [442, 60] on p "Bulk Select" at bounding box center [432, 62] width 65 height 13
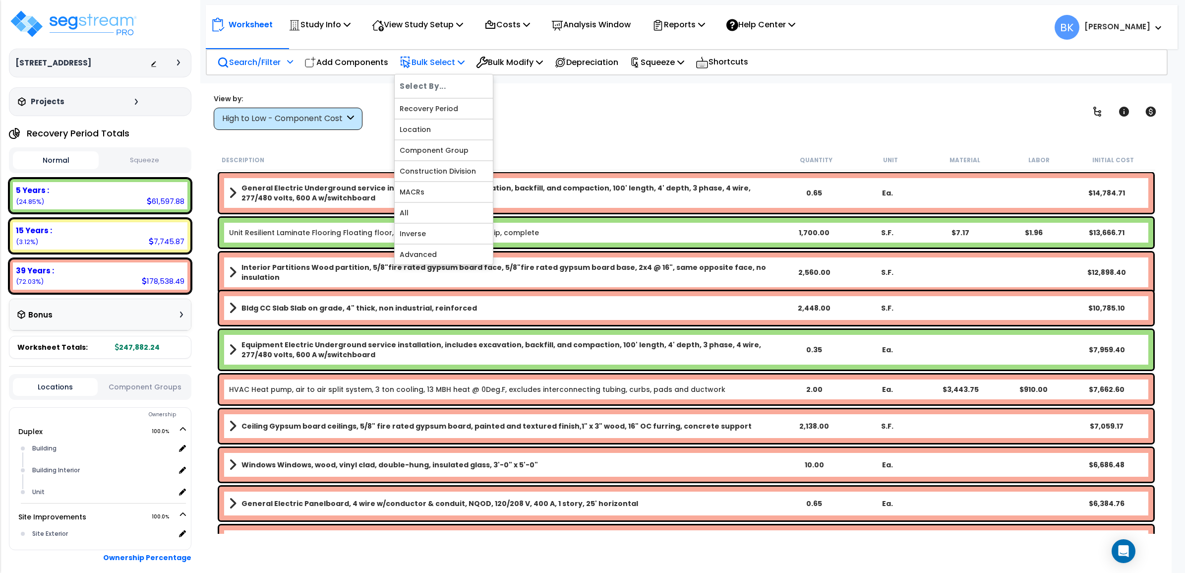
click at [442, 60] on p "Bulk Select" at bounding box center [432, 62] width 65 height 13
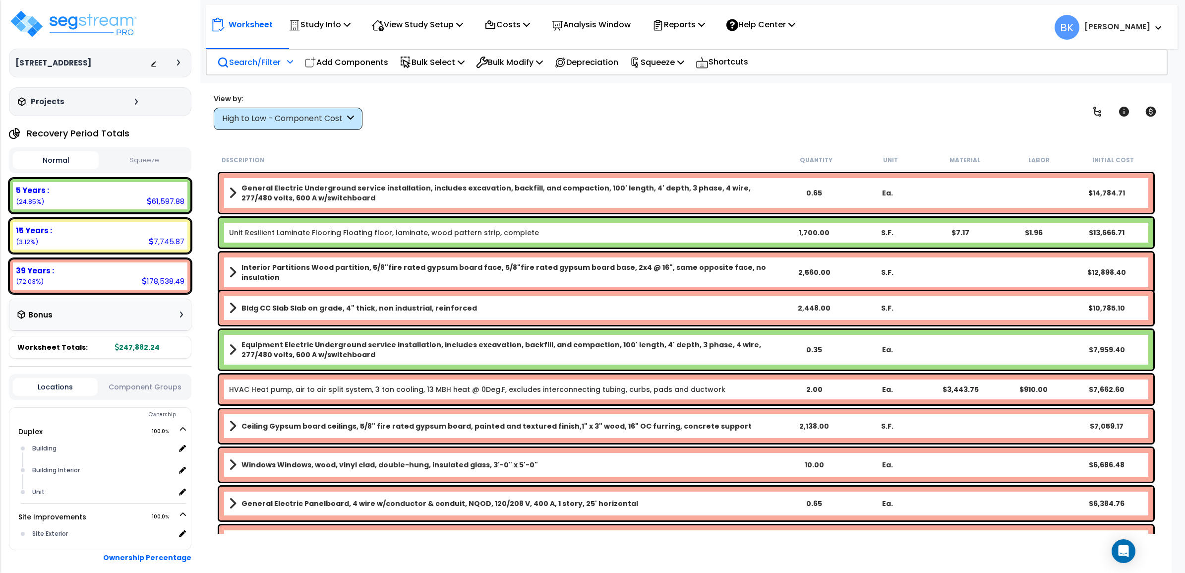
click at [315, 108] on div "High to Low - Component Cost" at bounding box center [288, 119] width 149 height 22
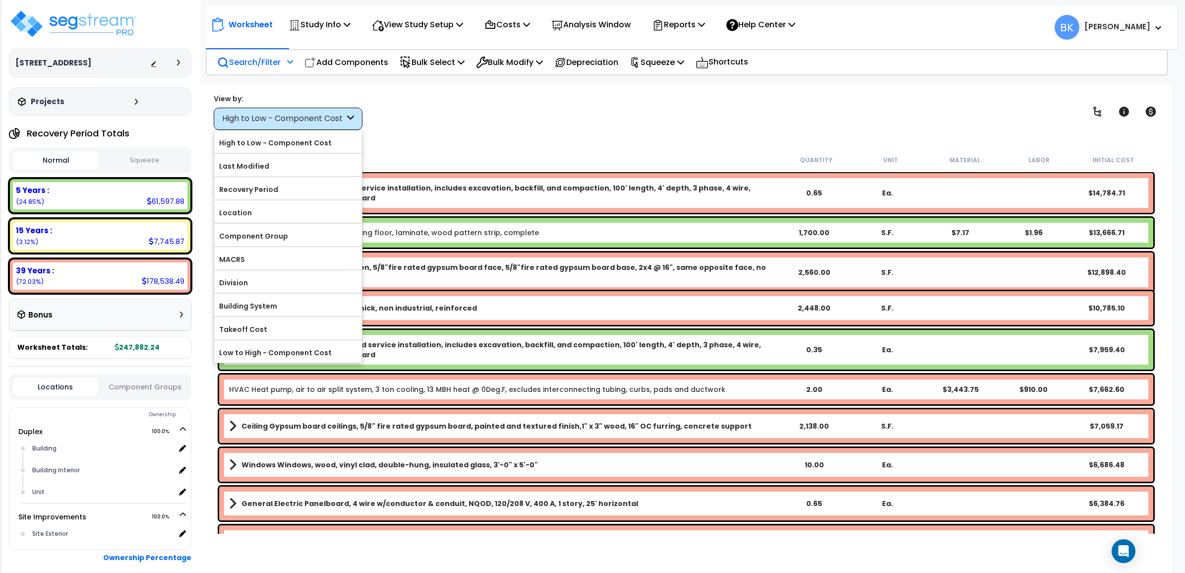
click at [266, 62] on p "Search/Filter" at bounding box center [248, 62] width 63 height 13
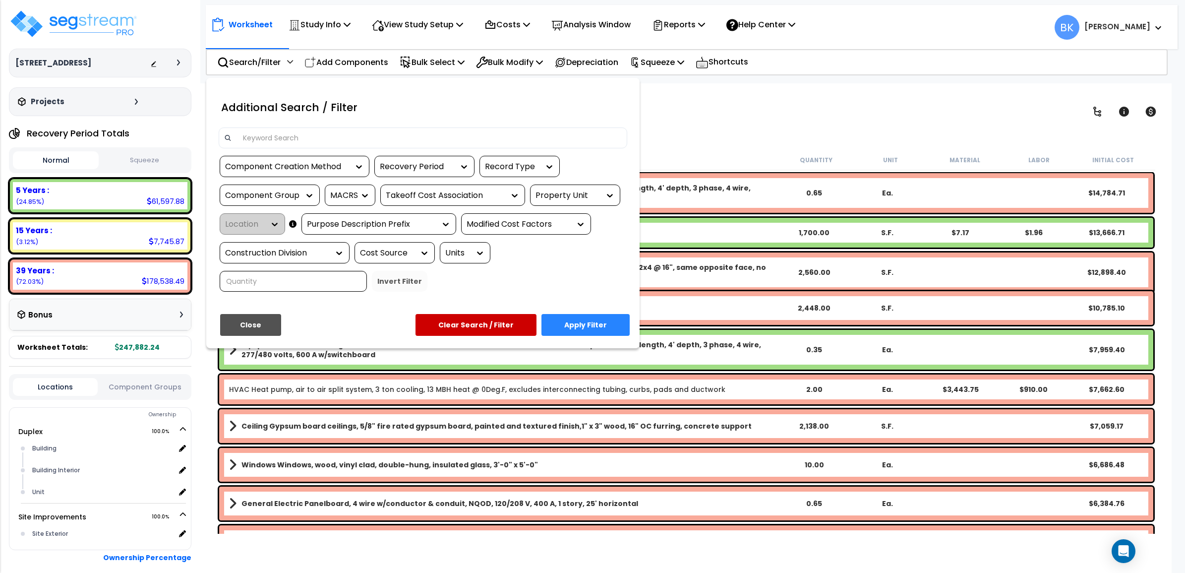
click at [299, 145] on input at bounding box center [429, 137] width 385 height 15
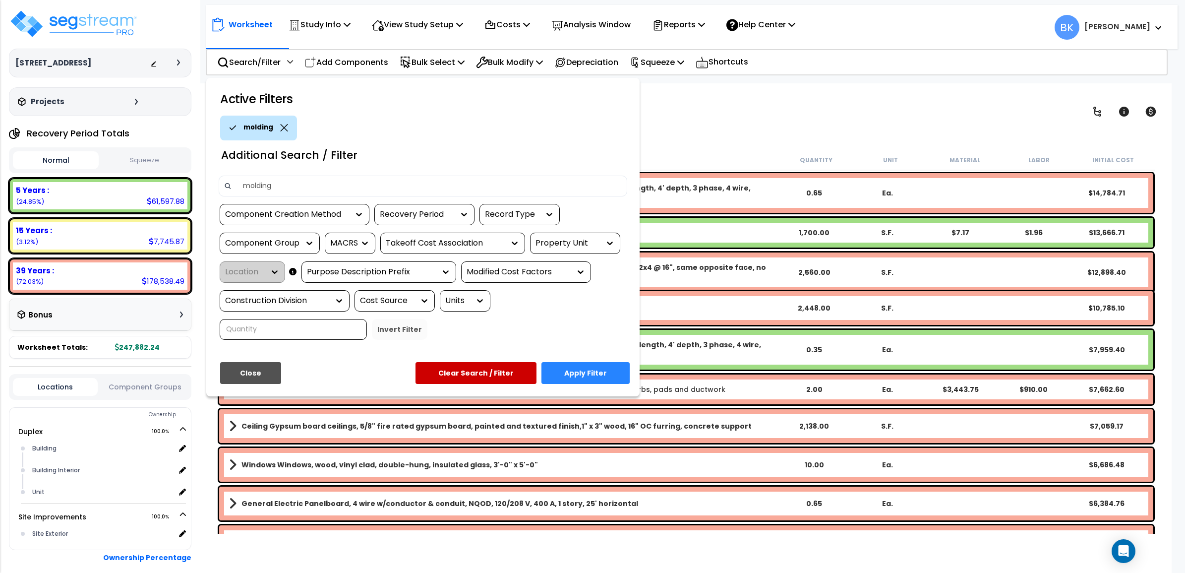
type input "molding"
click at [588, 368] on button "Apply Filter" at bounding box center [586, 373] width 88 height 22
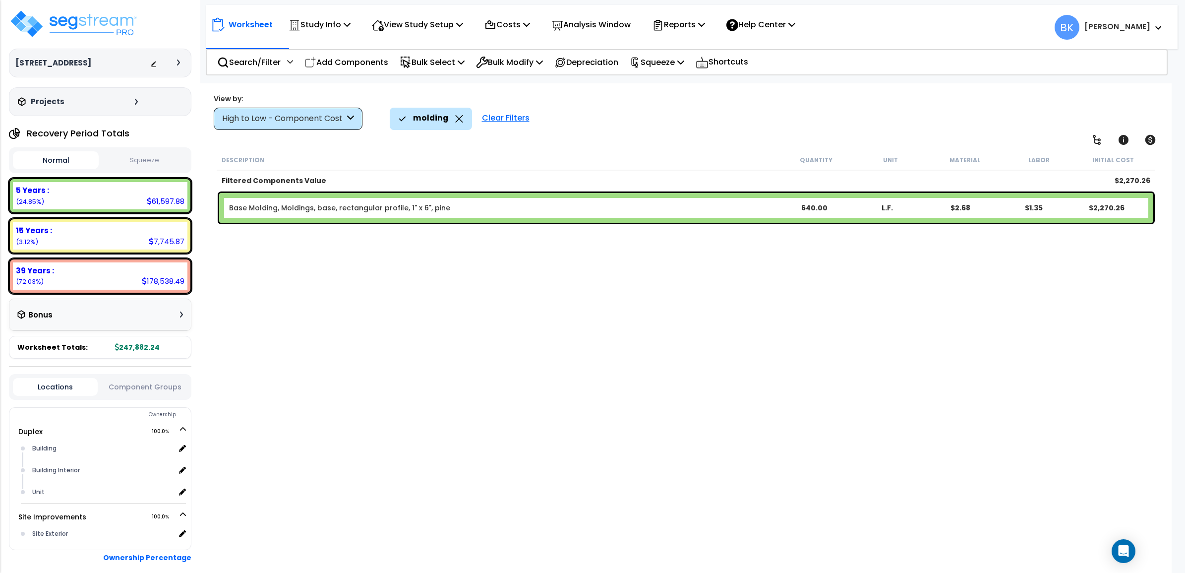
click at [455, 120] on icon at bounding box center [459, 118] width 8 height 7
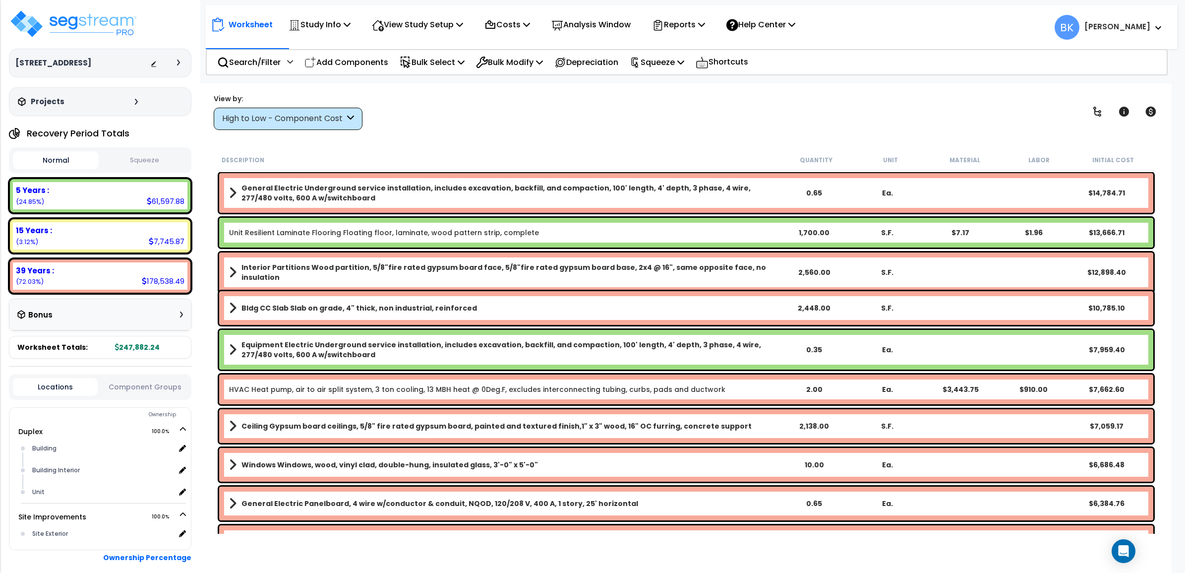
drag, startPoint x: 291, startPoint y: 126, endPoint x: 286, endPoint y: 155, distance: 28.7
click at [293, 125] on div "High to Low - Component Cost" at bounding box center [288, 119] width 149 height 22
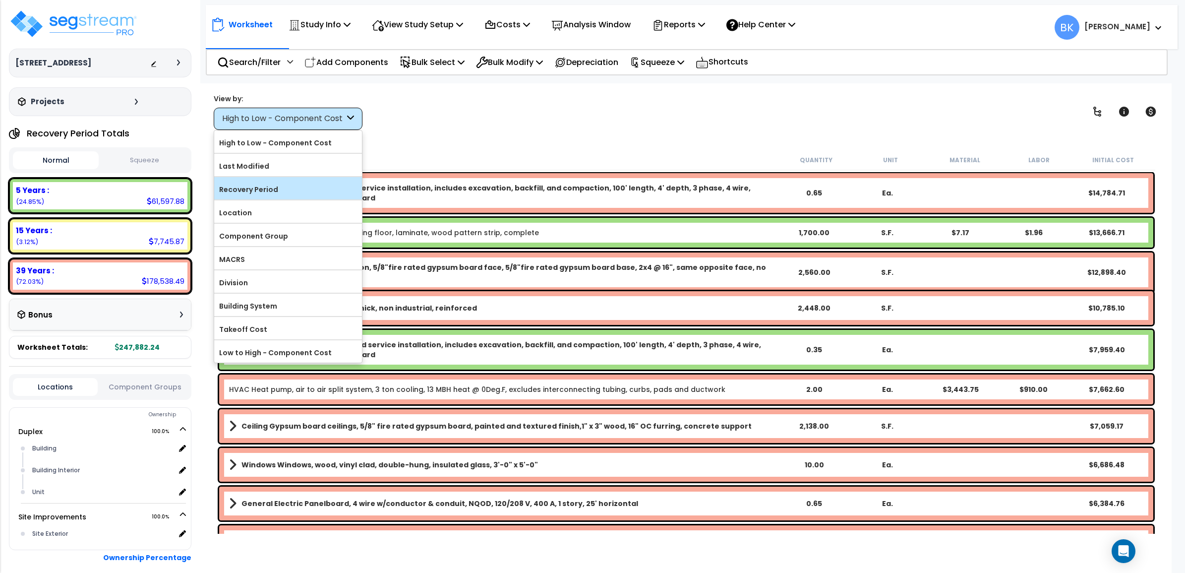
click at [268, 192] on label "Recovery Period" at bounding box center [288, 189] width 148 height 15
click at [0, 0] on input "Recovery Period" at bounding box center [0, 0] width 0 height 0
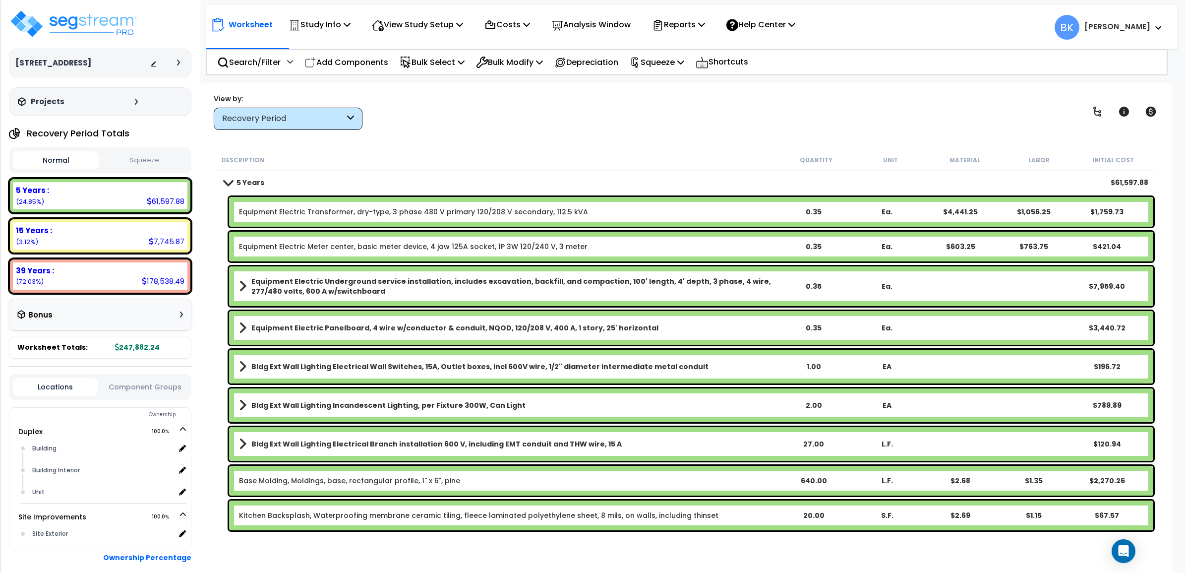
click at [250, 182] on b "5 Years" at bounding box center [251, 183] width 28 height 10
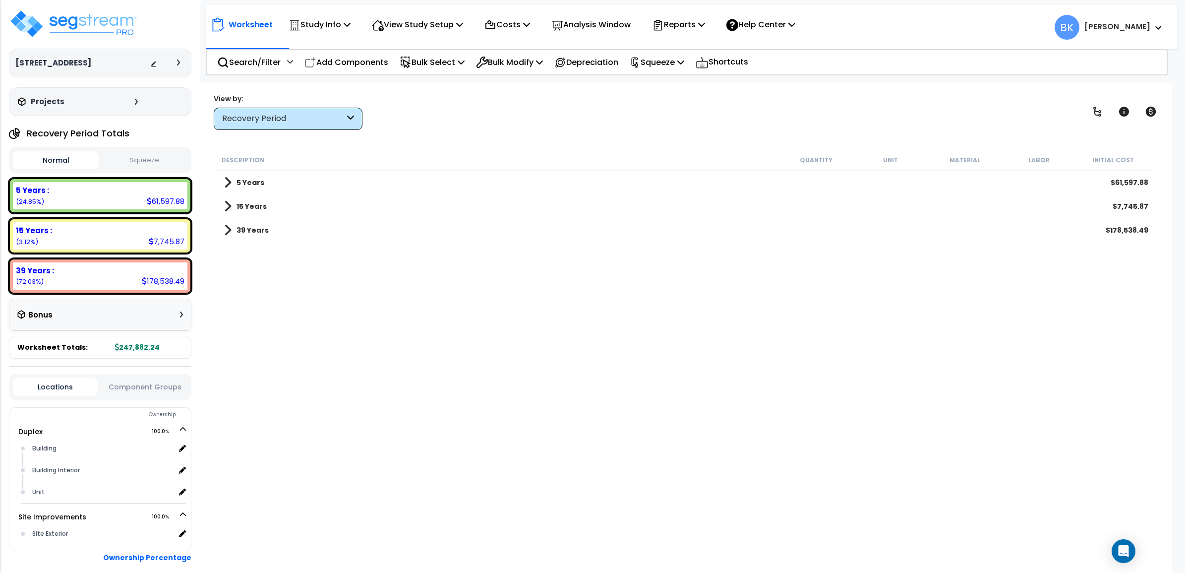
click at [229, 182] on span at bounding box center [227, 183] width 7 height 14
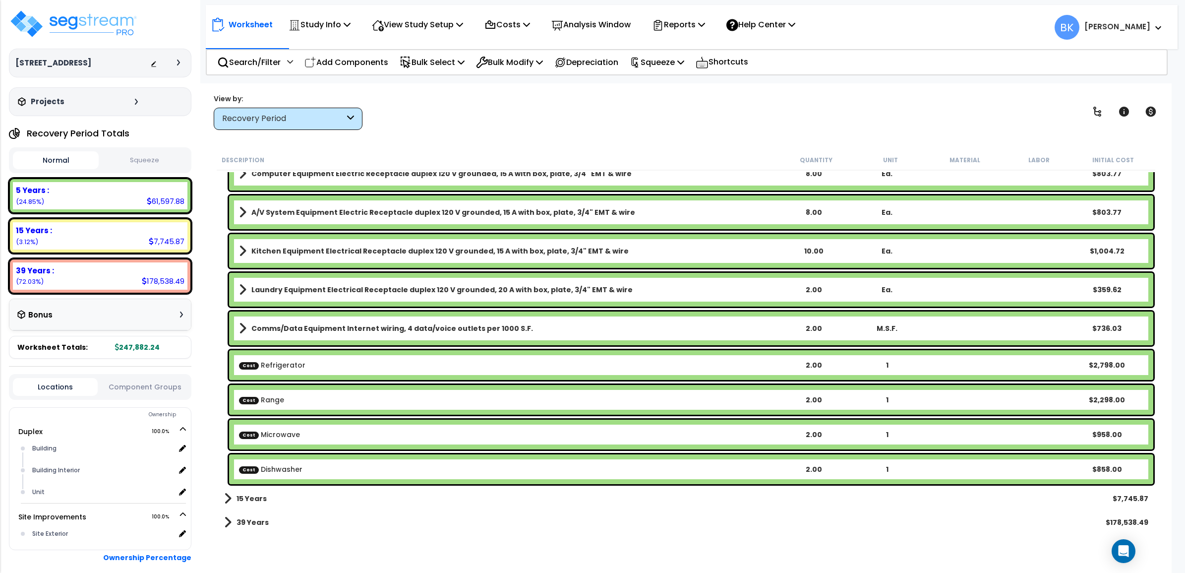
scroll to position [43, 0]
click at [229, 504] on span at bounding box center [227, 499] width 7 height 14
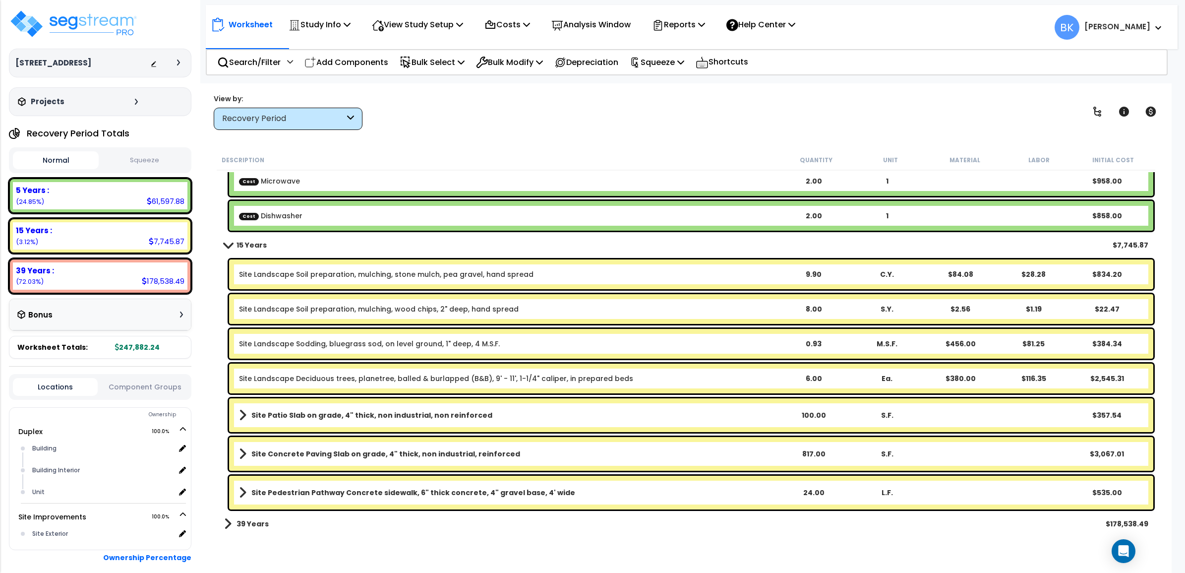
scroll to position [1319, 0]
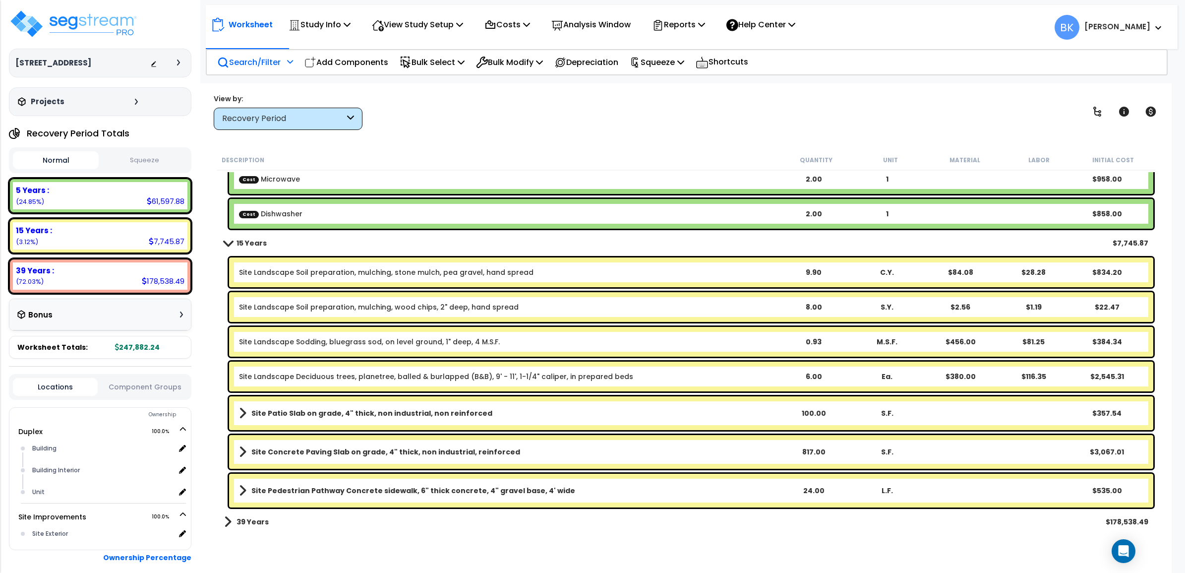
click at [273, 63] on p "Search/Filter" at bounding box center [248, 62] width 63 height 13
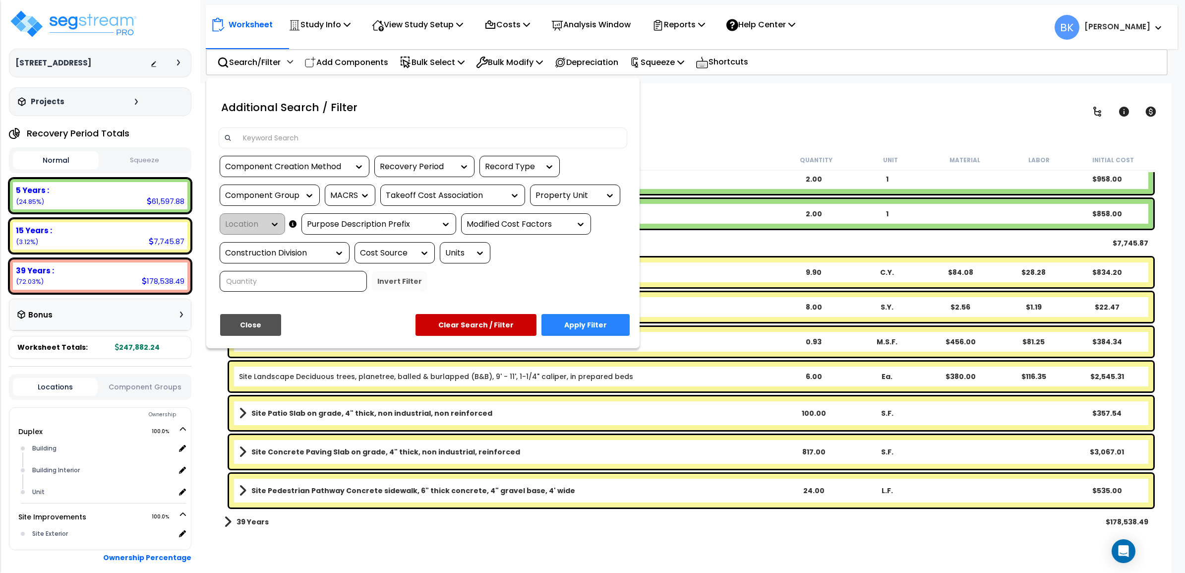
click at [264, 142] on input at bounding box center [429, 137] width 385 height 15
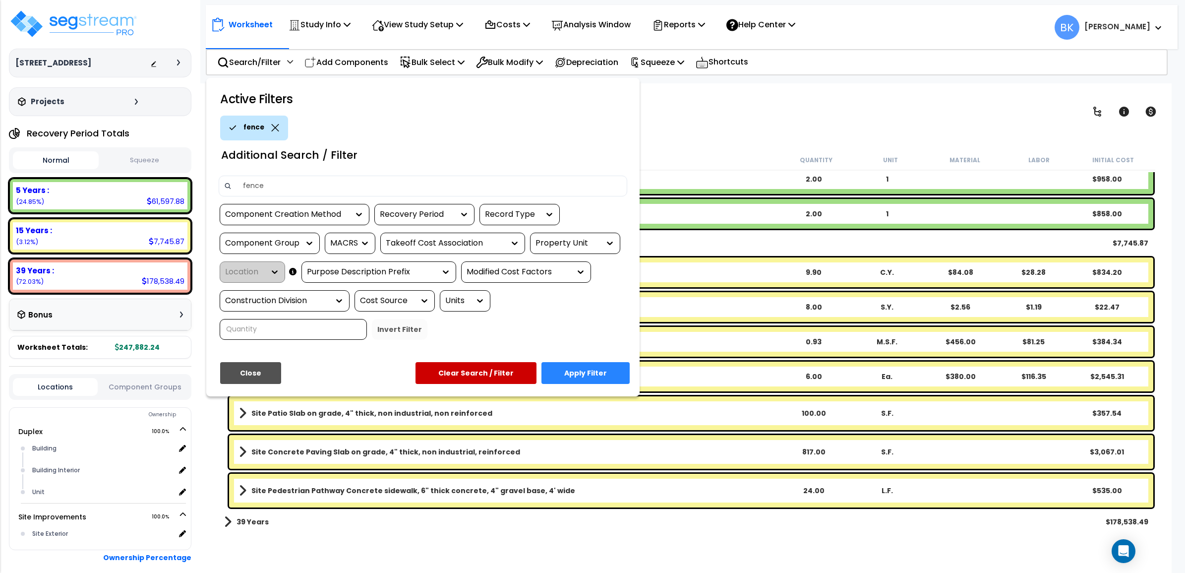
type input "fence"
click at [602, 375] on button "Apply Filter" at bounding box center [586, 373] width 88 height 22
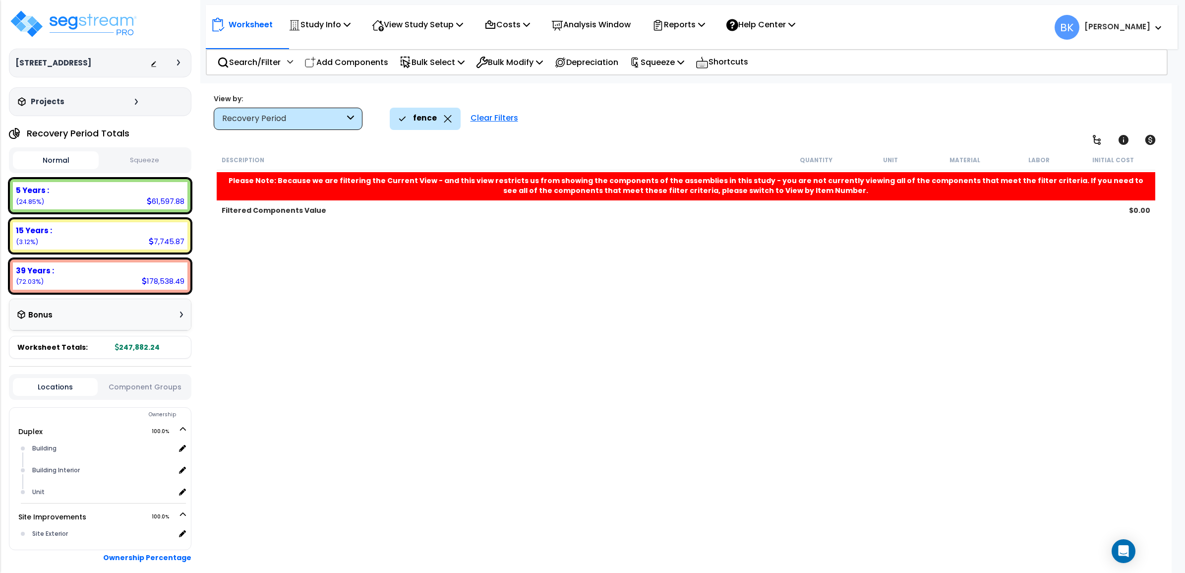
drag, startPoint x: 471, startPoint y: 254, endPoint x: 454, endPoint y: 170, distance: 86.0
click at [473, 253] on div "Description Quantity Unit Material Labor Initial Cost Please Note: Because we a…" at bounding box center [686, 342] width 942 height 384
click at [444, 117] on icon at bounding box center [448, 118] width 8 height 7
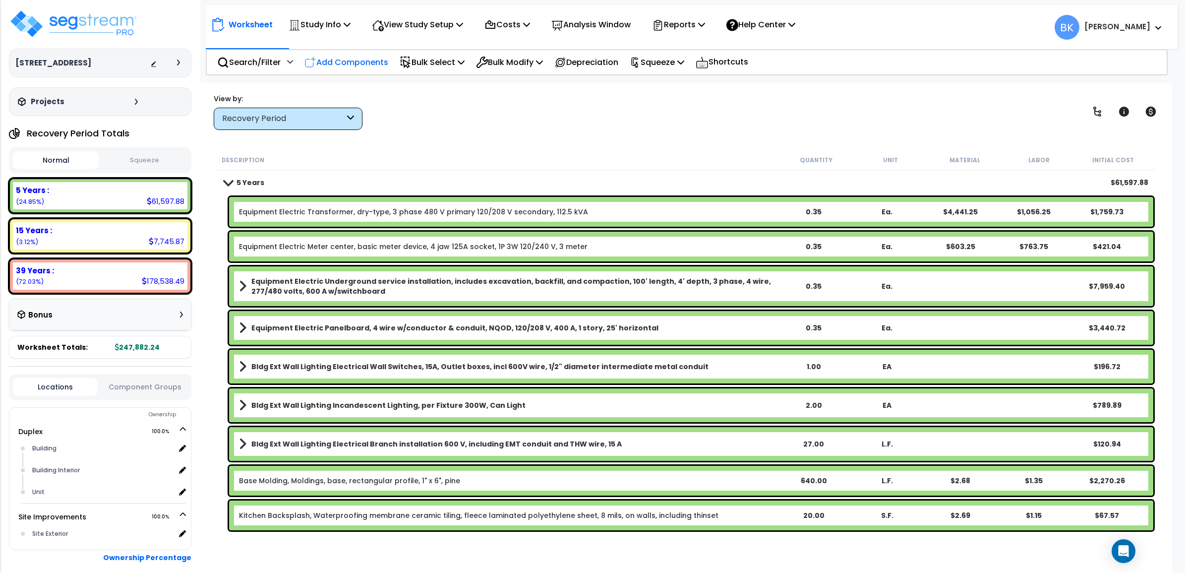
drag, startPoint x: 345, startPoint y: 56, endPoint x: 377, endPoint y: 48, distance: 33.6
click at [346, 58] on p "Add Components" at bounding box center [347, 62] width 84 height 13
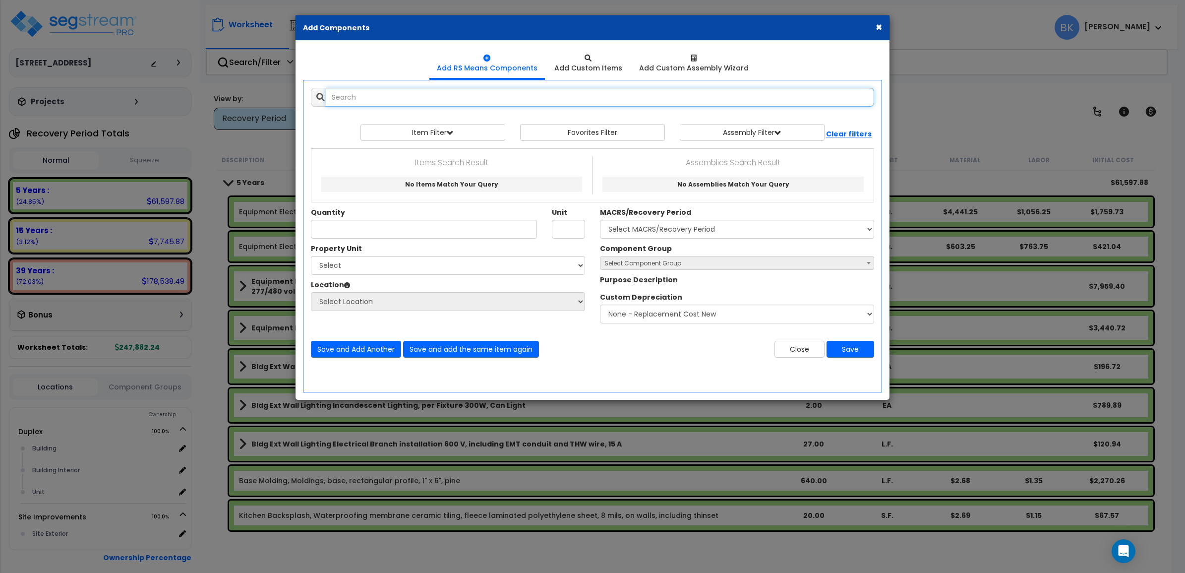
select select
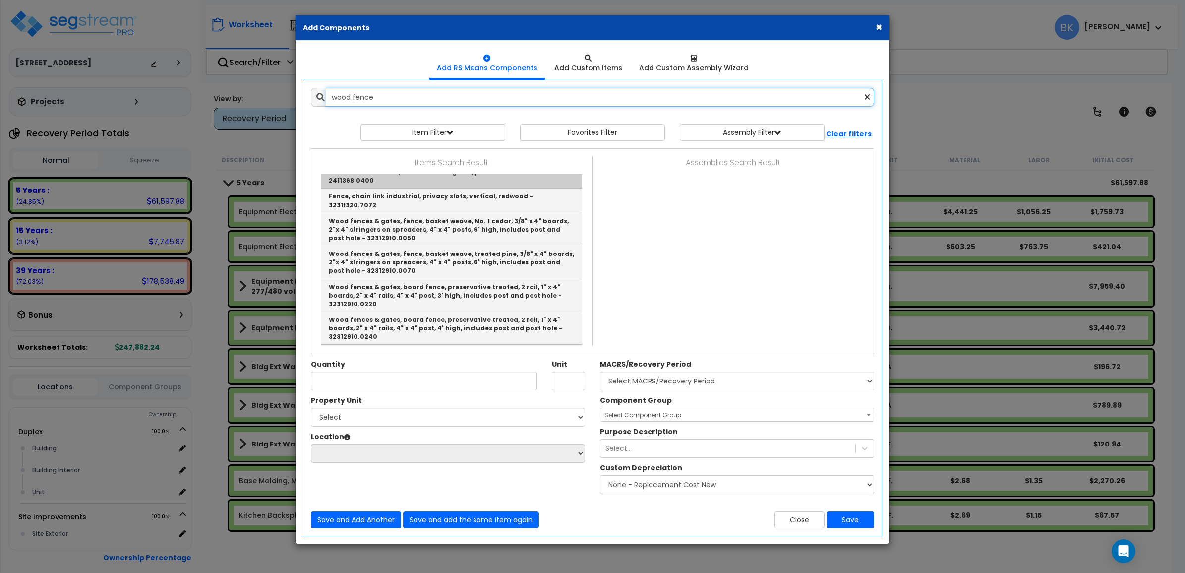
scroll to position [310, 0]
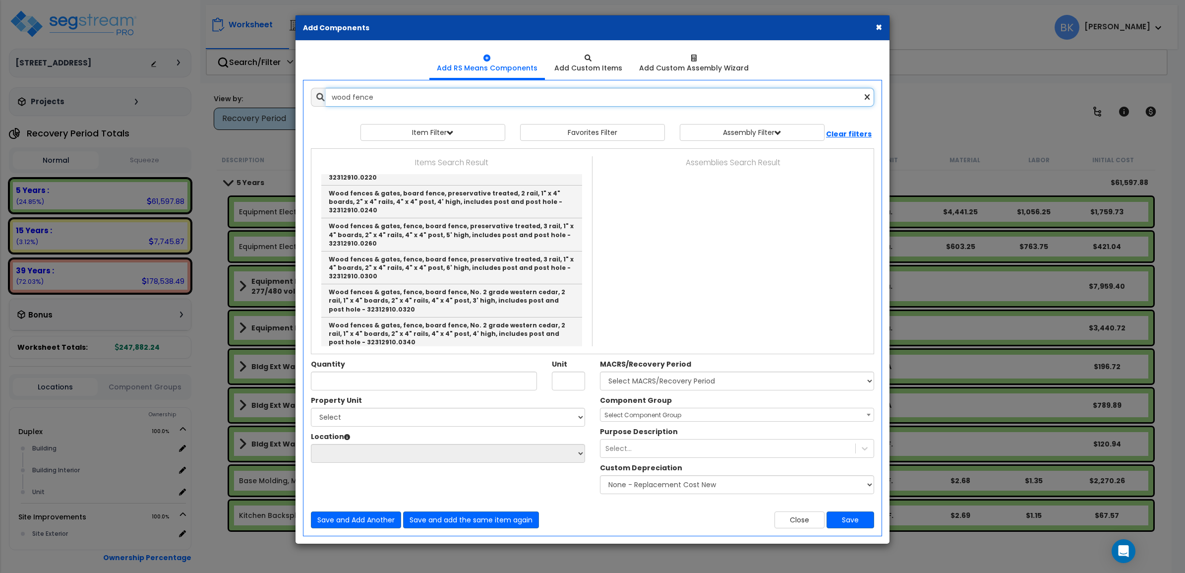
click at [428, 91] on input "wood fence" at bounding box center [600, 97] width 549 height 19
paste input "Wood fences & gates, fence, board fence, preservative treated, 3 rail, 1" x 4" …"
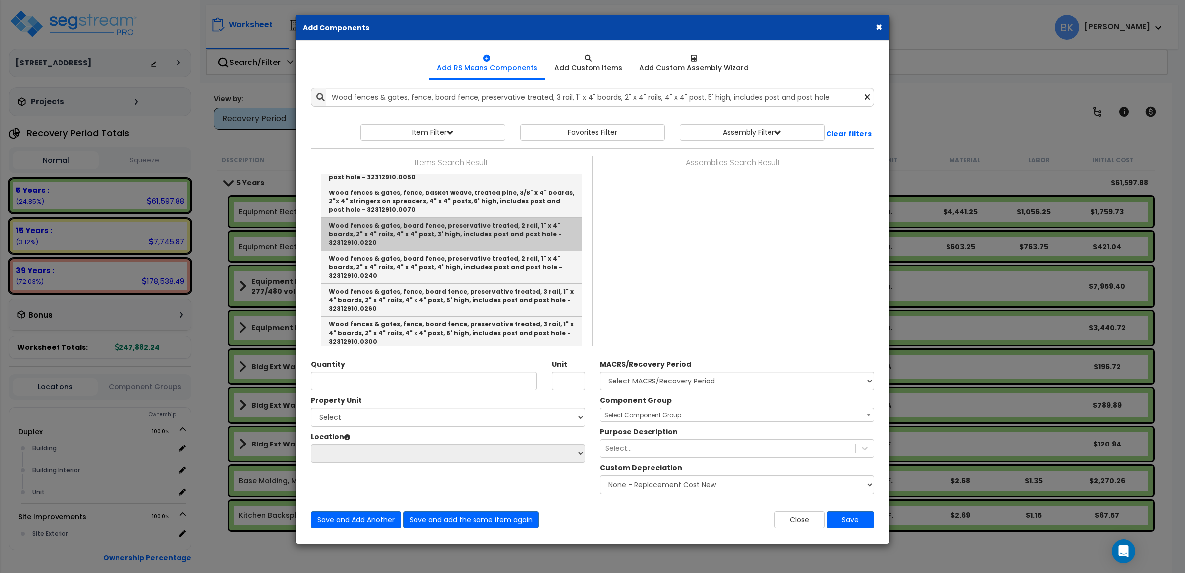
scroll to position [124, 0]
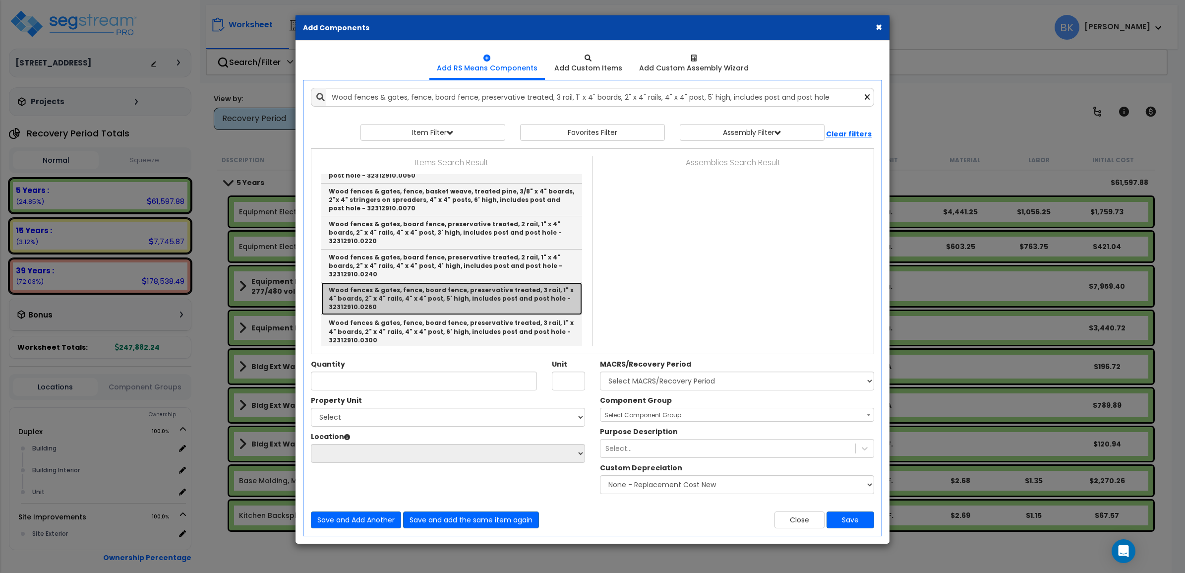
click at [501, 282] on link "Wood fences & gates, fence, board fence, preservative treated, 3 rail, 1" x 4" …" at bounding box center [451, 298] width 261 height 33
type input "Wood fences & gates, fence, board fence, preservative treated, 3 rail, 1" x 4" …"
type input "L.F."
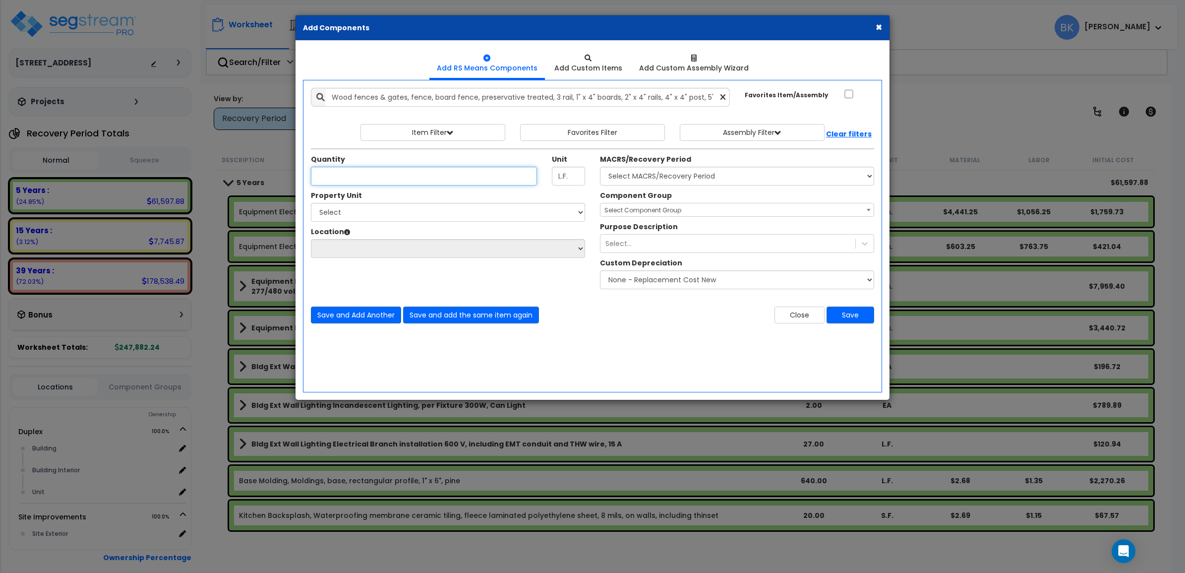
click at [445, 177] on input "Quantity" at bounding box center [424, 176] width 226 height 19
type input "177"
click at [589, 359] on div "Add Items Add Assemblies Both" at bounding box center [592, 236] width 579 height 312
click at [527, 219] on select "Select Duplex Site Improvements" at bounding box center [448, 212] width 274 height 19
select select "176305"
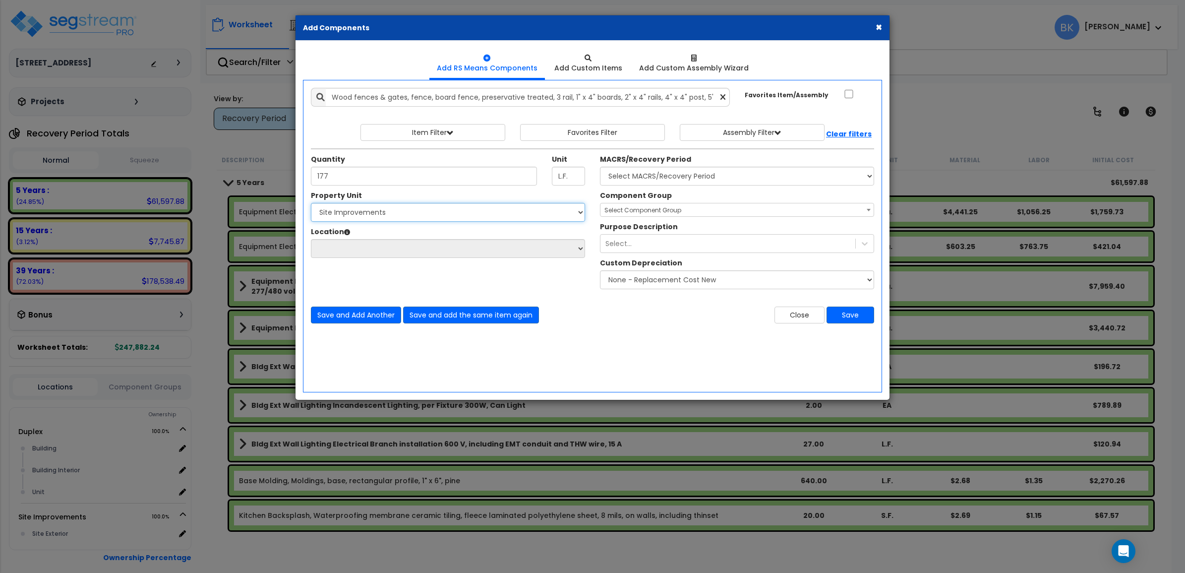
click at [311, 203] on select "Select Duplex Site Improvements" at bounding box center [448, 212] width 274 height 19
click at [409, 254] on select "Select Site Exterior Add Additional Location" at bounding box center [448, 248] width 274 height 19
select select "462"
click at [311, 240] on select "Select Site Exterior Add Additional Location" at bounding box center [448, 248] width 274 height 19
click at [701, 170] on select "Select MACRS/Recovery Period 5 Years - 57.0 - Distributive Trades & Services 5 …" at bounding box center [737, 176] width 274 height 19
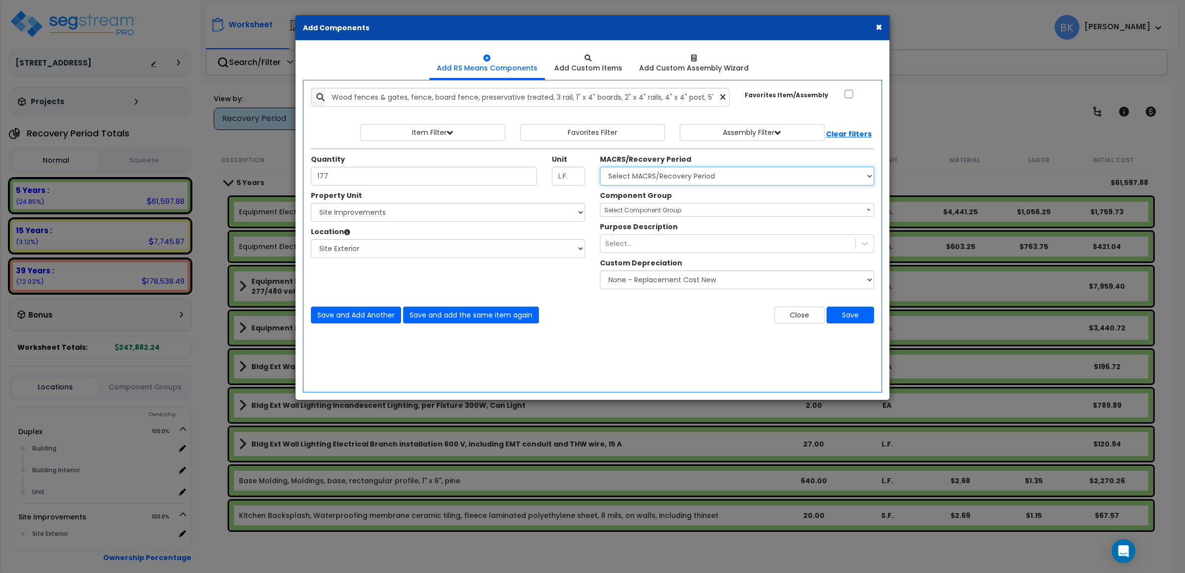
select select "3666"
click at [600, 167] on select "Select MACRS/Recovery Period 5 Years - 57.0 - Distributive Trades & Services 5 …" at bounding box center [737, 176] width 274 height 19
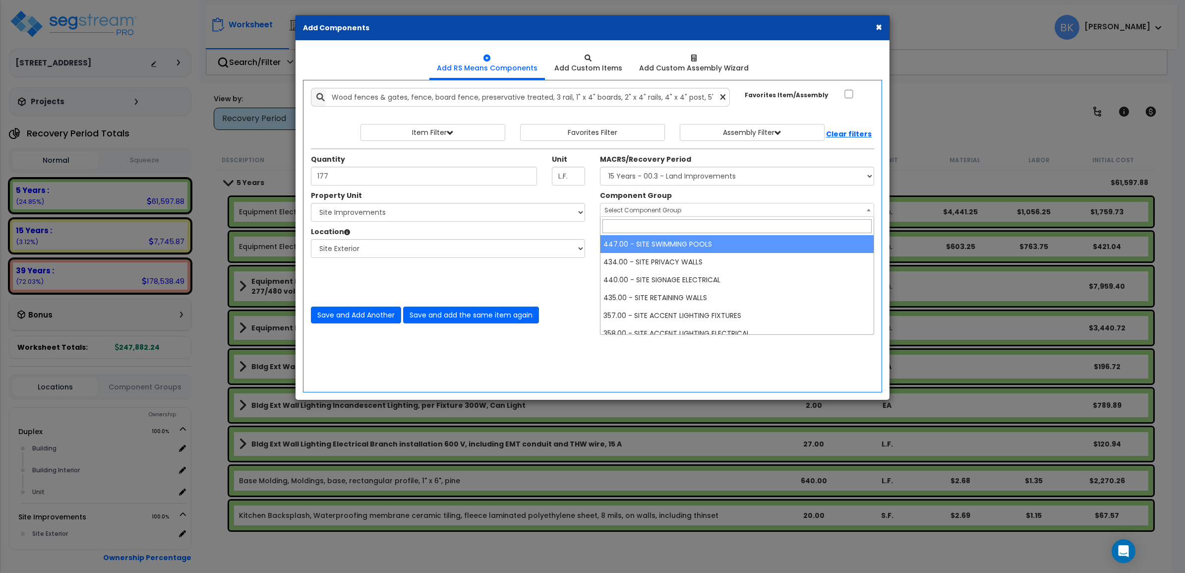
click at [668, 207] on span "Select Component Group" at bounding box center [643, 210] width 77 height 8
type input "fenc"
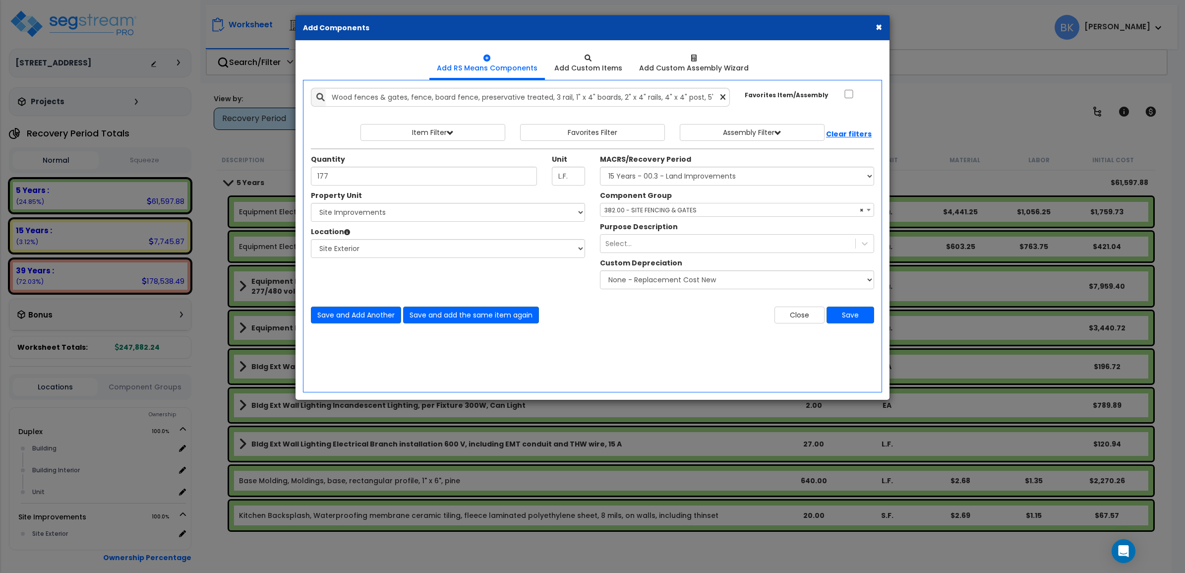
select select "39465"
click at [854, 314] on button "Save" at bounding box center [851, 315] width 48 height 17
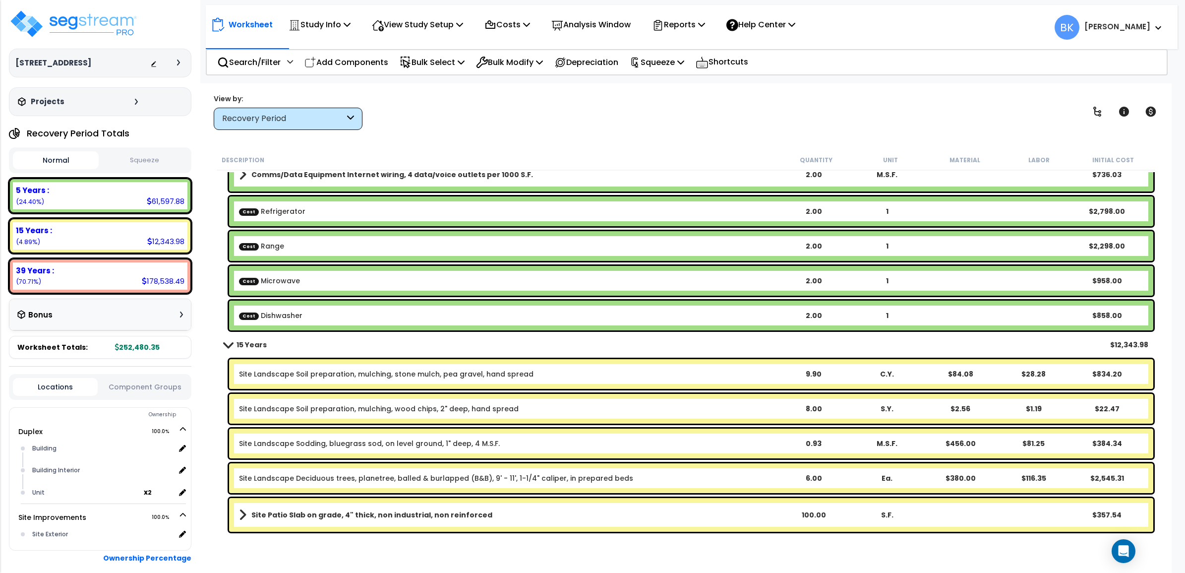
scroll to position [1343, 0]
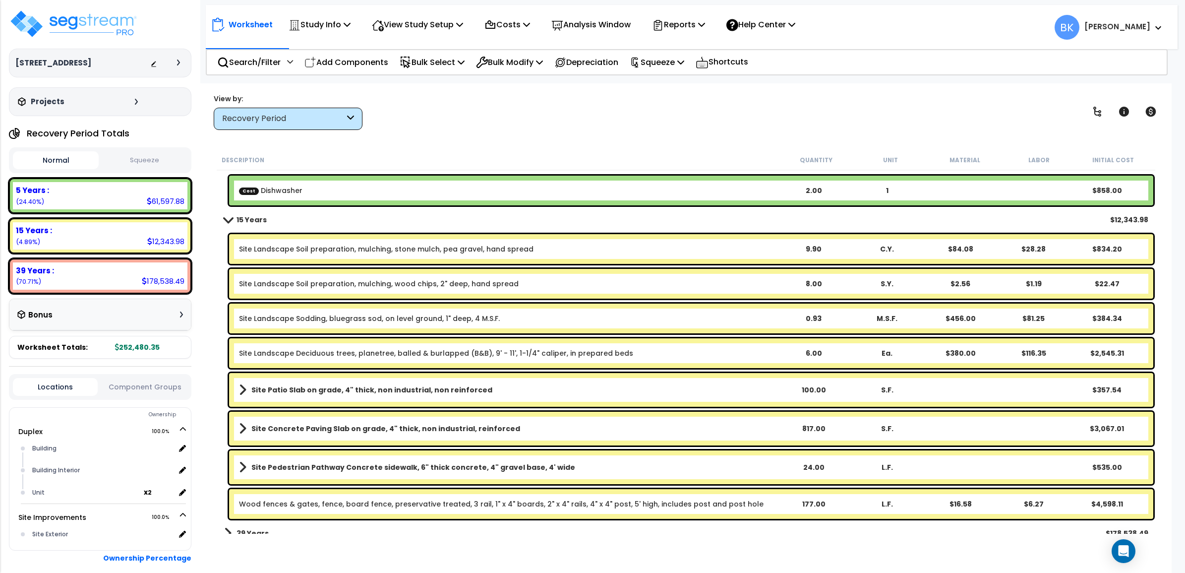
click at [616, 507] on link "Wood fences & gates, fence, board fence, preservative treated, 3 rail, 1" x 4" …" at bounding box center [501, 504] width 525 height 10
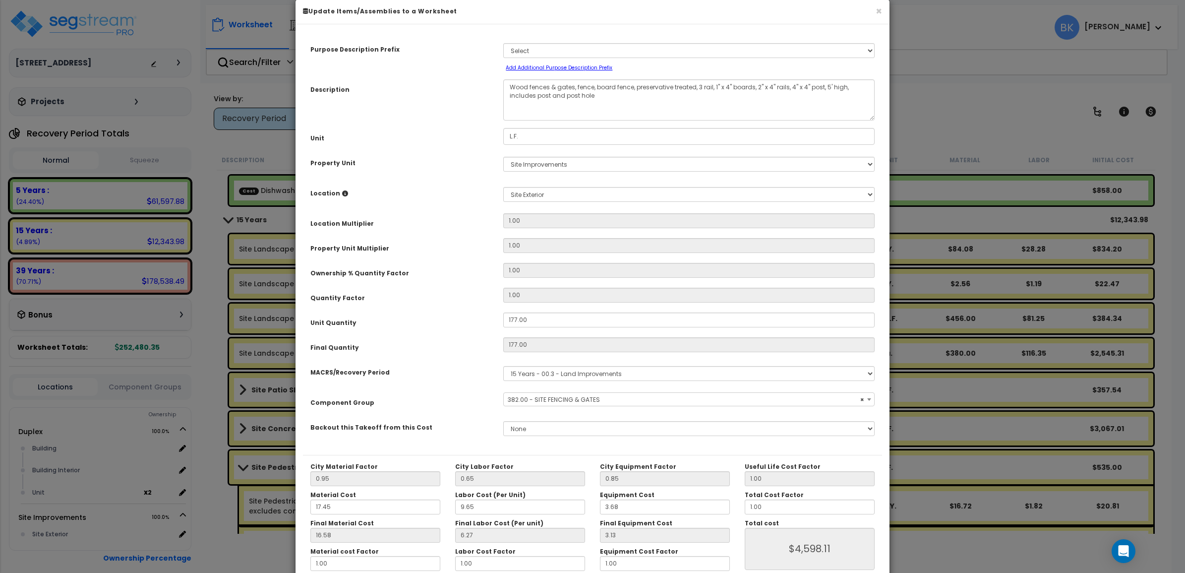
scroll to position [69, 0]
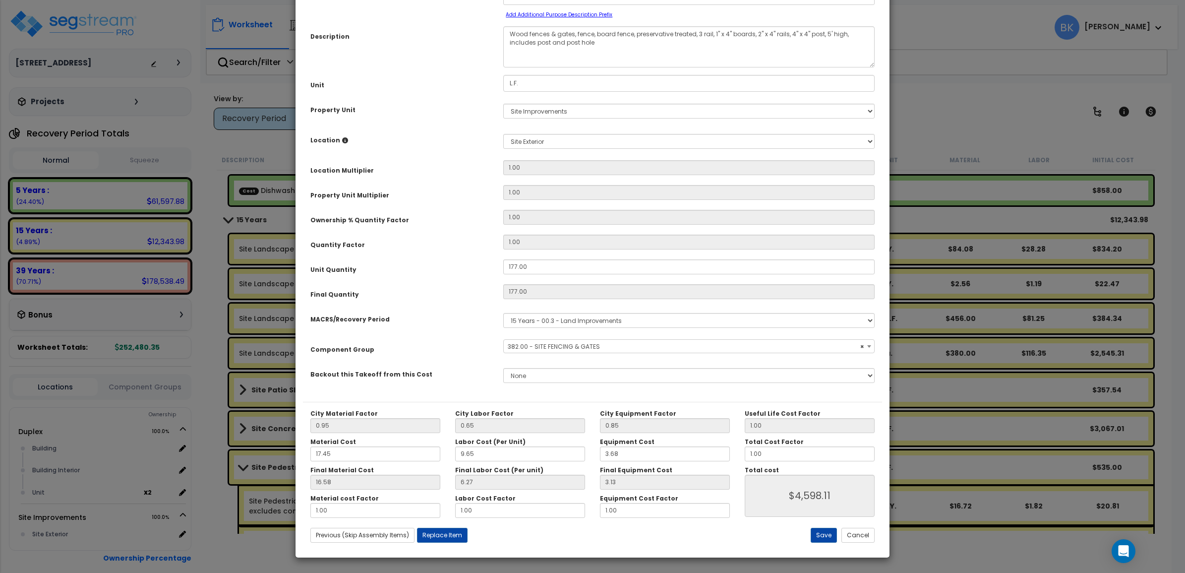
select select "39465"
drag, startPoint x: 782, startPoint y: 455, endPoint x: 740, endPoint y: 455, distance: 42.2
click at [740, 455] on div "Total Cost Factor 1.00" at bounding box center [810, 449] width 145 height 23
type input "0"
type input "$0.00"
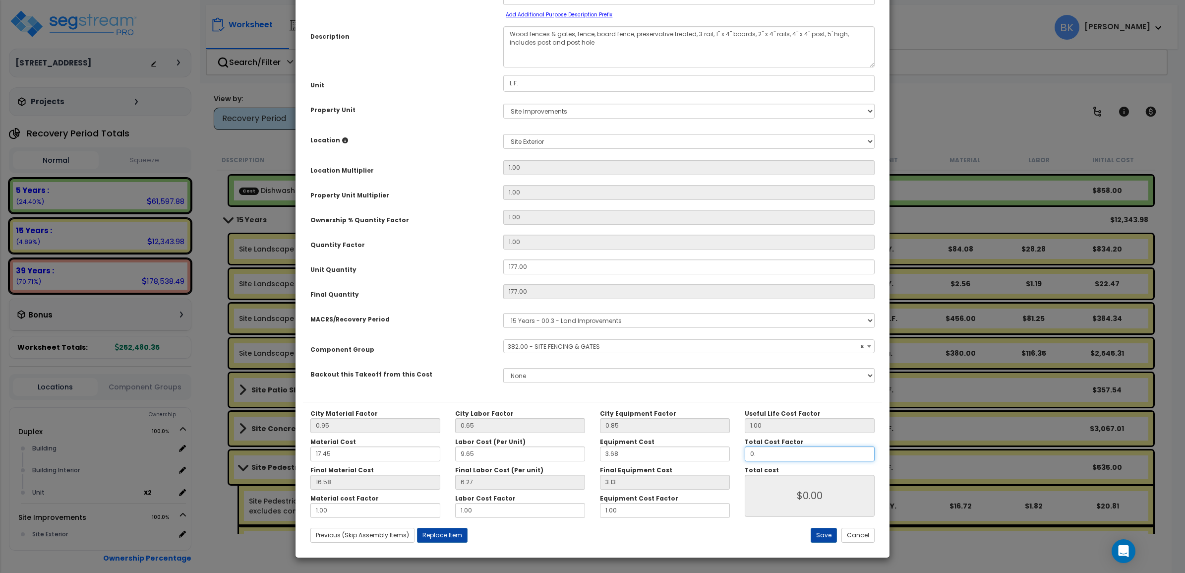
type input "0.5"
type input "$2,299.23"
type input "0.5"
type input "$2,299.23"
click at [824, 537] on button "Save" at bounding box center [824, 535] width 26 height 15
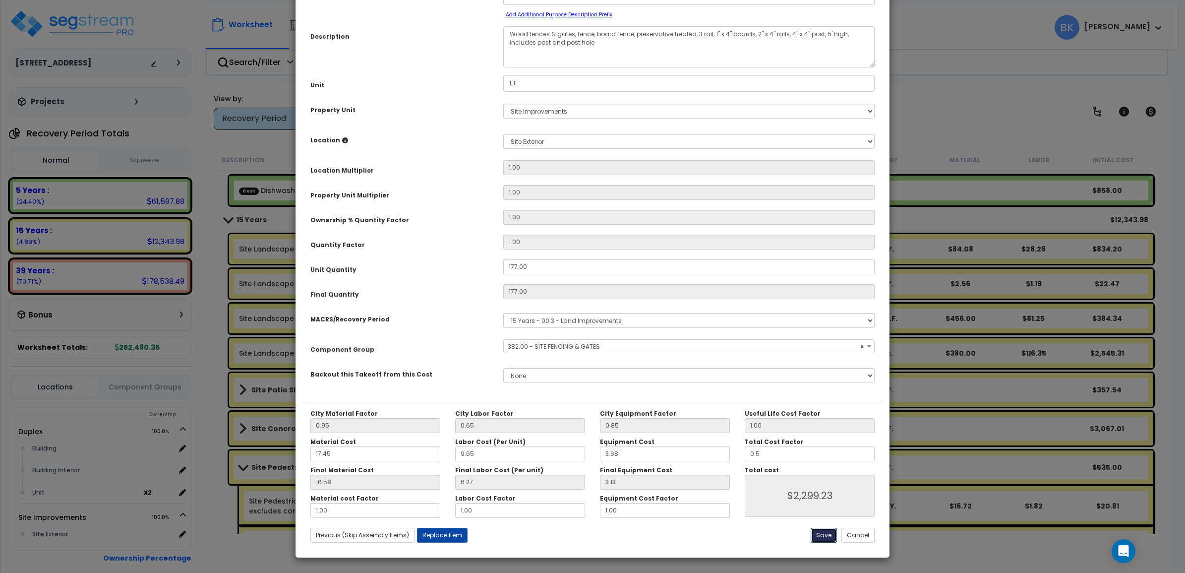
type input "0.50"
type input "2299.23"
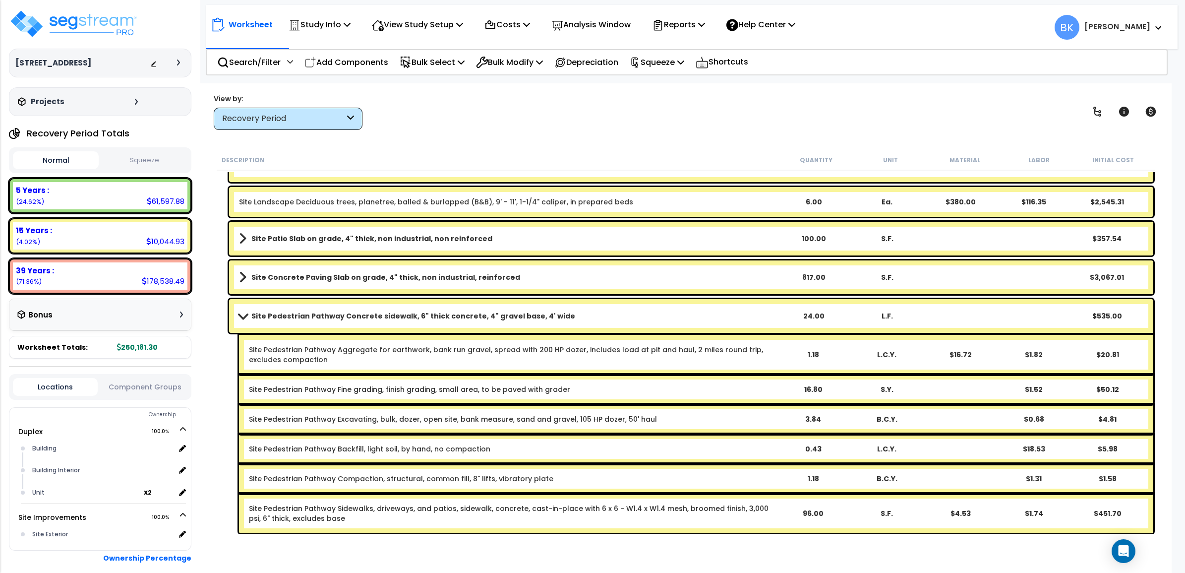
scroll to position [1492, 0]
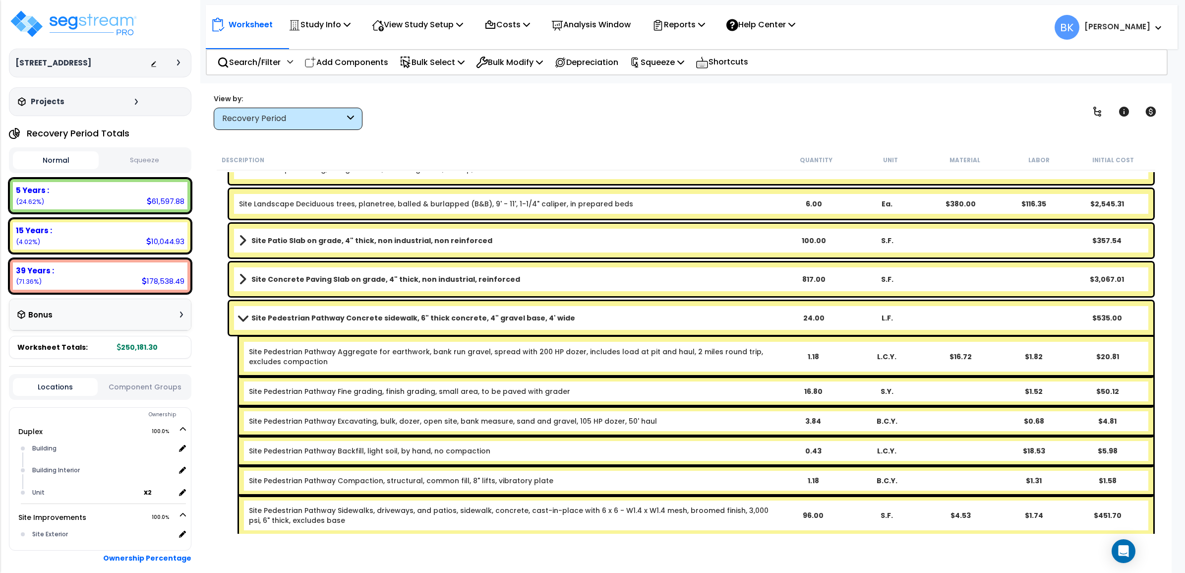
click at [494, 281] on b "Site Concrete Paving Slab on grade, 4" thick, non industrial, reinforced" at bounding box center [385, 279] width 269 height 10
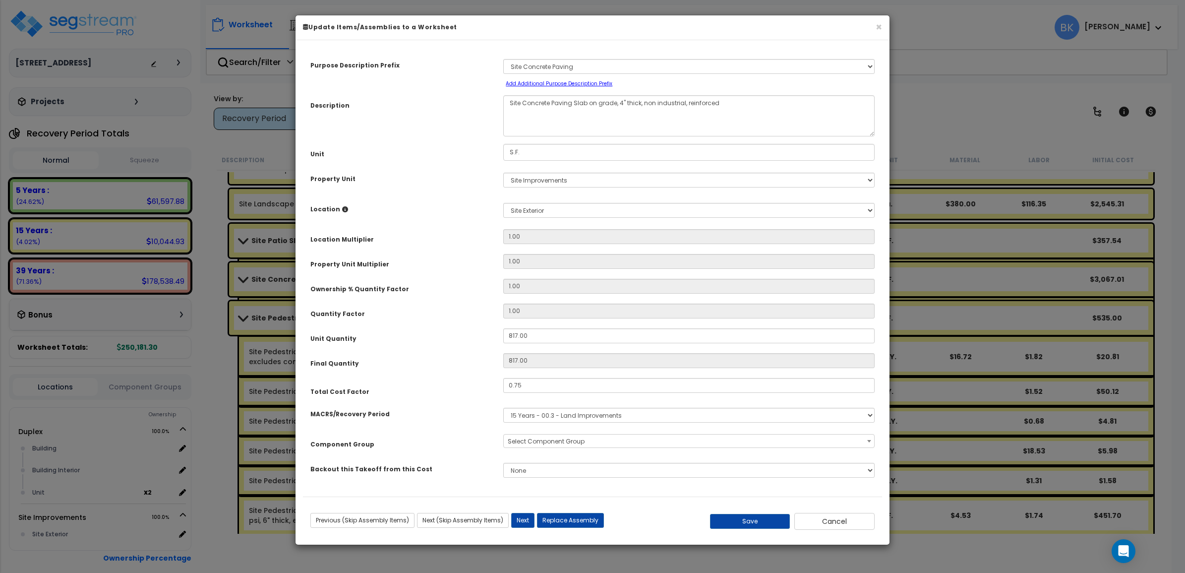
scroll to position [0, 0]
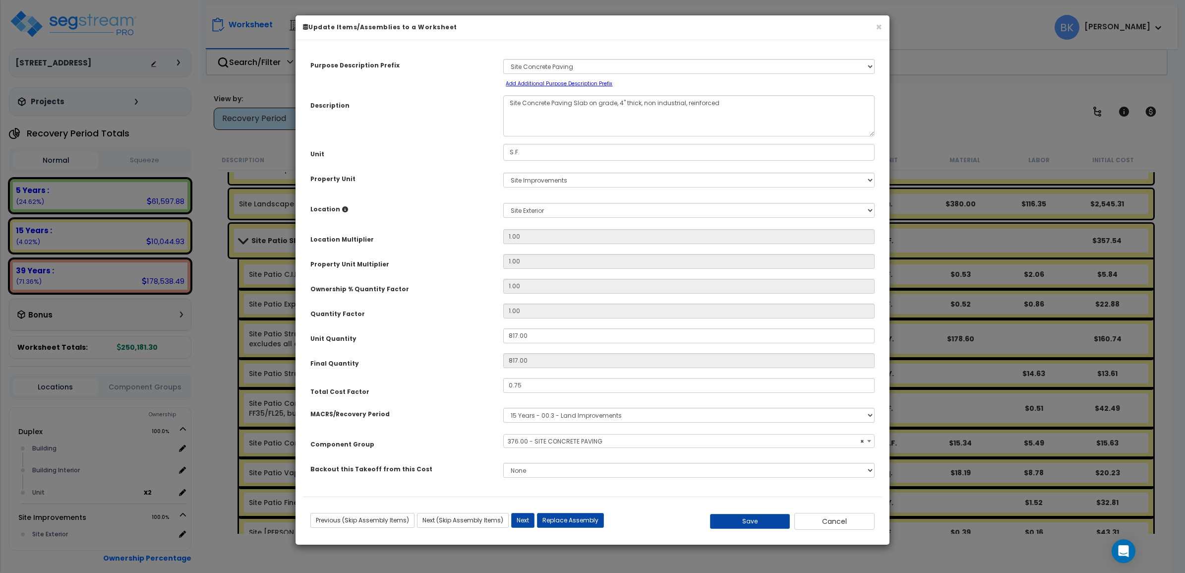
select select "39459"
click at [826, 517] on button "Cancel" at bounding box center [835, 521] width 80 height 17
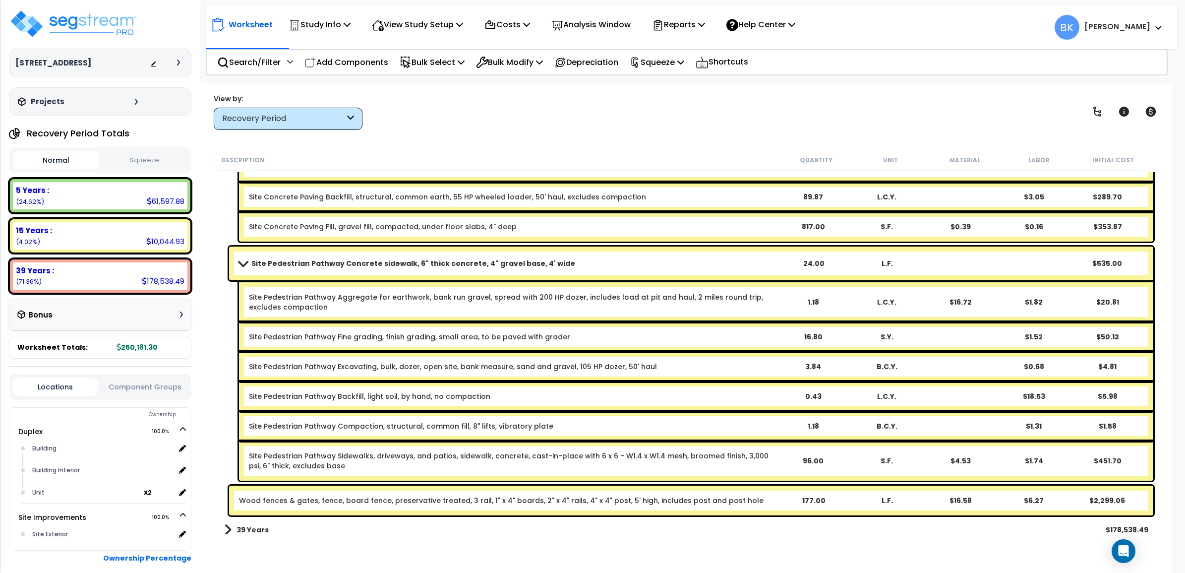
scroll to position [2183, 0]
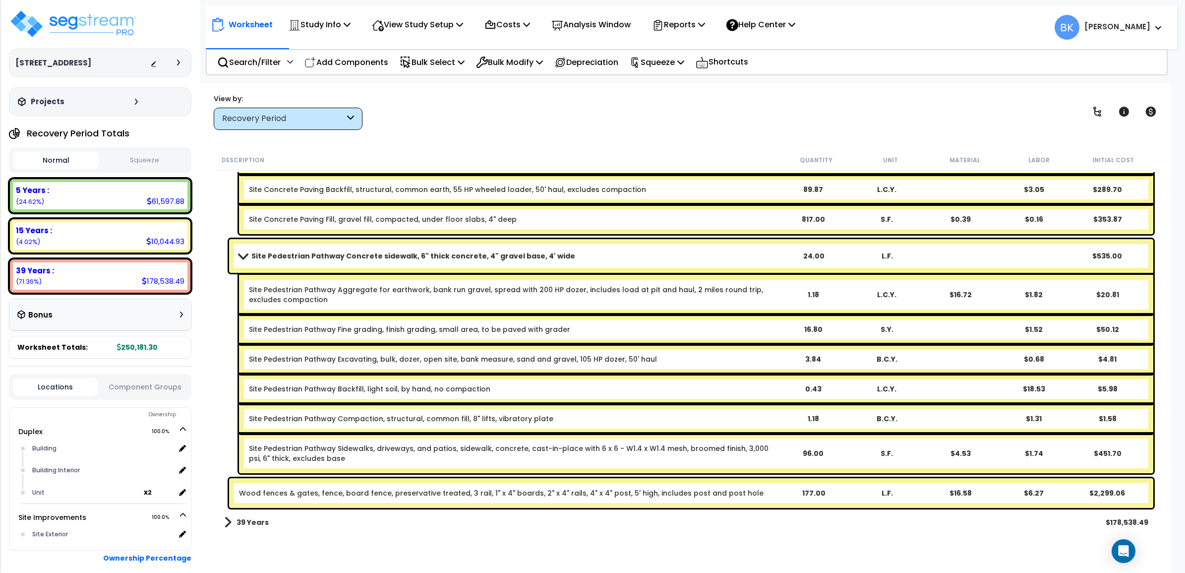
click at [429, 495] on link "Wood fences & gates, fence, board fence, preservative treated, 3 rail, 1" x 4" …" at bounding box center [501, 493] width 525 height 10
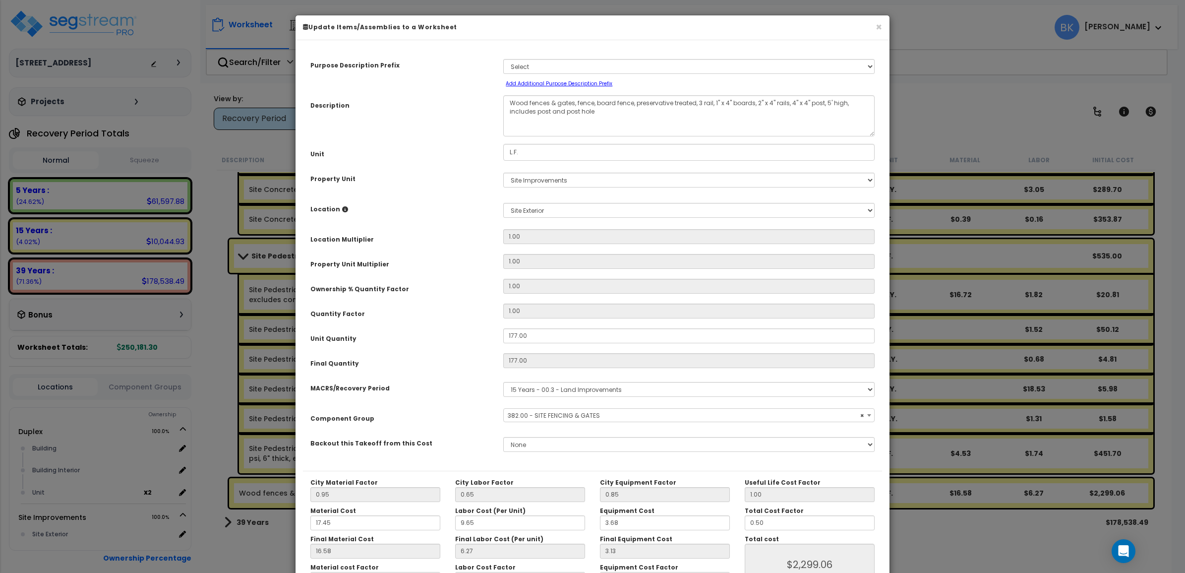
select select "39465"
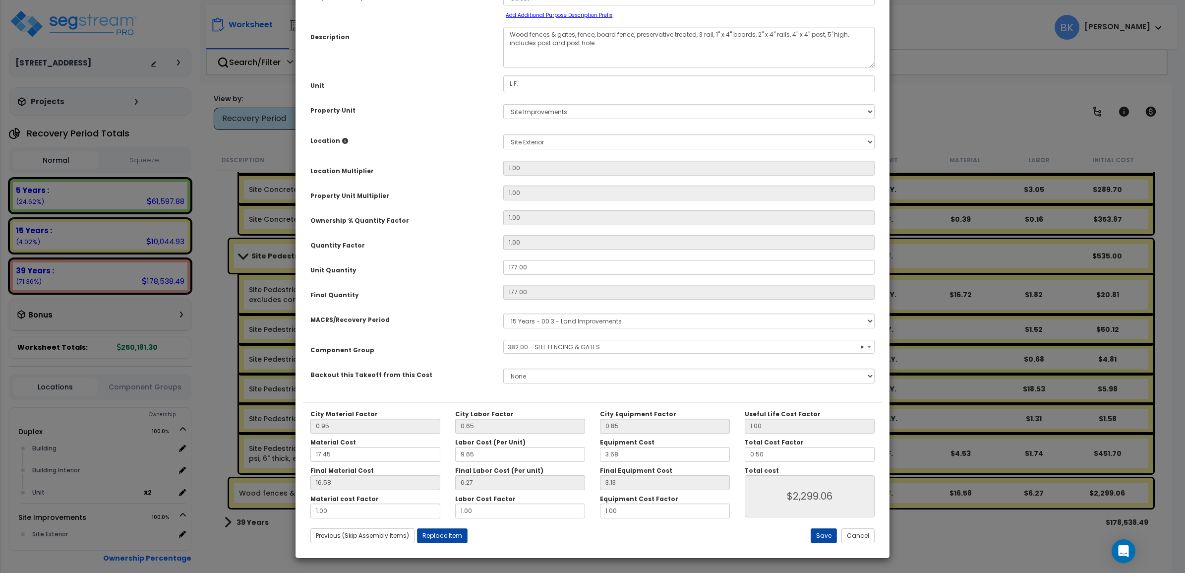
scroll to position [69, 0]
click at [861, 532] on button "Cancel" at bounding box center [858, 535] width 33 height 15
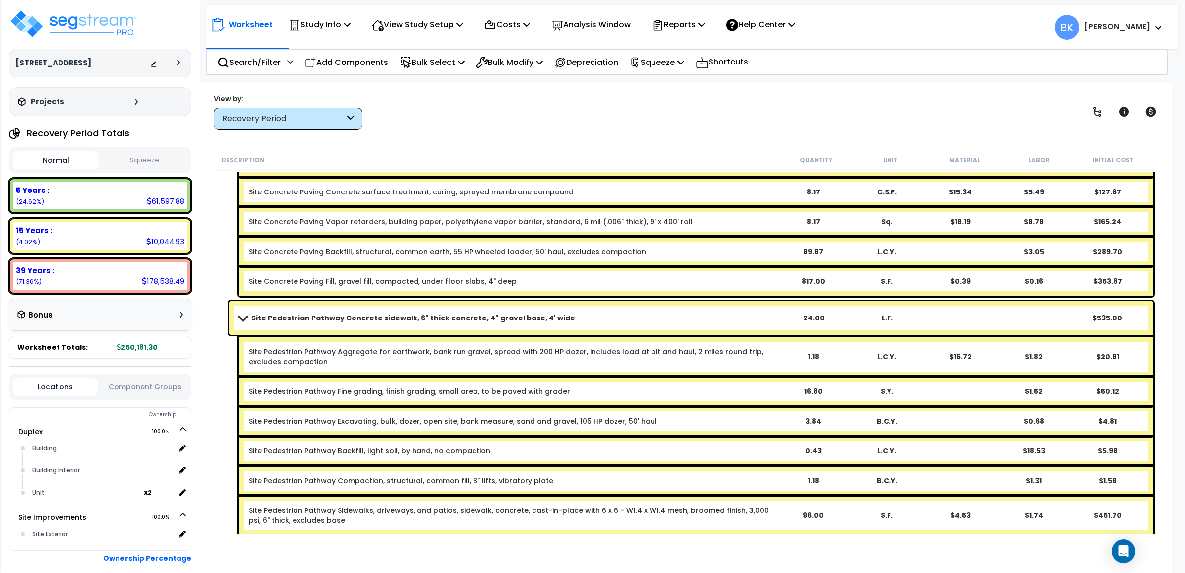
click at [246, 320] on span at bounding box center [243, 317] width 14 height 7
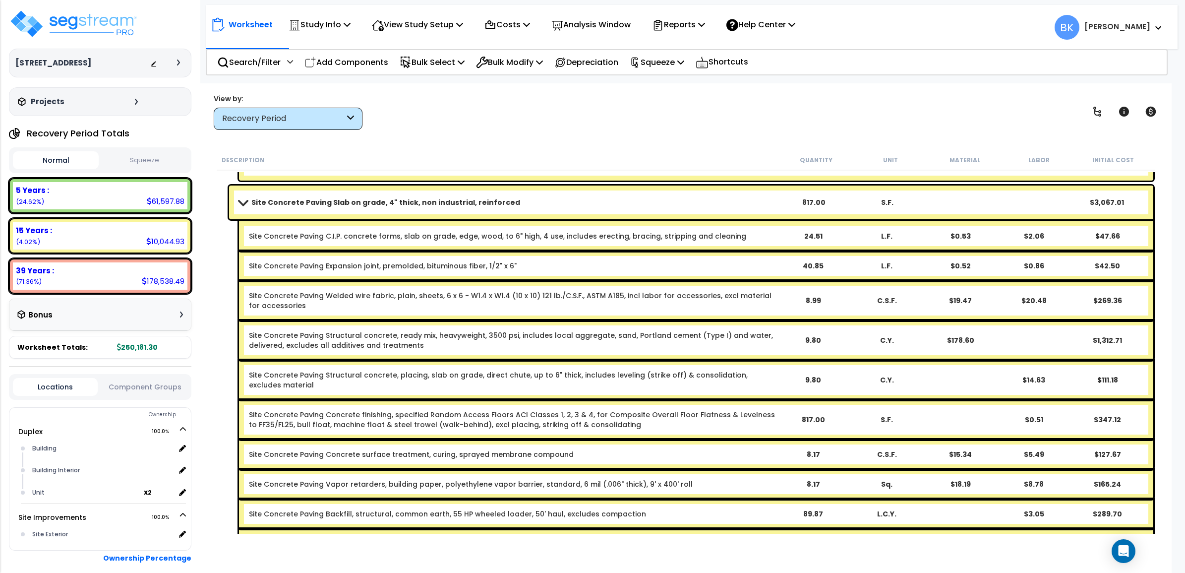
click at [244, 199] on span at bounding box center [243, 201] width 14 height 7
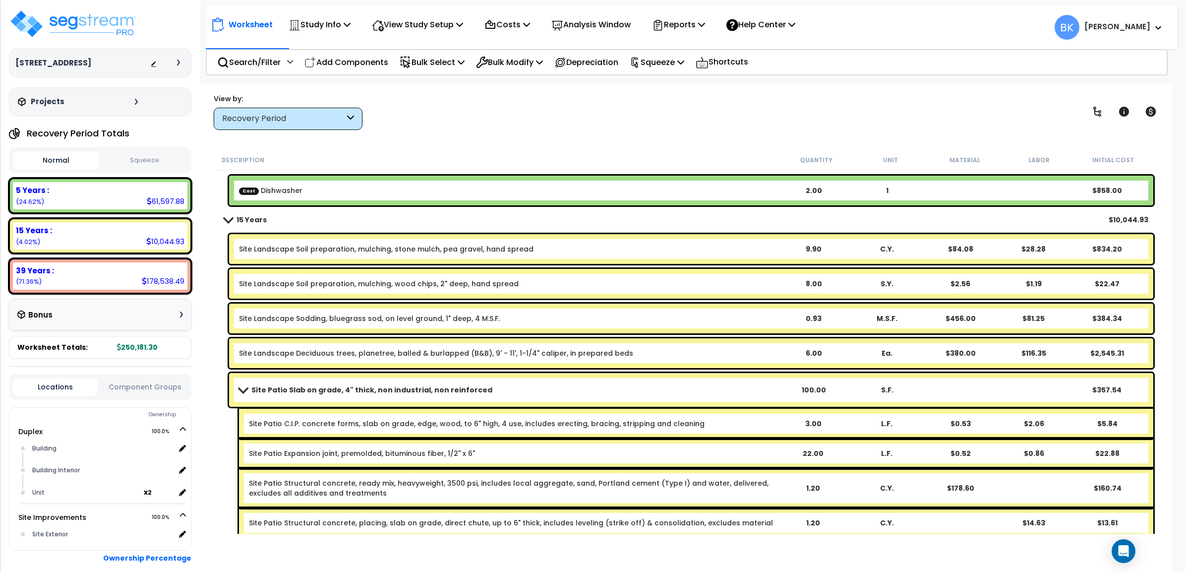
scroll to position [1333, 0]
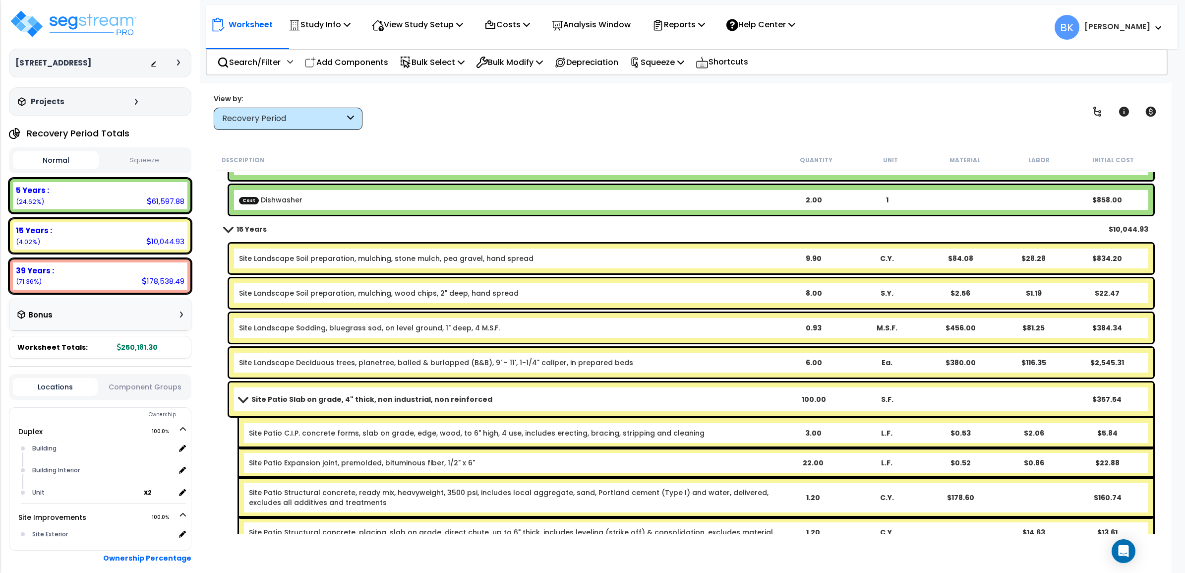
click at [234, 400] on div "Site Patio Slab on grade, 4" thick, non industrial, non reinforced 100.00 S.F. …" at bounding box center [691, 399] width 925 height 34
drag, startPoint x: 244, startPoint y: 394, endPoint x: 254, endPoint y: 387, distance: 12.5
click at [245, 393] on link "Site Patio Slab on grade, 4" thick, non industrial, non reinforced" at bounding box center [508, 399] width 538 height 14
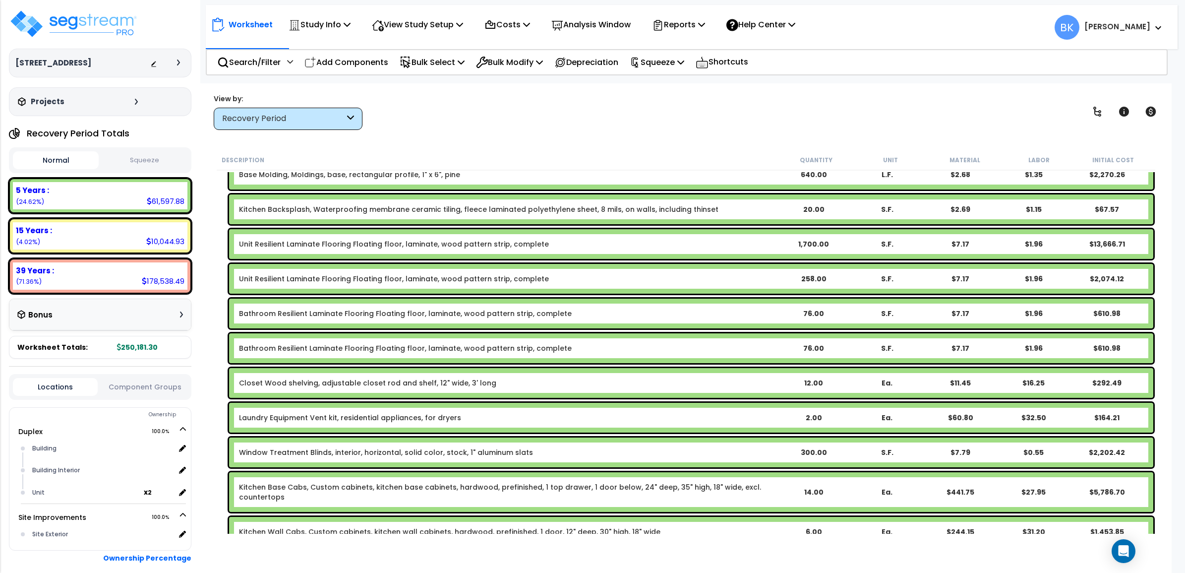
scroll to position [300, 0]
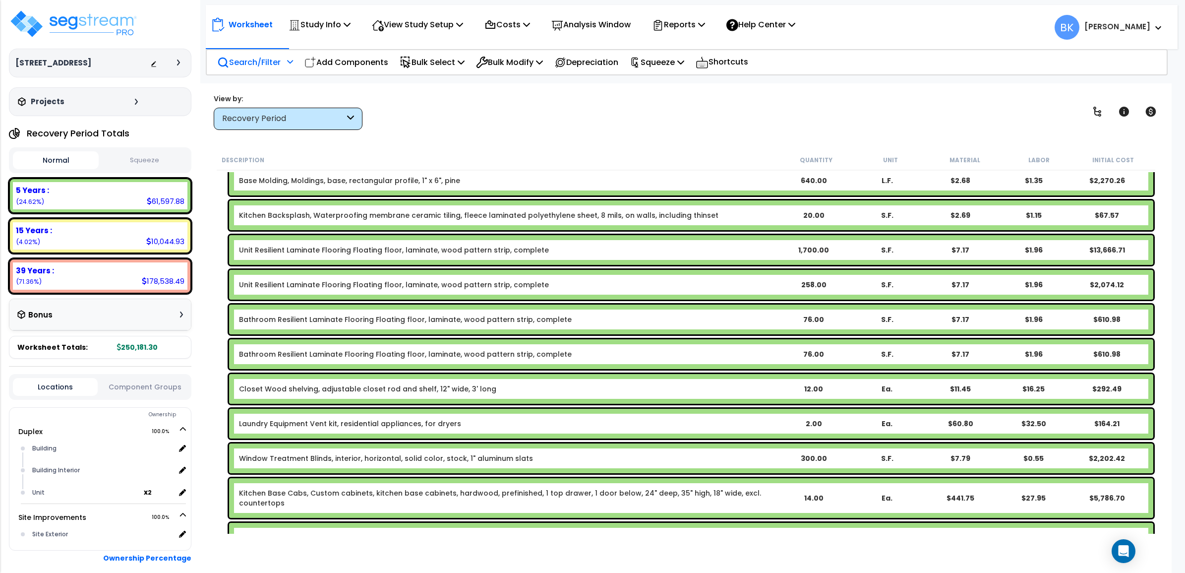
click at [249, 58] on p "Search/Filter" at bounding box center [248, 62] width 63 height 13
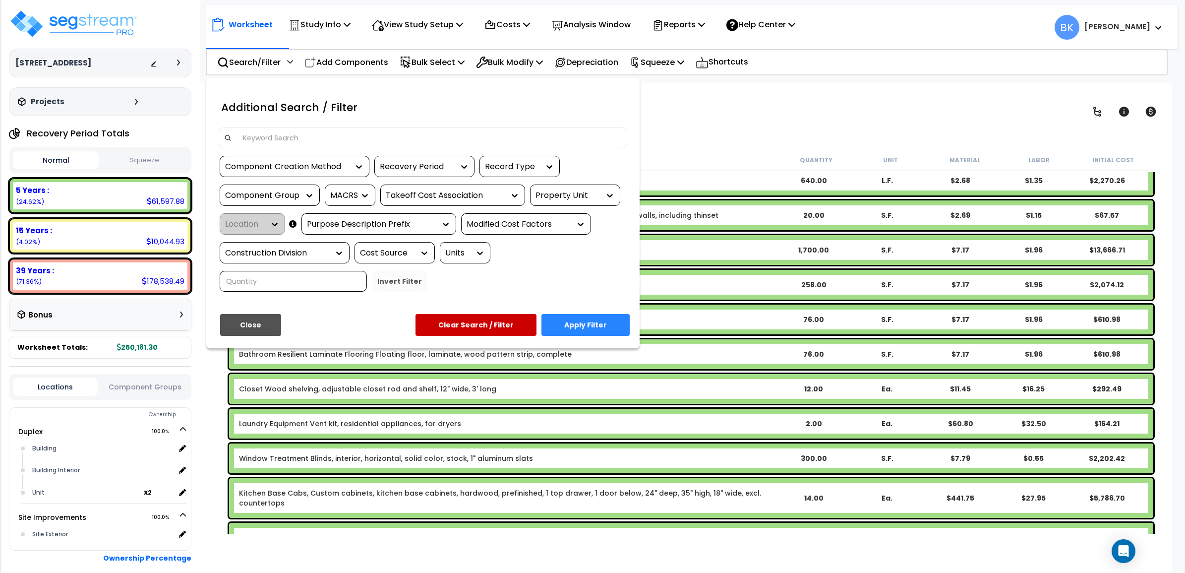
click at [275, 137] on input at bounding box center [429, 137] width 385 height 15
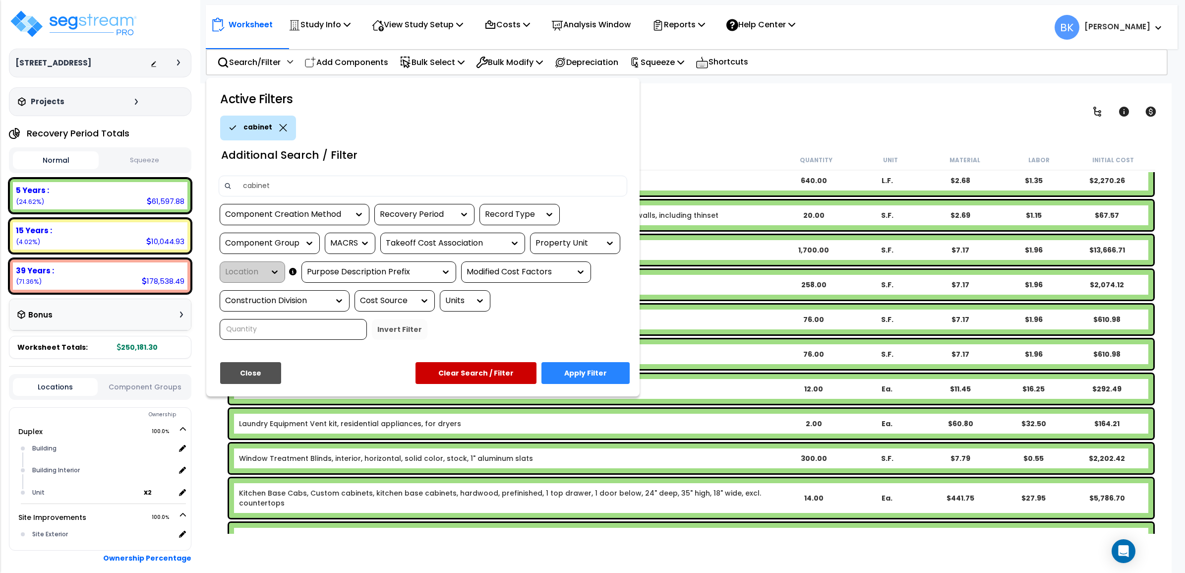
type input "cabinet"
click at [575, 374] on button "Apply Filter" at bounding box center [586, 373] width 88 height 22
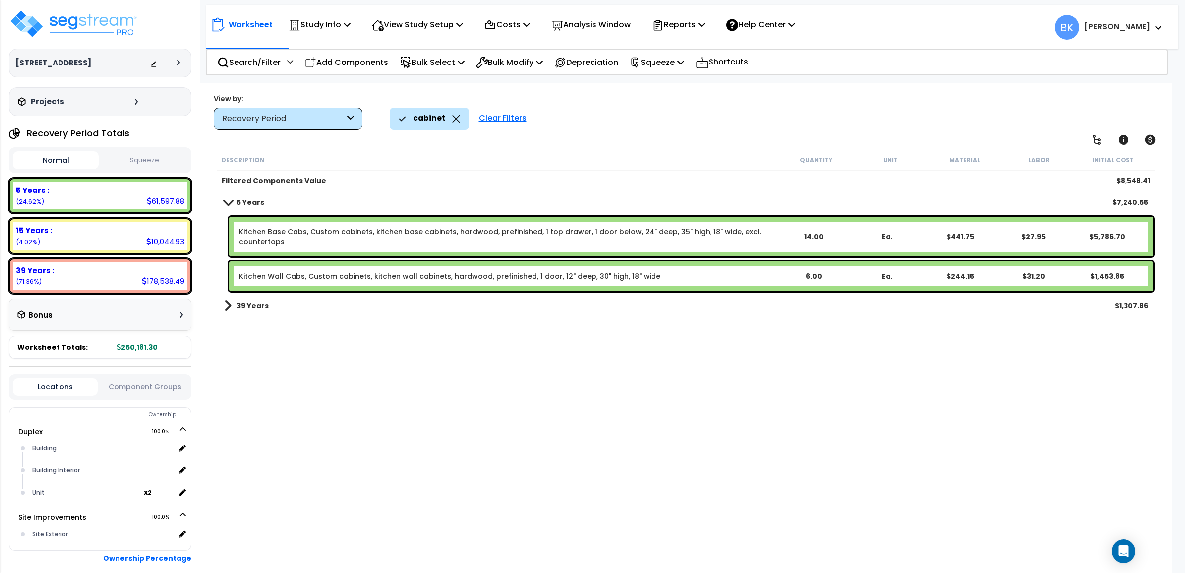
scroll to position [0, 0]
click at [234, 302] on link "39 Years" at bounding box center [246, 306] width 45 height 14
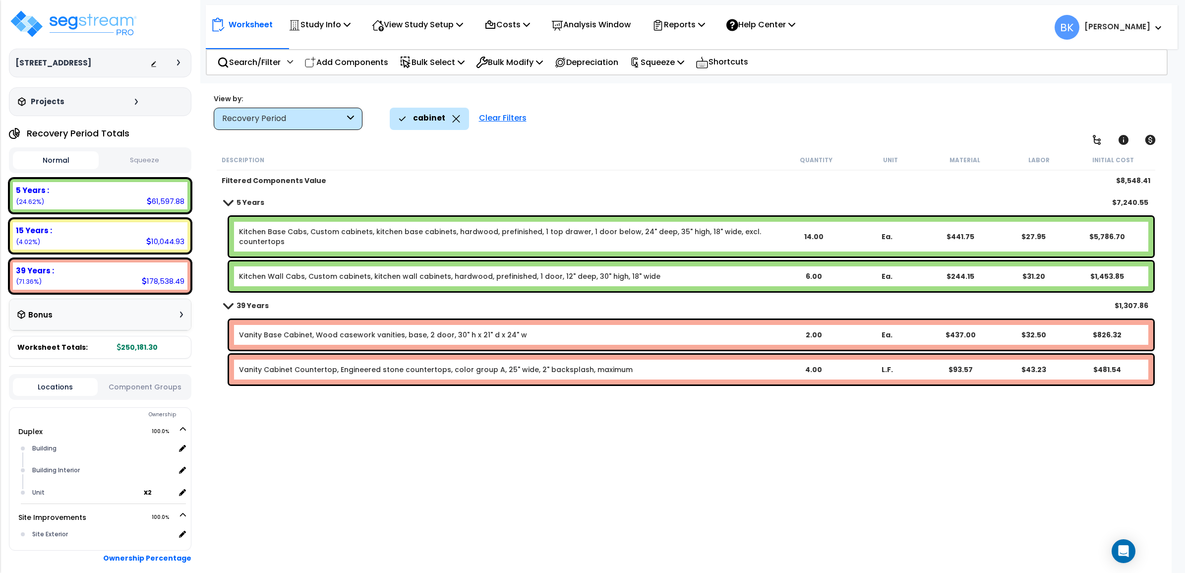
click at [234, 302] on span at bounding box center [228, 305] width 14 height 7
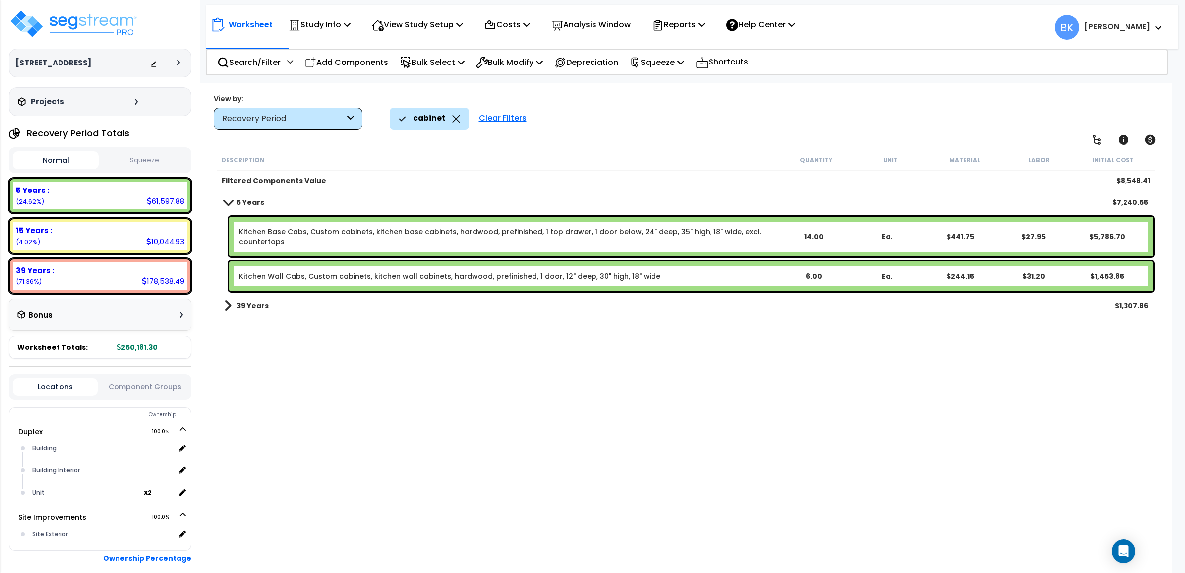
click at [226, 303] on span at bounding box center [227, 306] width 7 height 14
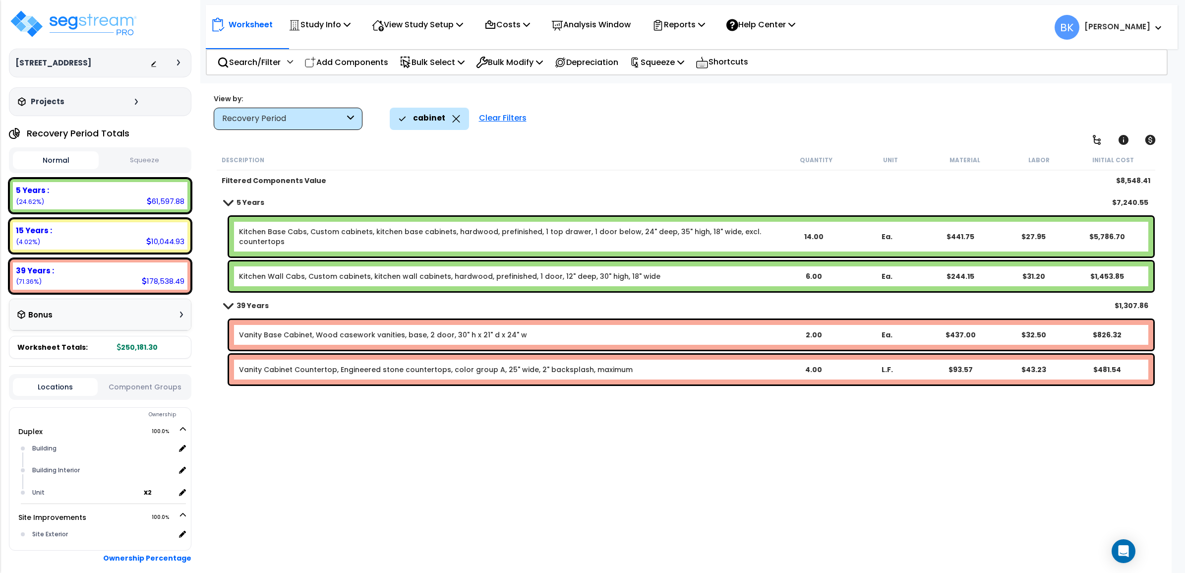
click at [226, 303] on span at bounding box center [228, 305] width 14 height 7
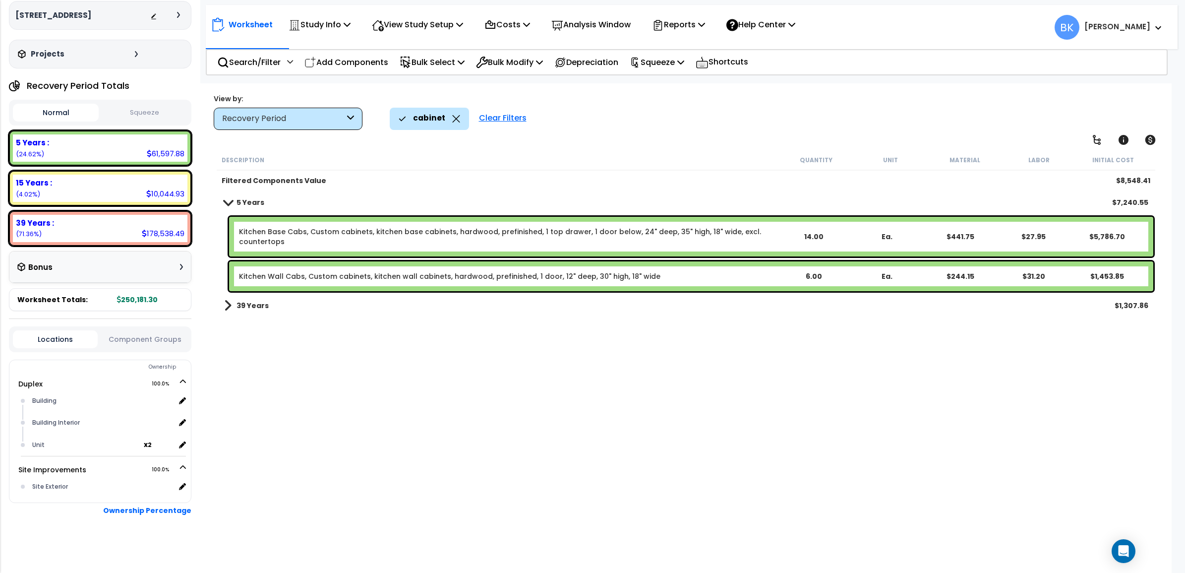
scroll to position [43, 0]
click at [454, 120] on icon at bounding box center [456, 118] width 8 height 7
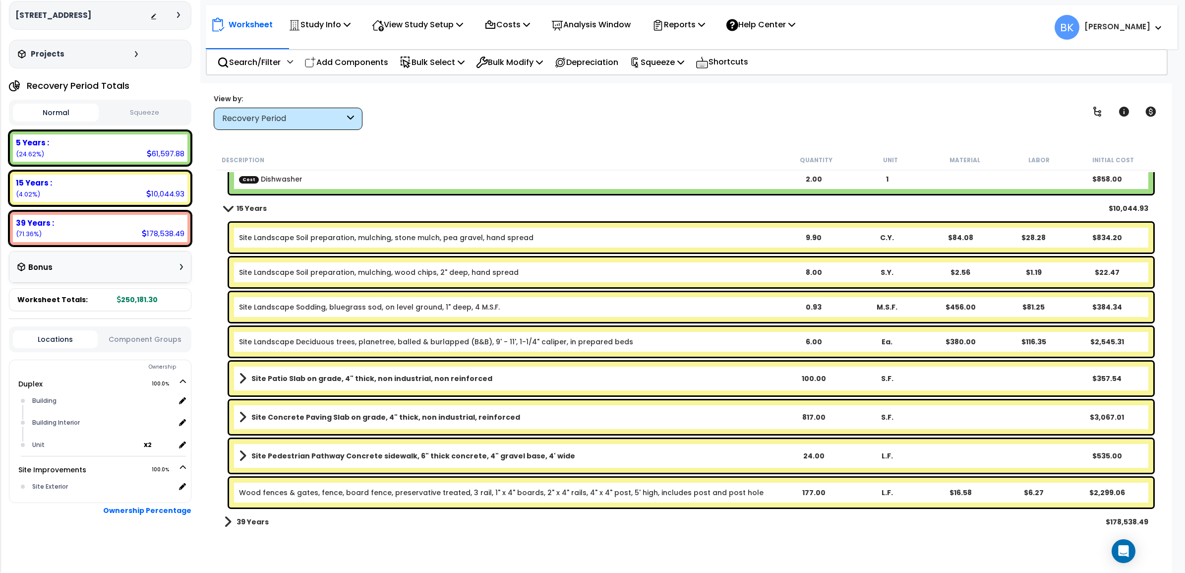
click at [443, 492] on link "Wood fences & gates, fence, board fence, preservative treated, 3 rail, 1" x 4" …" at bounding box center [501, 493] width 525 height 10
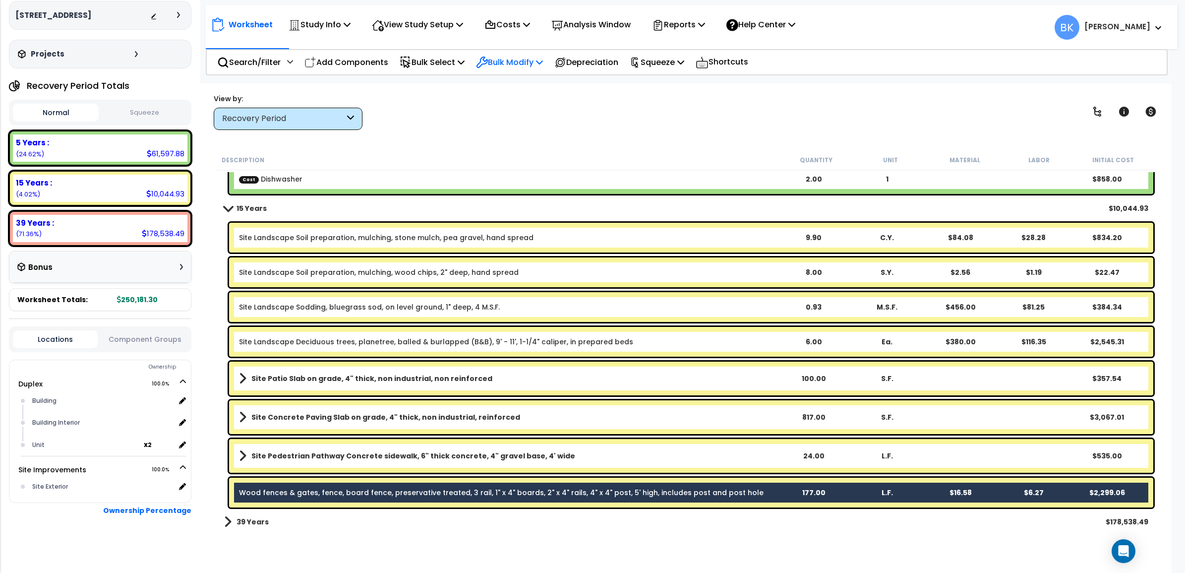
click at [504, 54] on div "Bulk Modify" at bounding box center [509, 62] width 67 height 23
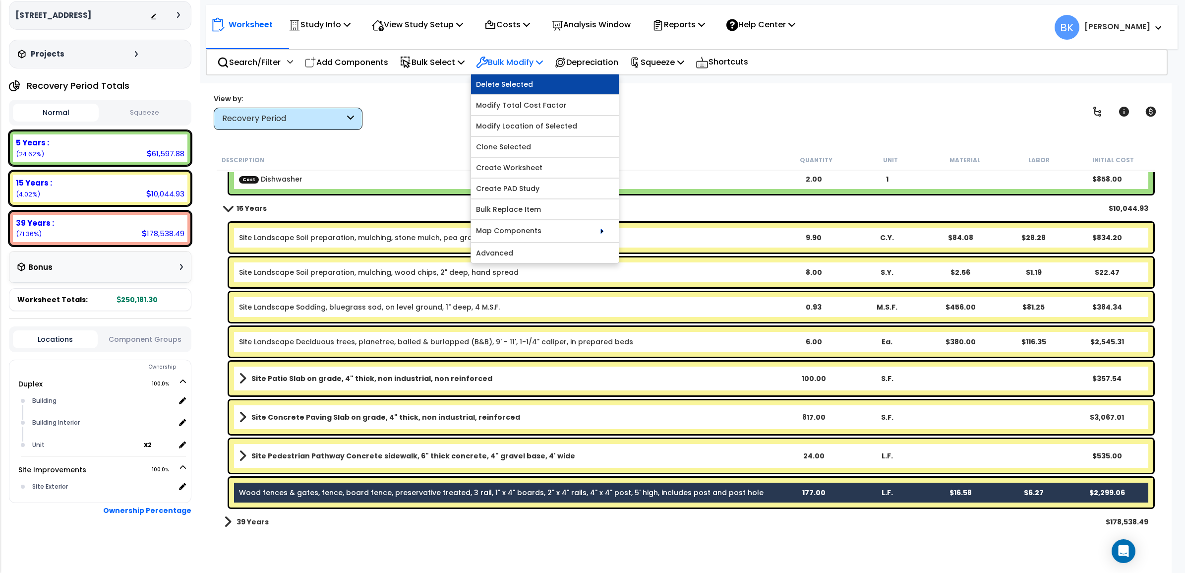
click at [504, 90] on link "Delete Selected" at bounding box center [545, 84] width 148 height 20
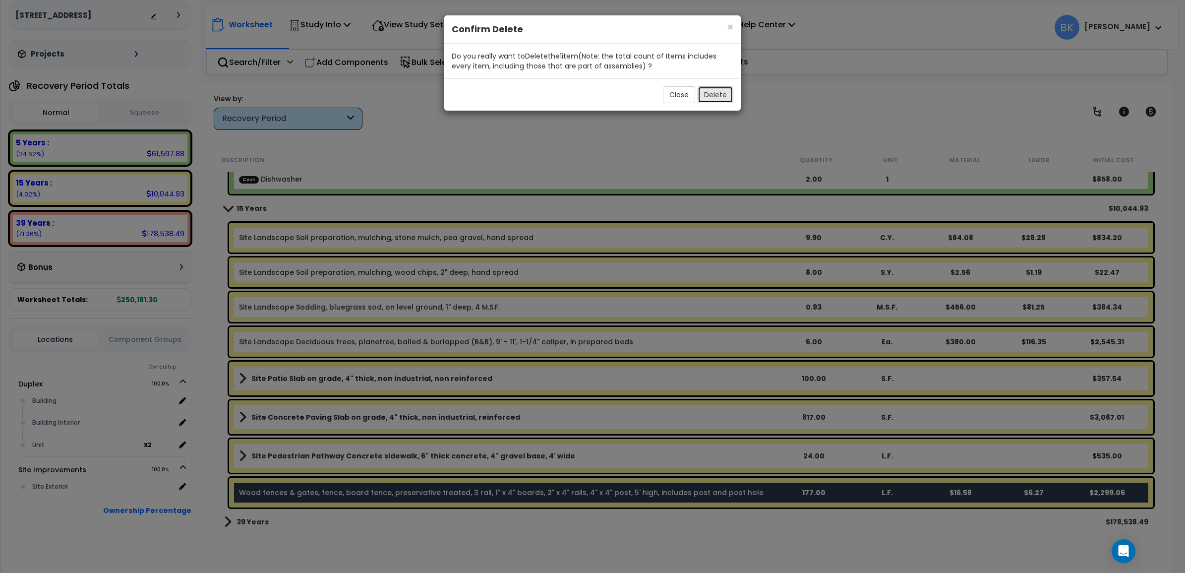
click at [723, 98] on button "Delete" at bounding box center [716, 94] width 36 height 17
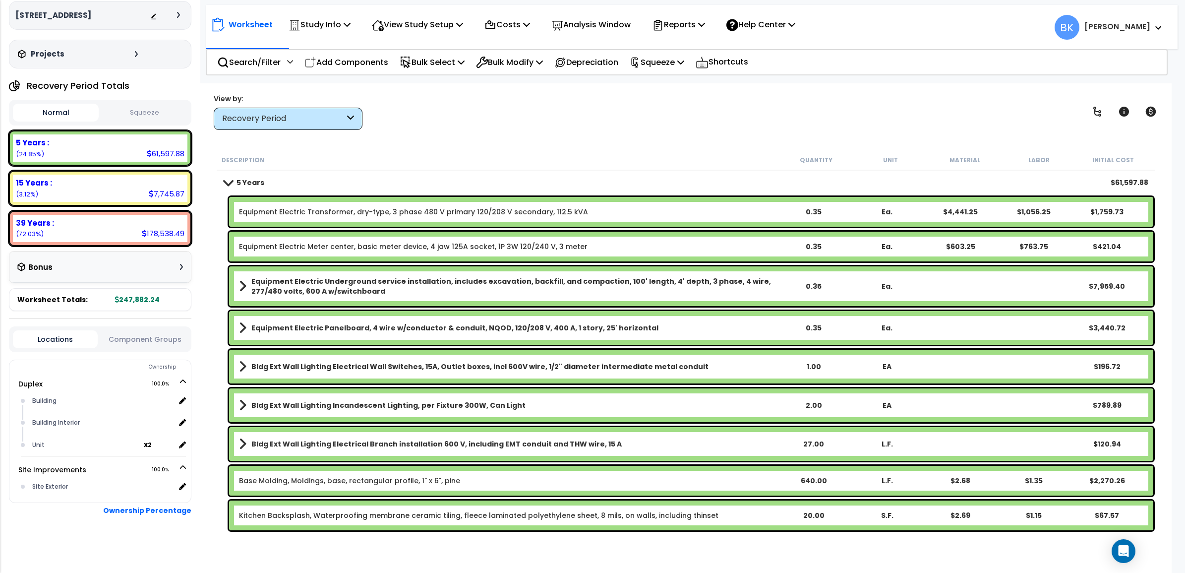
scroll to position [0, 0]
click at [703, 30] on p "Reports" at bounding box center [678, 24] width 53 height 13
click at [581, 186] on div "5 Years $61,597.88" at bounding box center [686, 183] width 934 height 24
drag, startPoint x: 269, startPoint y: 115, endPoint x: 289, endPoint y: 231, distance: 117.3
click at [269, 116] on div "Recovery Period" at bounding box center [283, 118] width 123 height 11
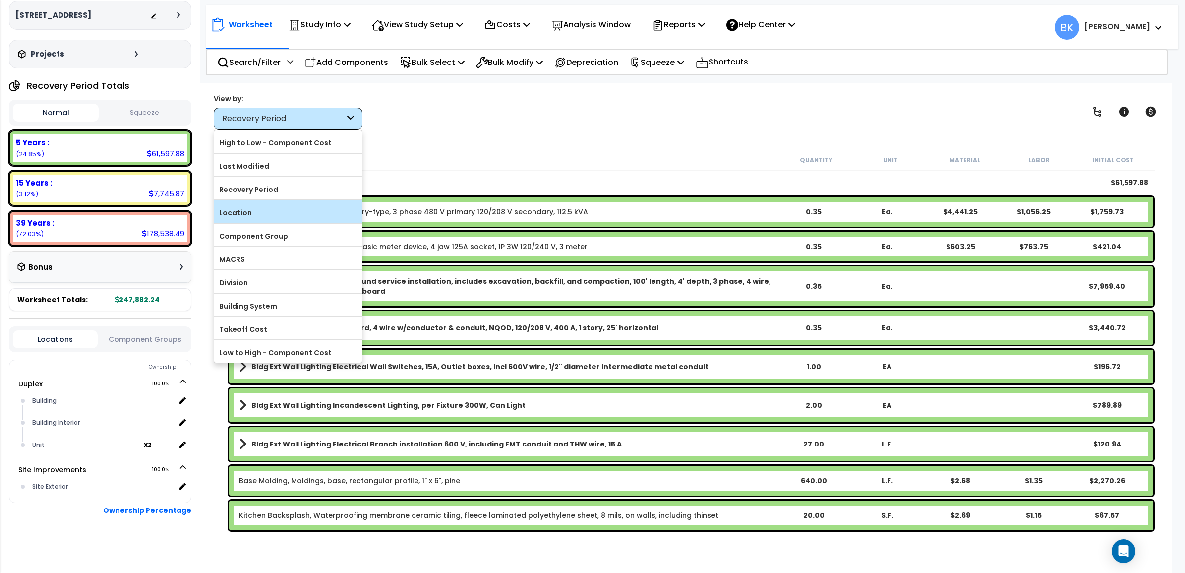
click at [244, 212] on label "Location" at bounding box center [288, 212] width 148 height 15
click at [0, 0] on input "Location" at bounding box center [0, 0] width 0 height 0
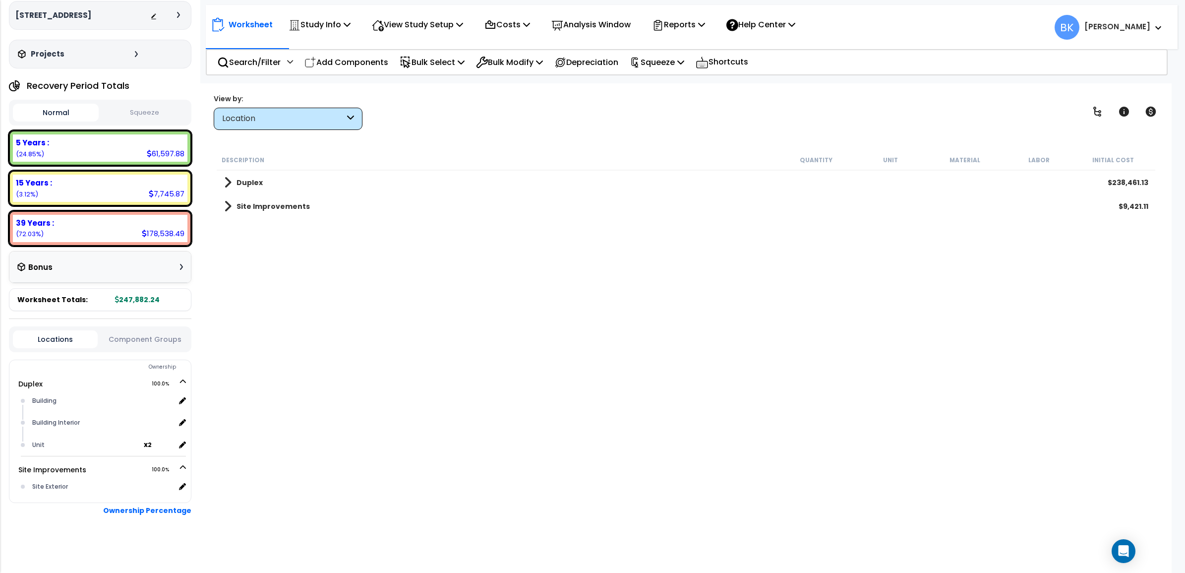
click at [240, 201] on b "Site Improvements" at bounding box center [273, 206] width 73 height 10
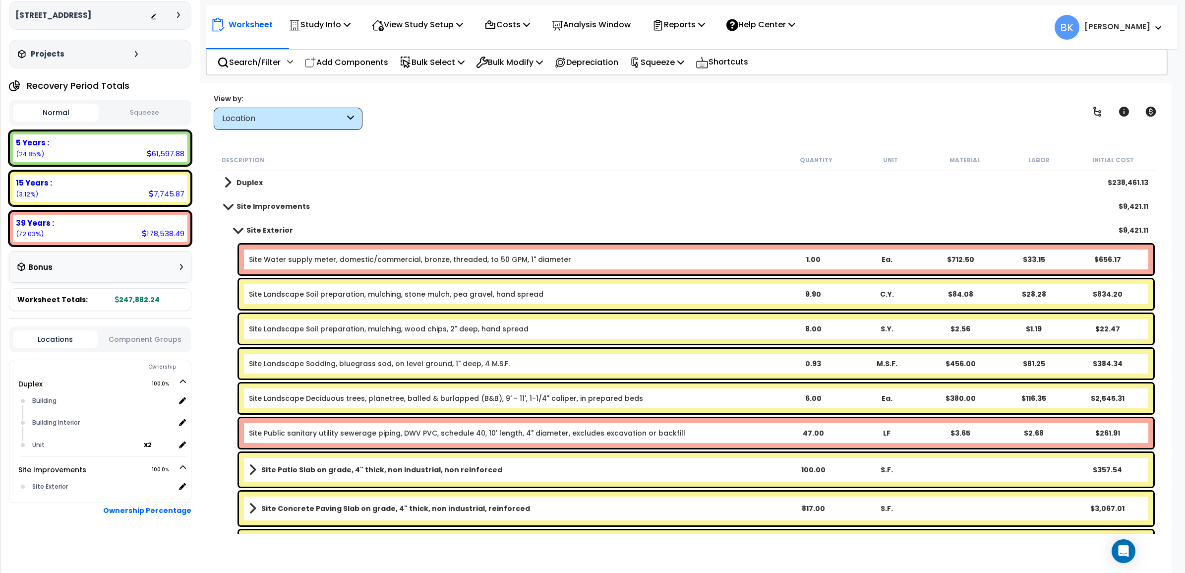
click at [311, 259] on link "Site Water supply meter, domestic/commercial, bronze, threaded, to 50 GPM, 1" d…" at bounding box center [410, 259] width 322 height 10
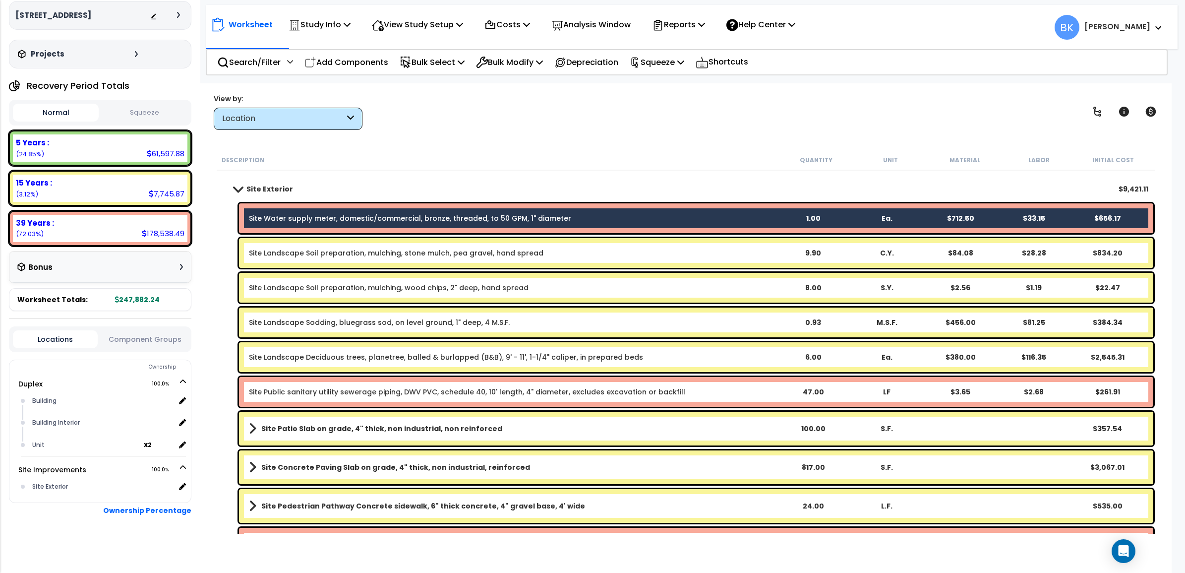
scroll to position [110, 0]
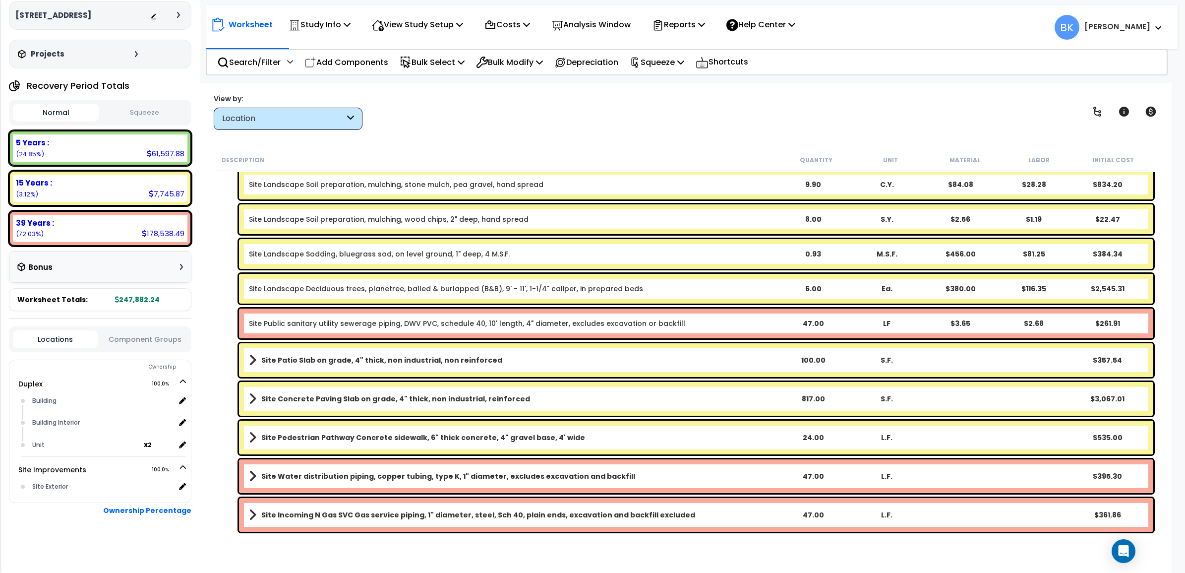
click at [330, 320] on link "Site Public sanitary utility sewerage piping, DWV PVC, schedule 40, 10' length,…" at bounding box center [467, 323] width 436 height 10
click at [358, 325] on link "Site Public sanitary utility sewerage piping, DWV PVC, schedule 40, 10' length,…" at bounding box center [467, 323] width 436 height 10
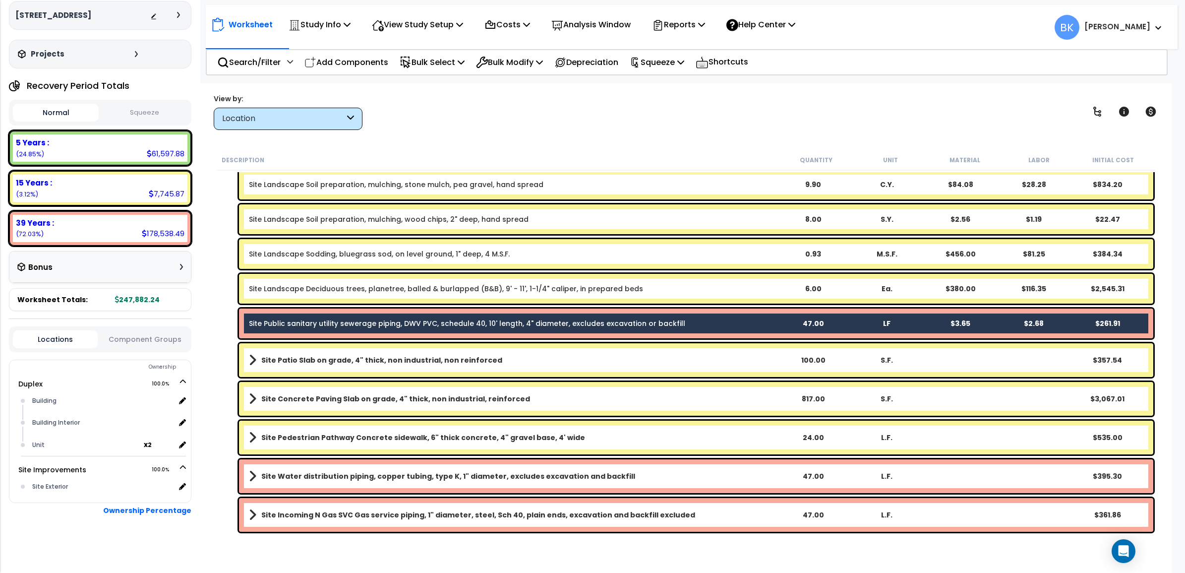
click at [336, 465] on div "Site Water distribution piping, copper tubing, type K, 1" diameter, excludes ex…" at bounding box center [696, 476] width 915 height 34
click at [329, 472] on b "Site Water distribution piping, copper tubing, type K, 1" diameter, excludes ex…" at bounding box center [448, 476] width 374 height 10
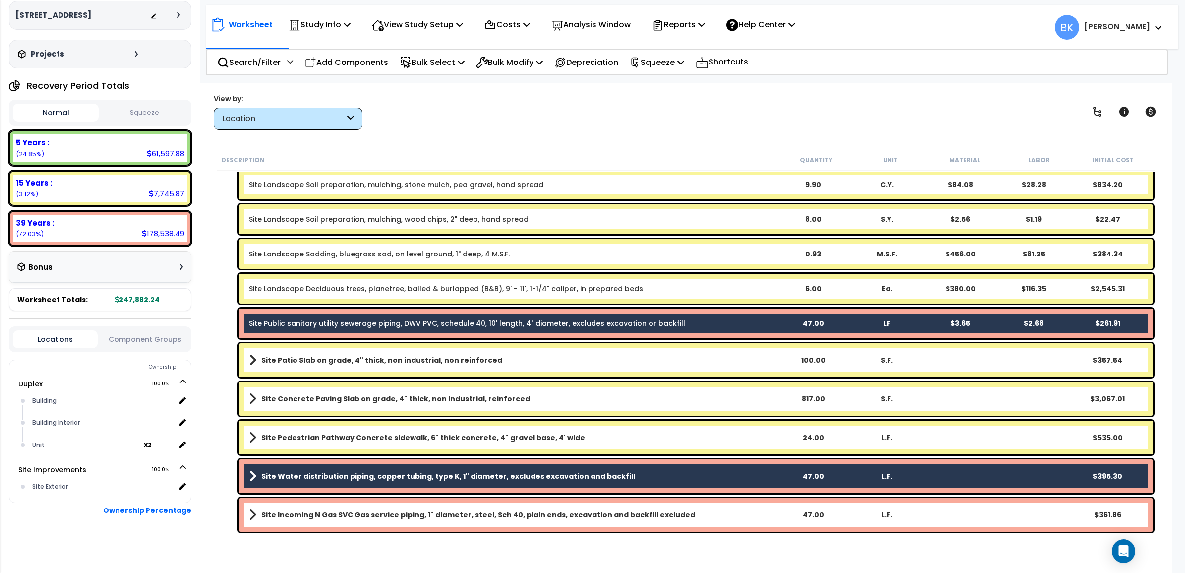
drag, startPoint x: 325, startPoint y: 504, endPoint x: 343, endPoint y: 487, distance: 25.3
click at [325, 505] on div "Site Incoming N Gas SVC Gas service piping, 1" diameter, steel, Sch 40, plain e…" at bounding box center [696, 515] width 915 height 34
click at [366, 515] on b "Site Incoming N Gas SVC Gas service piping, 1" diameter, steel, Sch 40, plain e…" at bounding box center [478, 515] width 434 height 10
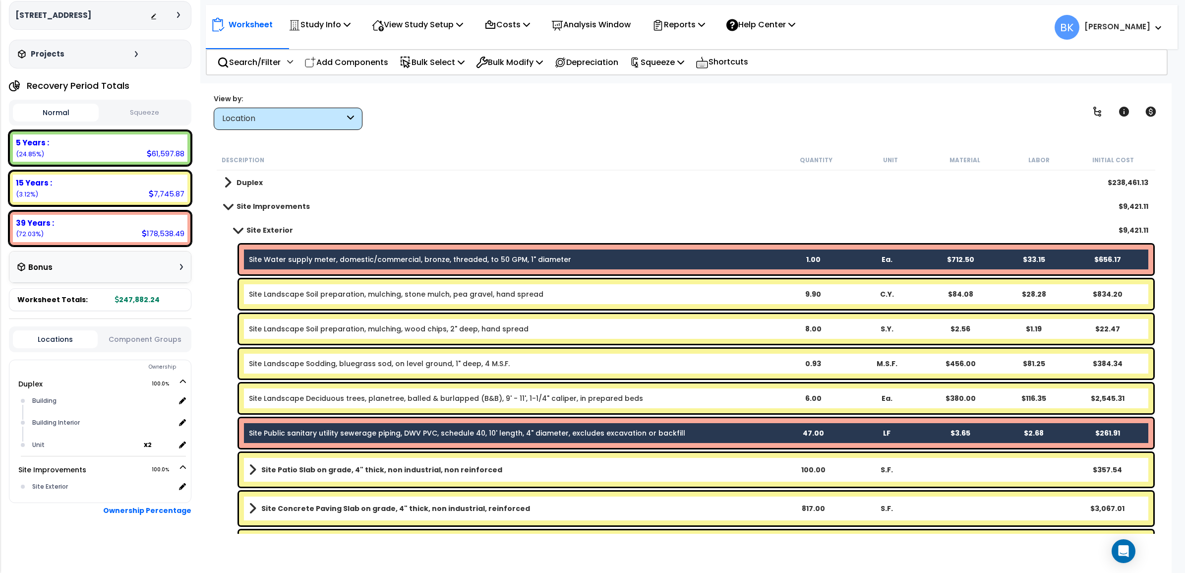
scroll to position [0, 0]
click at [532, 63] on p "Bulk Modify" at bounding box center [509, 62] width 67 height 13
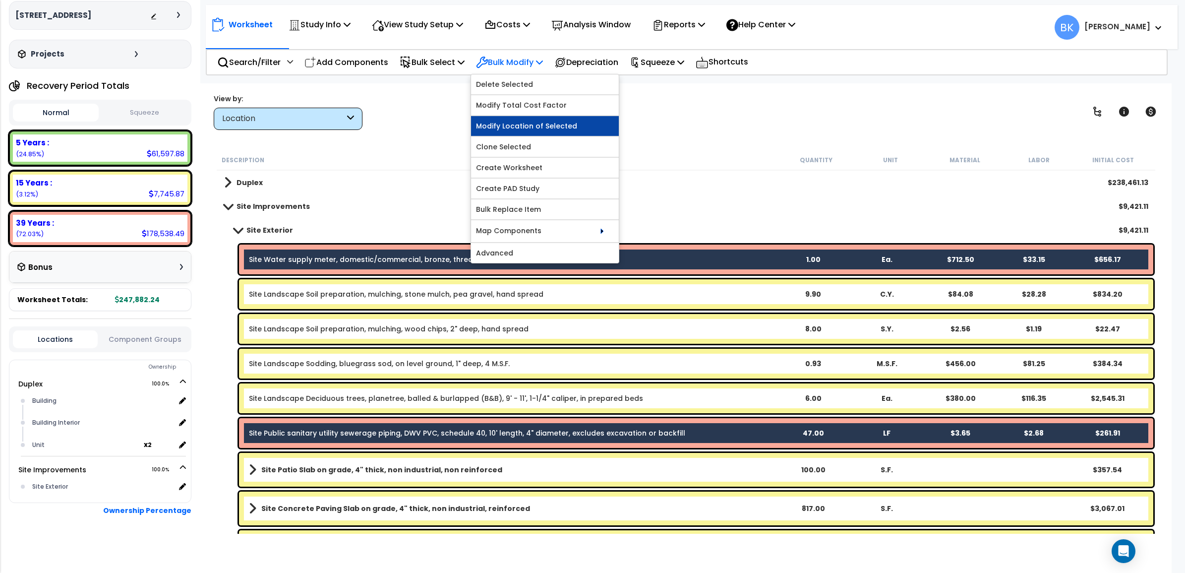
click at [519, 122] on link "Modify Location of Selected" at bounding box center [545, 126] width 148 height 20
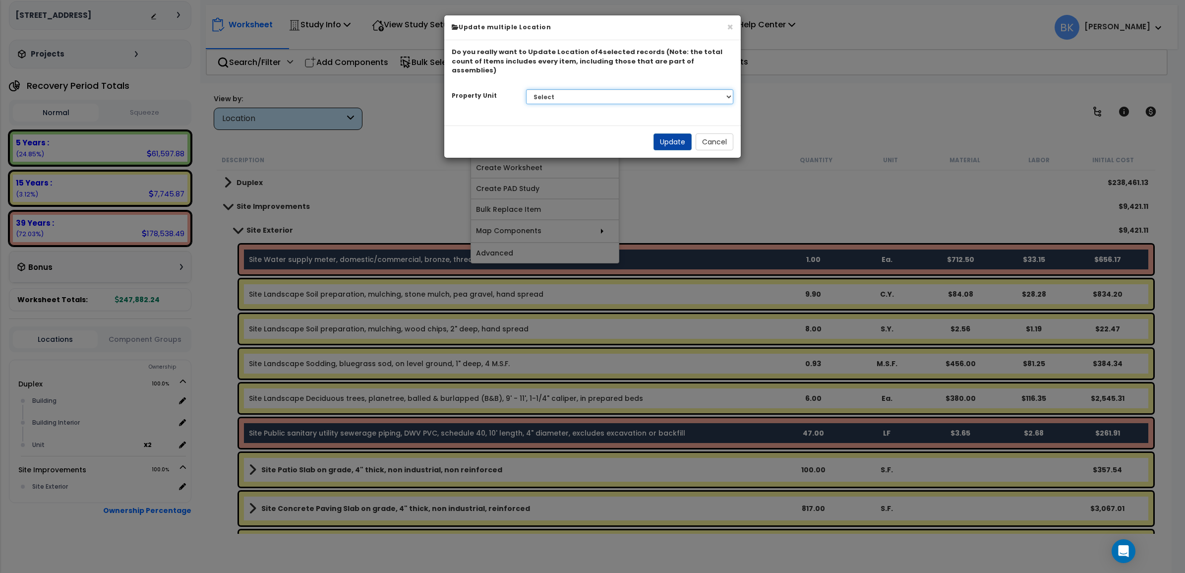
click at [559, 90] on select "Select Duplex Site Improvements" at bounding box center [630, 96] width 208 height 15
select select "176303"
click at [526, 89] on select "Select Duplex Site Improvements" at bounding box center [630, 96] width 208 height 15
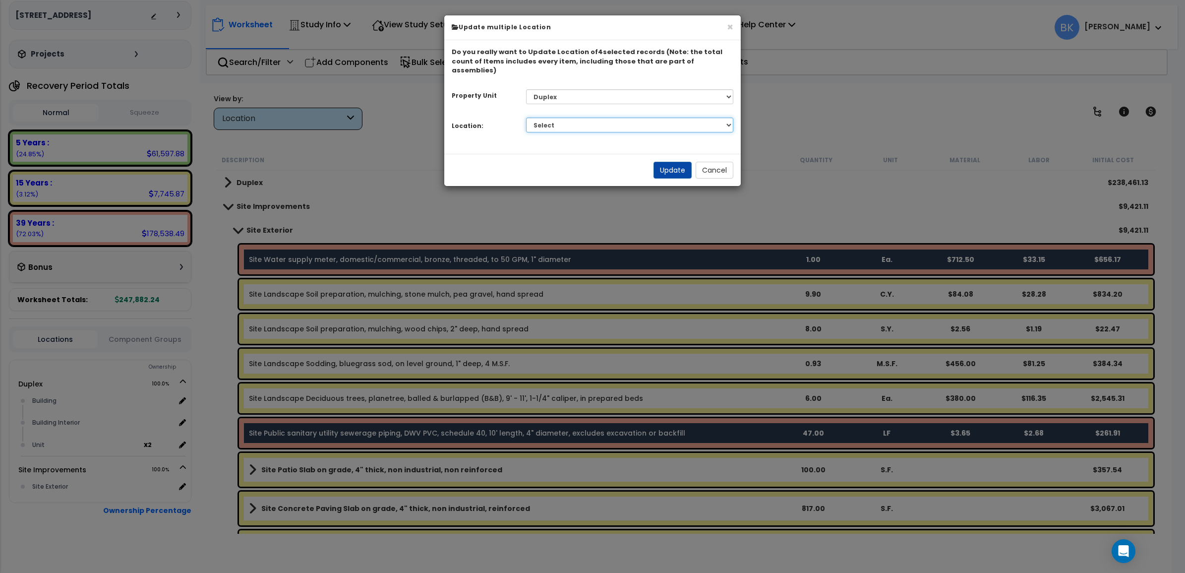
click at [581, 118] on select "Select Building Building Interior Unit Add Additional Location" at bounding box center [630, 125] width 208 height 15
select select "6"
click at [526, 118] on select "Select Building Building Interior Unit Add Additional Location" at bounding box center [630, 125] width 208 height 15
click at [673, 162] on button "Update" at bounding box center [673, 170] width 38 height 17
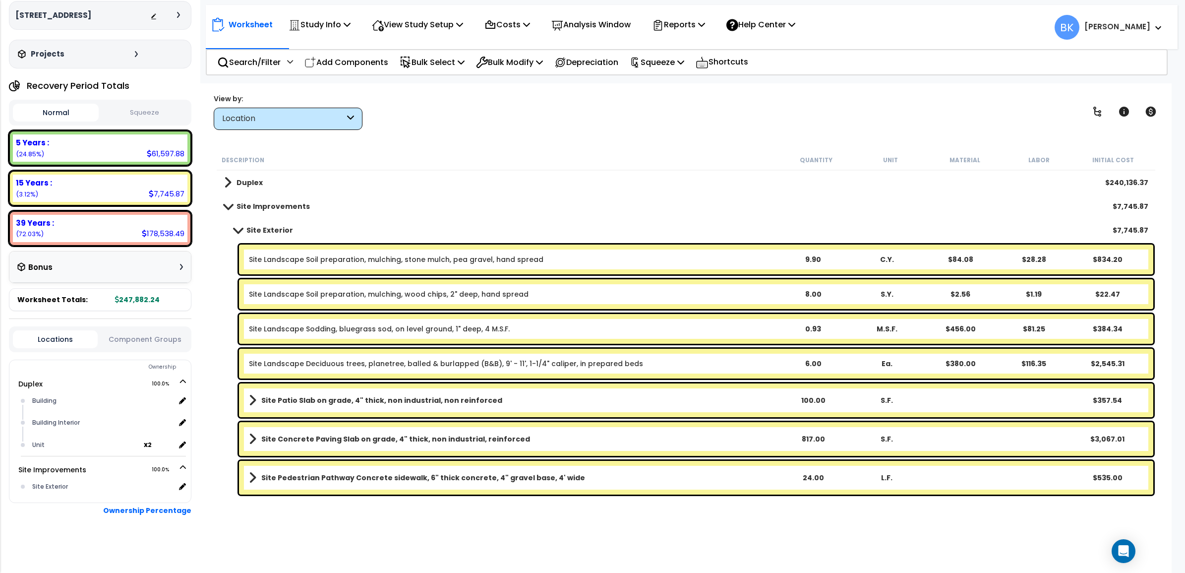
click at [237, 226] on link "Site Exterior" at bounding box center [258, 230] width 69 height 14
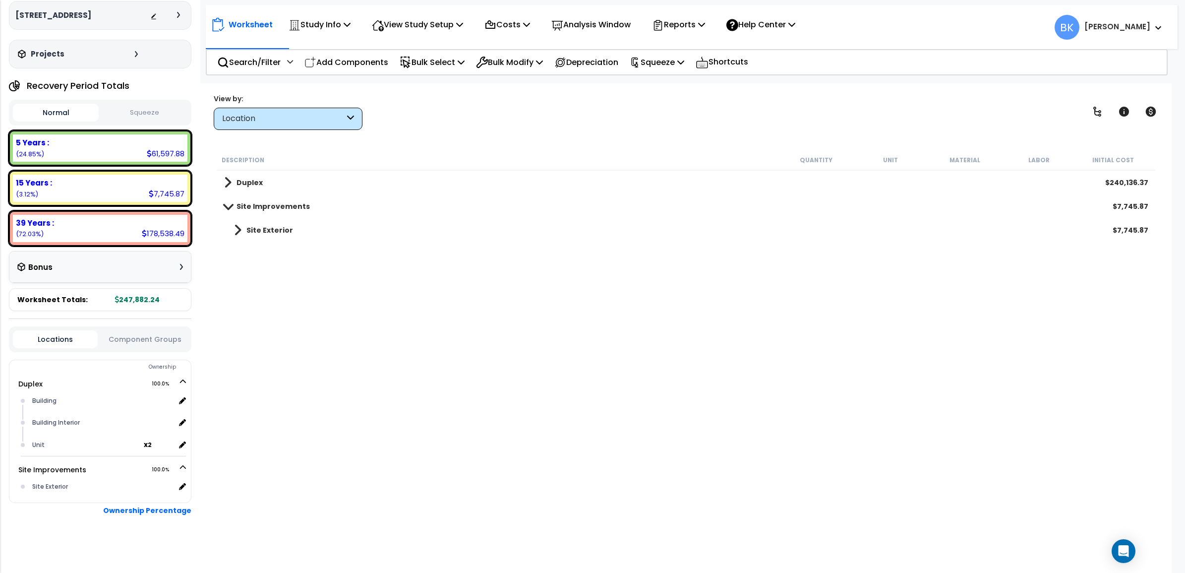
click at [222, 201] on div "Site Improvements $7,745.87" at bounding box center [686, 206] width 934 height 24
click at [229, 201] on link "Site Improvements" at bounding box center [267, 206] width 86 height 14
click at [227, 199] on span at bounding box center [227, 206] width 7 height 14
click at [219, 171] on div "Duplex $240,136.37" at bounding box center [686, 183] width 934 height 24
click at [224, 185] on span at bounding box center [227, 183] width 7 height 14
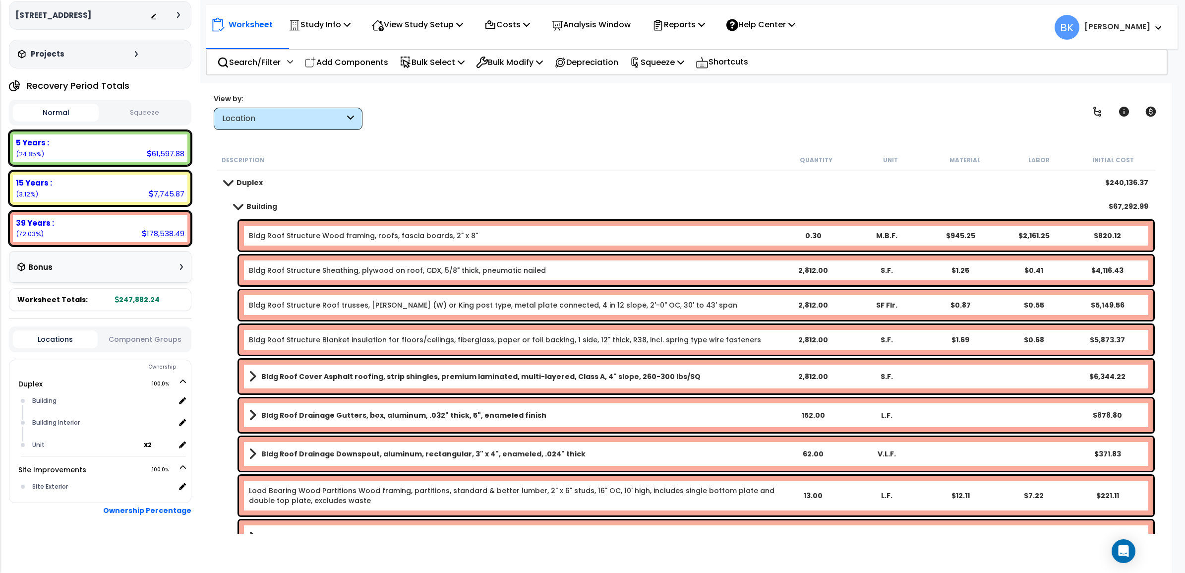
click at [229, 186] on link "Duplex" at bounding box center [243, 183] width 39 height 14
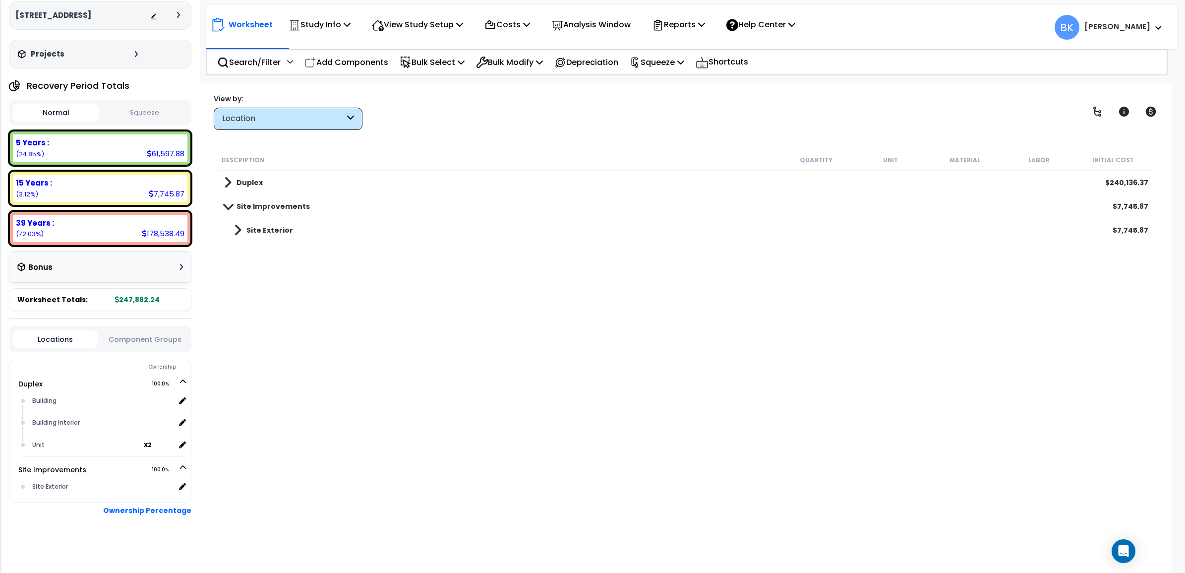
scroll to position [43, 0]
click at [687, 21] on p "Reports" at bounding box center [678, 24] width 53 height 13
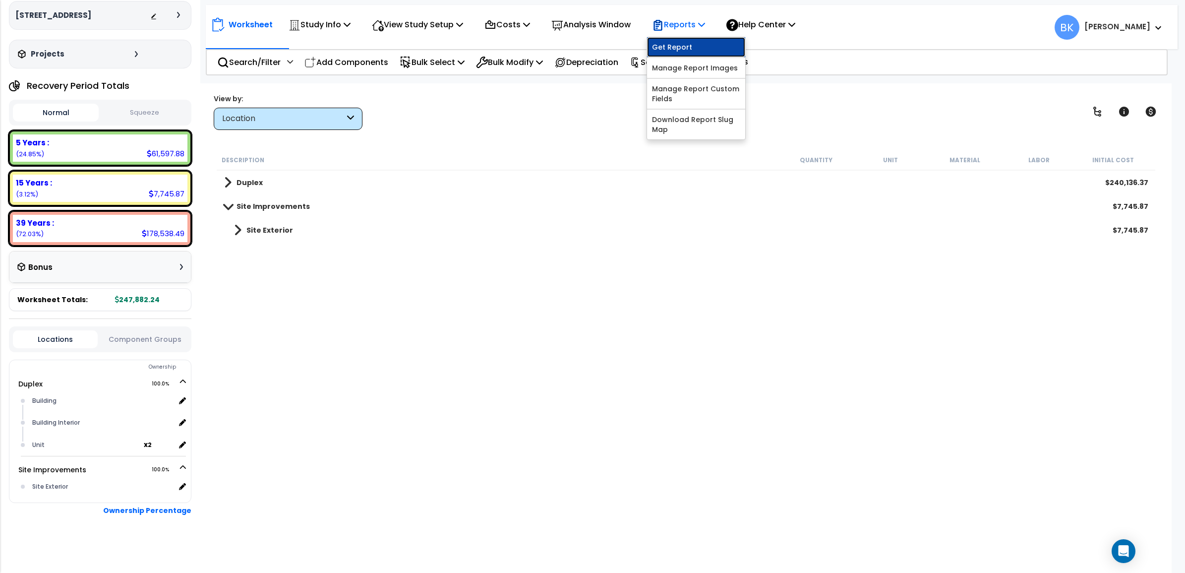
click at [694, 51] on link "Get Report" at bounding box center [696, 47] width 98 height 20
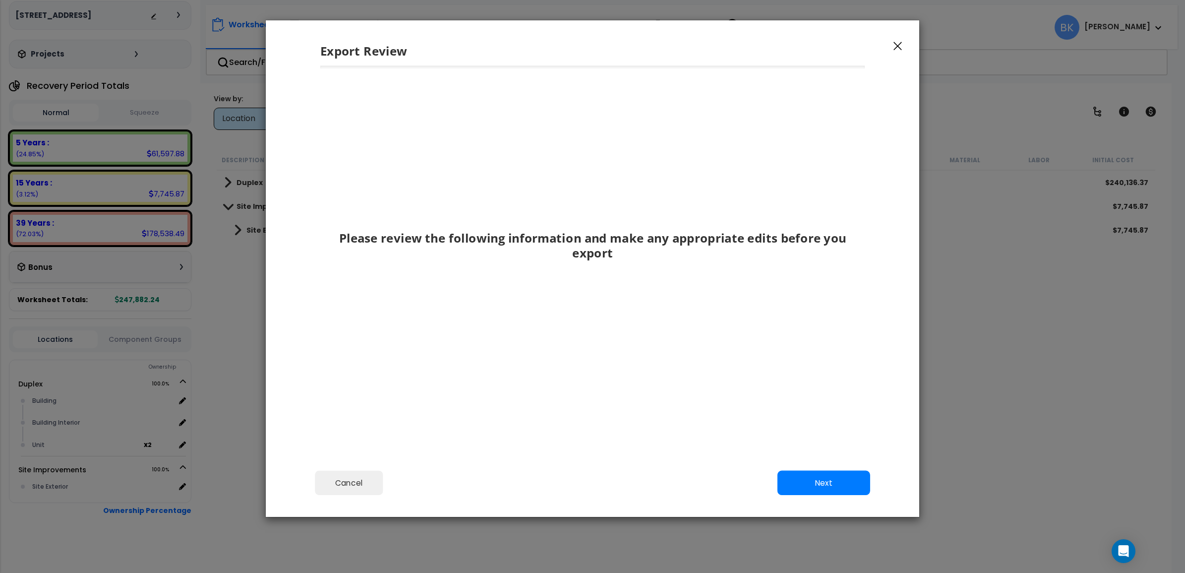
click at [792, 470] on div "Cancel Back Next Export Edit Images" at bounding box center [593, 490] width 654 height 54
click at [807, 485] on button "Next" at bounding box center [824, 483] width 93 height 25
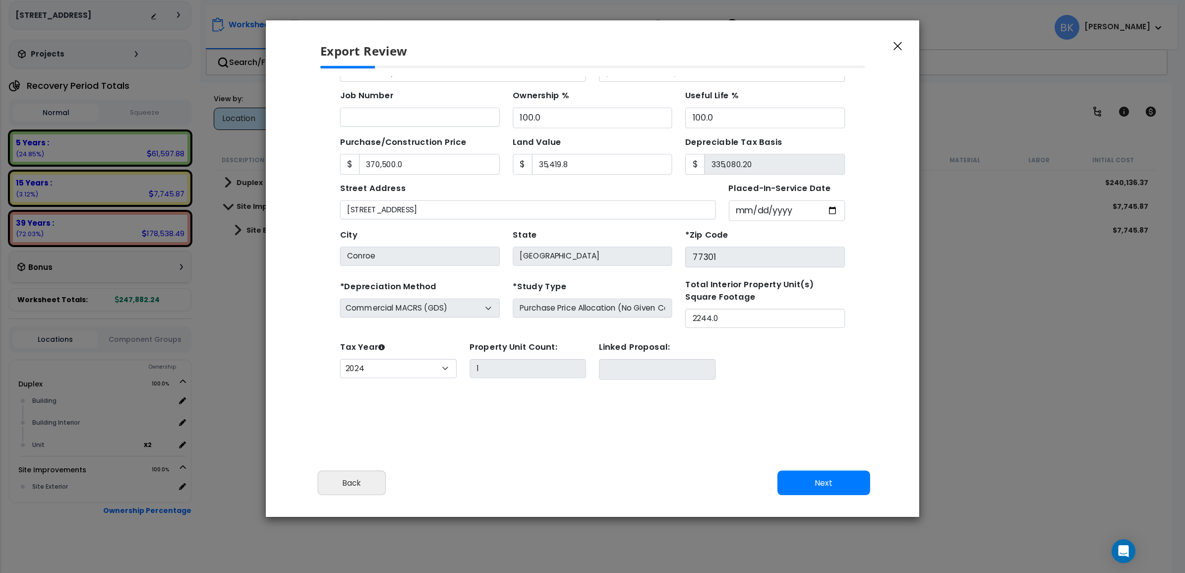
scroll to position [90, 0]
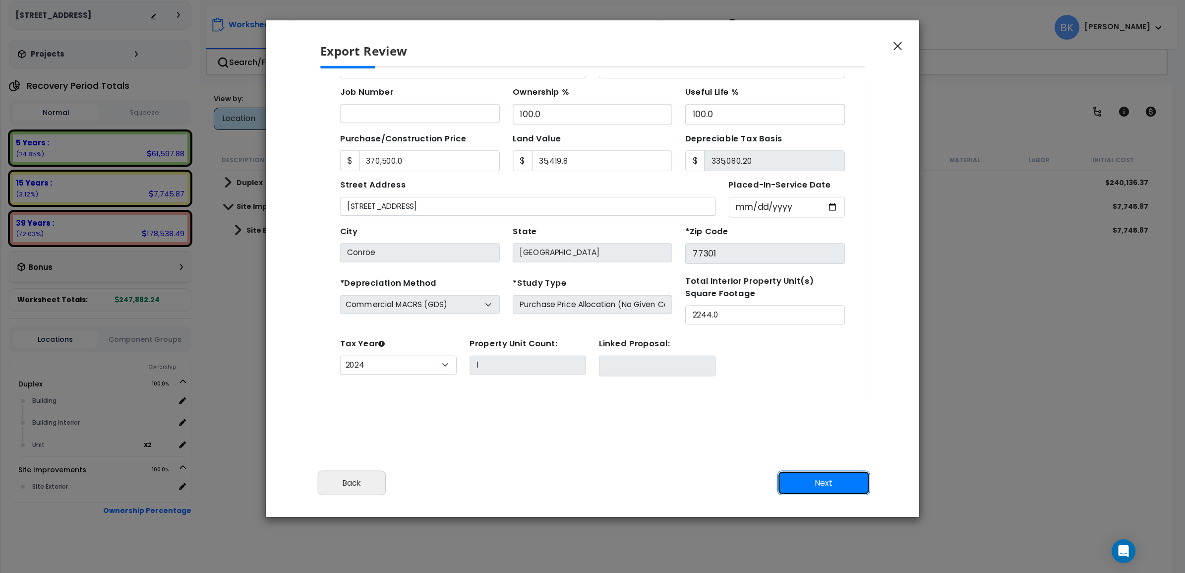
click at [823, 487] on button "Next" at bounding box center [824, 483] width 93 height 25
type input "370500"
type input "35419.8"
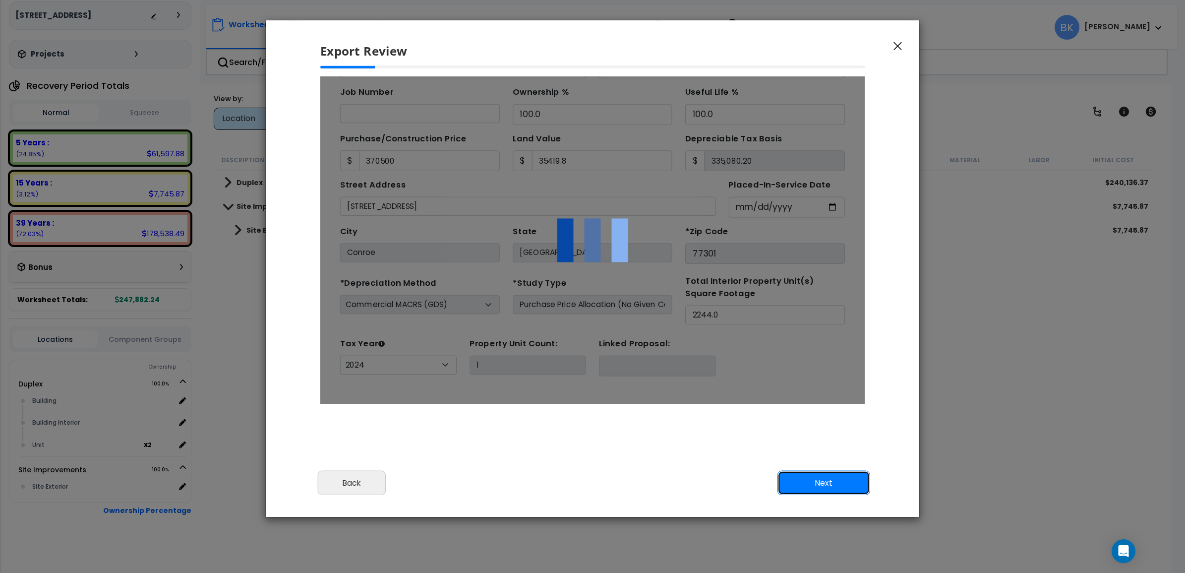
scroll to position [0, 0]
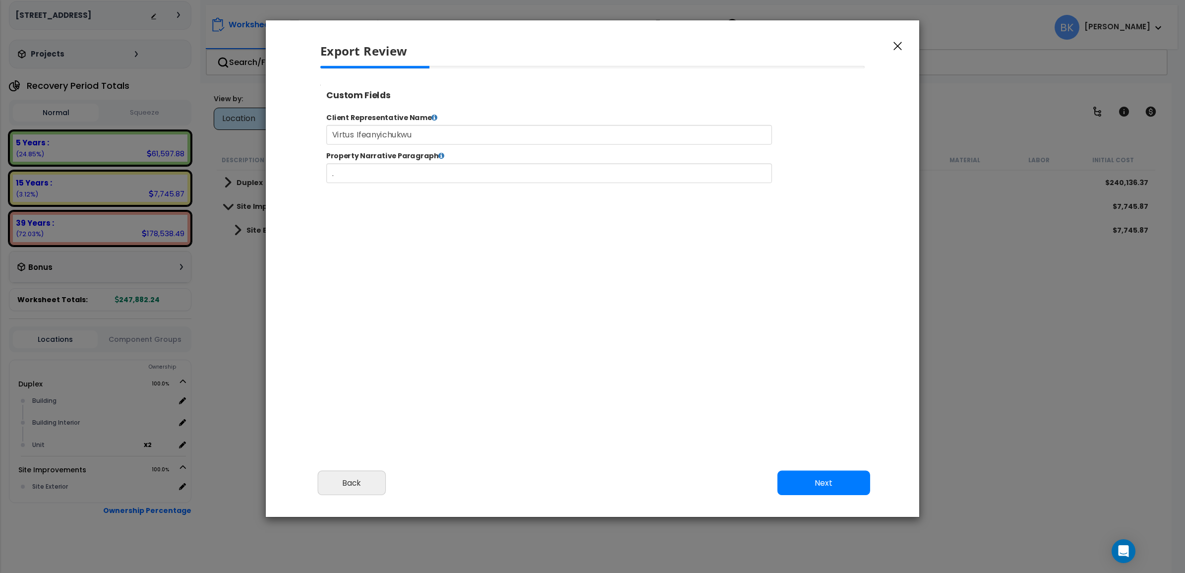
select select "2024"
click at [846, 482] on button "Next" at bounding box center [824, 483] width 93 height 25
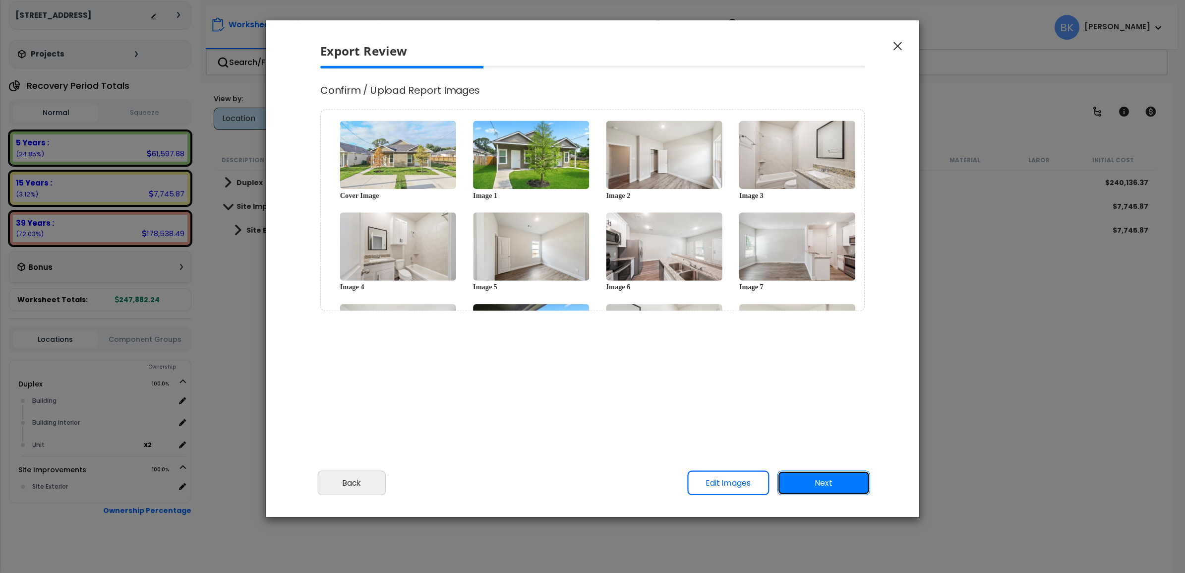
scroll to position [0, 0]
click at [836, 481] on button "Next" at bounding box center [824, 483] width 93 height 25
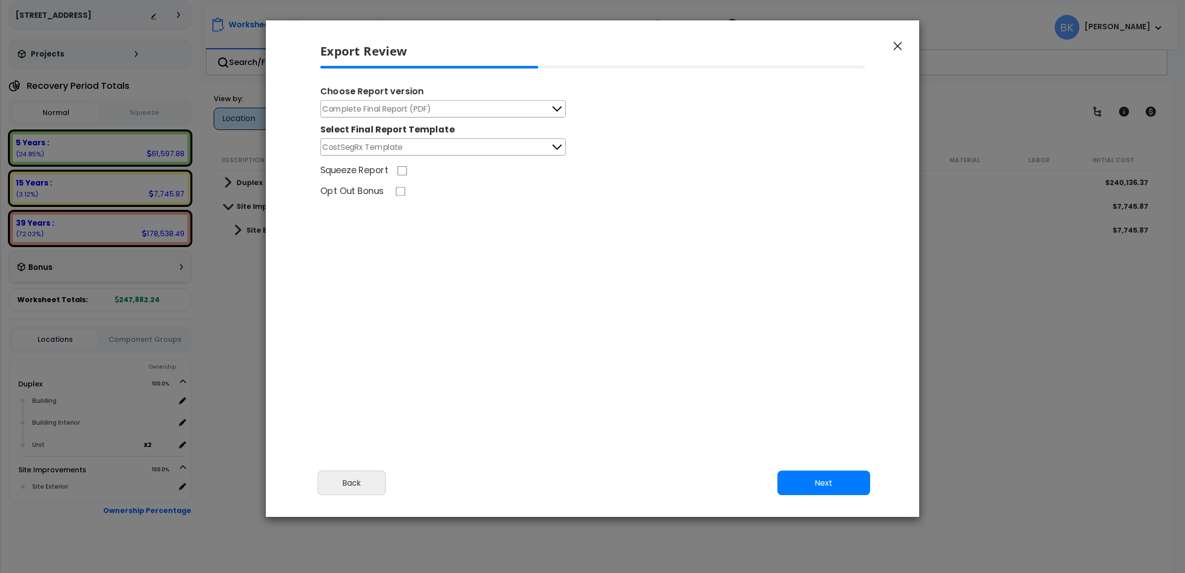
click at [514, 145] on button "CostSegRx Template" at bounding box center [443, 146] width 246 height 17
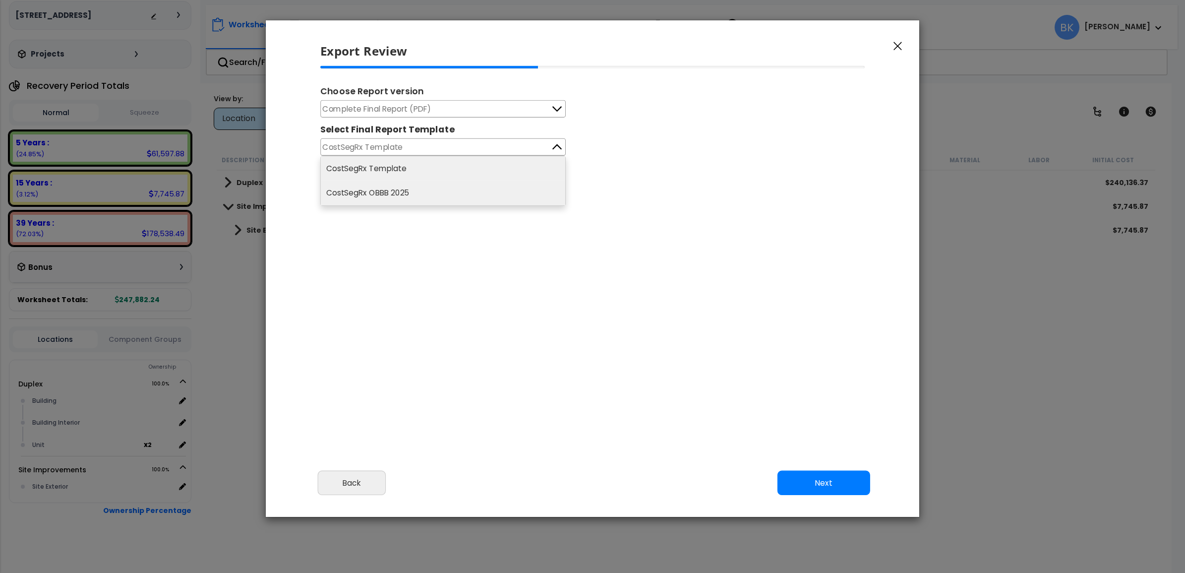
click at [411, 198] on li "CostSegRx OBBB 2025" at bounding box center [443, 193] width 245 height 25
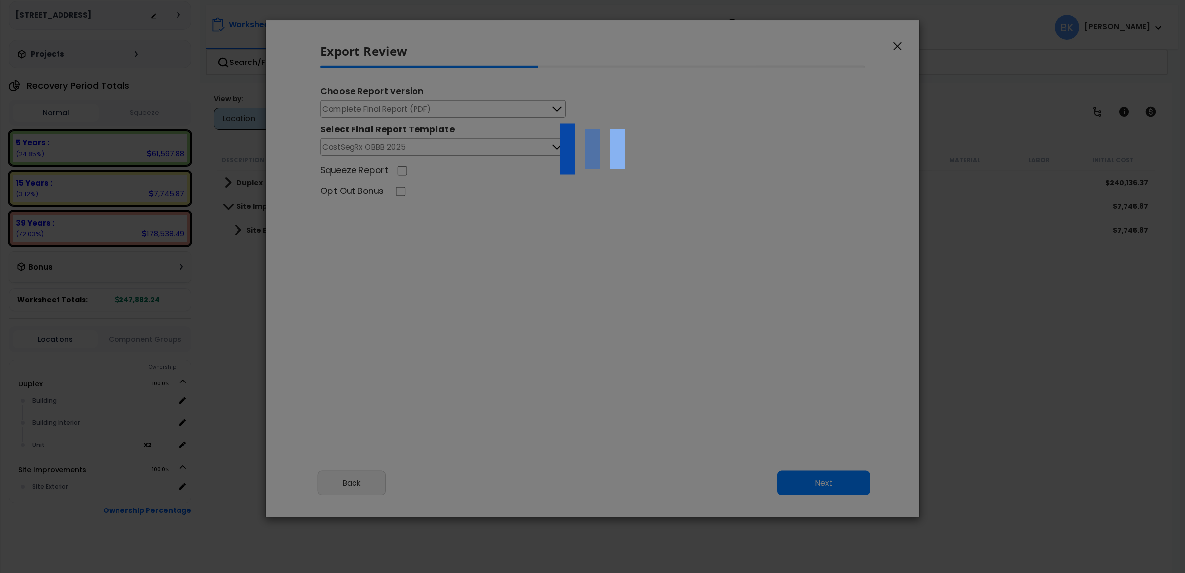
click at [524, 99] on div at bounding box center [592, 286] width 1185 height 573
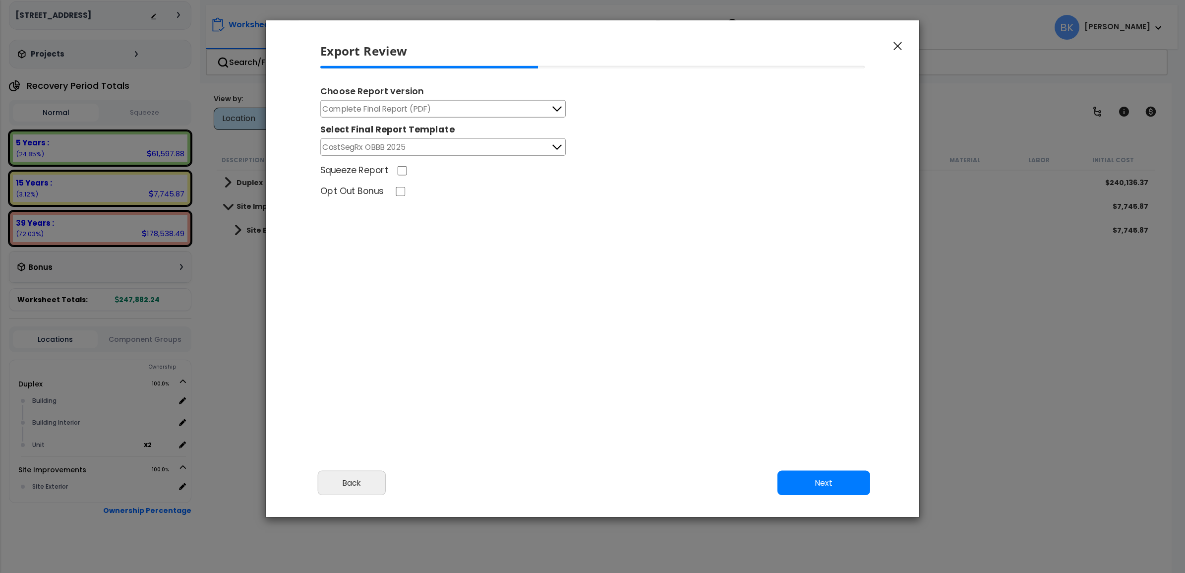
click at [522, 108] on button "Complete Final Report (PDF)" at bounding box center [443, 108] width 246 height 17
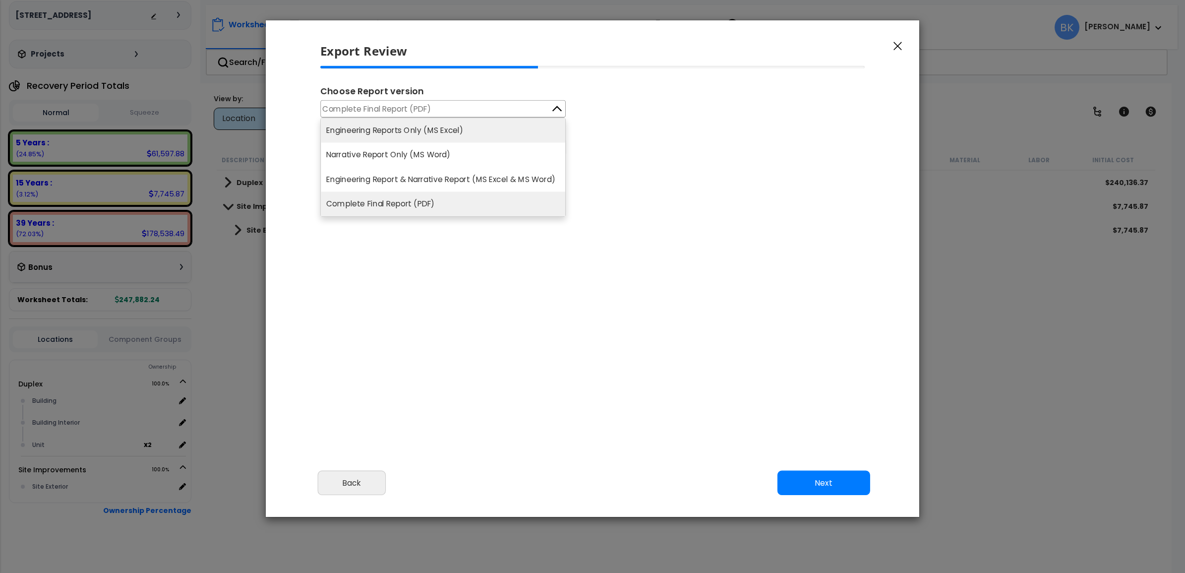
click at [493, 129] on li "Engineering Reports Only (MS Excel)" at bounding box center [443, 130] width 245 height 24
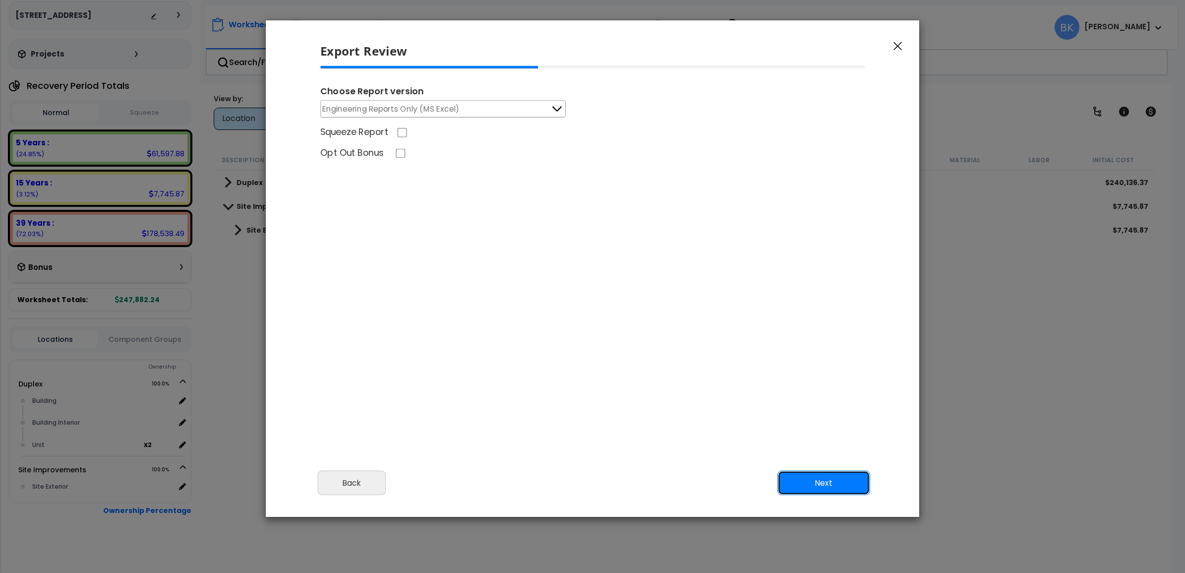
click at [824, 490] on button "Next" at bounding box center [824, 483] width 93 height 25
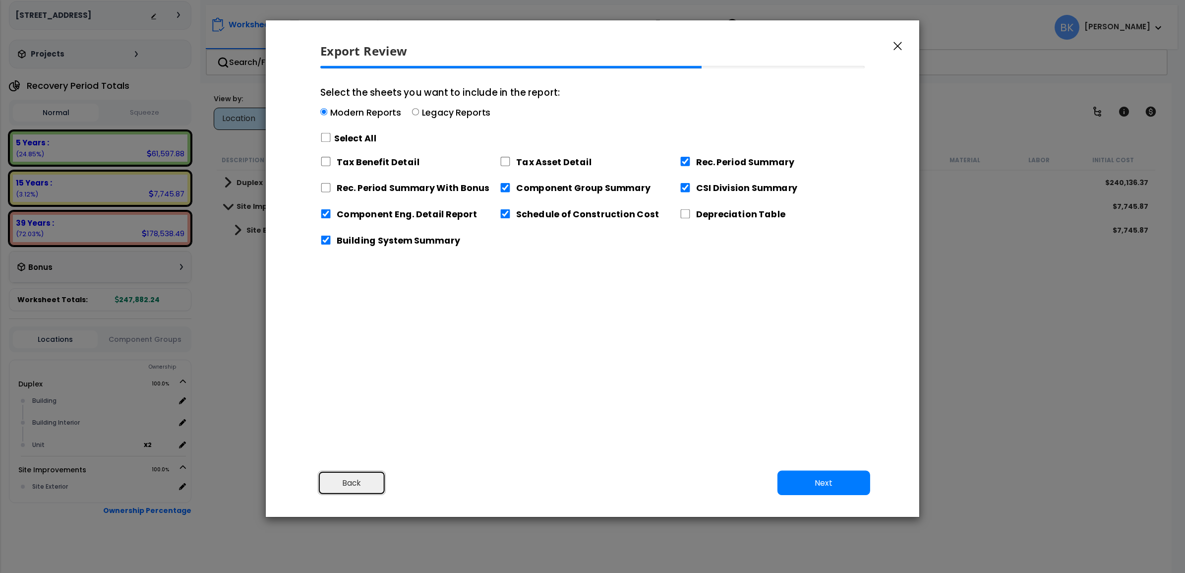
click at [346, 482] on button "Back" at bounding box center [352, 483] width 68 height 25
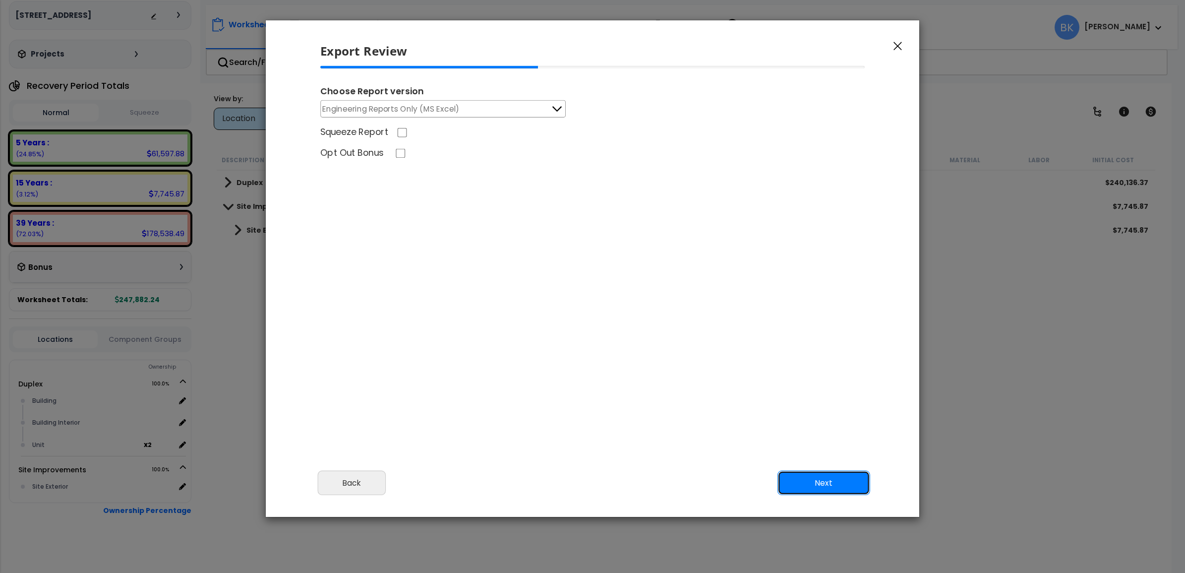
click at [857, 479] on button "Next" at bounding box center [824, 483] width 93 height 25
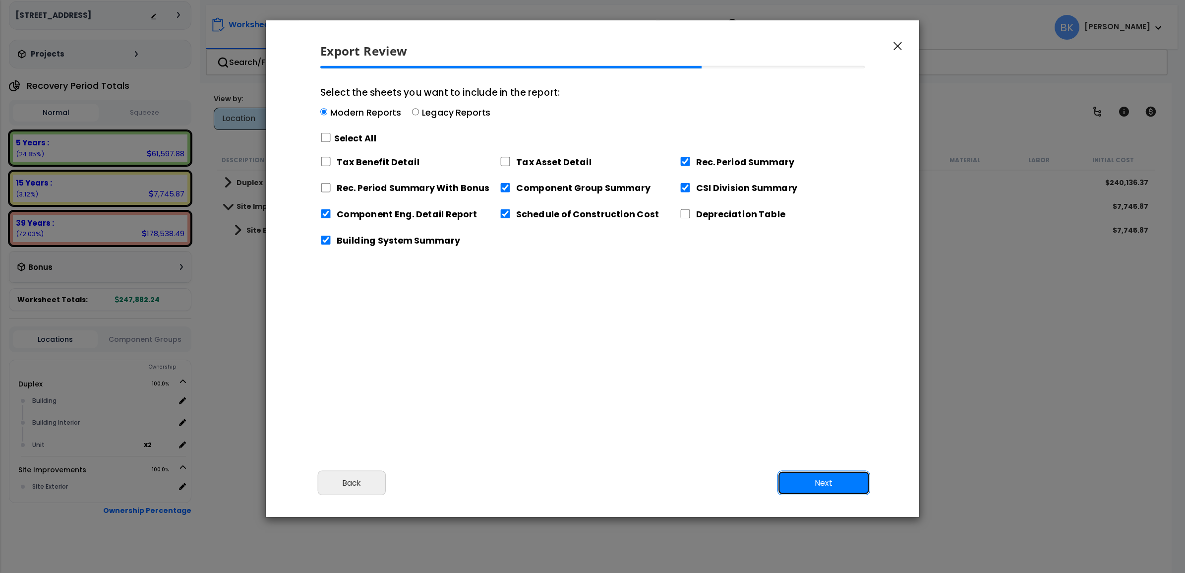
click at [822, 480] on button "Next" at bounding box center [824, 483] width 93 height 25
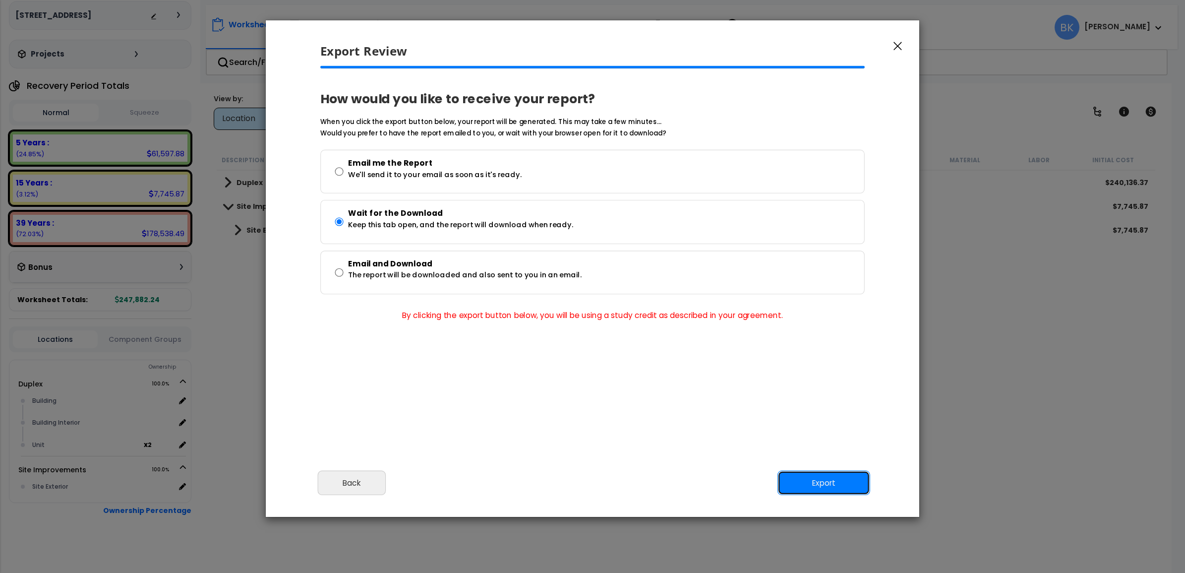
click at [817, 477] on button "Export" at bounding box center [824, 483] width 93 height 25
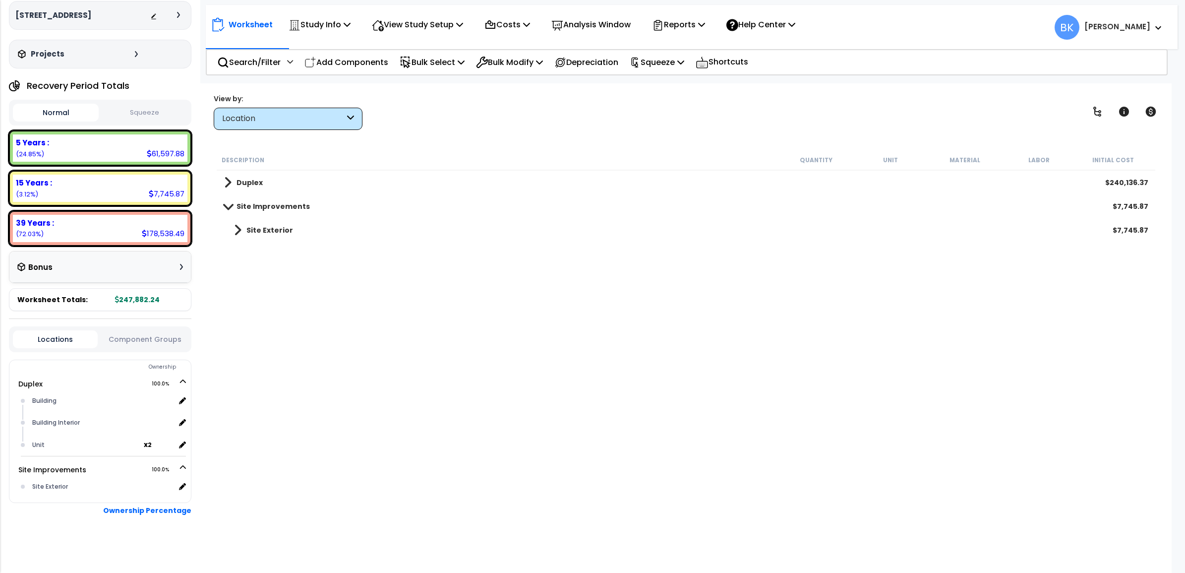
click at [518, 372] on div "Description Quantity Unit Material Labor Initial Cost Duplex $240,136.37 Site I…" at bounding box center [686, 342] width 942 height 384
click at [662, 60] on p "Squeeze" at bounding box center [657, 62] width 55 height 13
click at [664, 82] on link "Squeeze" at bounding box center [674, 84] width 98 height 20
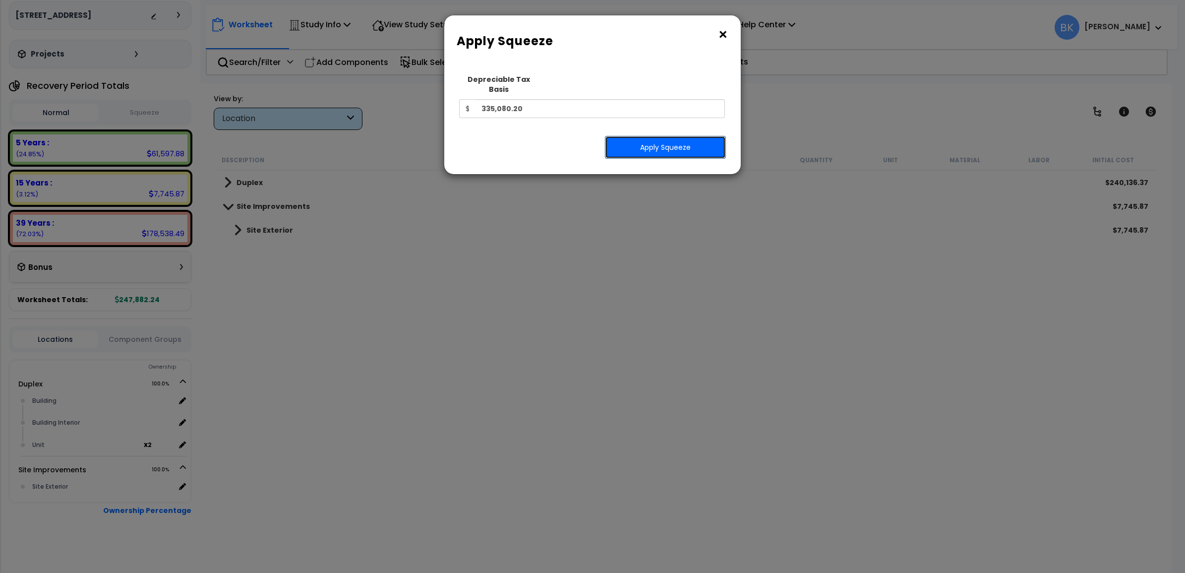
click at [656, 137] on button "Apply Squeeze" at bounding box center [665, 147] width 121 height 23
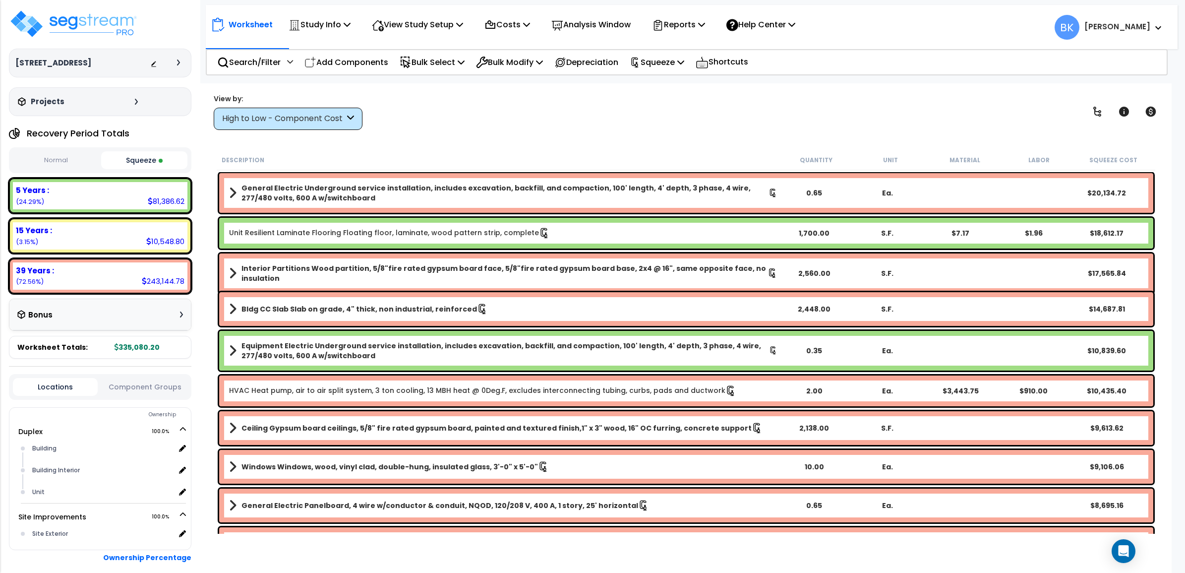
click at [274, 117] on div "High to Low - Component Cost" at bounding box center [283, 118] width 123 height 11
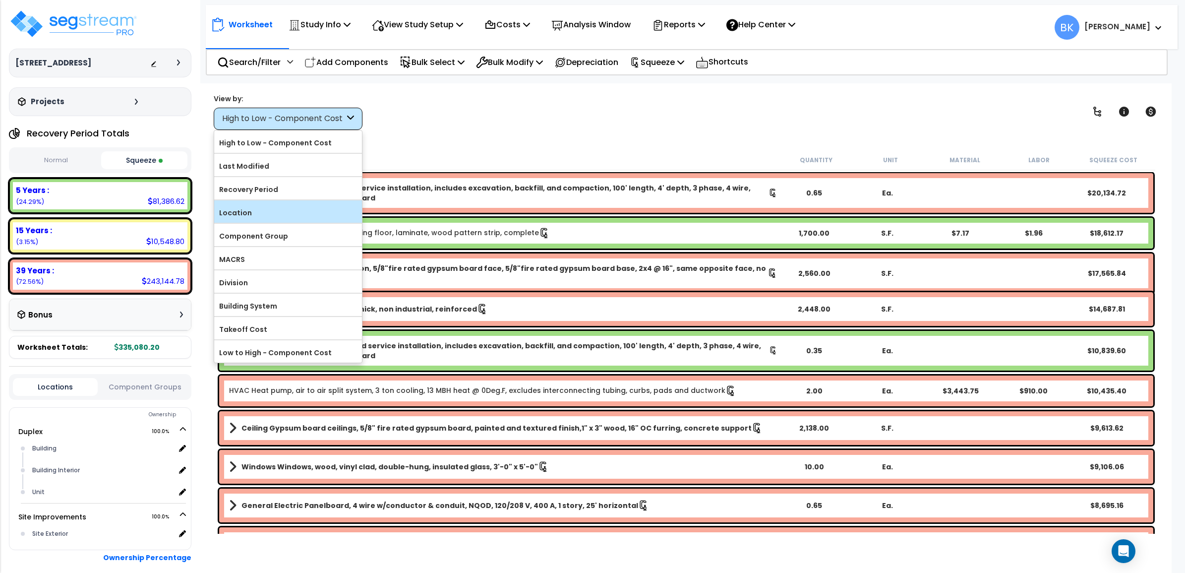
click at [247, 217] on label "Location" at bounding box center [288, 212] width 148 height 15
click at [0, 0] on input "Location" at bounding box center [0, 0] width 0 height 0
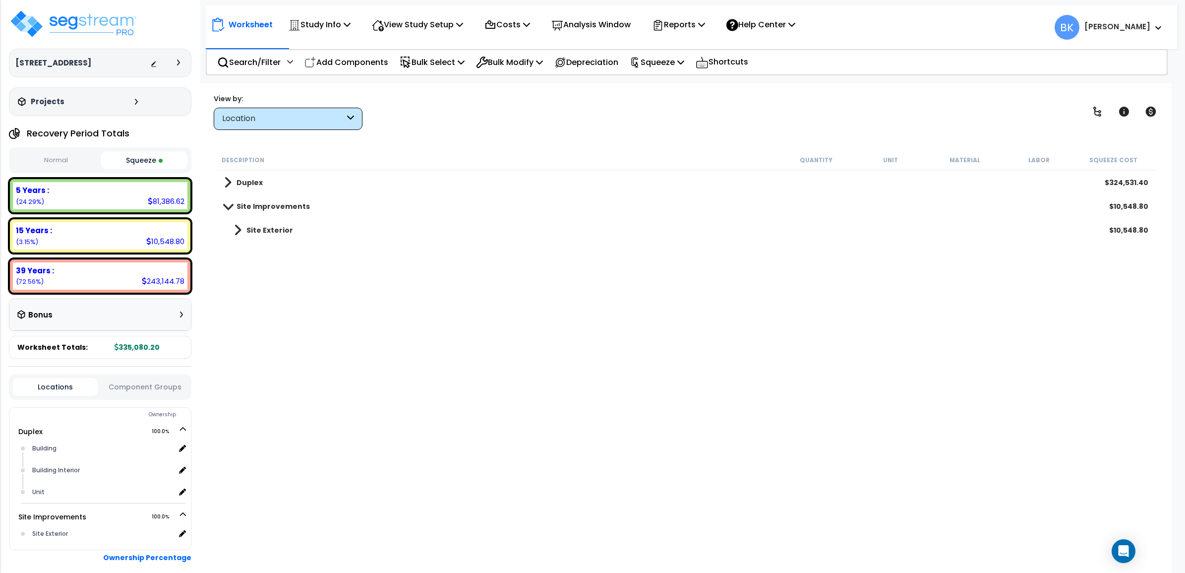
click at [236, 229] on span at bounding box center [237, 230] width 7 height 14
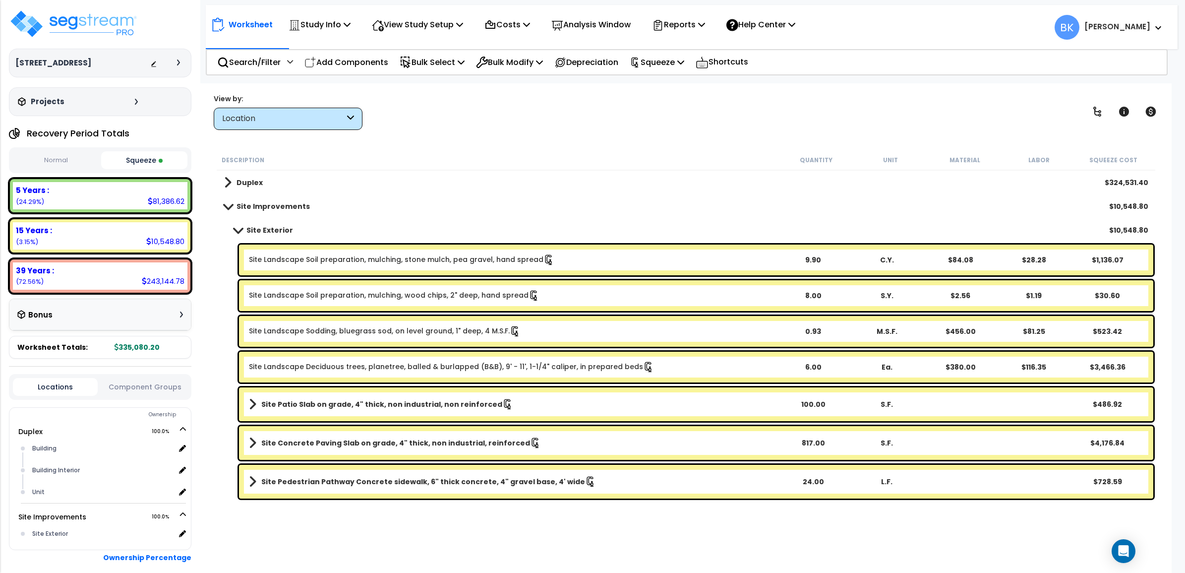
click at [236, 229] on span at bounding box center [238, 229] width 14 height 7
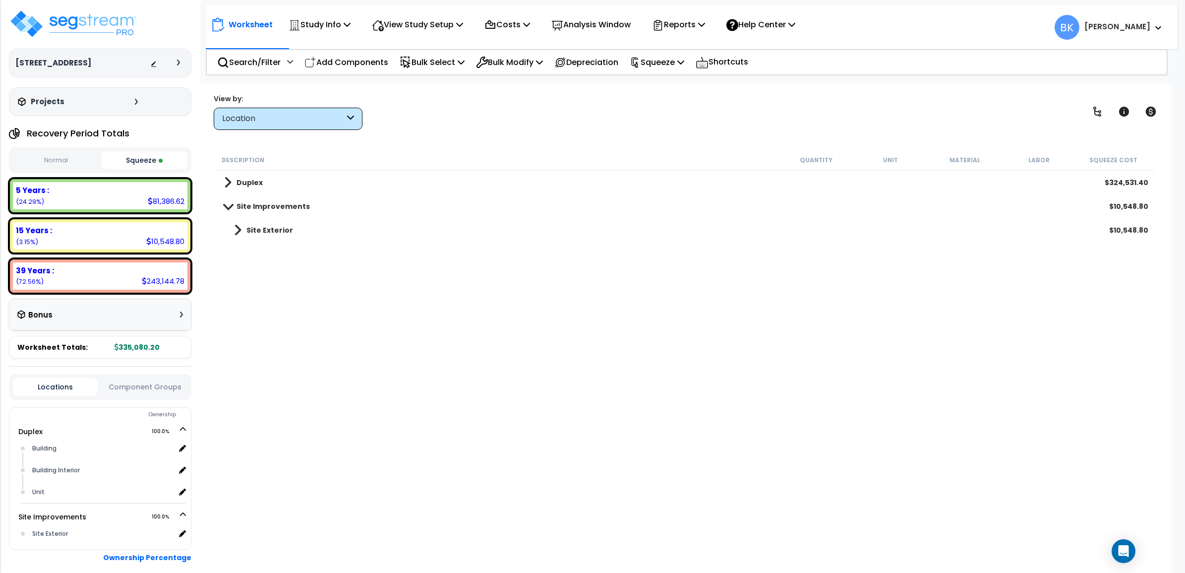
click at [465, 375] on div "Description Quantity Unit Material Labor Squeeze Cost Duplex $324,531.40 Site I…" at bounding box center [686, 342] width 942 height 384
click at [678, 28] on p "Reports" at bounding box center [678, 24] width 53 height 13
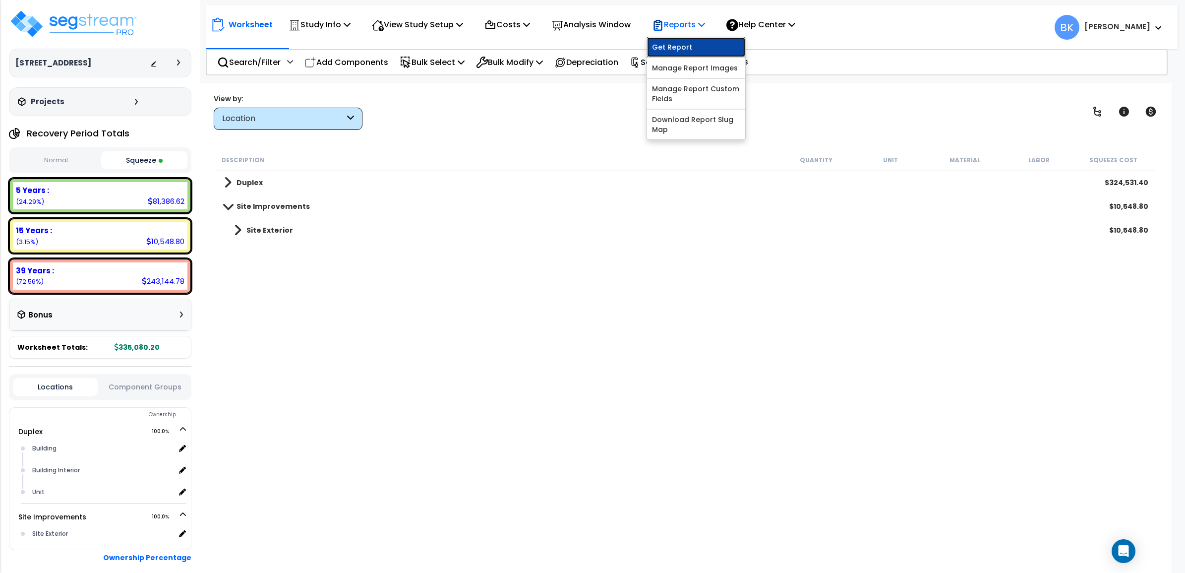
click at [683, 44] on link "Get Report" at bounding box center [696, 47] width 98 height 20
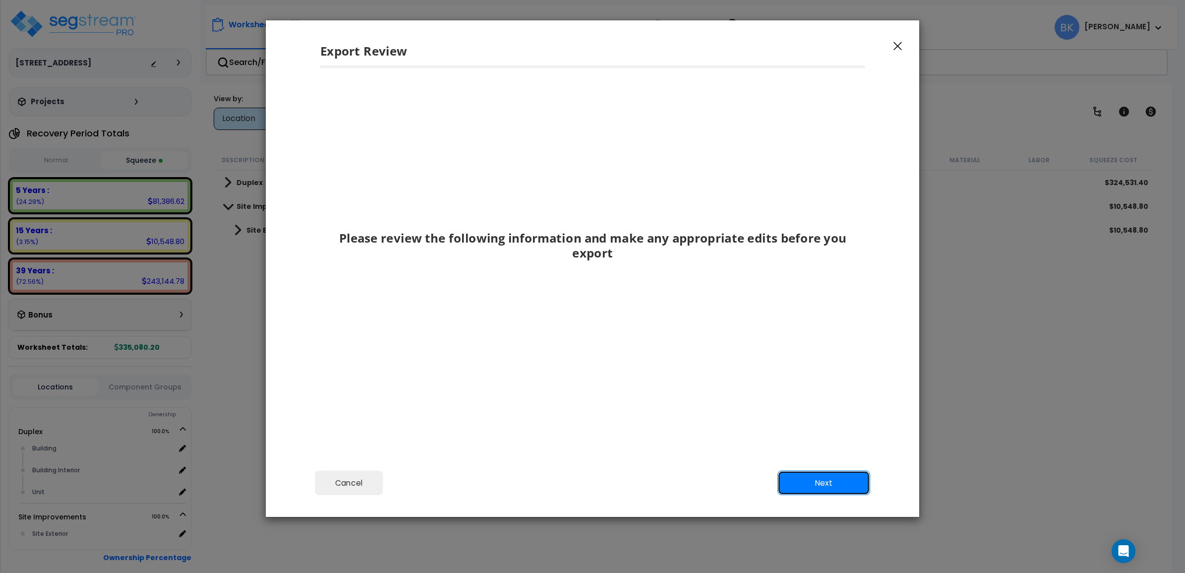
click at [812, 480] on button "Next" at bounding box center [824, 483] width 93 height 25
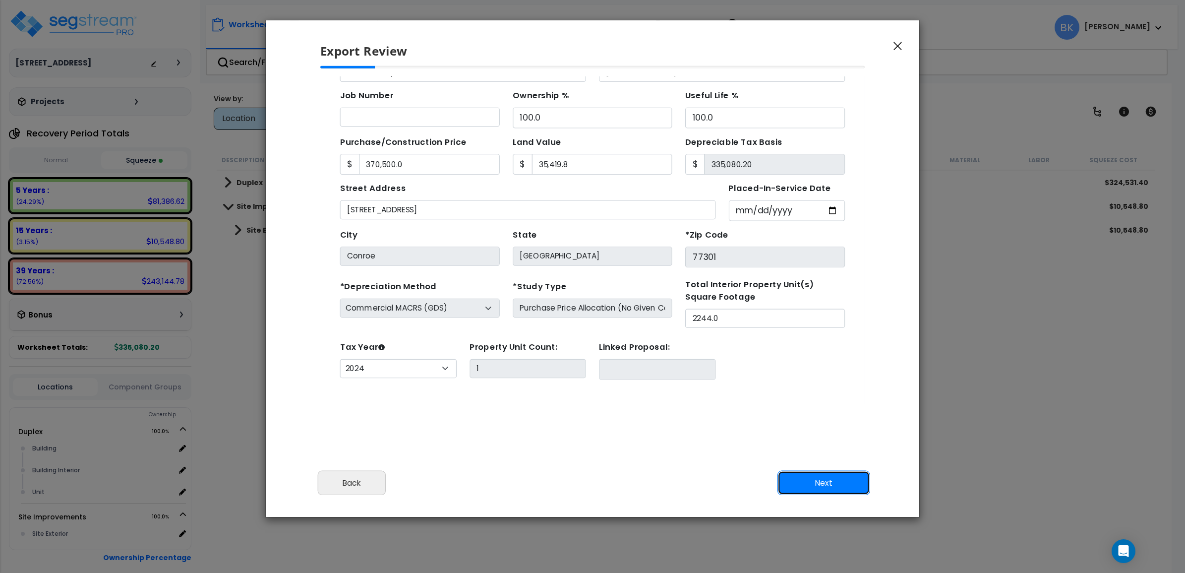
scroll to position [90, 0]
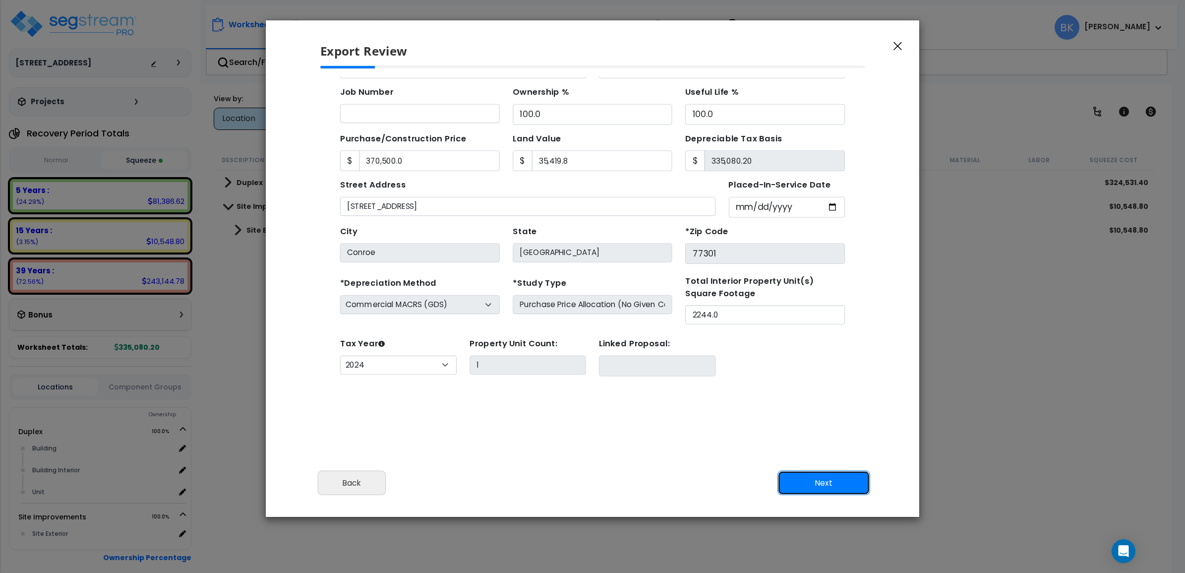
click at [818, 486] on button "Next" at bounding box center [824, 483] width 93 height 25
type input "370500"
type input "35419.8"
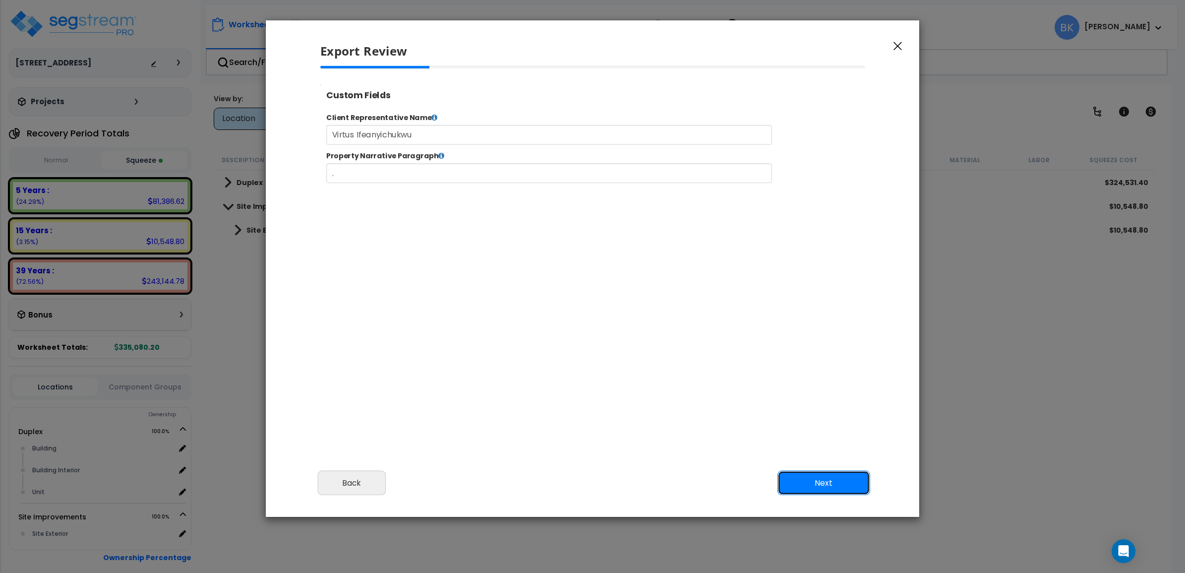
scroll to position [0, 0]
type input "370,500.0"
type input "35,419.8"
select select "2024"
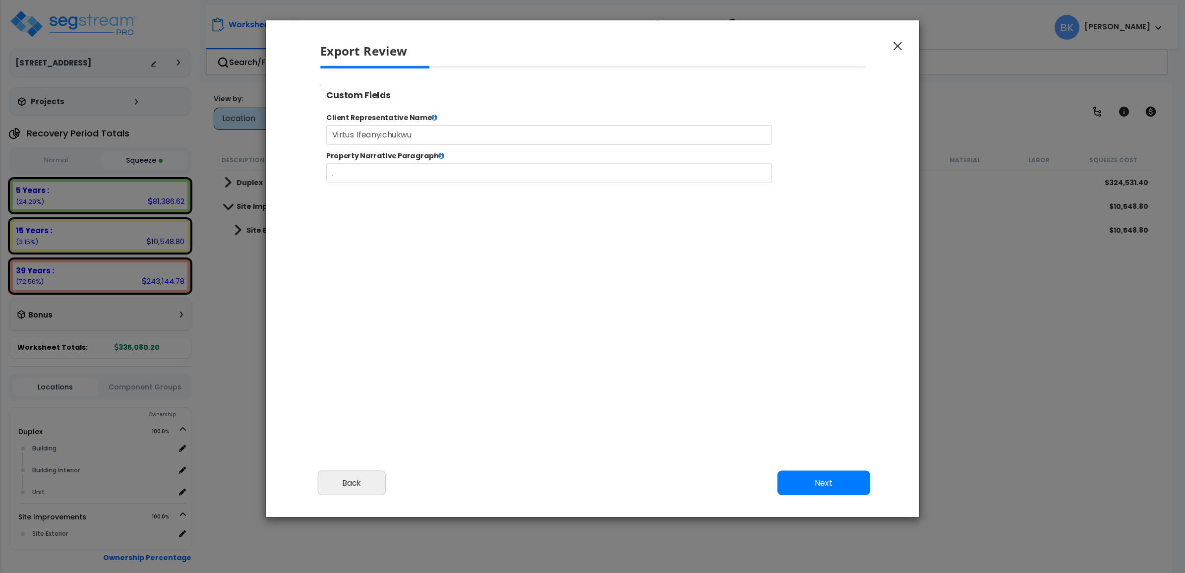
scroll to position [405, 25]
click at [814, 479] on button "Next" at bounding box center [824, 483] width 93 height 25
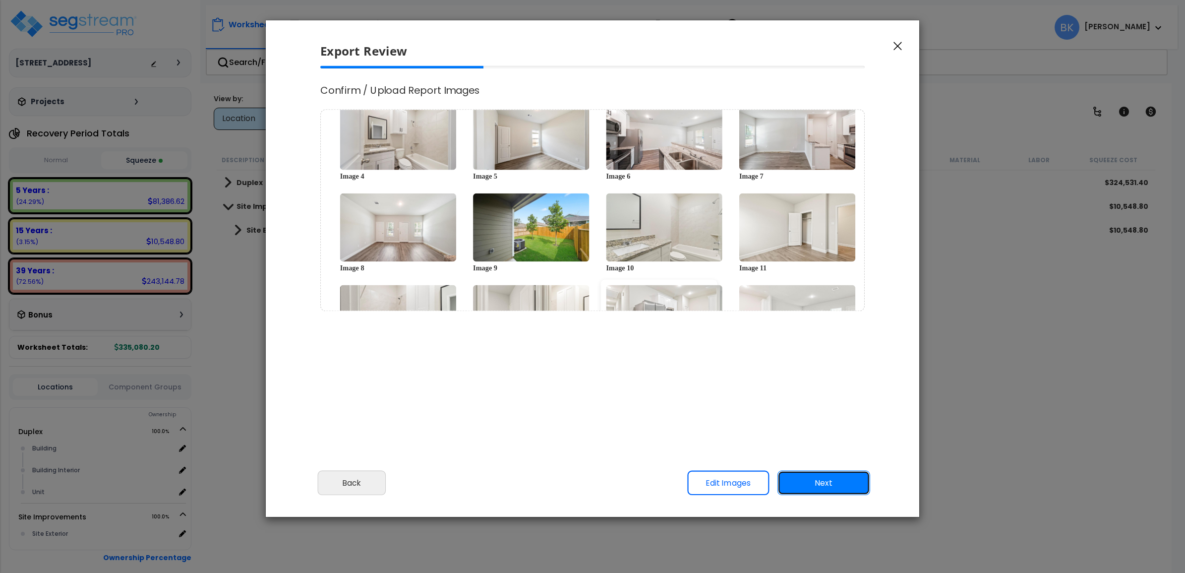
scroll to position [244, 0]
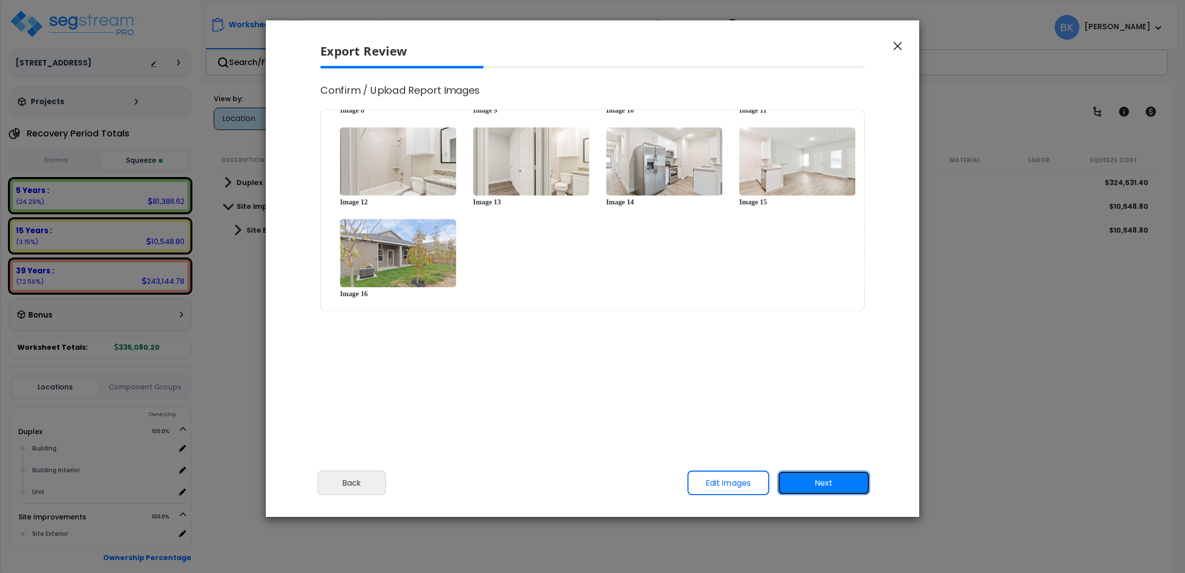
click at [825, 484] on button "Next" at bounding box center [824, 483] width 93 height 25
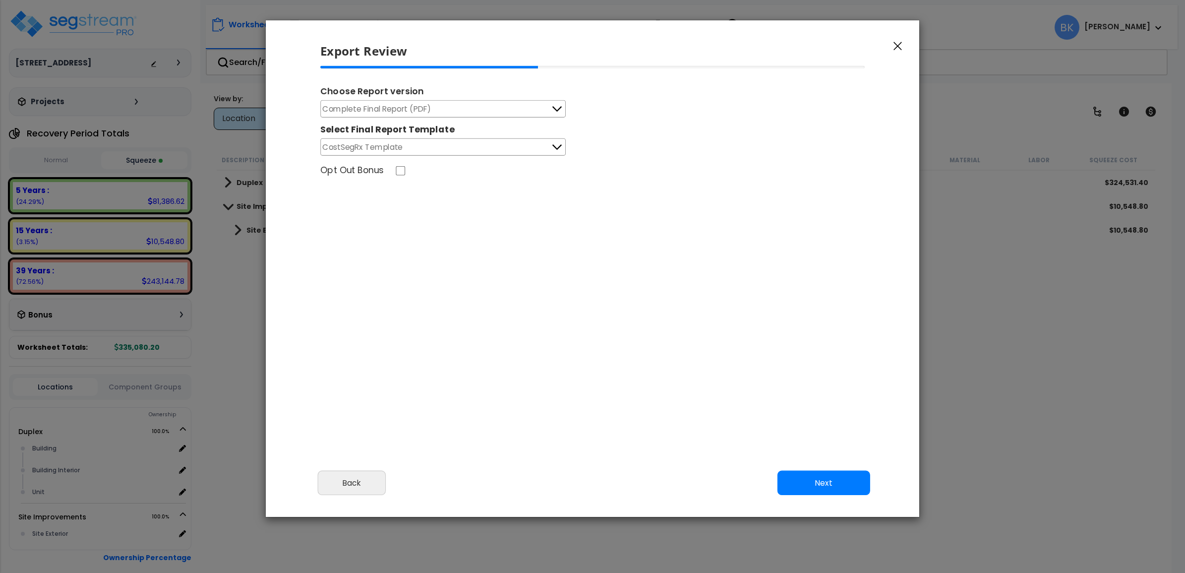
click at [490, 106] on button "Complete Final Report (PDF)" at bounding box center [443, 108] width 246 height 17
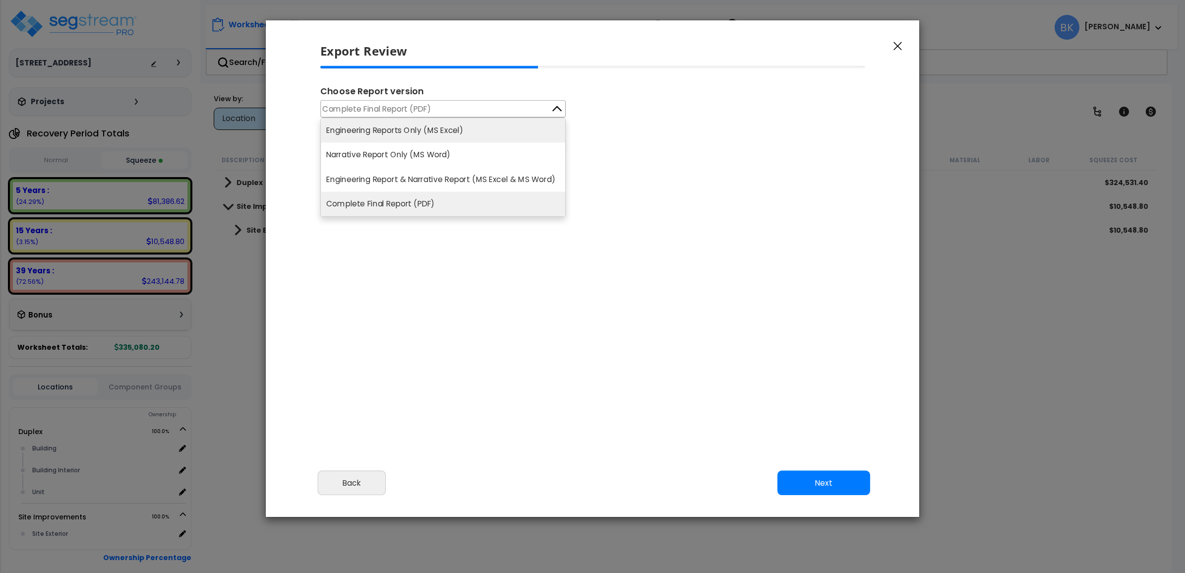
click at [430, 134] on li "Engineering Reports Only (MS Excel)" at bounding box center [443, 130] width 245 height 24
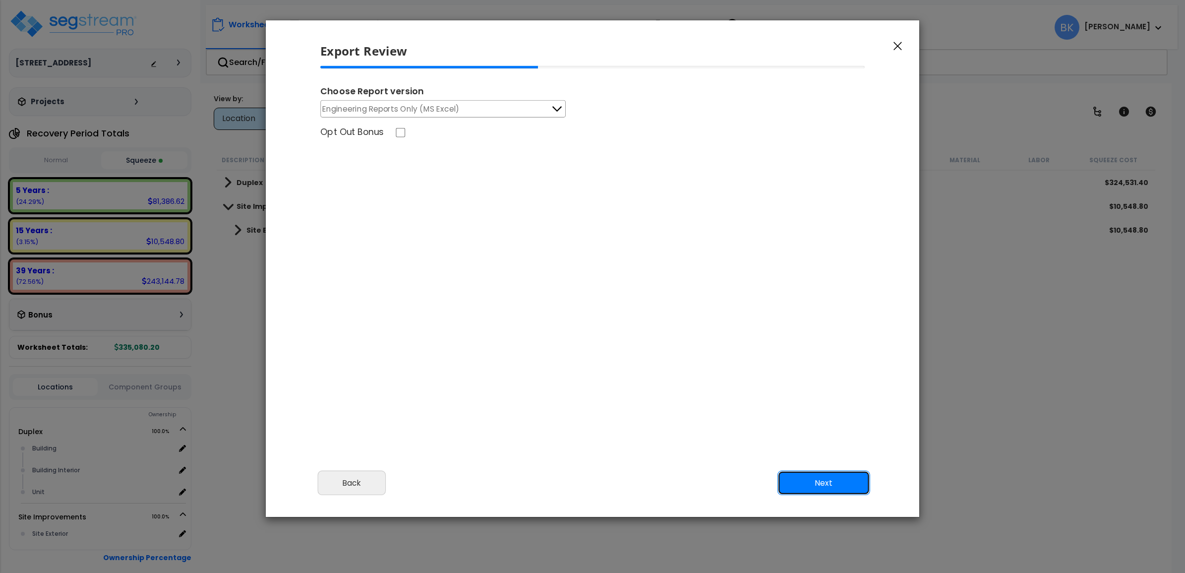
click at [819, 482] on button "Next" at bounding box center [824, 483] width 93 height 25
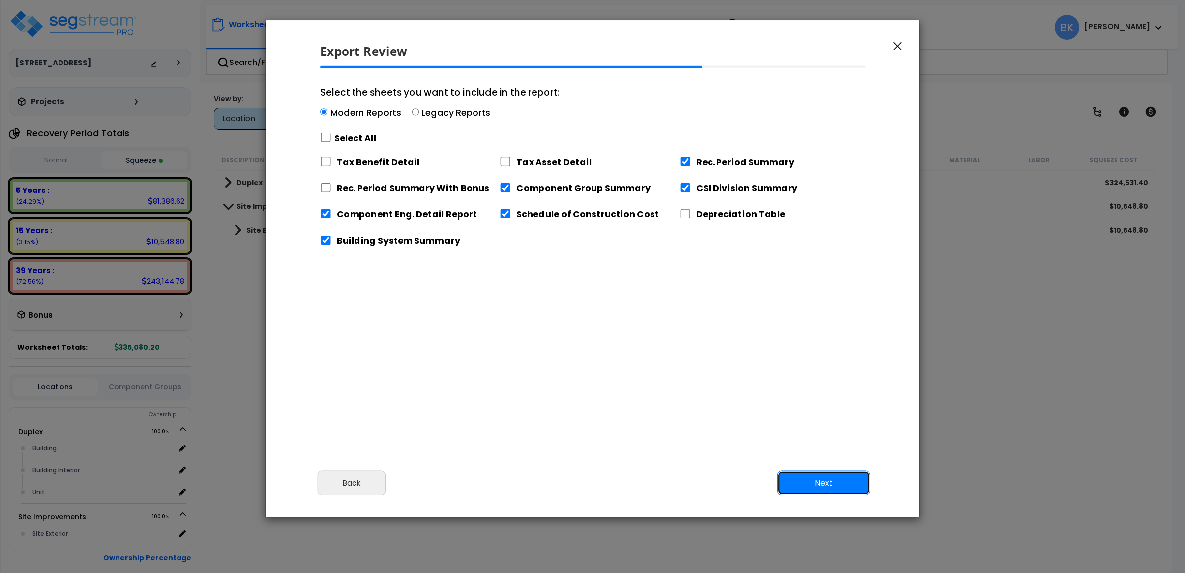
click at [851, 484] on button "Next" at bounding box center [824, 483] width 93 height 25
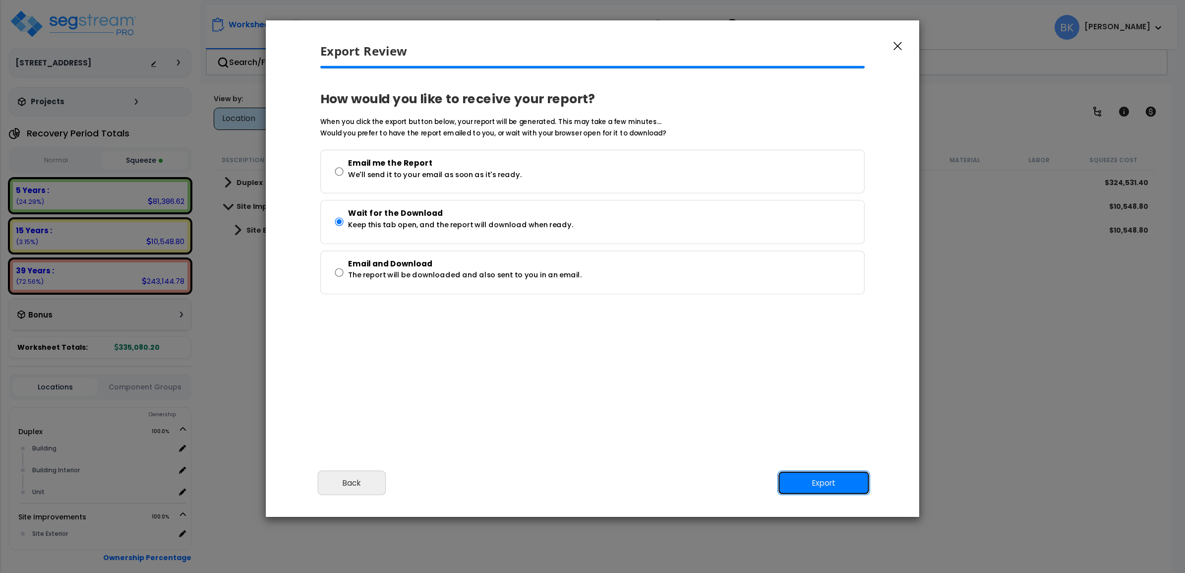
click at [832, 487] on button "Export" at bounding box center [824, 483] width 93 height 25
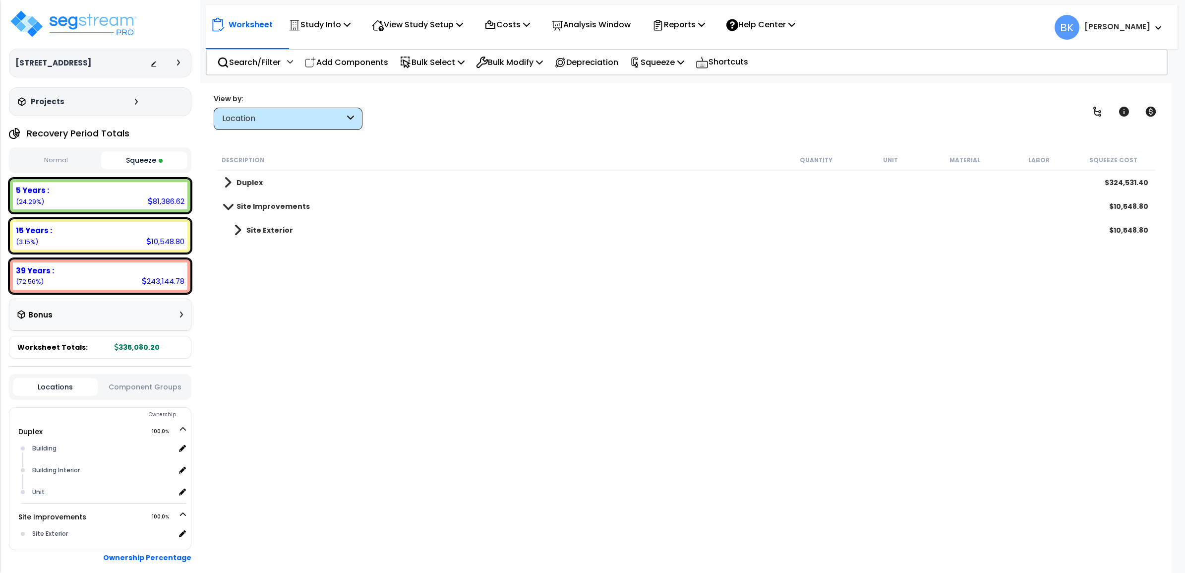
drag, startPoint x: 634, startPoint y: 472, endPoint x: 640, endPoint y: 473, distance: 6.0
click at [636, 472] on div "Description Quantity Unit Material Labor Squeeze Cost Duplex $324,531.40 Site I…" at bounding box center [686, 342] width 942 height 384
click at [690, 30] on p "Reports" at bounding box center [678, 24] width 53 height 13
click at [690, 45] on link "Get Report" at bounding box center [696, 47] width 98 height 20
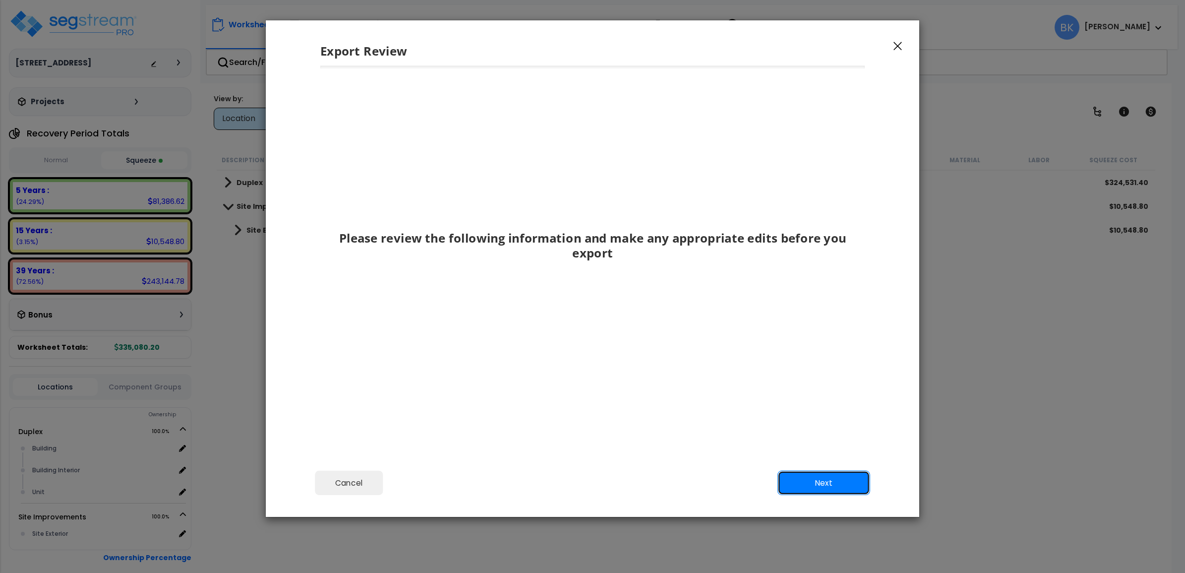
click at [793, 483] on button "Next" at bounding box center [824, 483] width 93 height 25
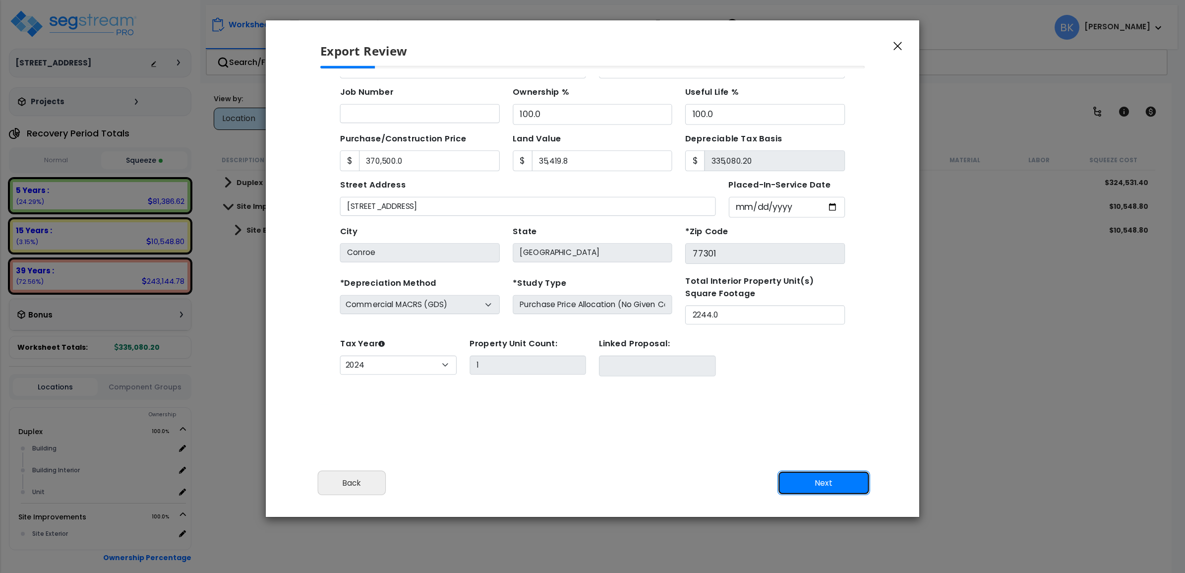
click at [805, 482] on button "Next" at bounding box center [824, 483] width 93 height 25
type input "370500"
type input "35419.8"
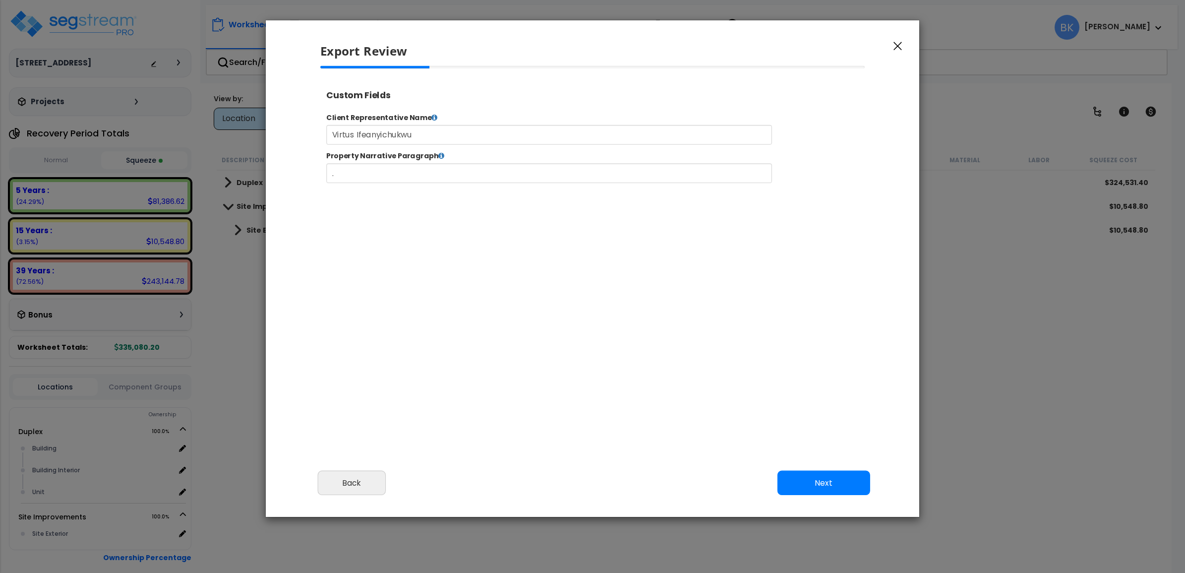
type input "370,500.0"
type input "35,419.8"
select select "2024"
click at [805, 482] on button "Next" at bounding box center [824, 483] width 93 height 25
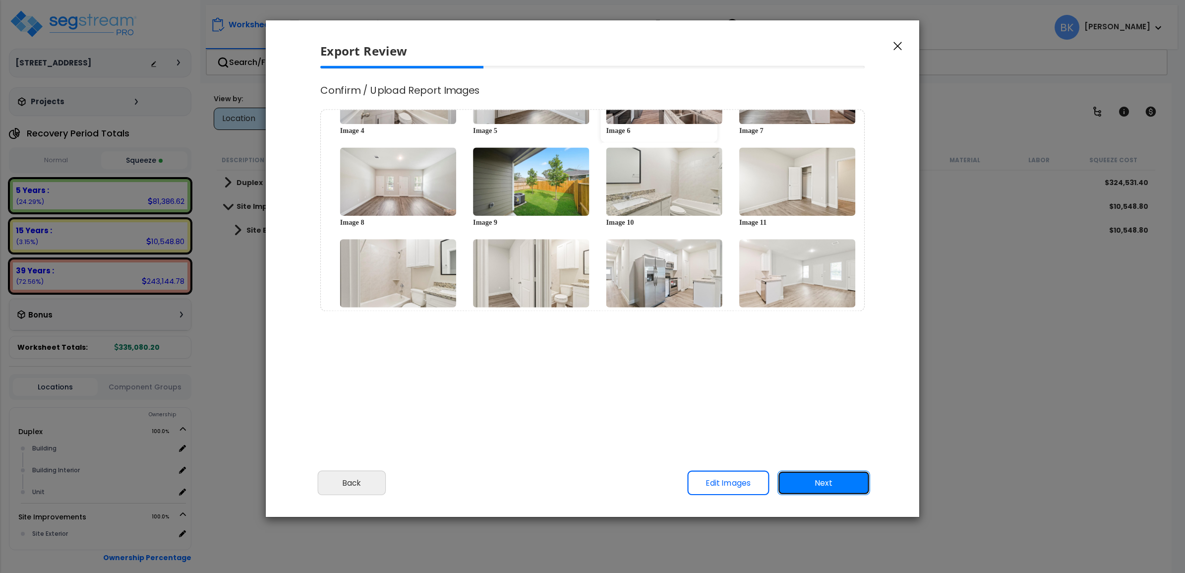
scroll to position [0, 0]
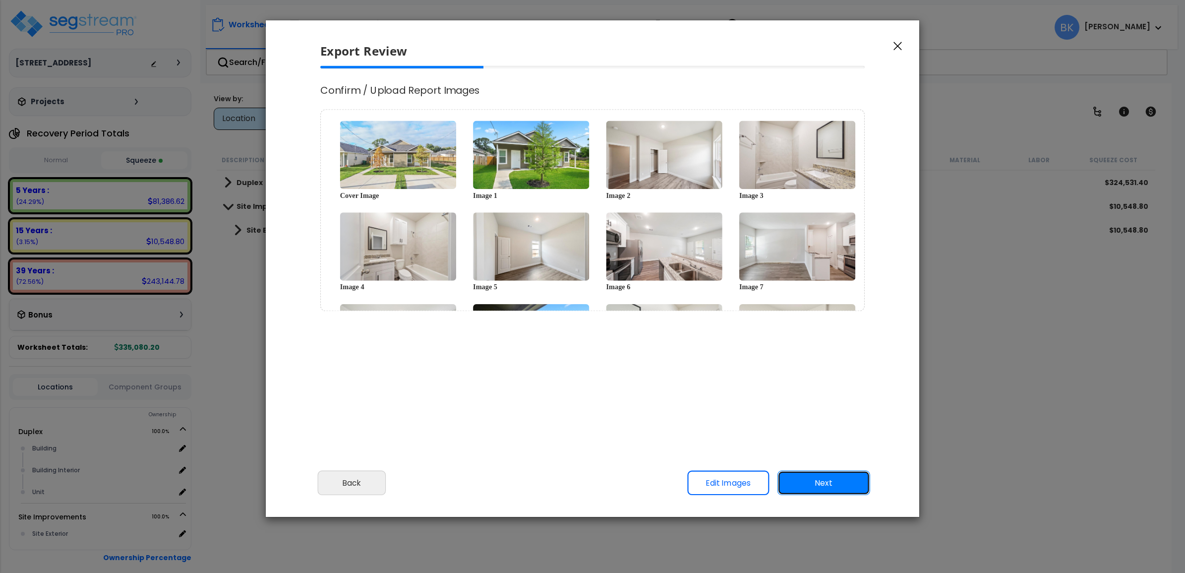
click at [838, 484] on button "Next" at bounding box center [824, 483] width 93 height 25
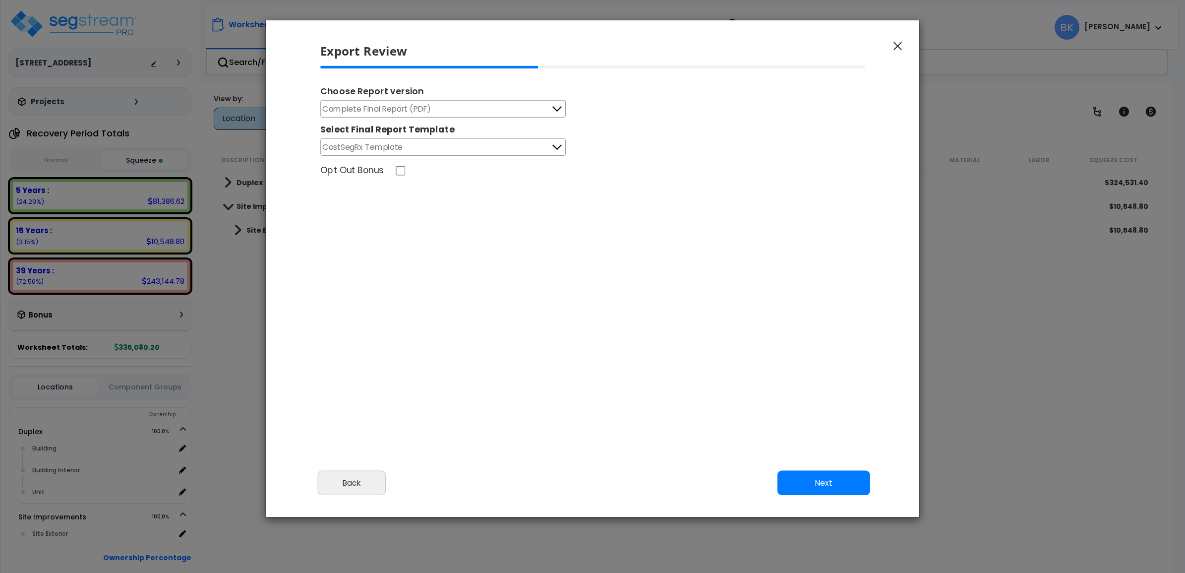
click at [437, 142] on button "CostSegRx Template" at bounding box center [443, 146] width 246 height 17
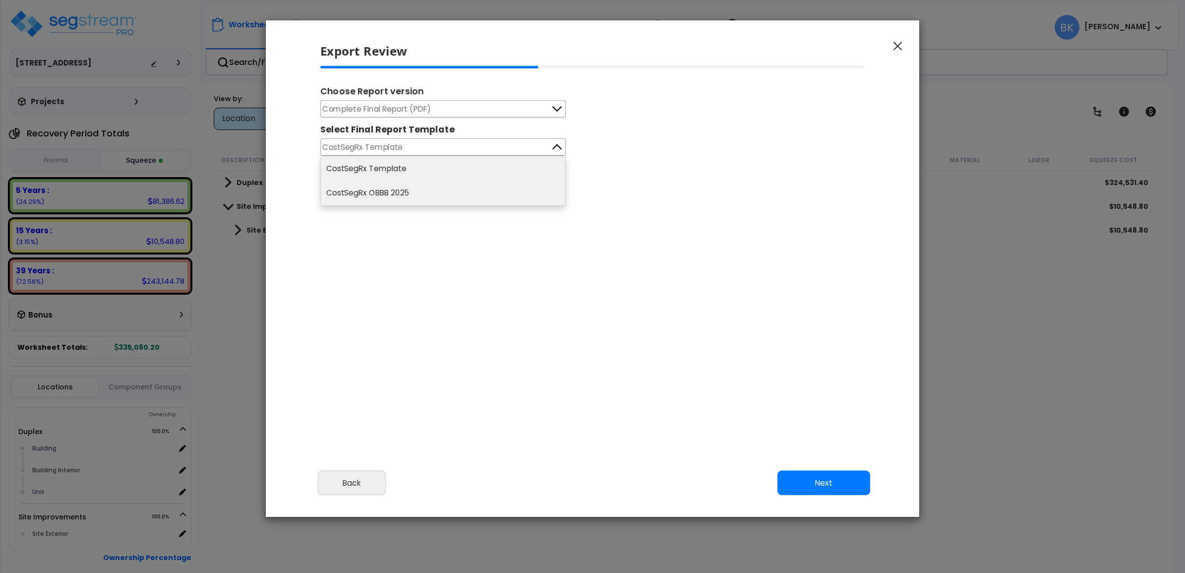
click at [410, 197] on li "CostSegRx OBBB 2025" at bounding box center [443, 193] width 245 height 25
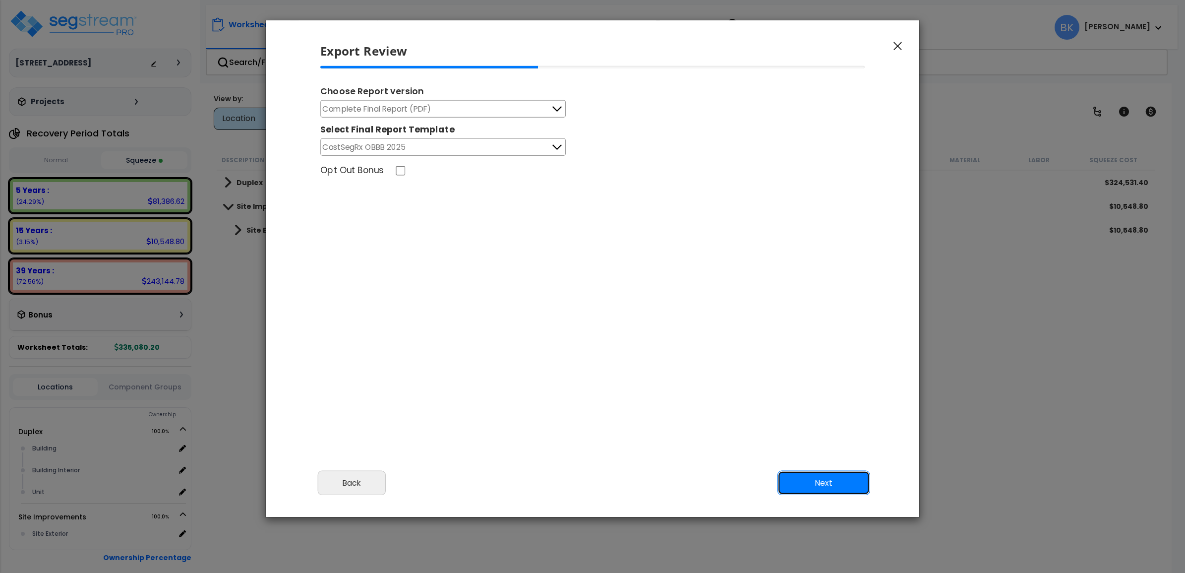
click at [811, 473] on button "Next" at bounding box center [824, 483] width 93 height 25
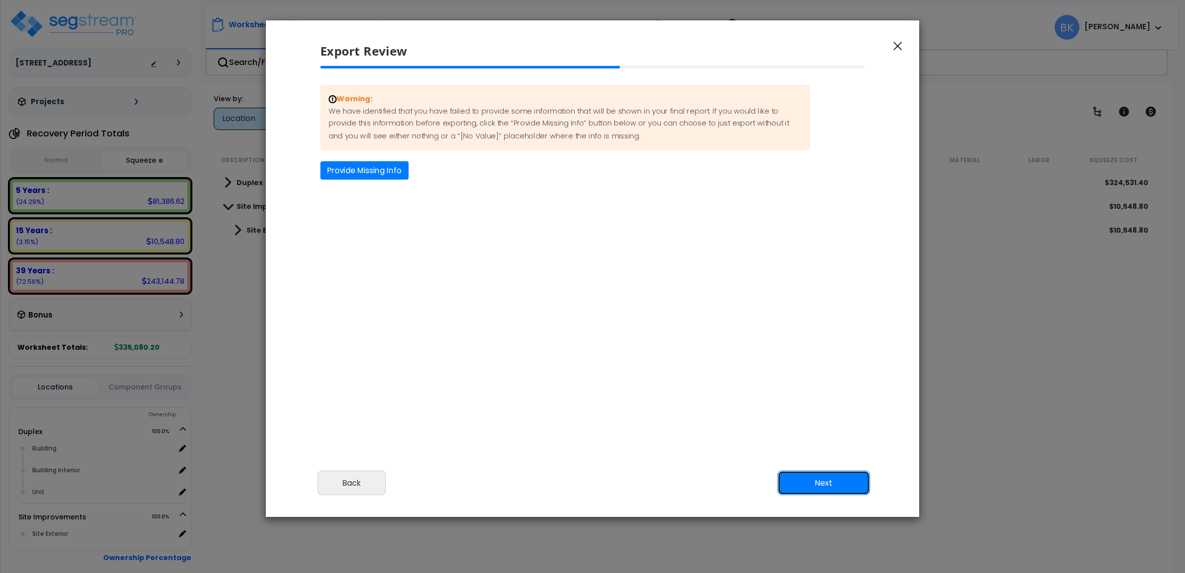
click at [813, 478] on button "Next" at bounding box center [824, 483] width 93 height 25
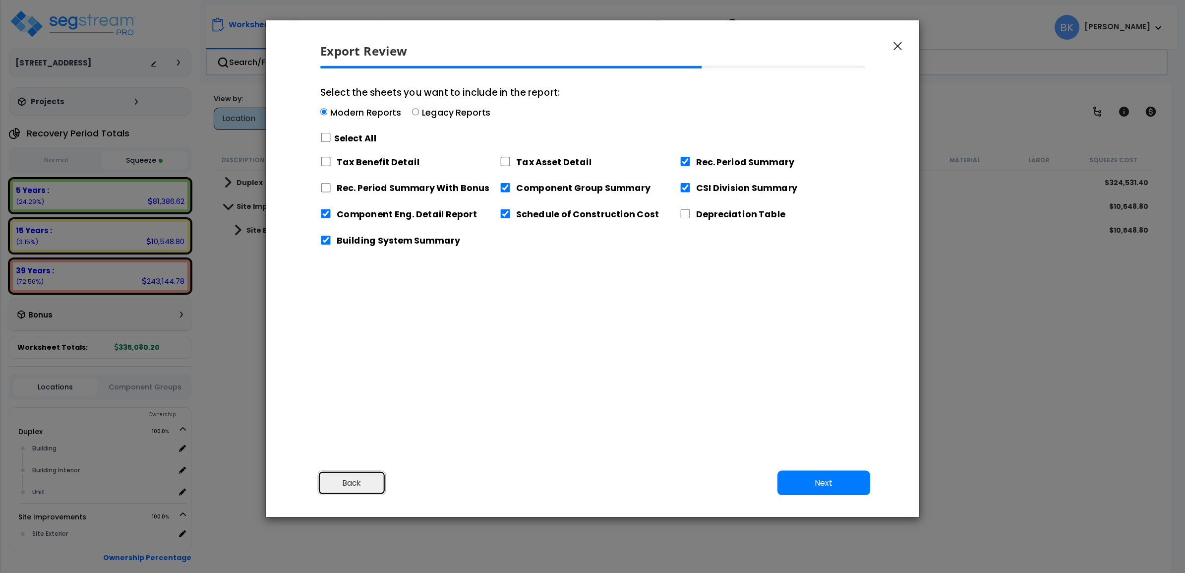
click at [370, 484] on button "Back" at bounding box center [352, 483] width 68 height 25
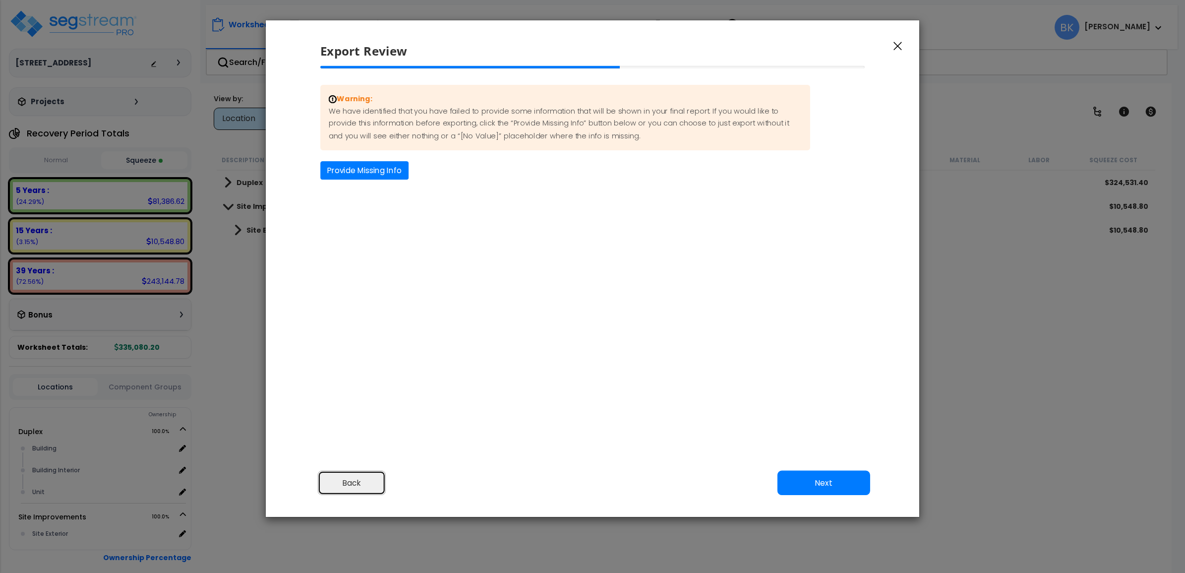
click at [370, 484] on button "Back" at bounding box center [352, 483] width 68 height 25
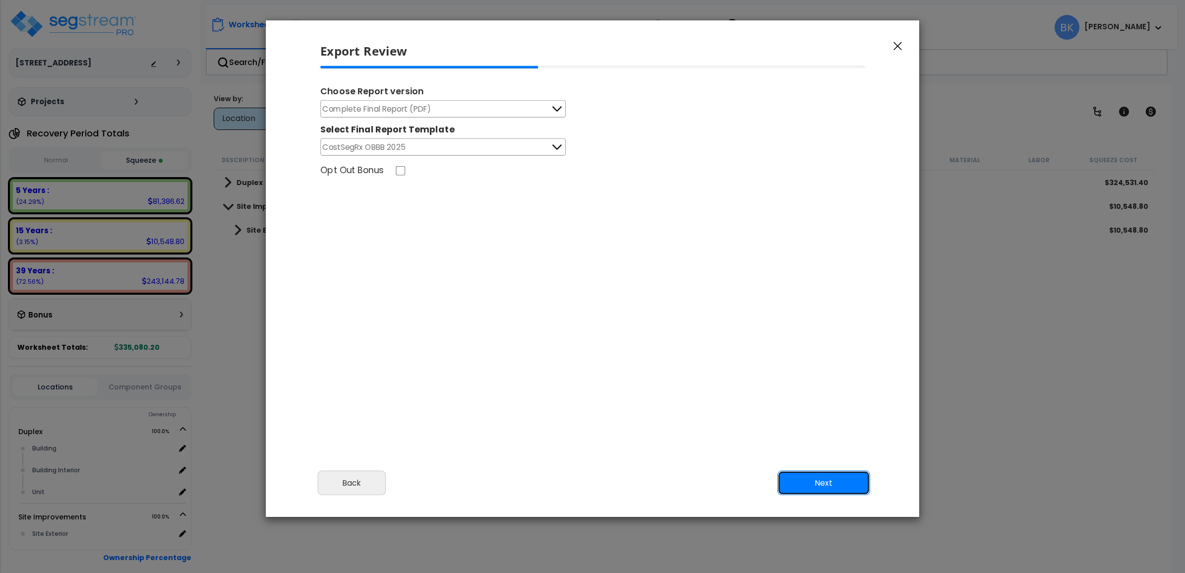
click at [833, 483] on button "Next" at bounding box center [824, 483] width 93 height 25
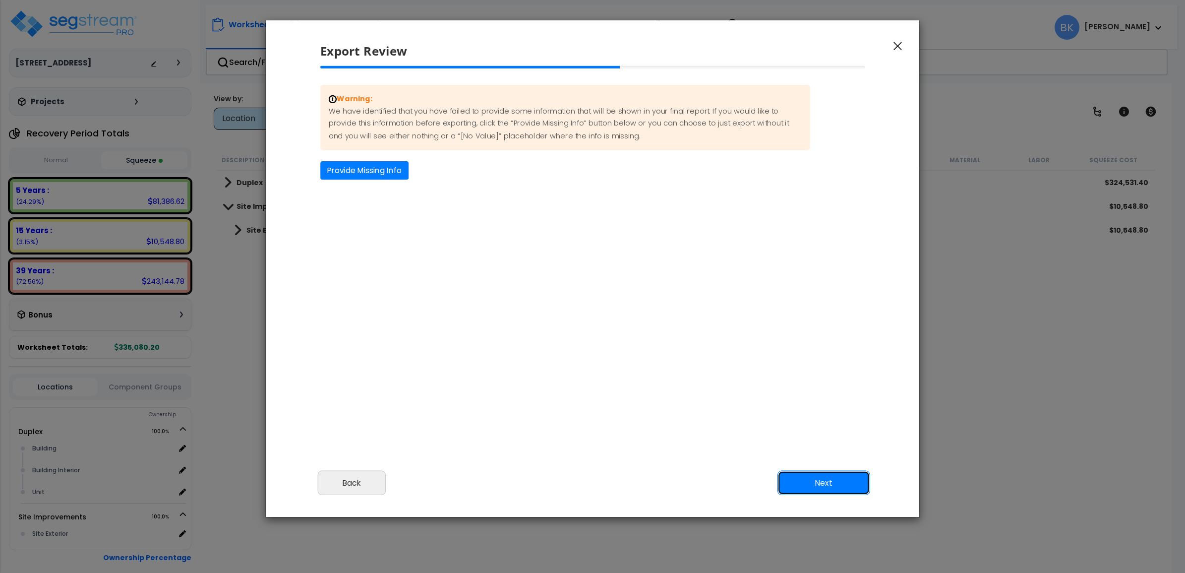
click at [831, 484] on button "Next" at bounding box center [824, 483] width 93 height 25
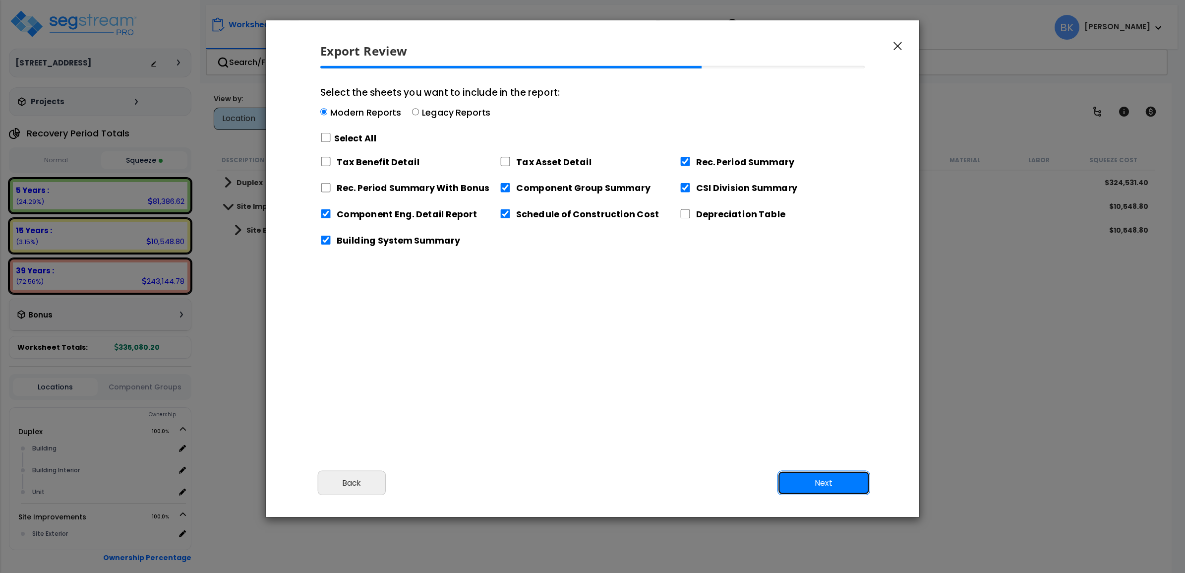
click at [828, 484] on button "Next" at bounding box center [824, 483] width 93 height 25
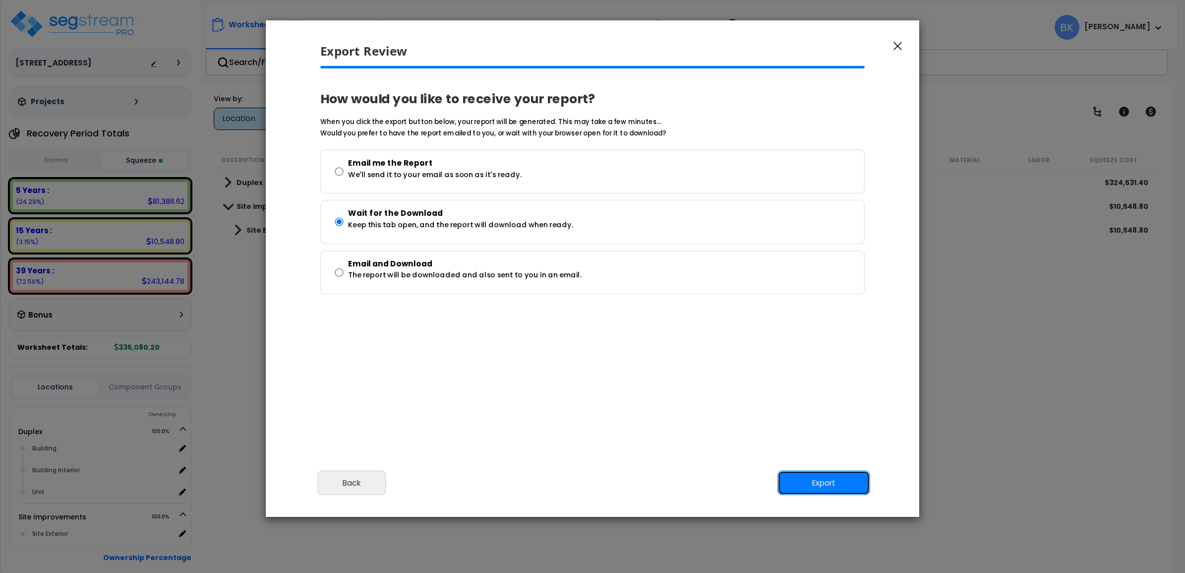
click at [827, 484] on button "Export" at bounding box center [824, 483] width 93 height 25
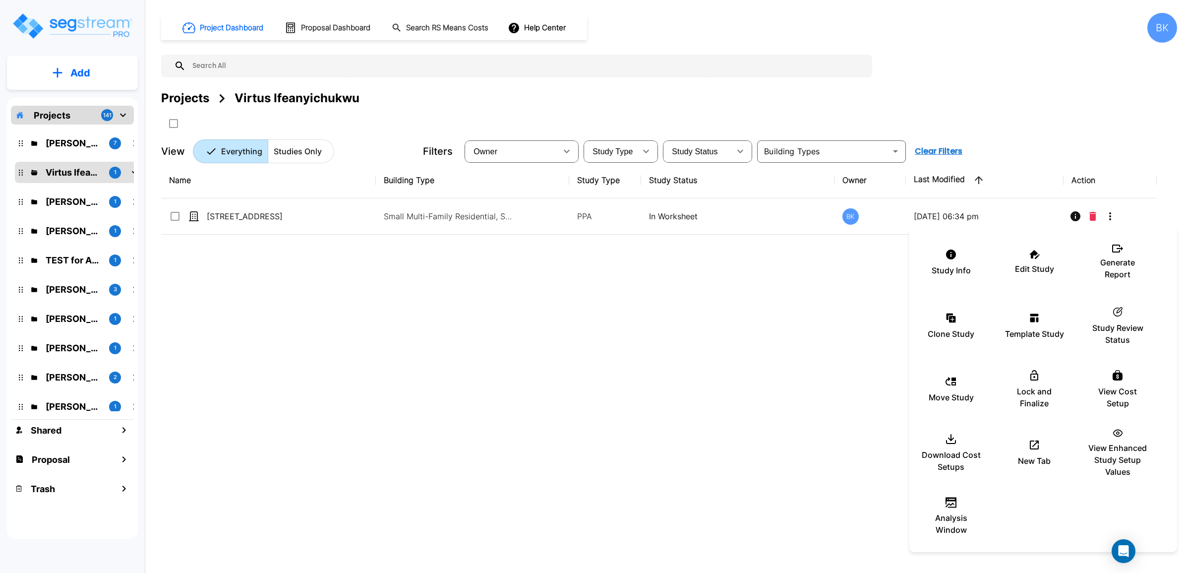
click at [534, 348] on div at bounding box center [592, 286] width 1185 height 573
